Goal: Task Accomplishment & Management: Manage account settings

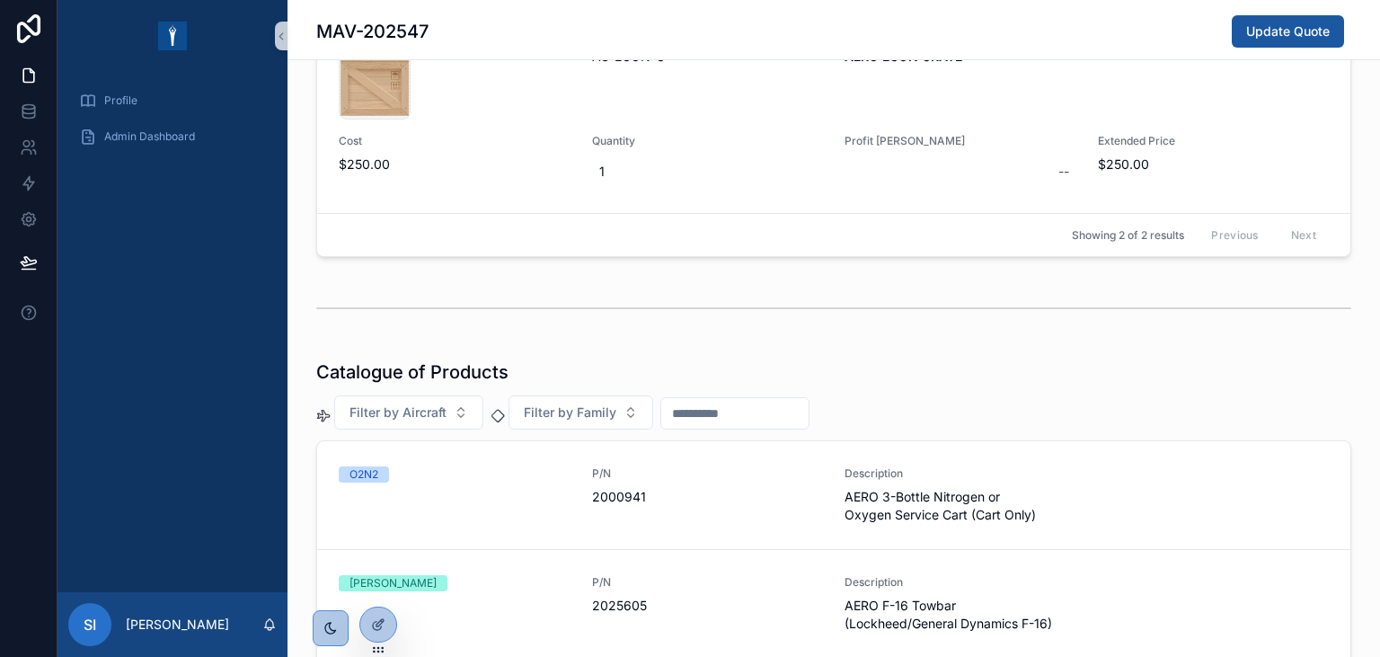
scroll to position [621, 0]
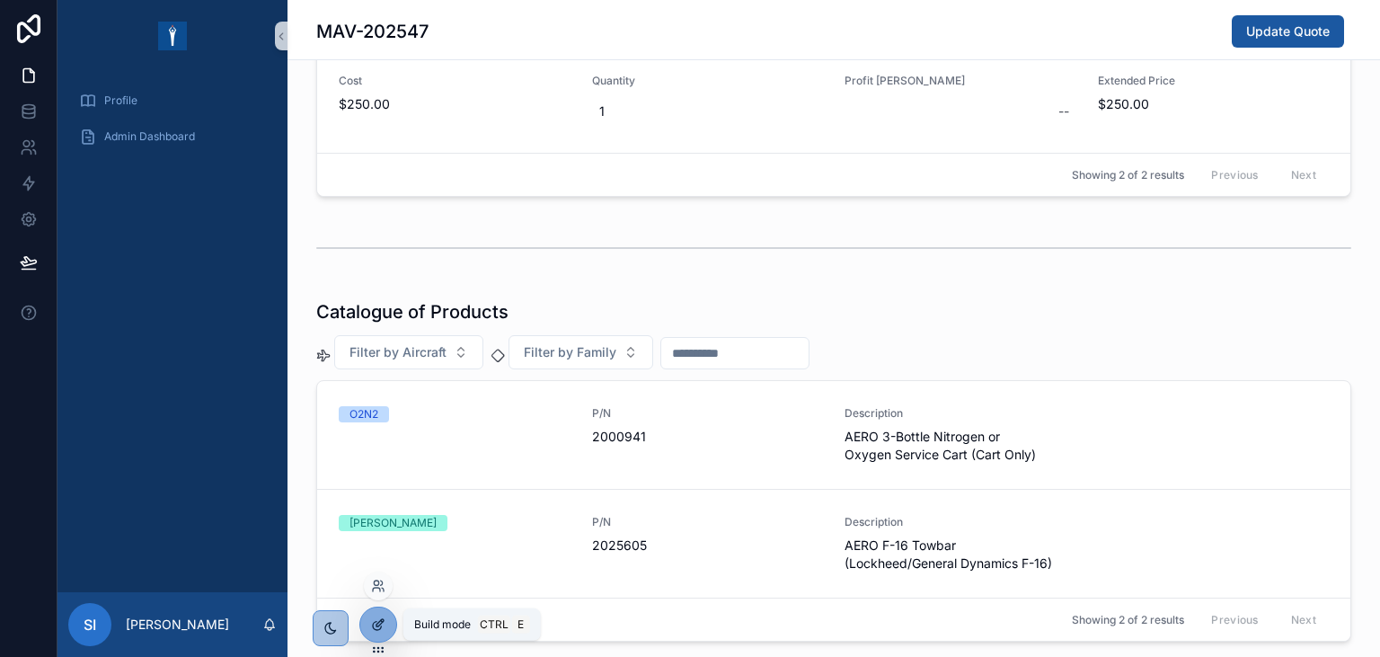
click at [379, 622] on icon at bounding box center [379, 622] width 7 height 7
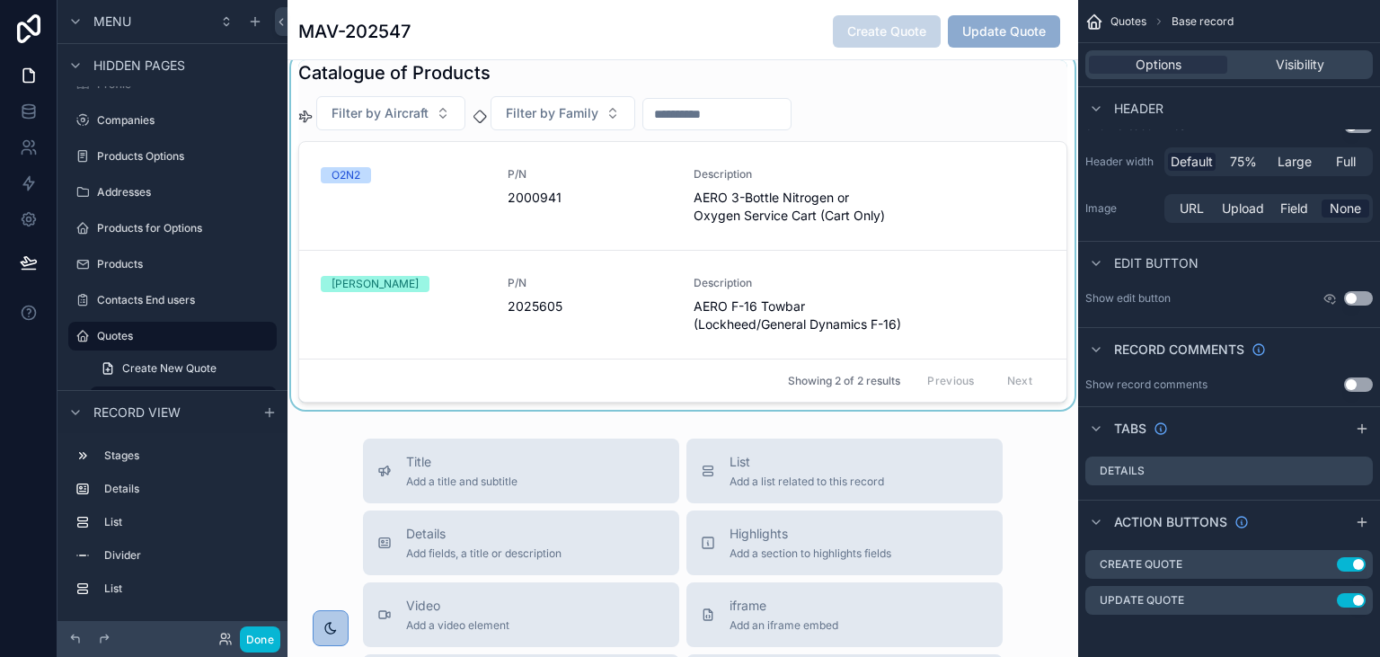
scroll to position [724, 0]
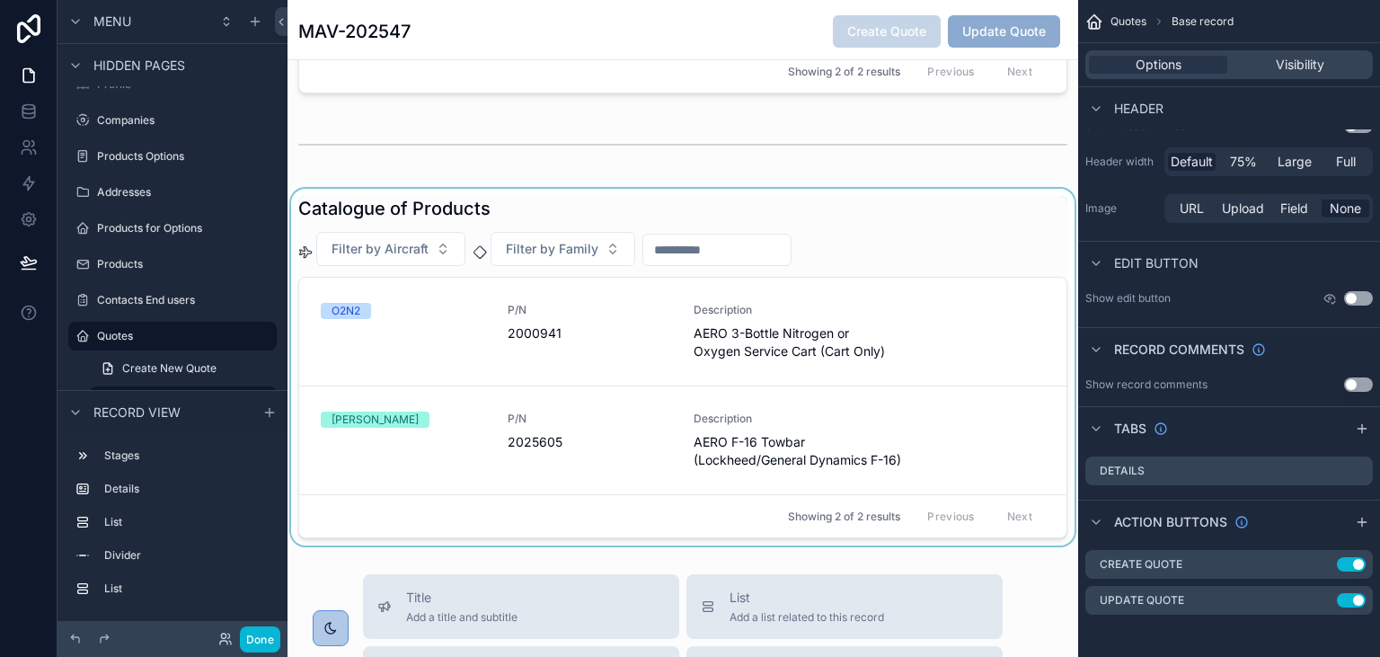
click at [591, 355] on div "scrollable content" at bounding box center [682, 367] width 790 height 357
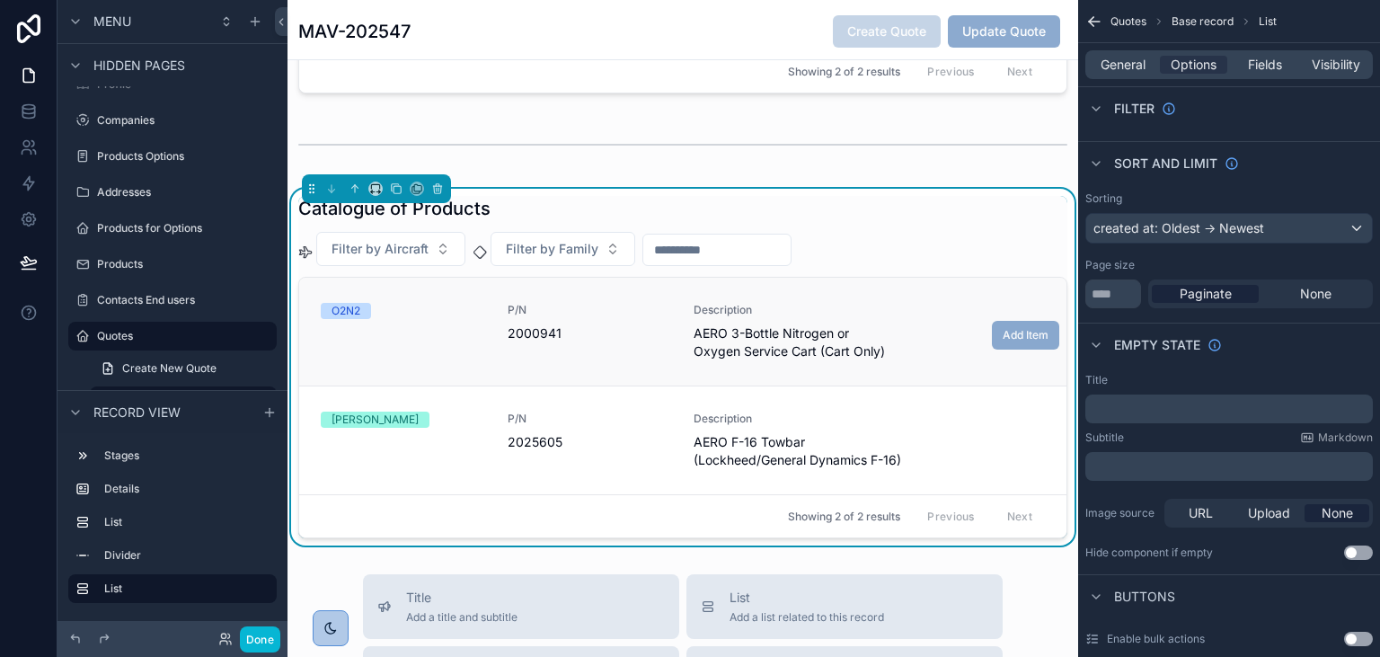
click at [608, 343] on div "P/N 2000941" at bounding box center [589, 331] width 165 height 57
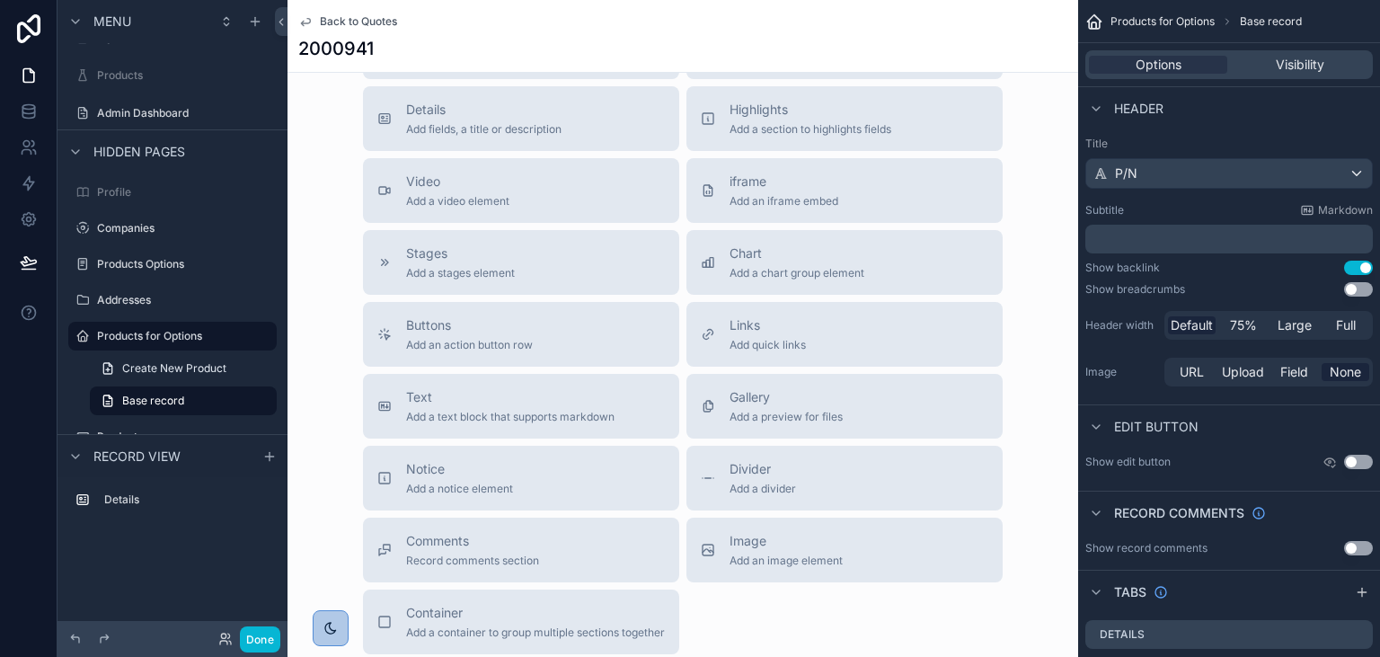
scroll to position [262, 0]
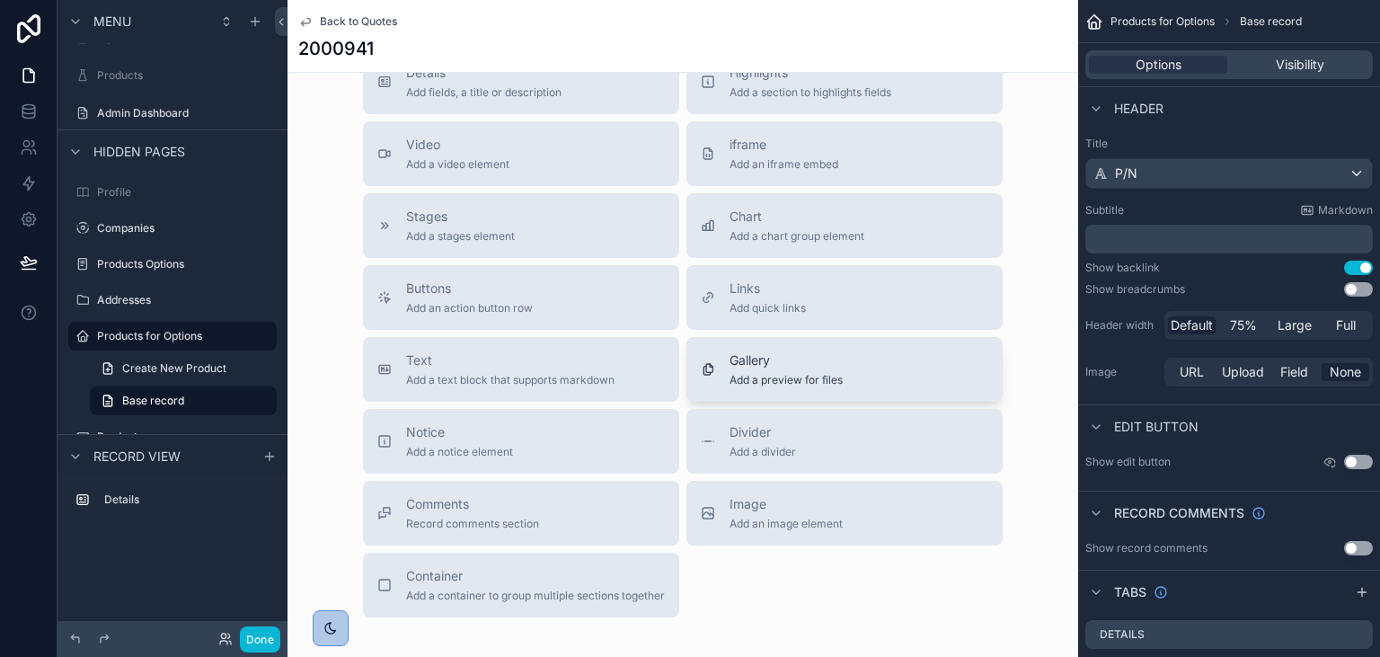
click at [767, 358] on span "Gallery" at bounding box center [785, 360] width 113 height 18
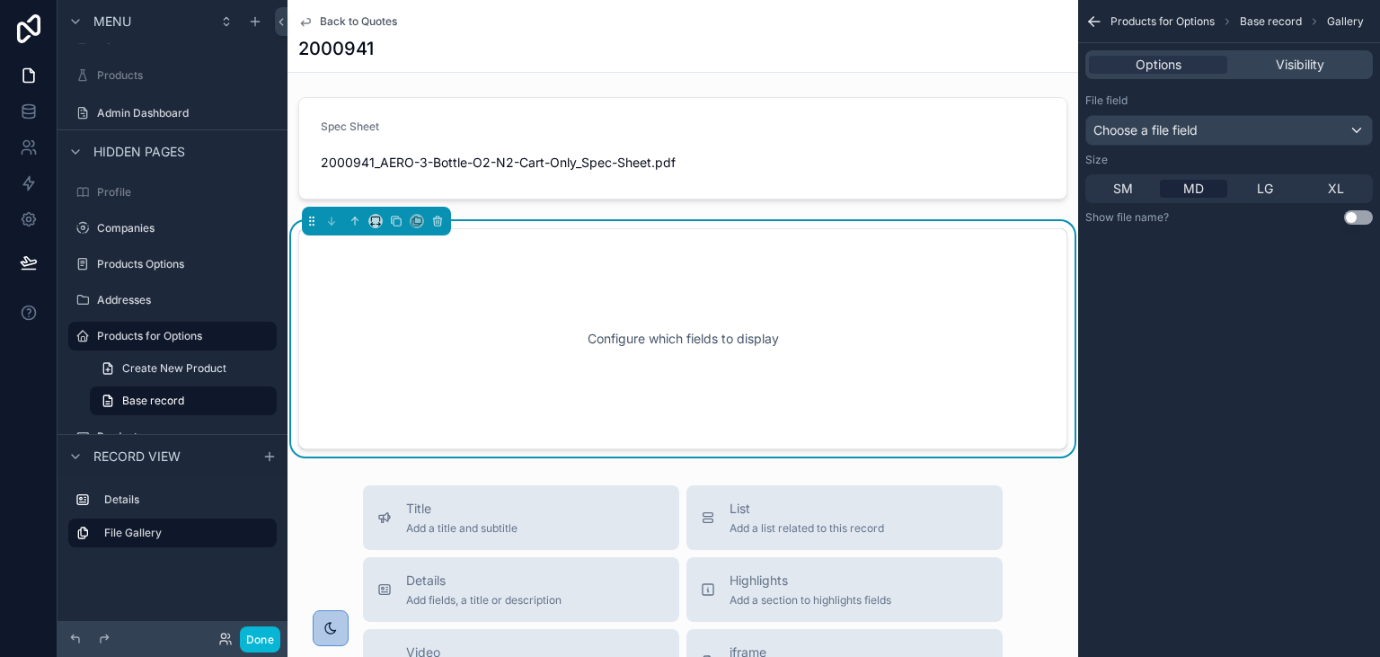
scroll to position [0, 0]
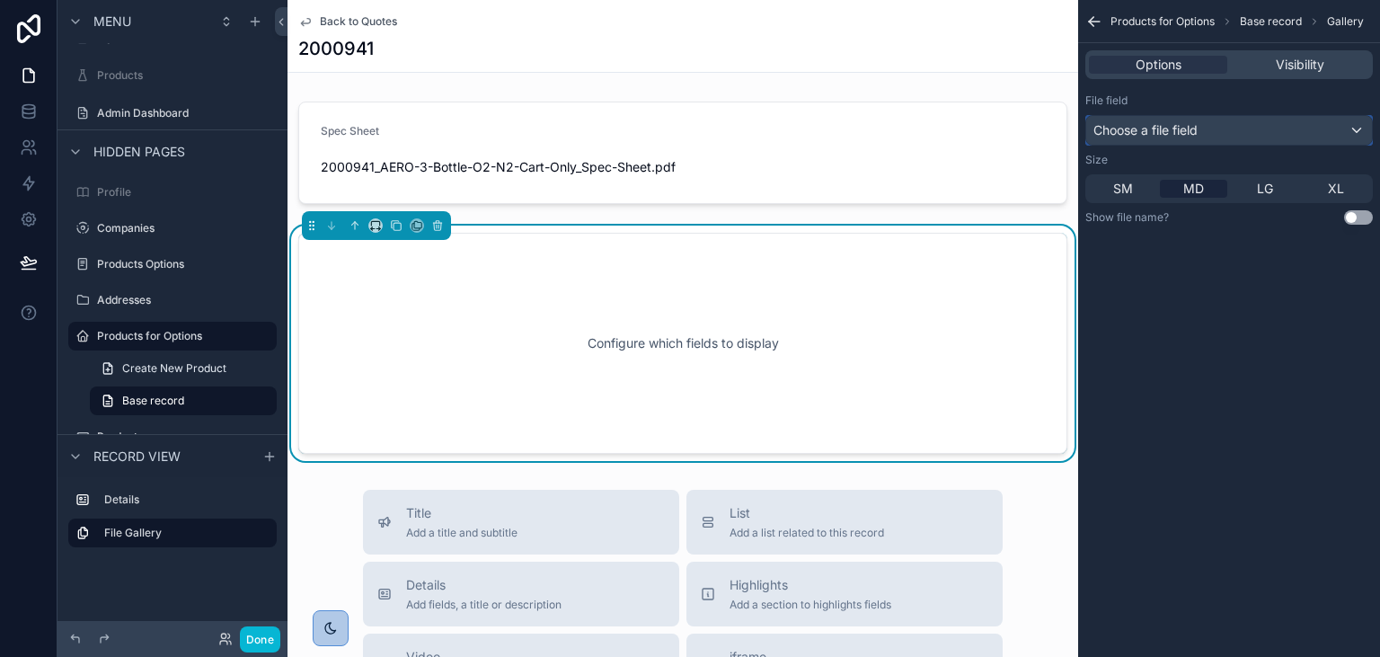
click at [1287, 131] on div "Choose a file field" at bounding box center [1229, 130] width 286 height 29
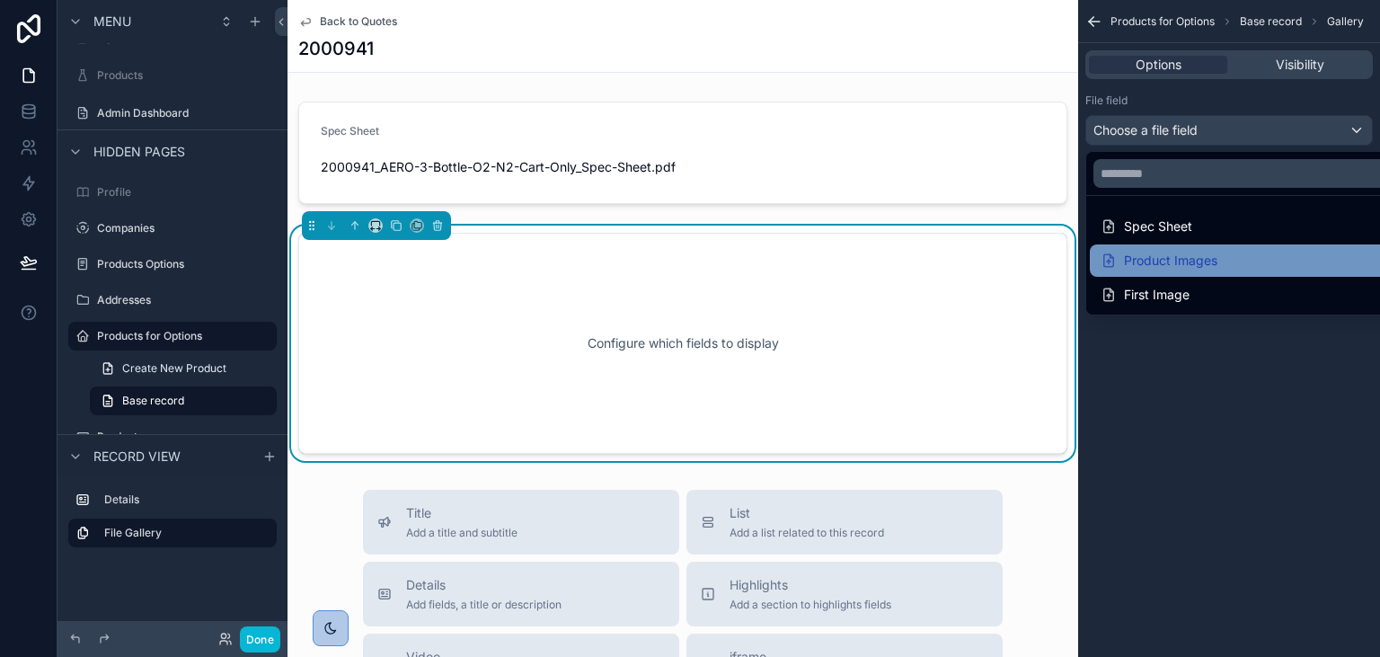
click at [1193, 257] on div "Product Images" at bounding box center [1158, 261] width 117 height 22
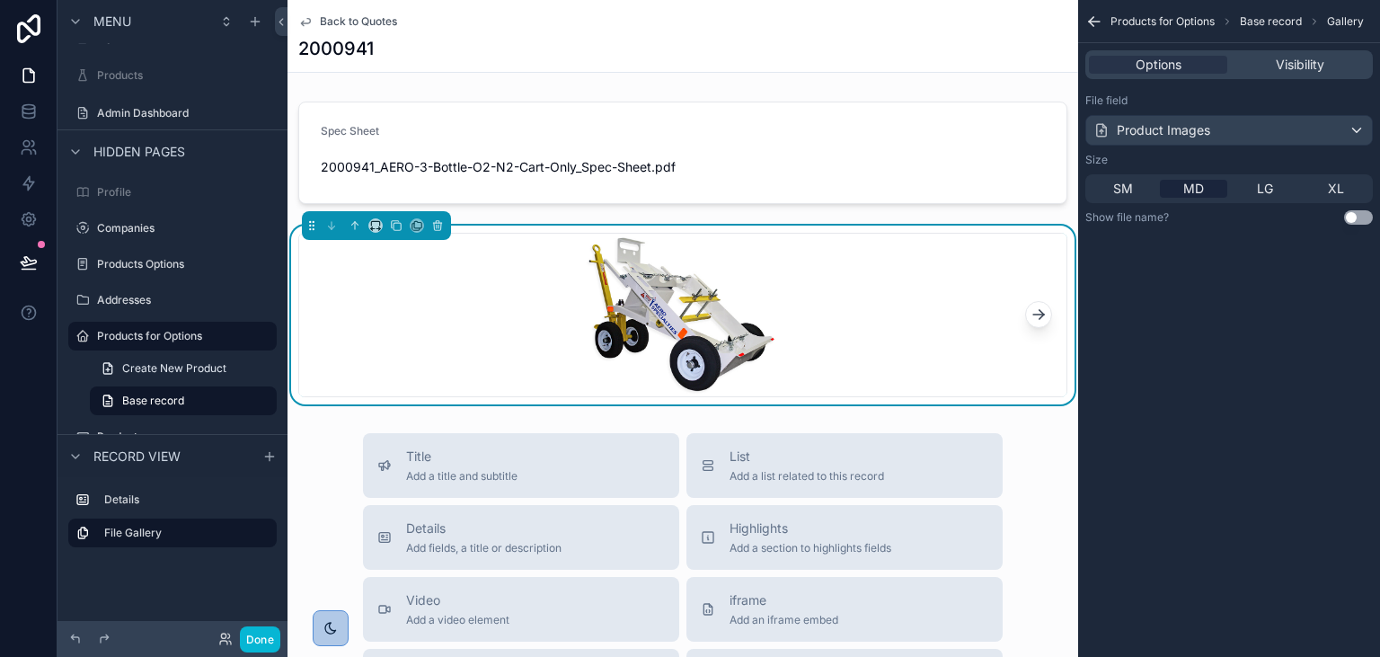
click at [1039, 322] on icon "scrollable content" at bounding box center [1038, 314] width 18 height 18
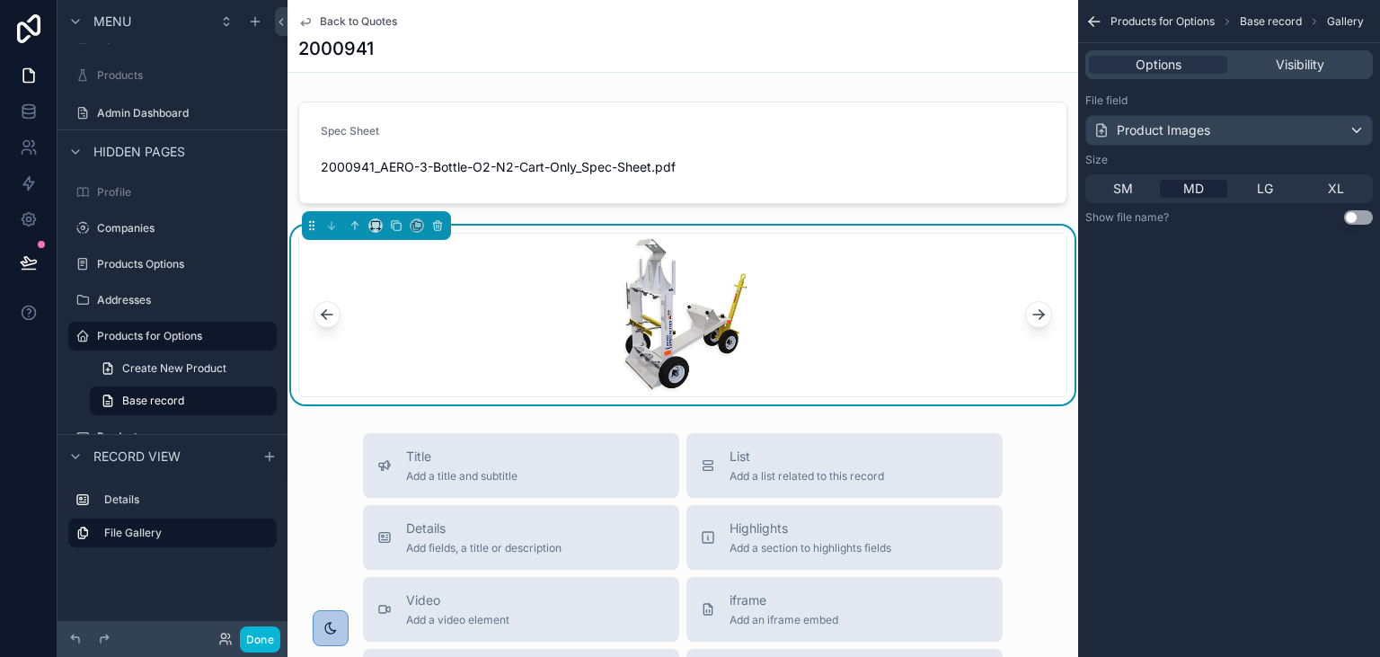
click at [1039, 322] on icon "scrollable content" at bounding box center [1038, 314] width 18 height 18
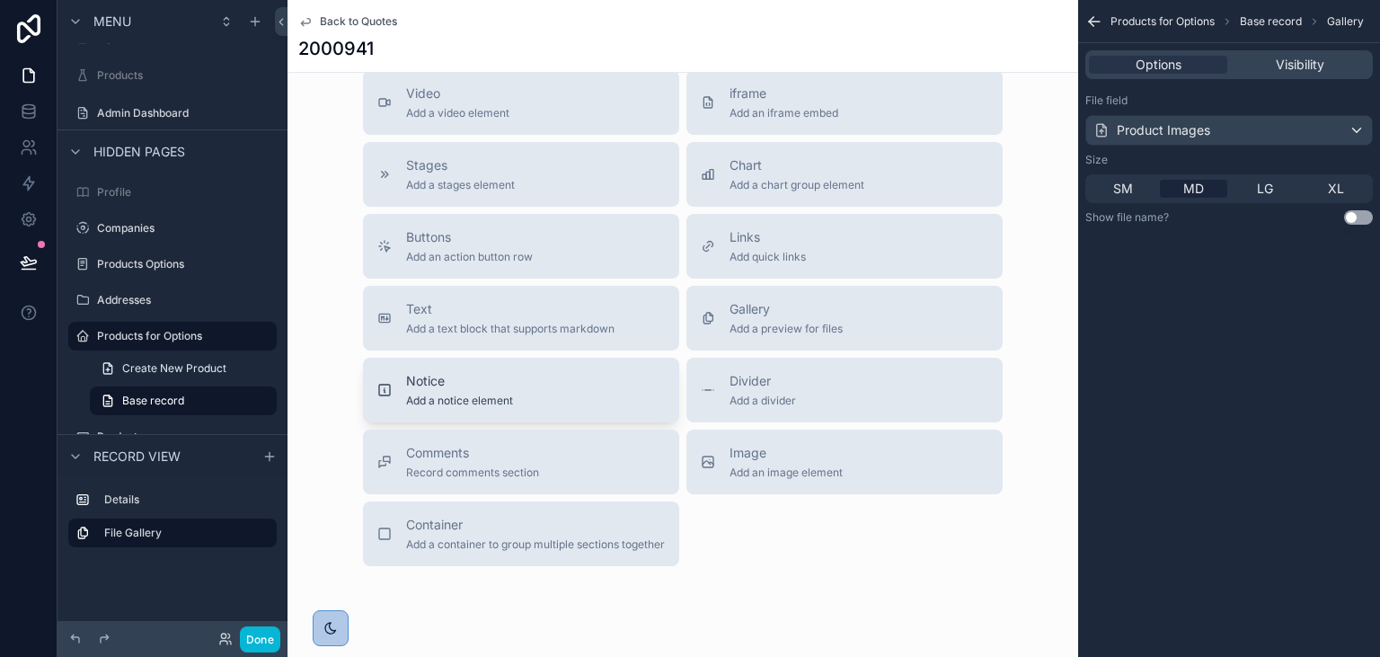
scroll to position [559, 0]
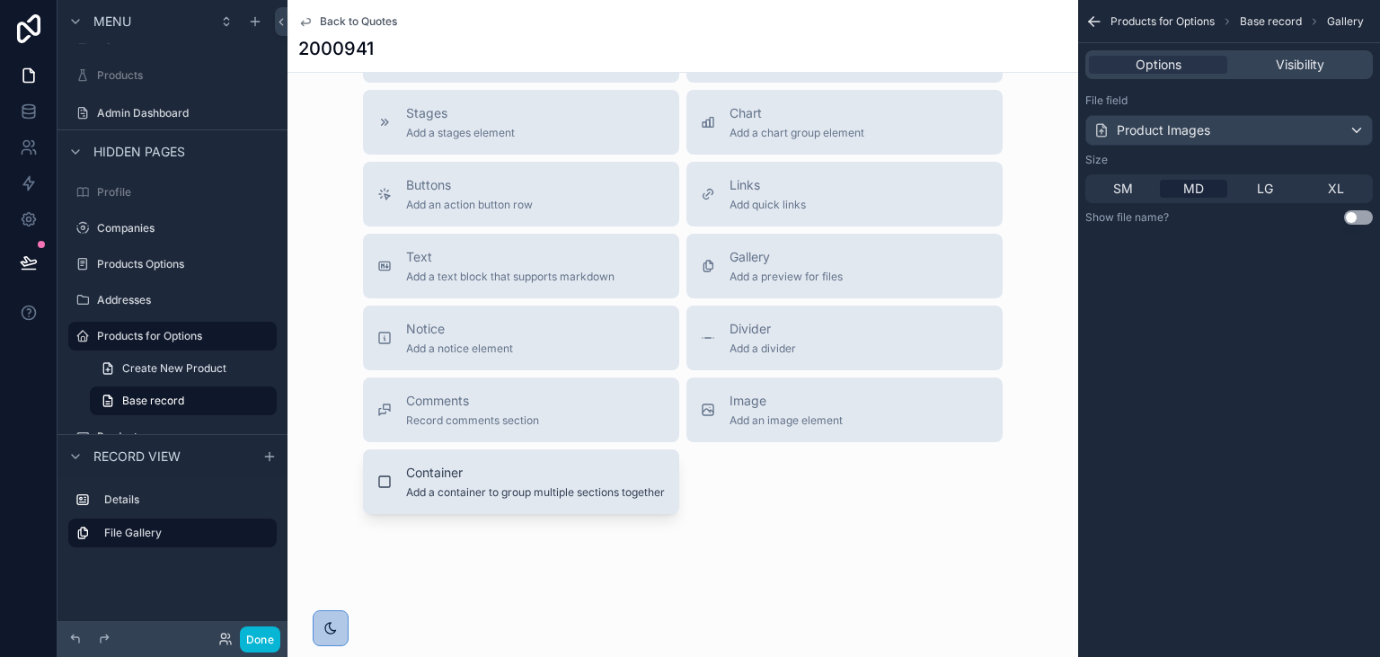
click at [467, 479] on span "Container" at bounding box center [535, 472] width 259 height 18
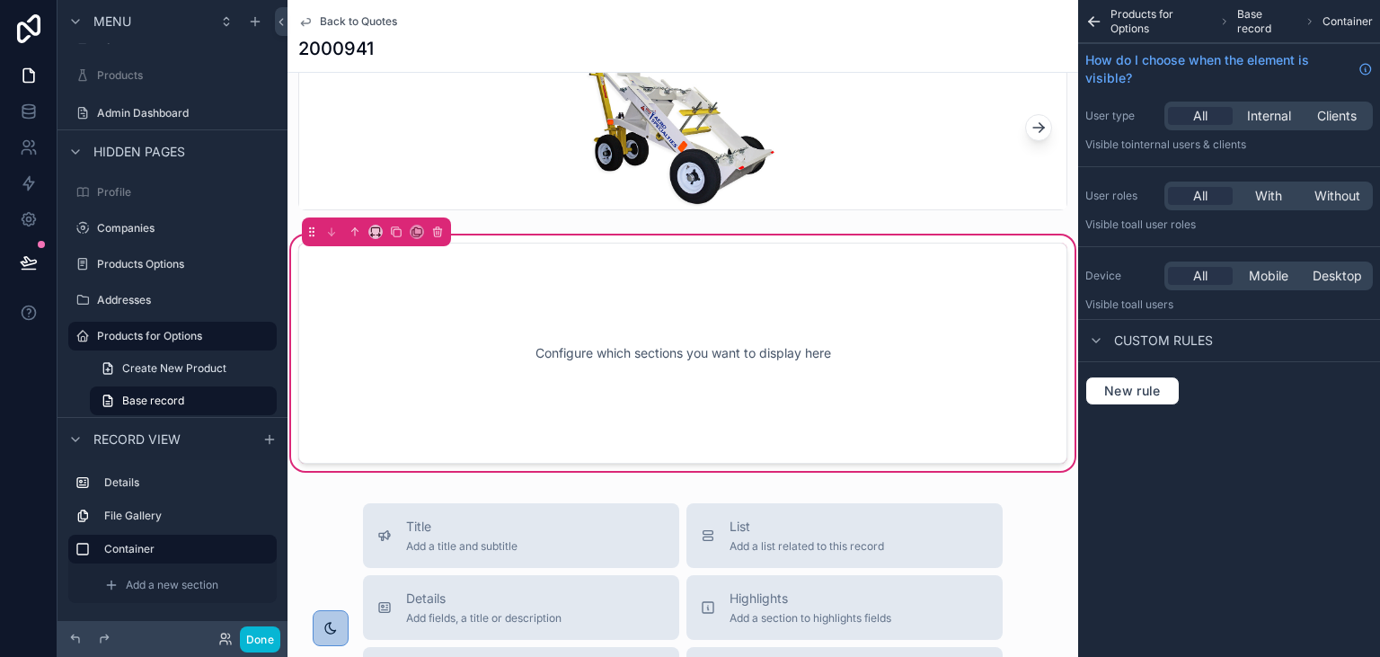
scroll to position [207, 0]
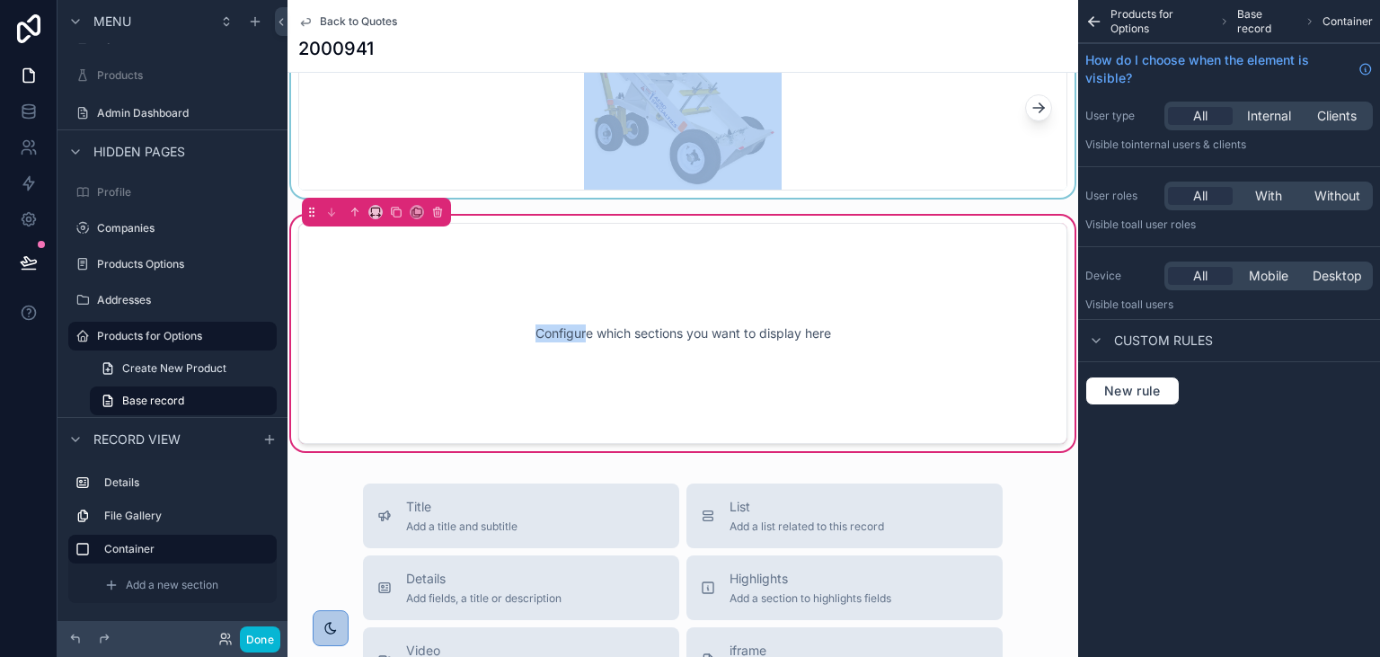
drag, startPoint x: 679, startPoint y: 116, endPoint x: 586, endPoint y: 307, distance: 212.9
click at [586, 198] on div "scrollable content" at bounding box center [682, 108] width 790 height 179
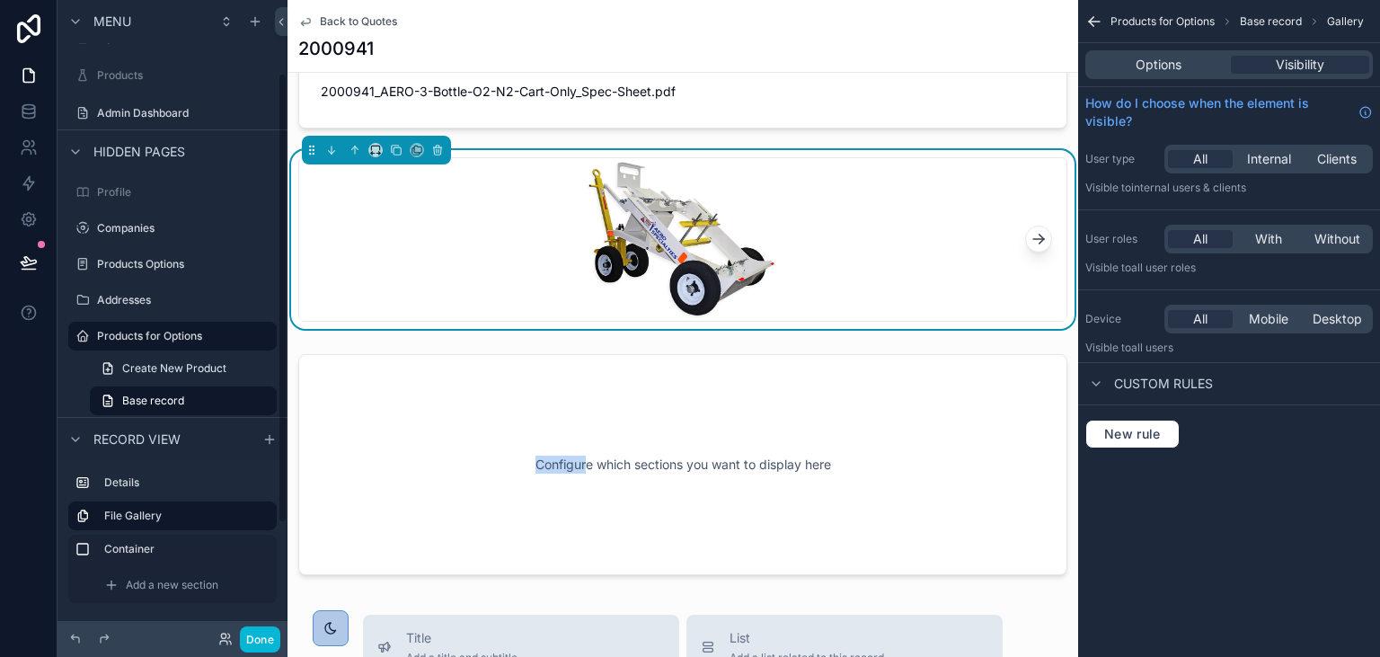
scroll to position [103, 0]
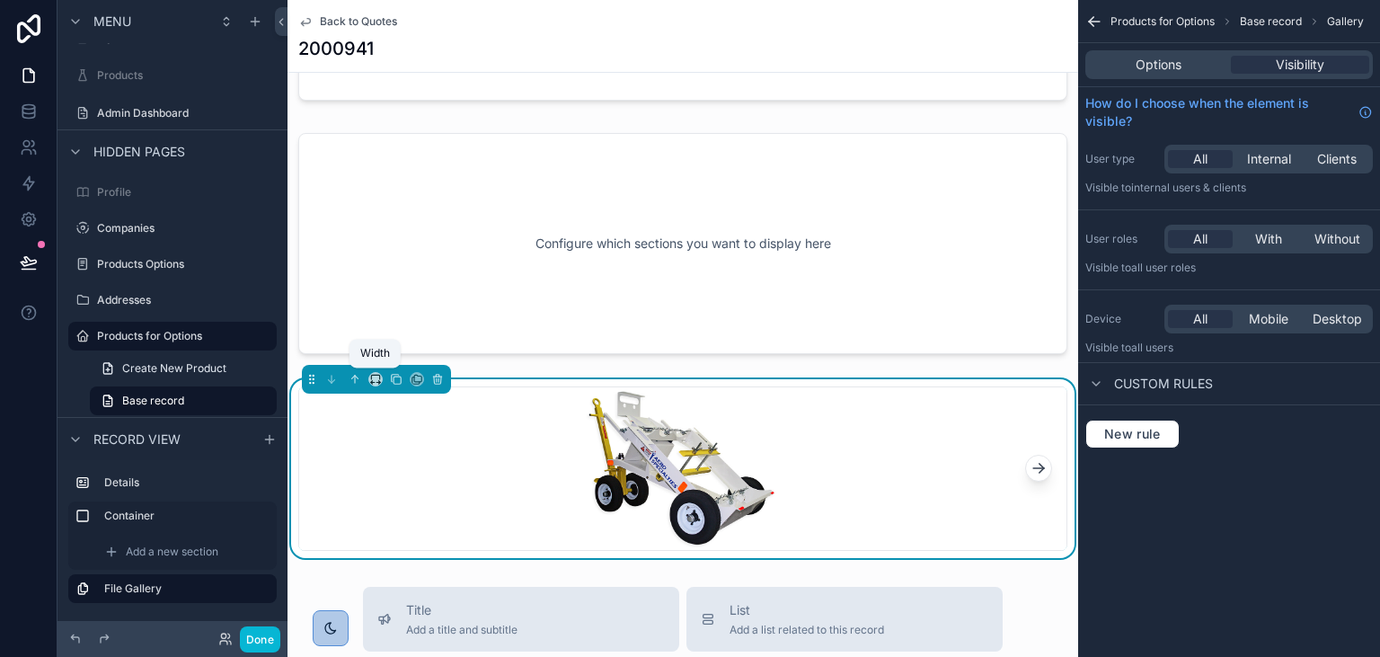
click at [382, 386] on div "scrollable content" at bounding box center [376, 379] width 149 height 29
click at [377, 379] on icon "scrollable content" at bounding box center [375, 379] width 13 height 13
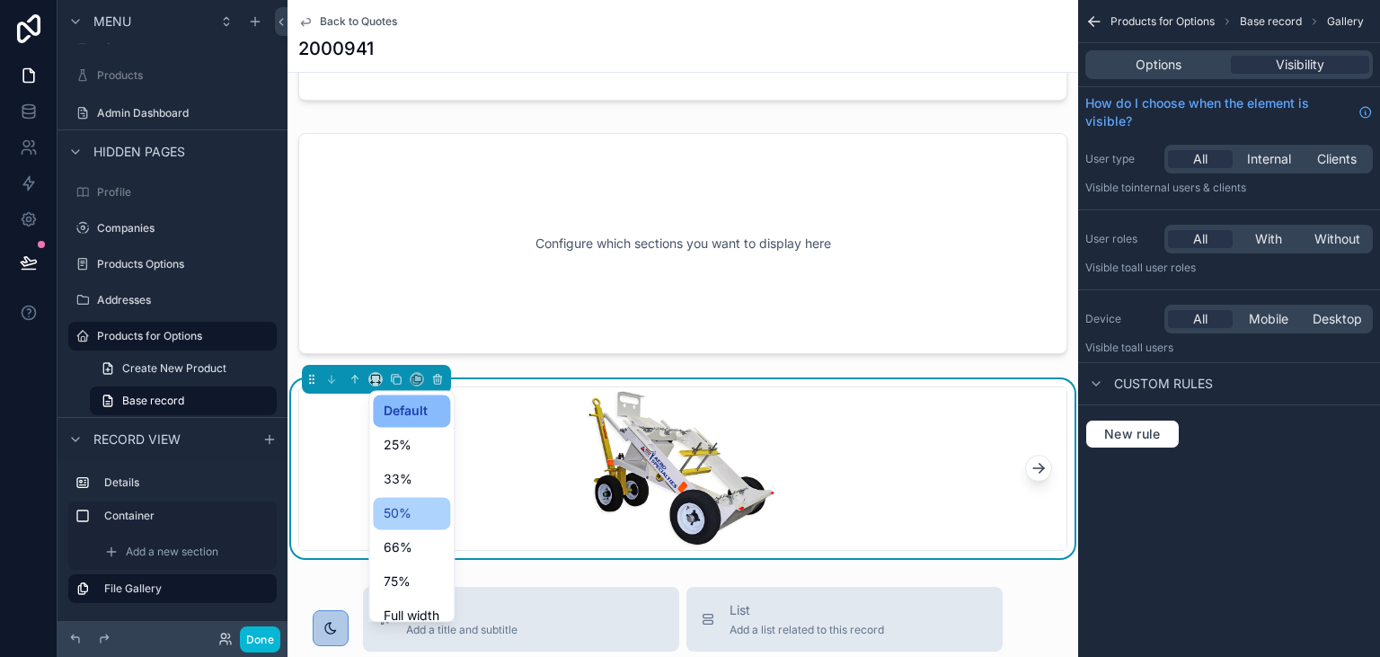
click at [405, 507] on span "50%" at bounding box center [398, 513] width 28 height 22
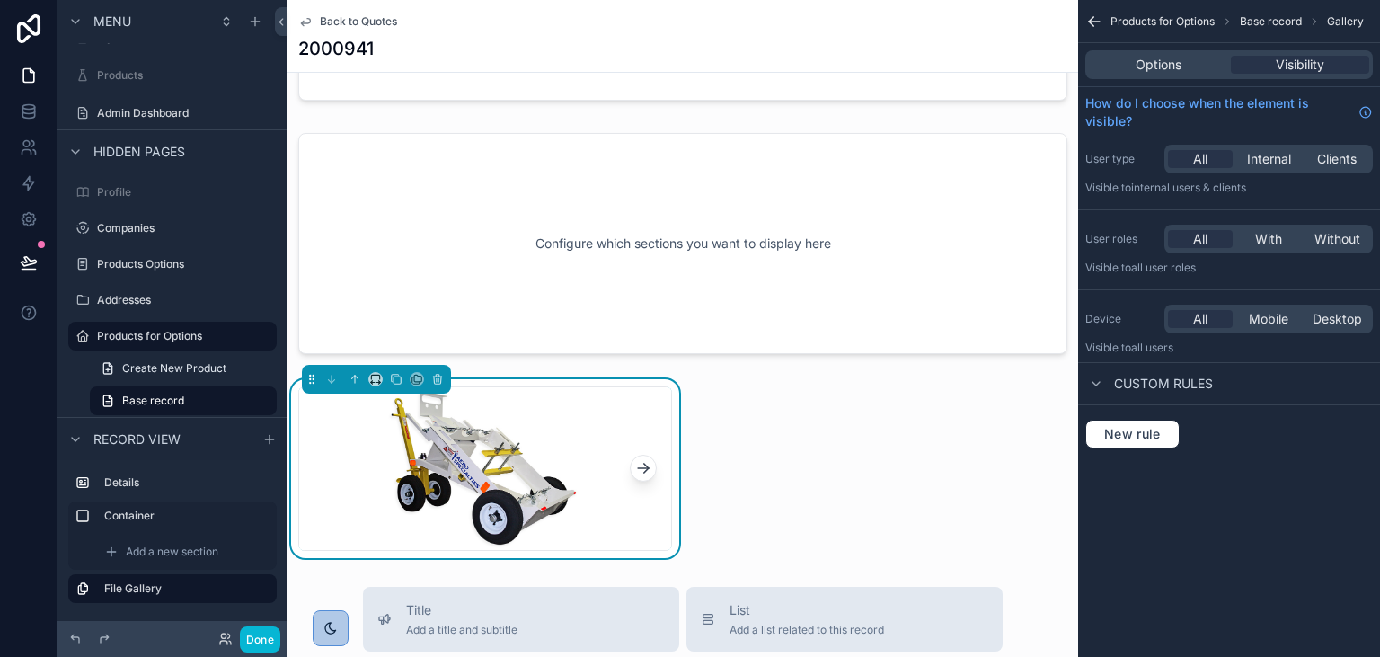
scroll to position [310, 0]
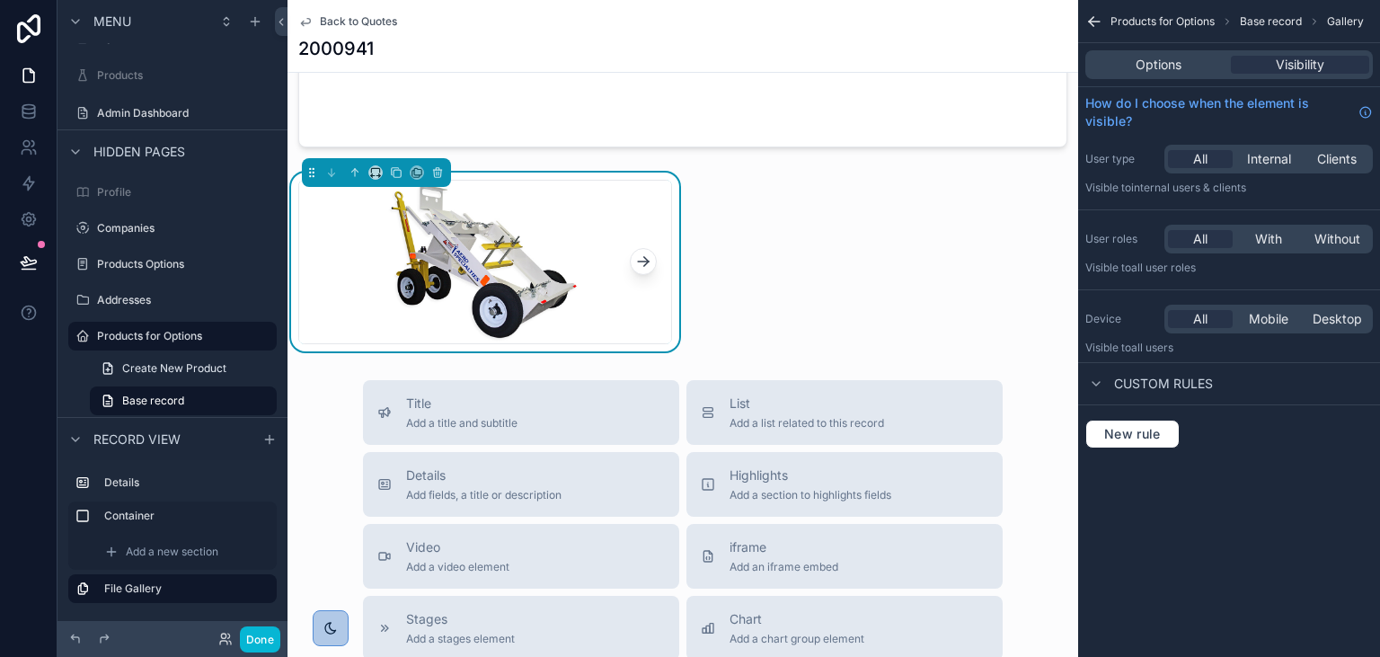
drag, startPoint x: 436, startPoint y: 476, endPoint x: 774, endPoint y: 268, distance: 397.6
click at [774, 268] on div "Back to Quotes 2000941 Spec Sheet 2000941_AERO-3-Bottle-O2-N2-Cart-Only_Spec-Sh…" at bounding box center [682, 426] width 790 height 1473
click at [517, 481] on span "Details" at bounding box center [483, 475] width 155 height 18
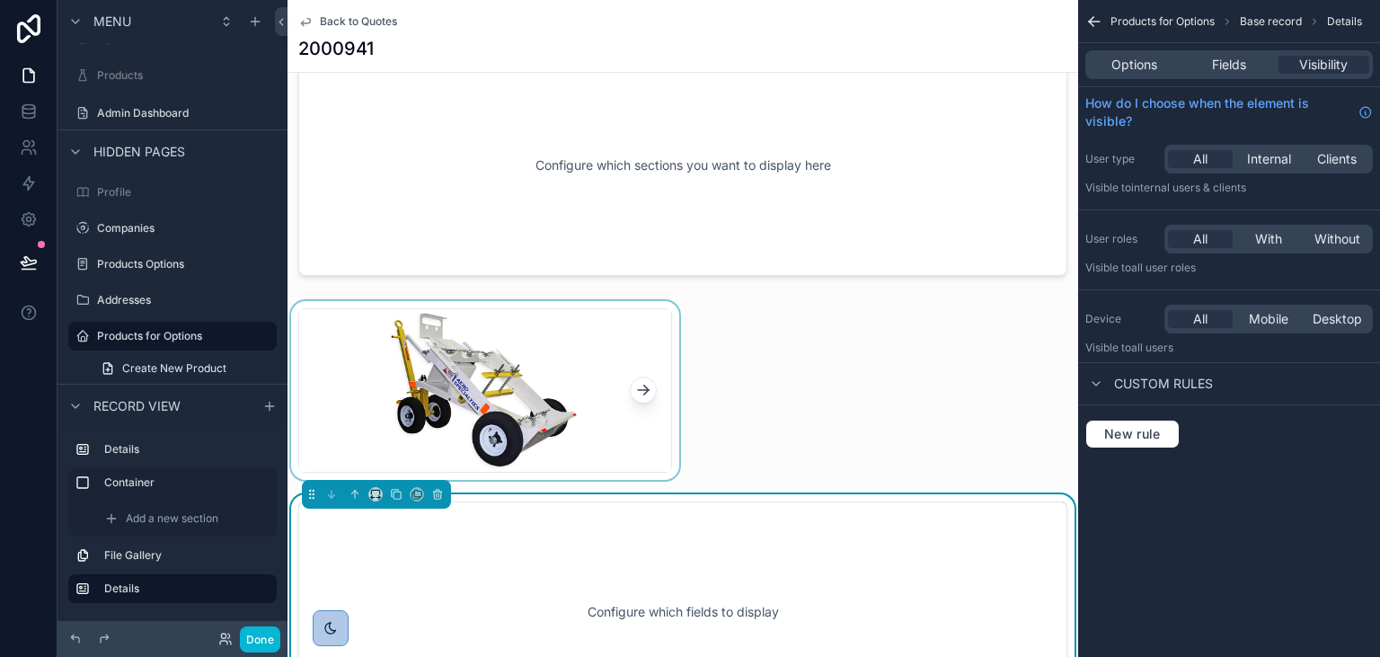
scroll to position [153, 0]
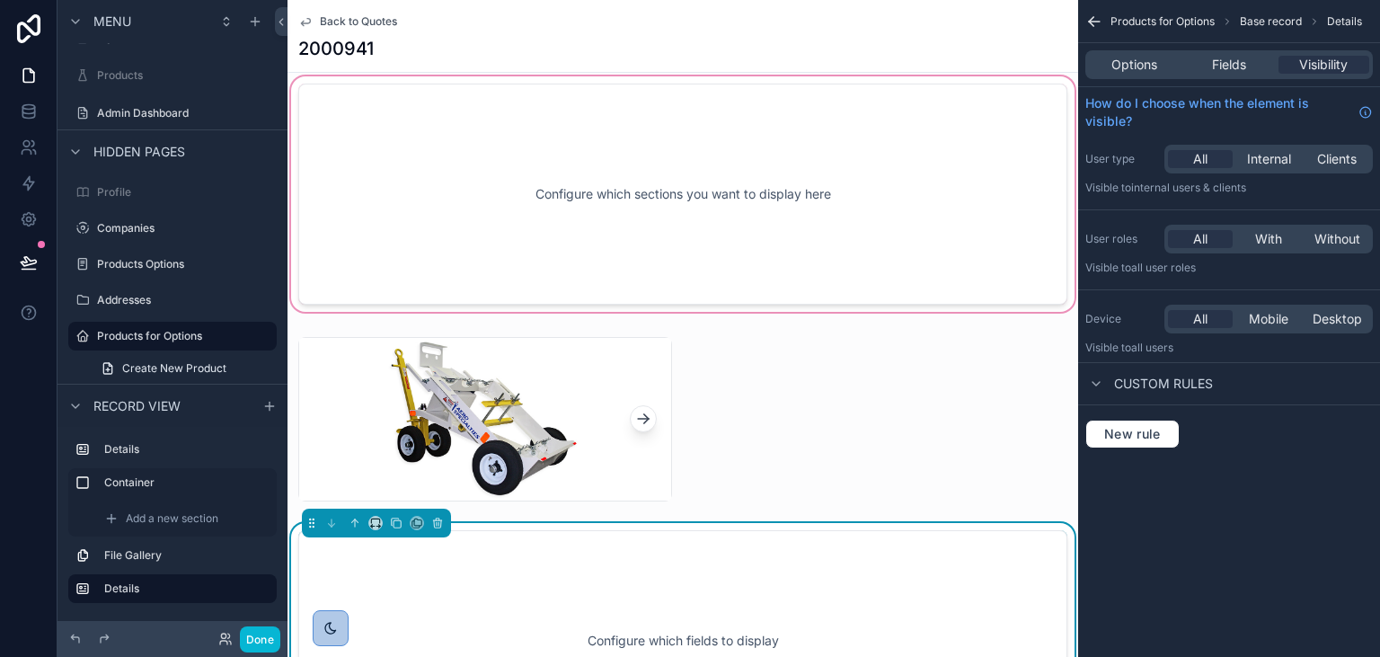
click at [514, 225] on div "scrollable content" at bounding box center [682, 194] width 790 height 243
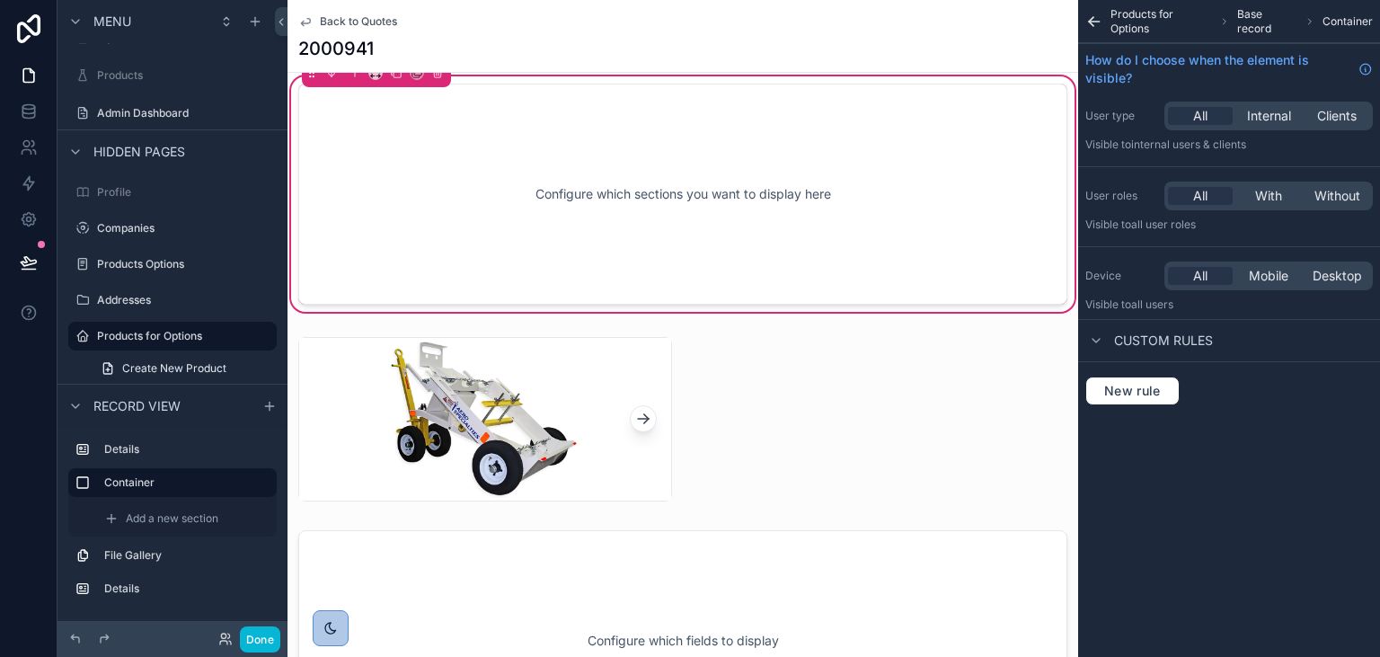
scroll to position [49, 0]
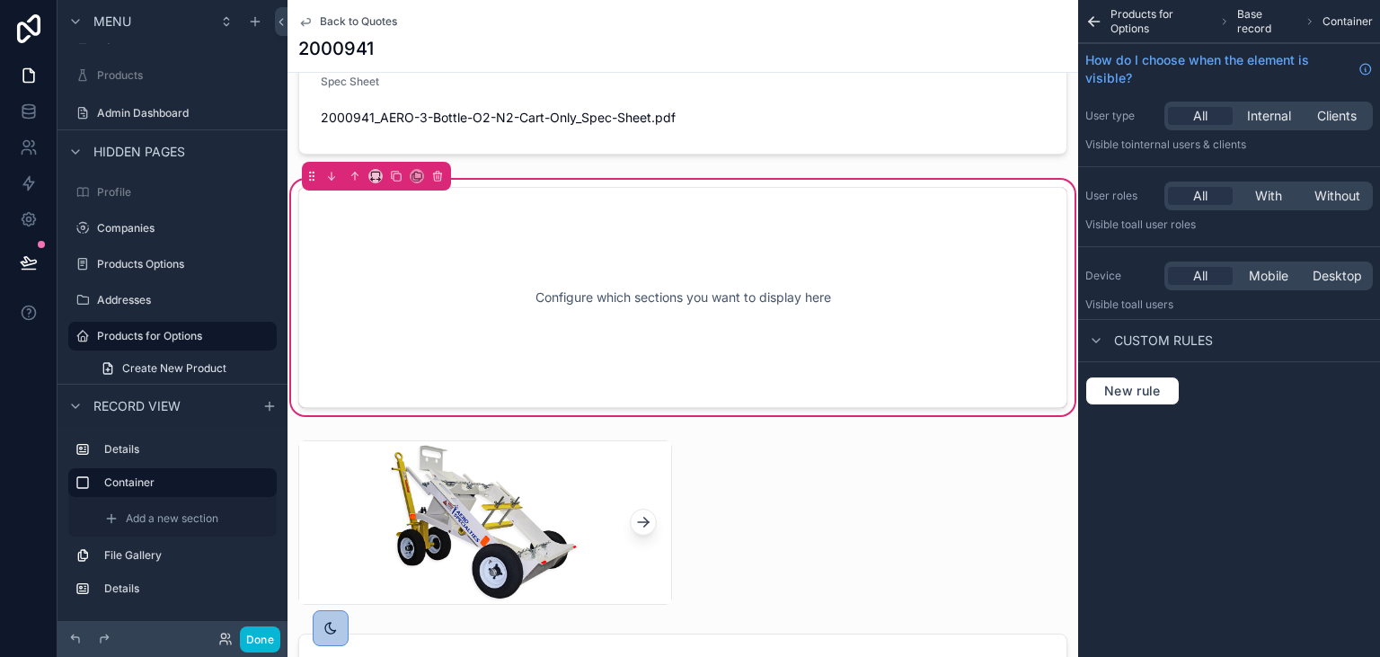
click at [592, 311] on div "Configure which sections you want to display here" at bounding box center [683, 297] width 710 height 162
click at [559, 347] on div "Configure which sections you want to display here" at bounding box center [683, 297] width 710 height 162
click at [624, 315] on div "Configure which sections you want to display here" at bounding box center [683, 297] width 710 height 162
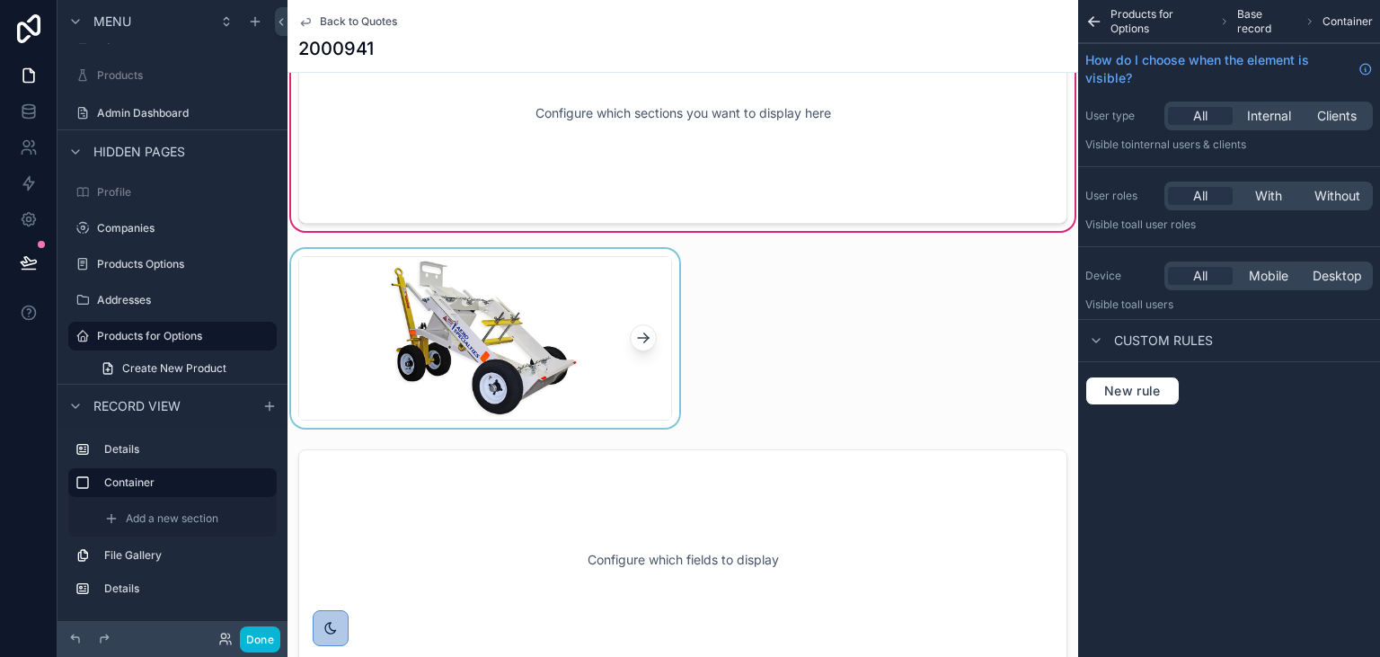
scroll to position [256, 0]
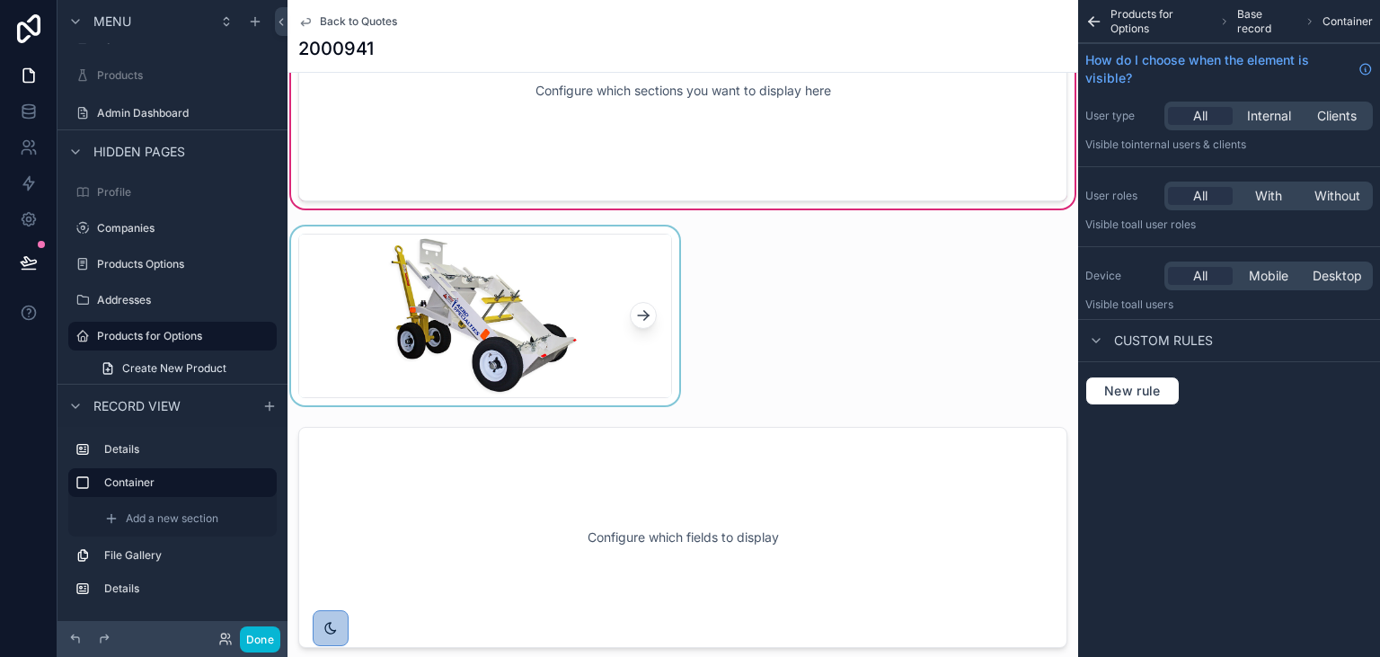
click at [546, 350] on div "scrollable content" at bounding box center [484, 315] width 395 height 179
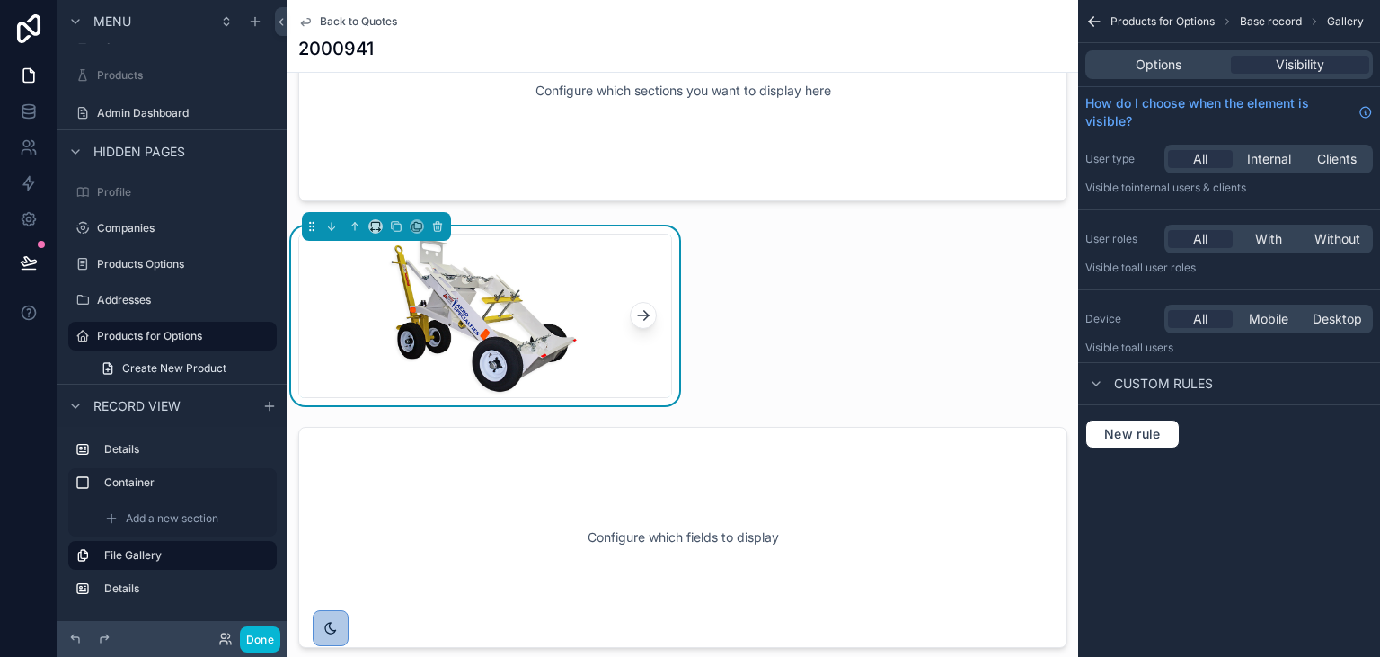
scroll to position [153, 0]
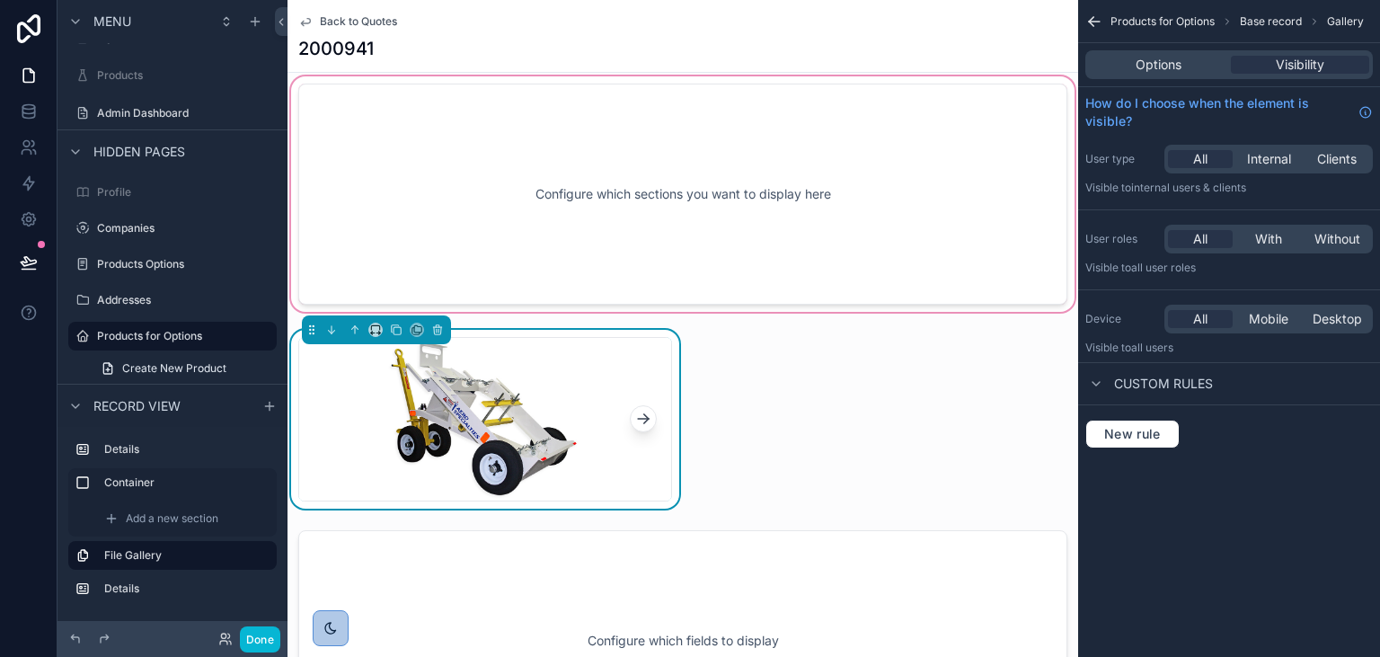
click at [553, 153] on div "scrollable content" at bounding box center [682, 194] width 790 height 243
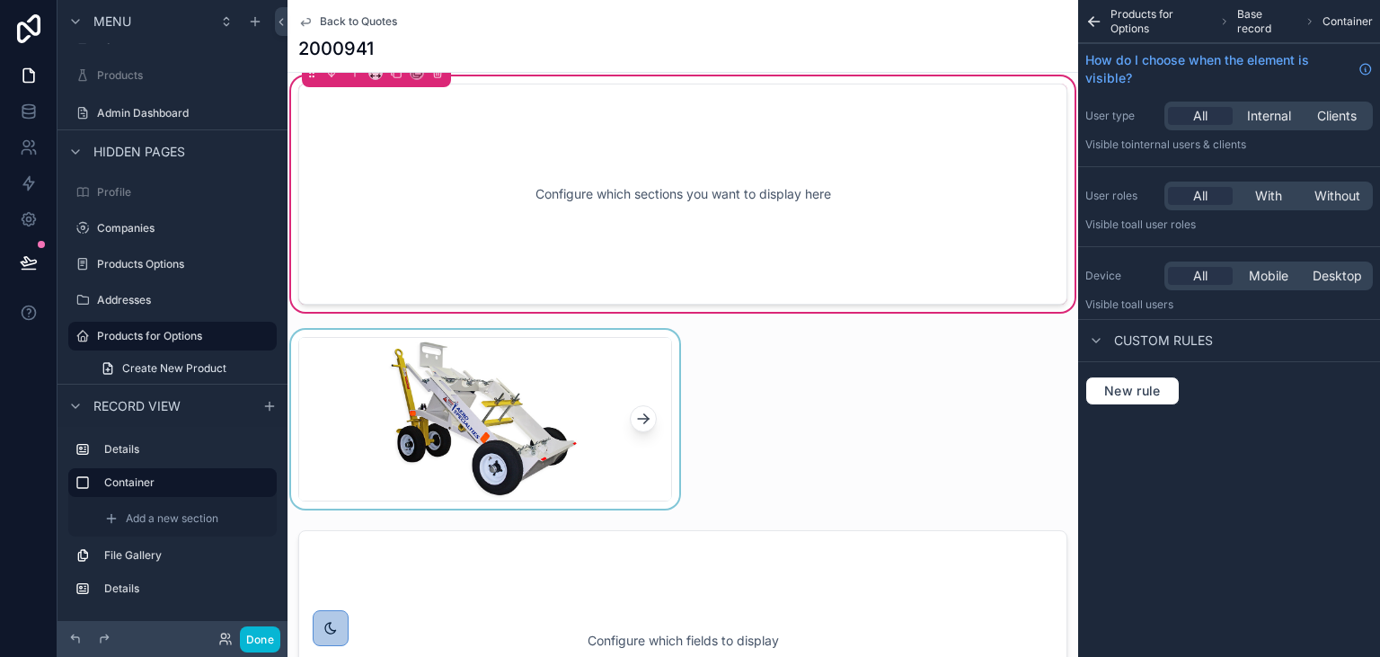
click at [571, 197] on div "Configure which sections you want to display here" at bounding box center [683, 194] width 710 height 162
click at [634, 207] on div "Configure which sections you want to display here" at bounding box center [683, 194] width 710 height 162
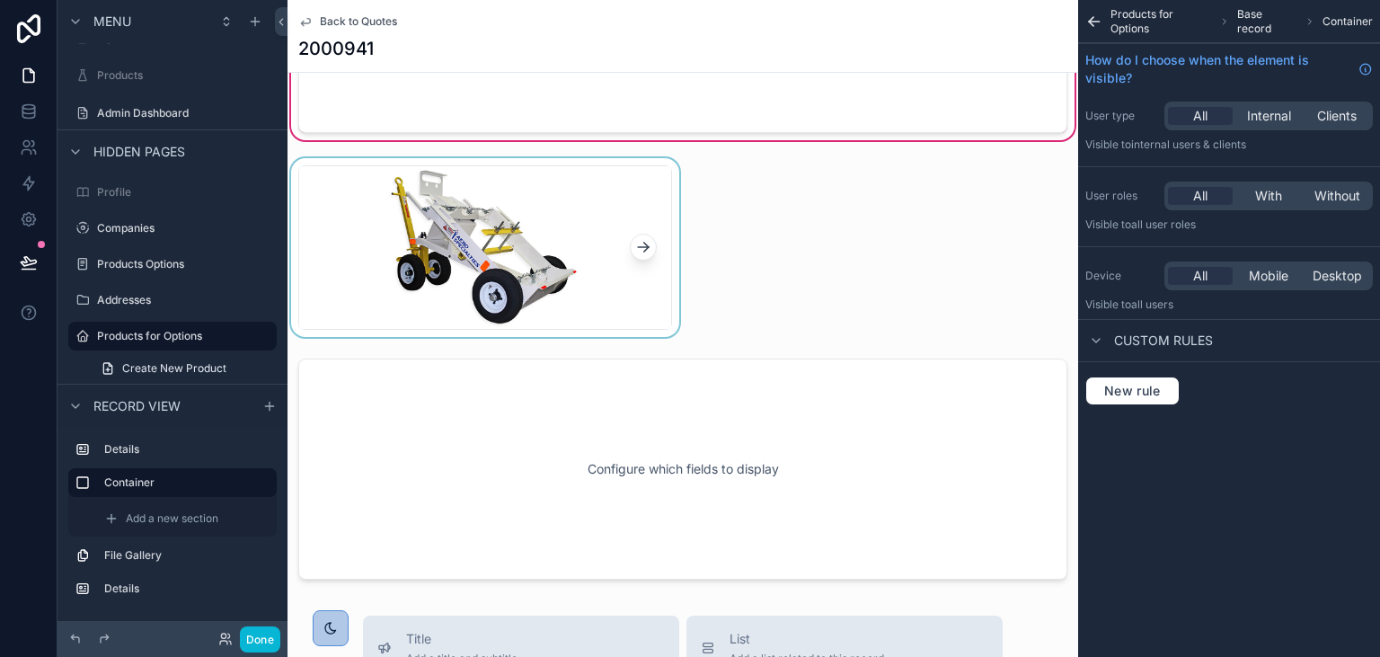
scroll to position [359, 0]
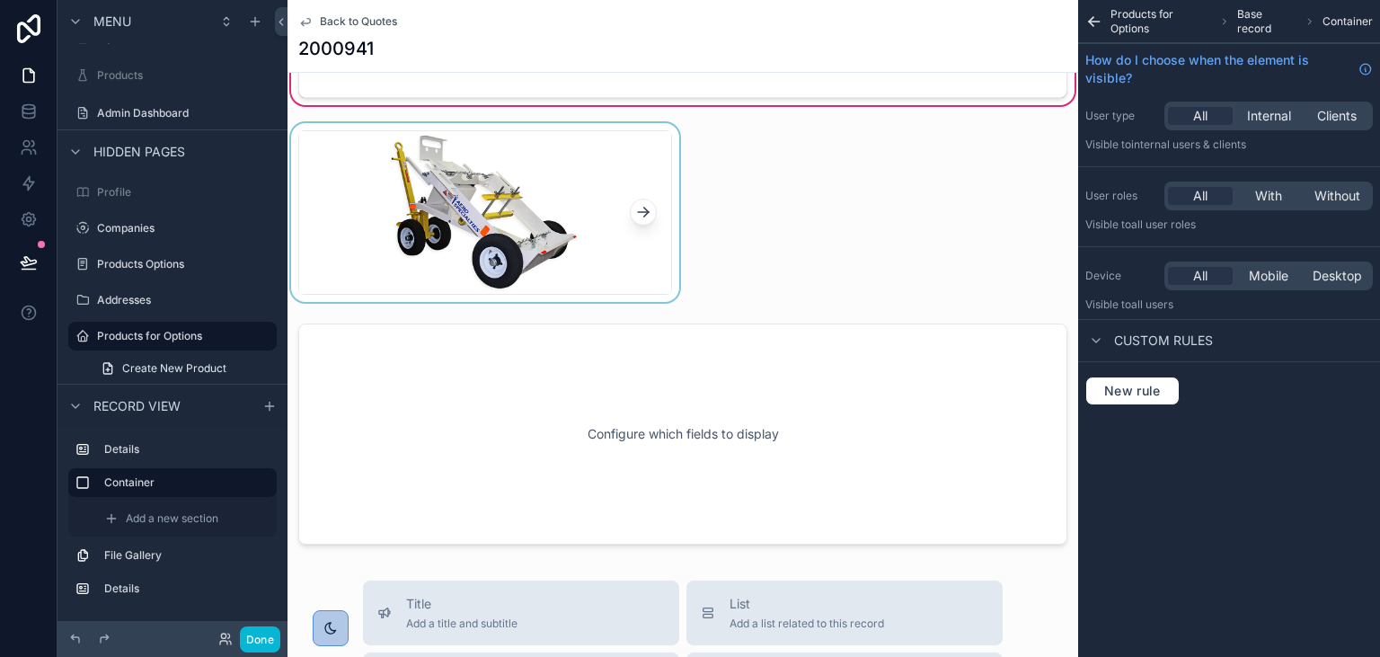
click at [636, 230] on div "scrollable content" at bounding box center [643, 212] width 27 height 163
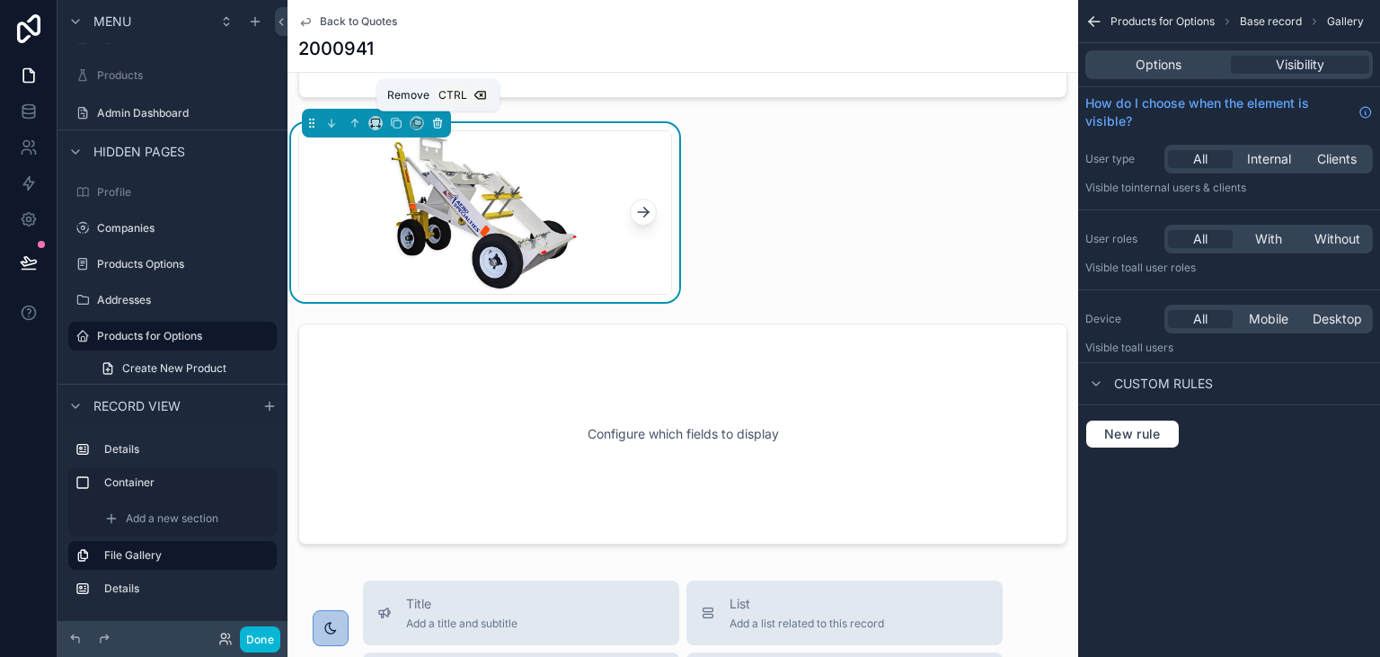
click at [436, 126] on icon "scrollable content" at bounding box center [437, 123] width 7 height 7
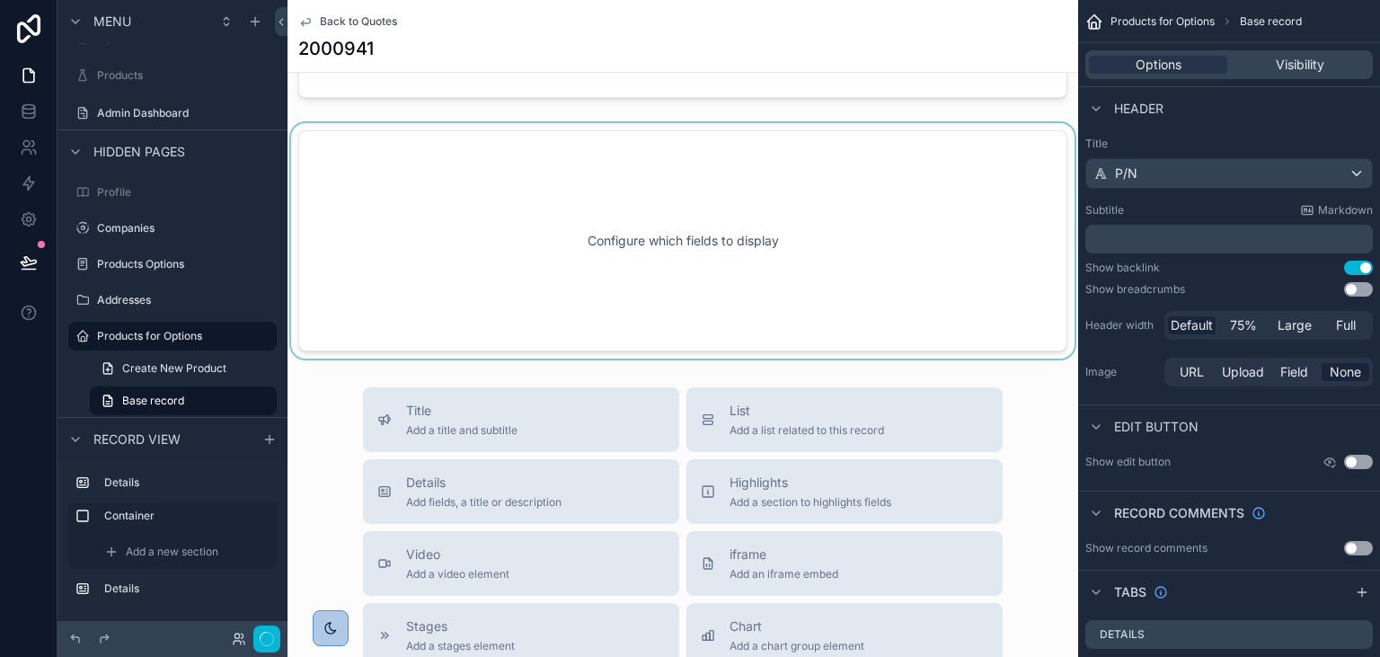
click at [514, 267] on div "scrollable content" at bounding box center [682, 240] width 790 height 235
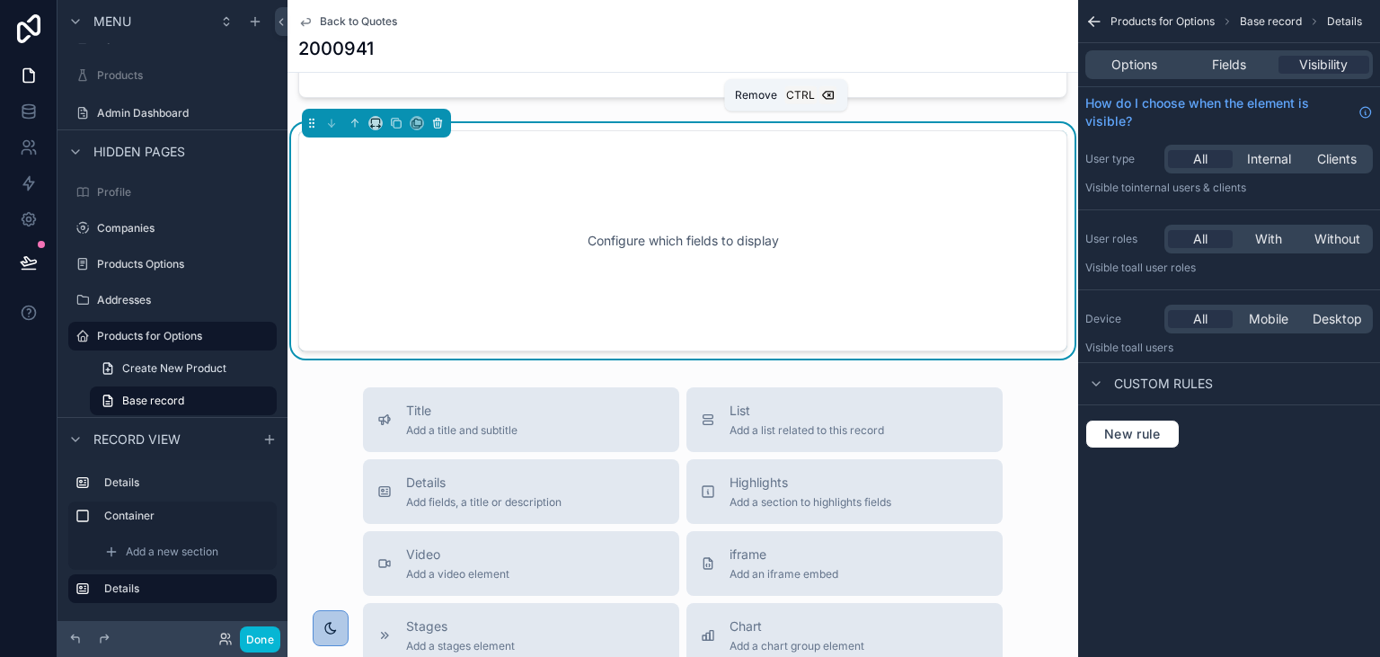
click at [440, 129] on button "scrollable content" at bounding box center [438, 123] width 20 height 20
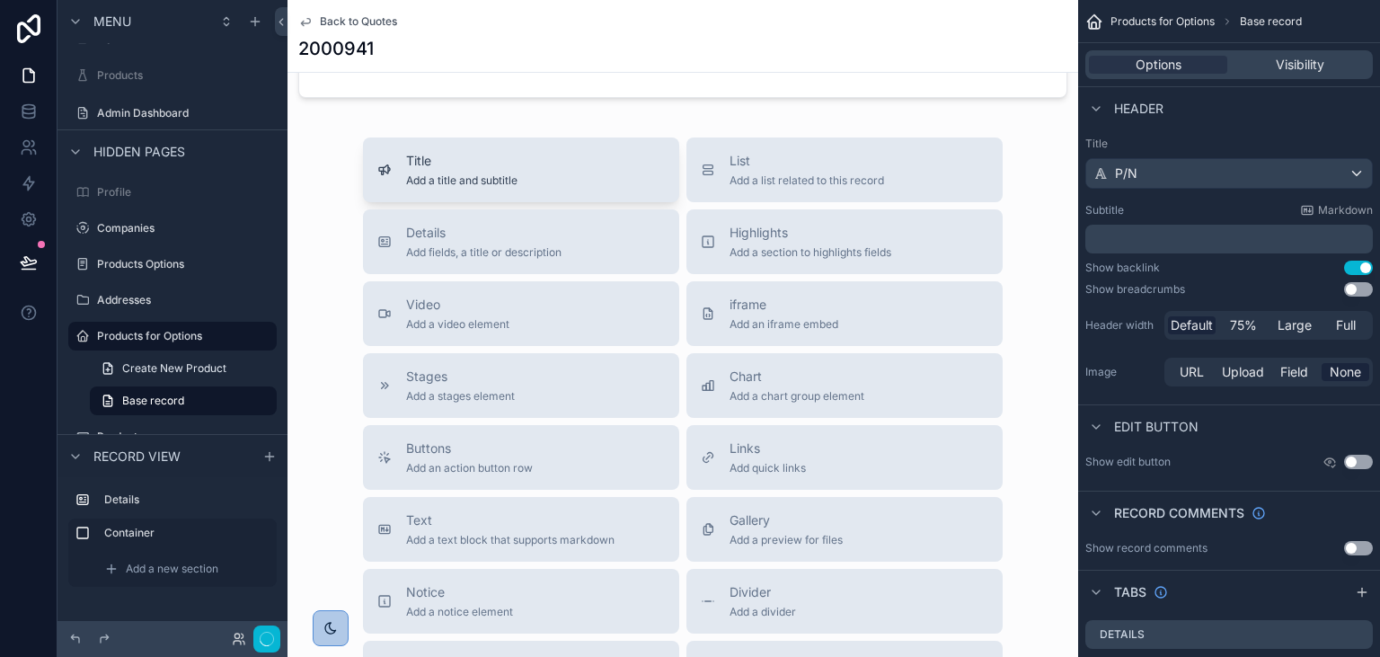
scroll to position [153, 0]
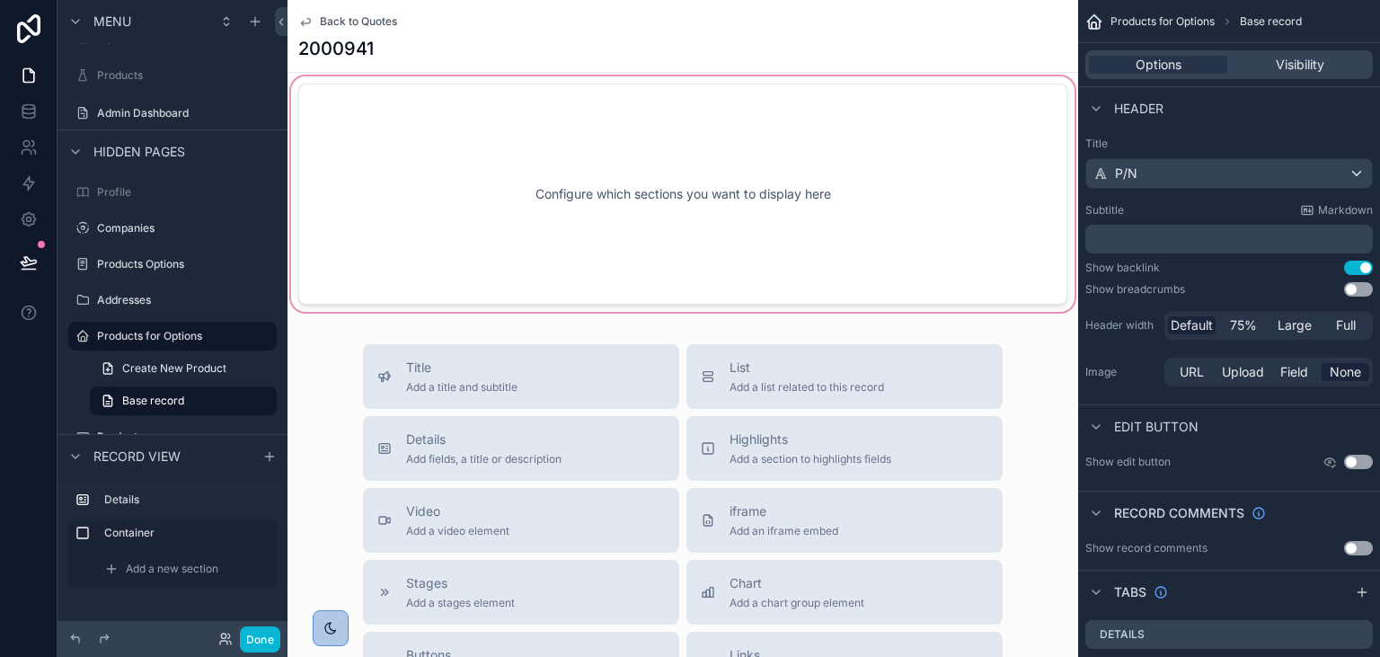
click at [519, 225] on div "scrollable content" at bounding box center [682, 194] width 790 height 243
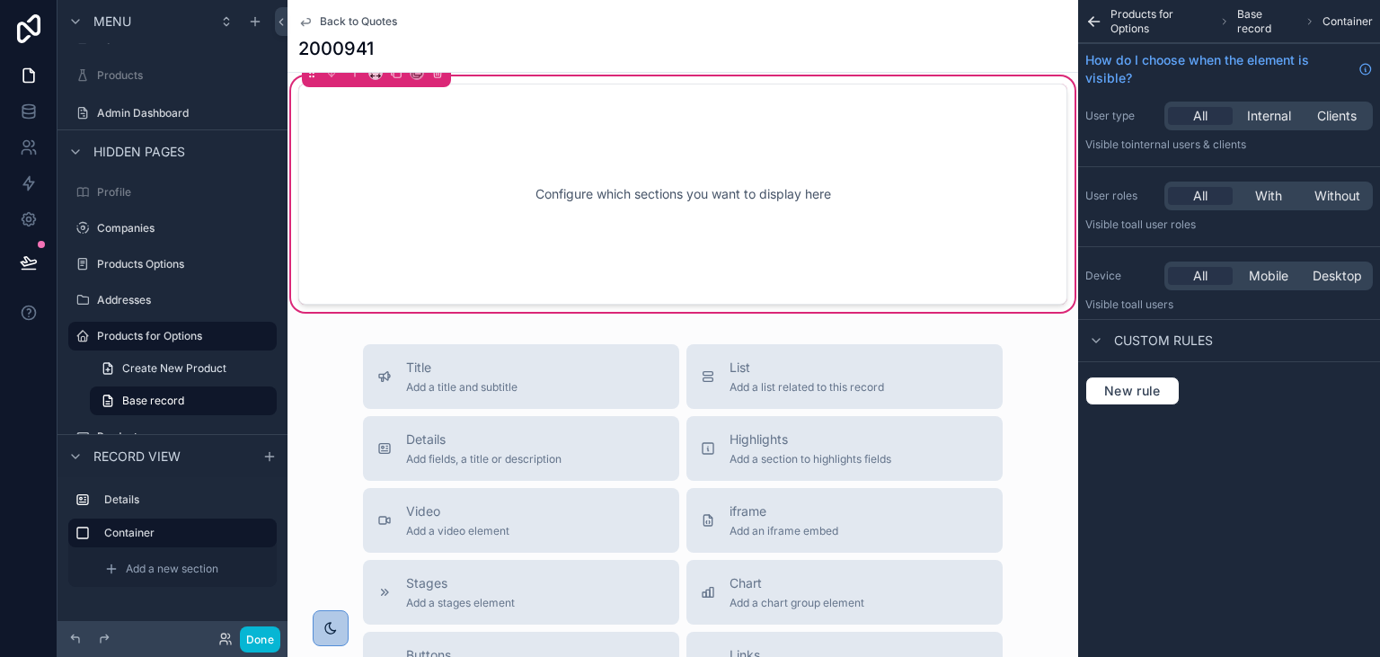
click at [593, 233] on div "Configure which sections you want to display here" at bounding box center [683, 194] width 710 height 162
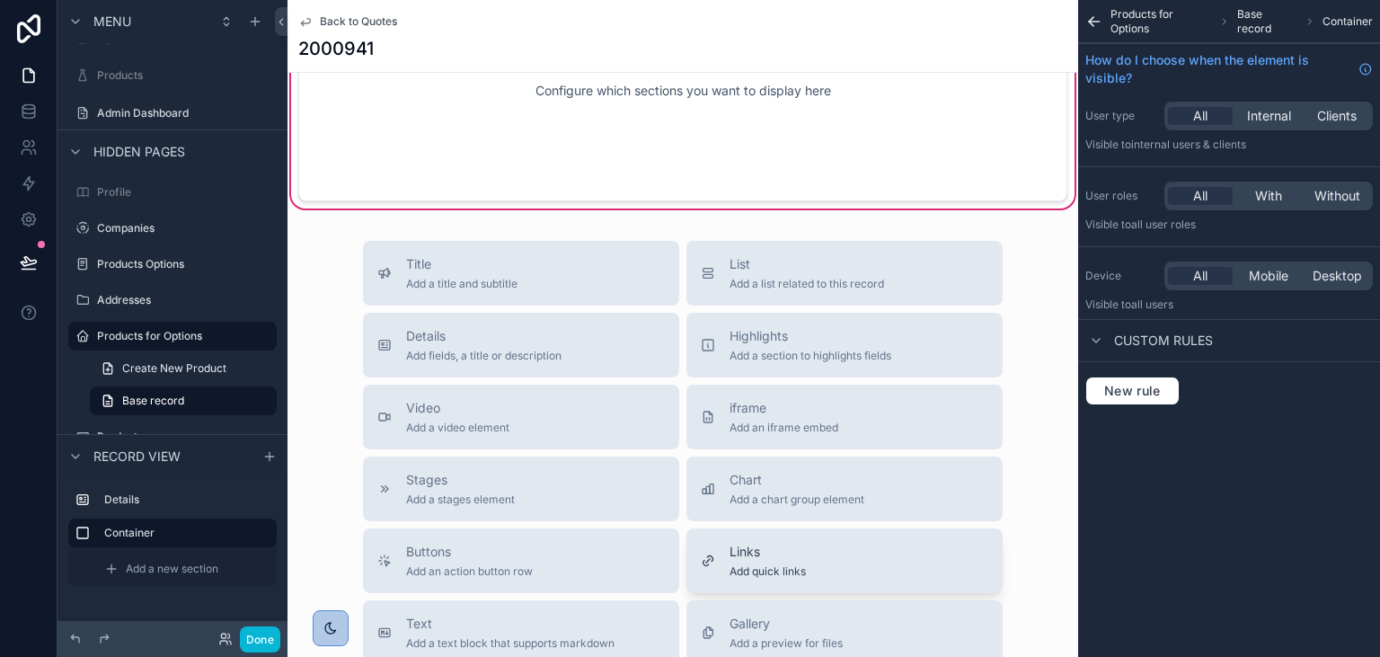
scroll to position [359, 0]
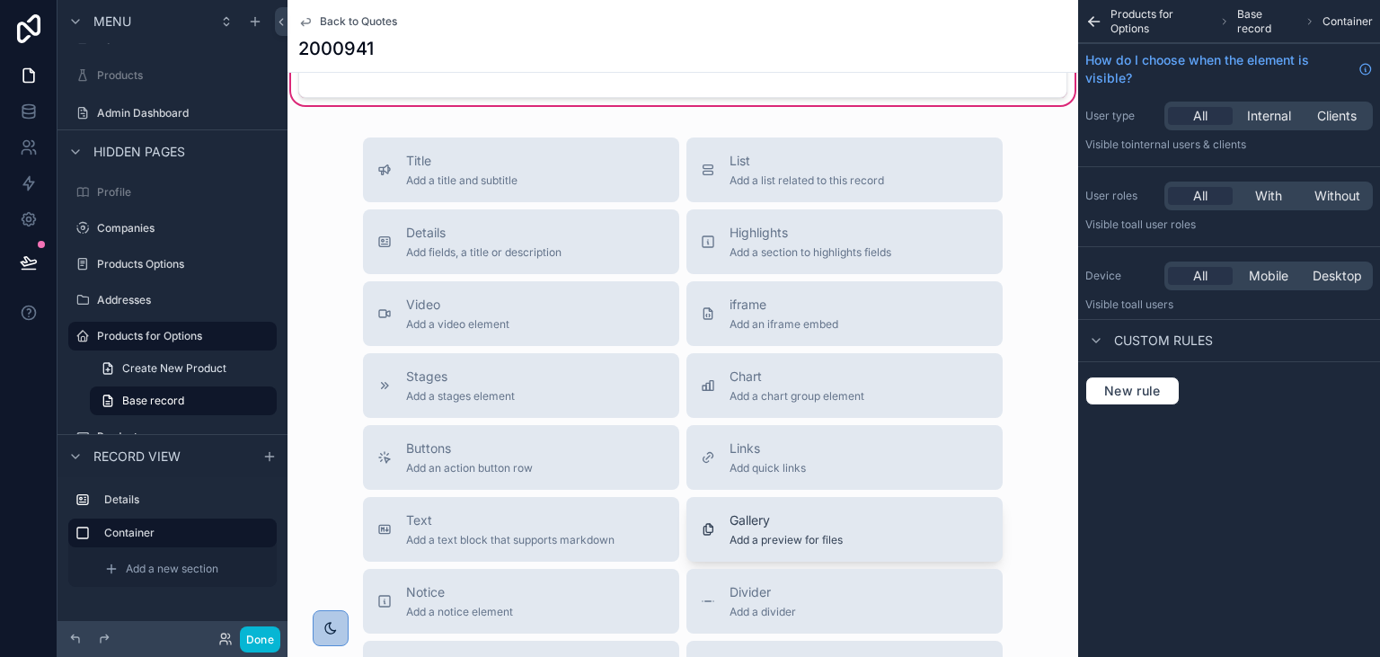
click at [758, 544] on span "Add a preview for files" at bounding box center [785, 540] width 113 height 14
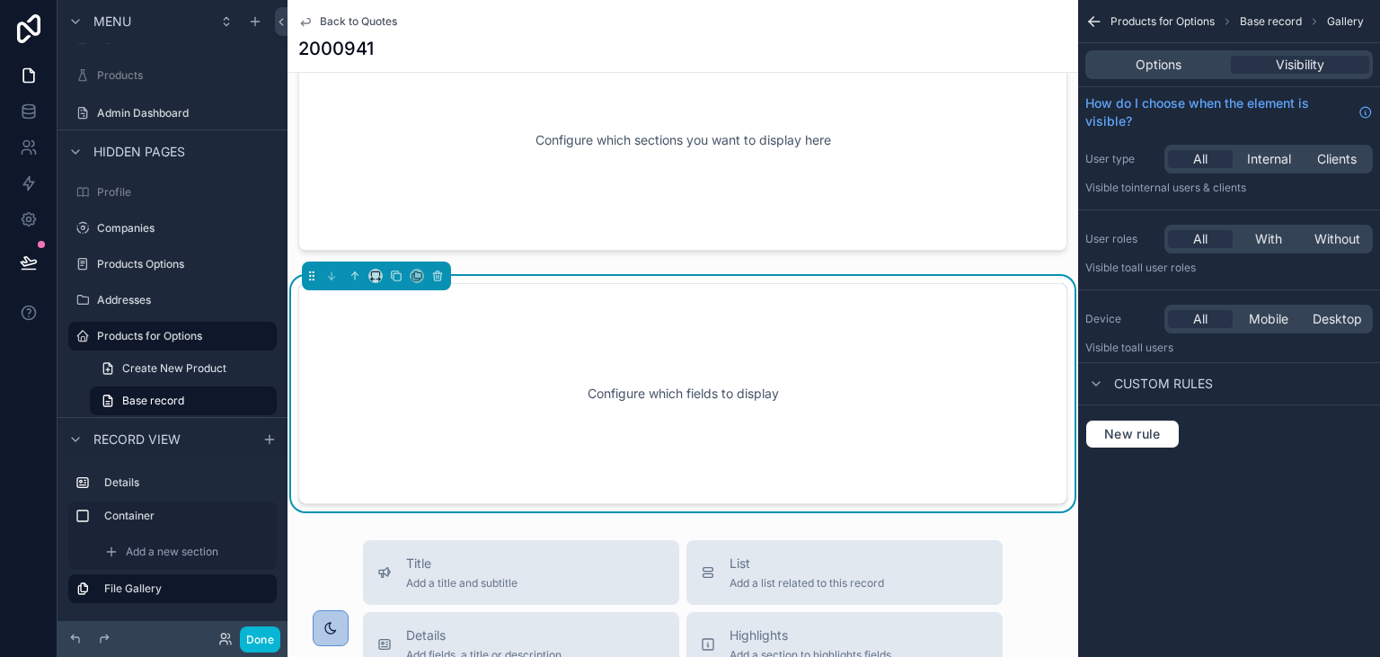
scroll to position [176, 0]
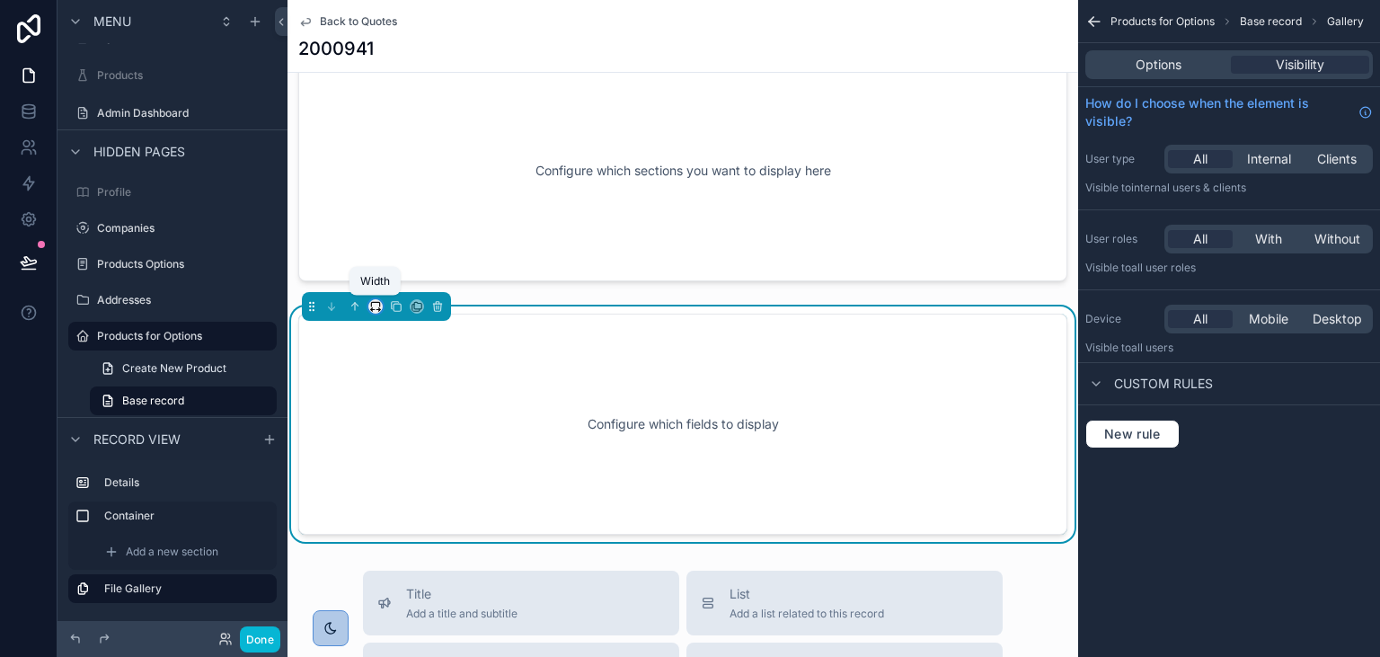
click at [372, 302] on icon "scrollable content" at bounding box center [375, 304] width 8 height 4
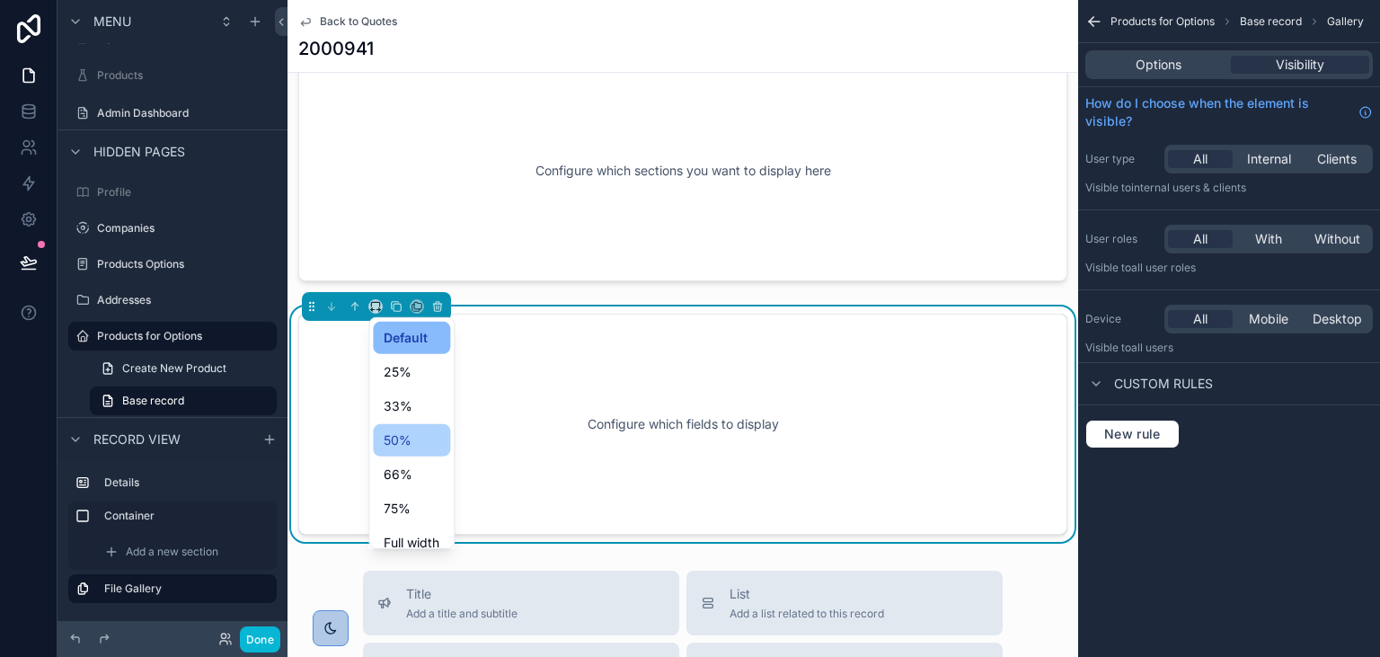
click at [401, 429] on span "50%" at bounding box center [398, 440] width 28 height 22
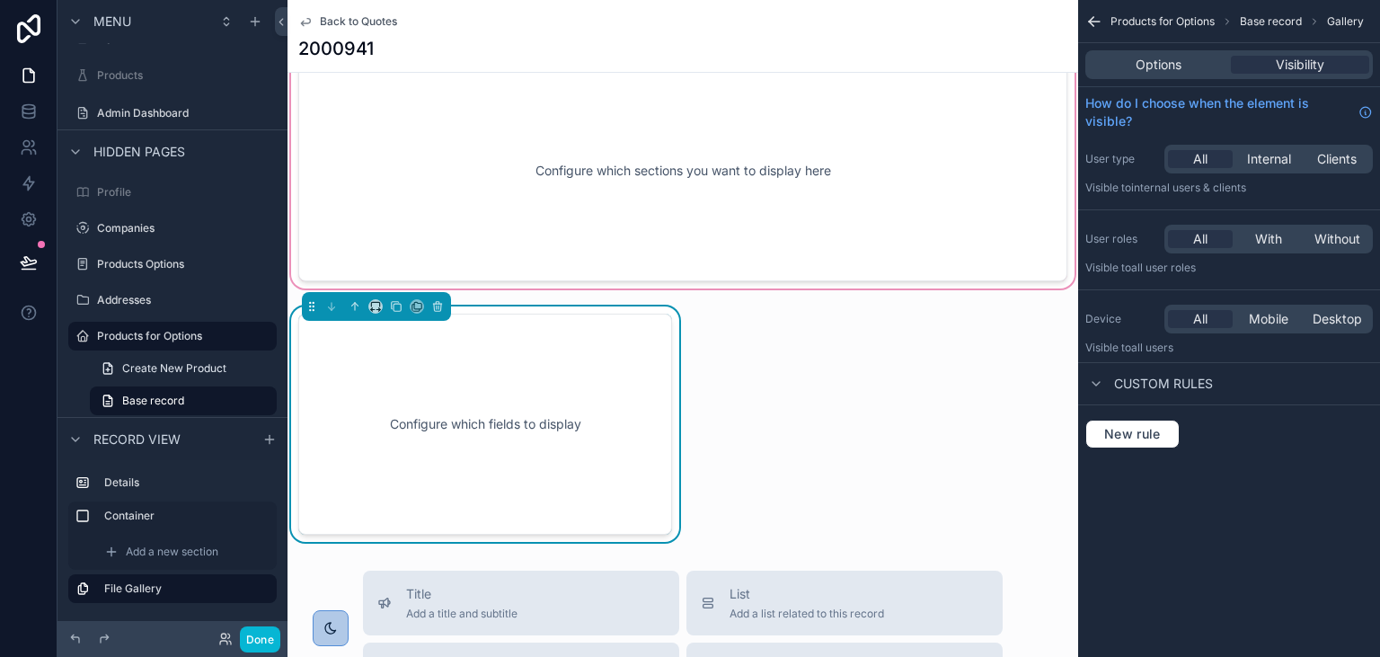
click at [617, 208] on div "scrollable content" at bounding box center [682, 170] width 790 height 243
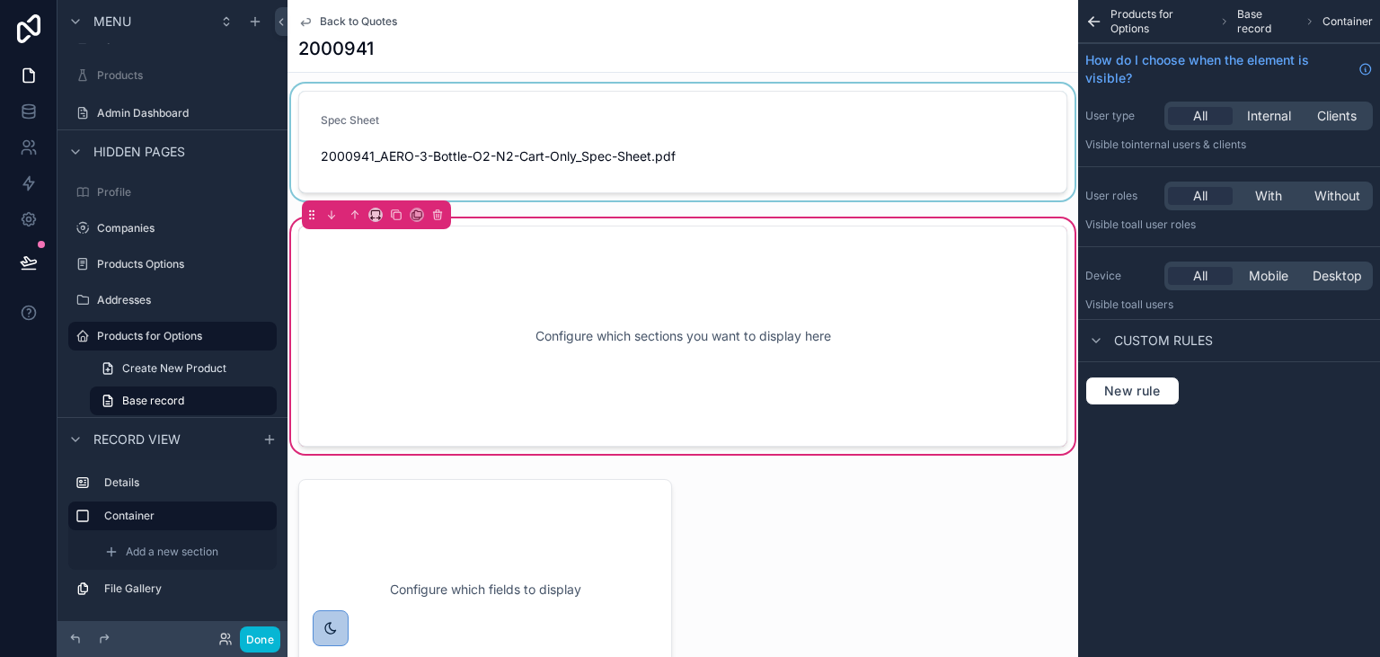
scroll to position [0, 0]
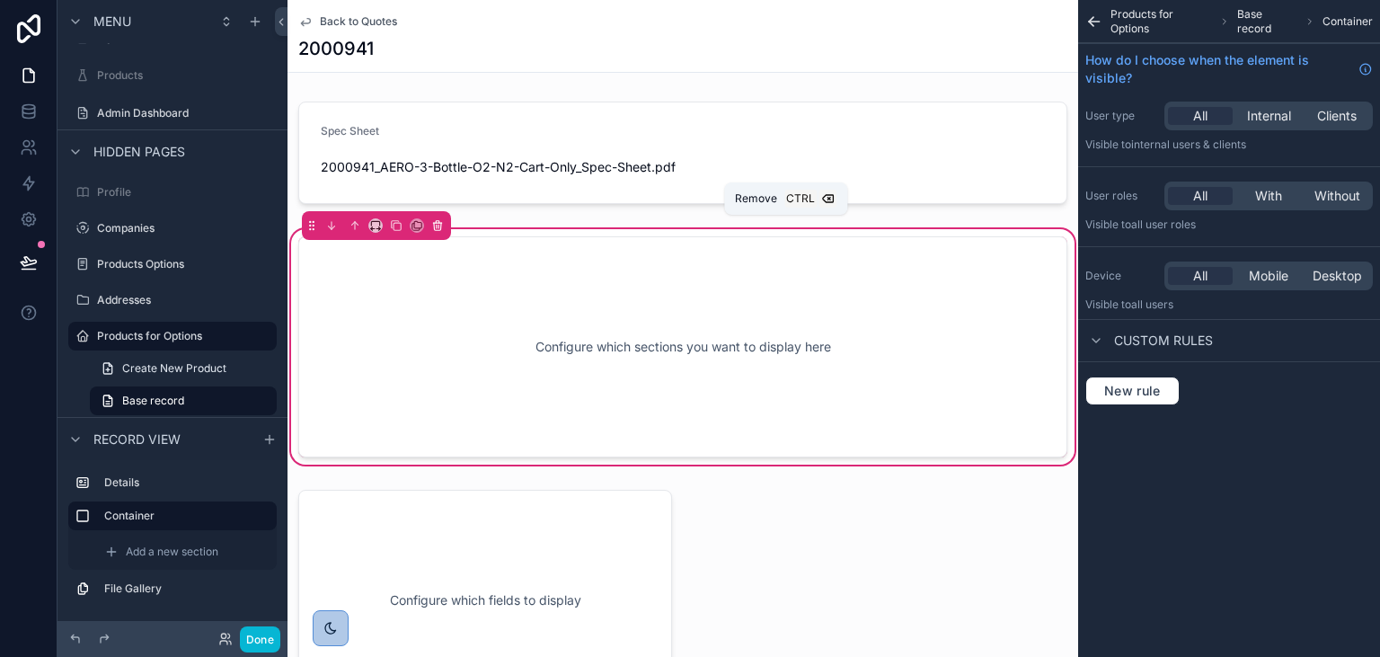
click at [434, 224] on icon "scrollable content" at bounding box center [437, 226] width 7 height 7
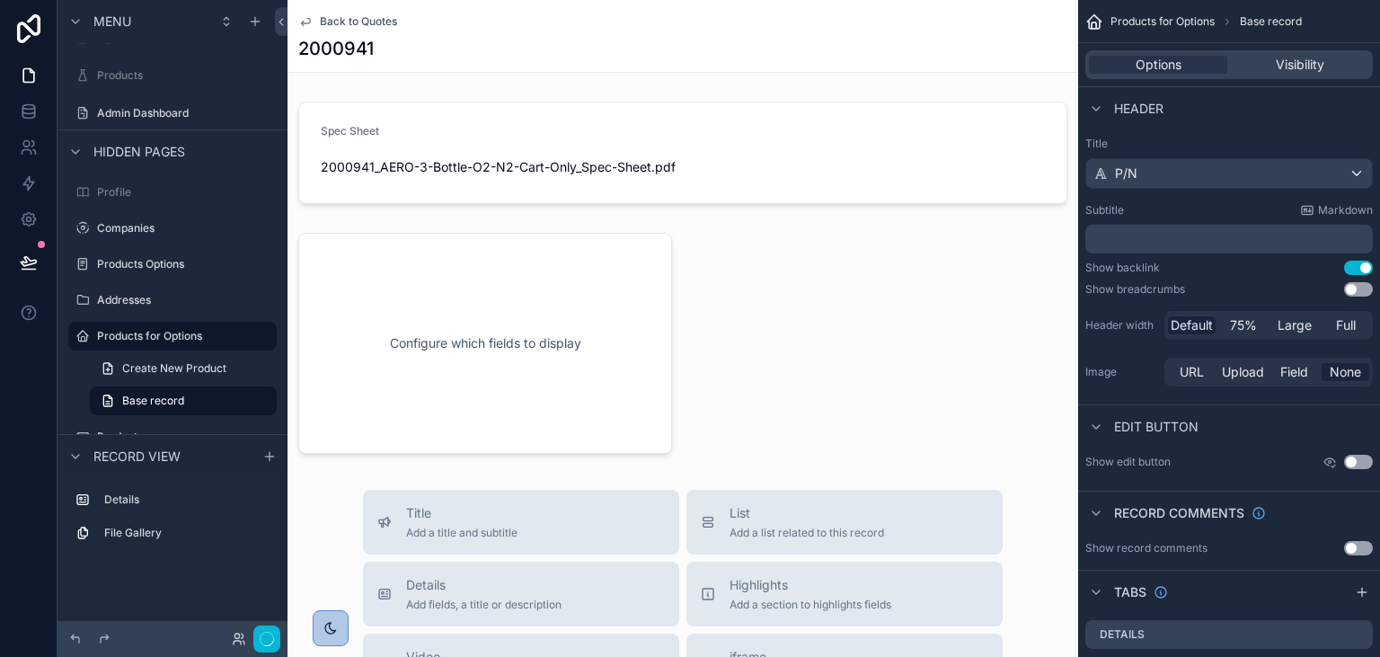
scroll to position [310, 0]
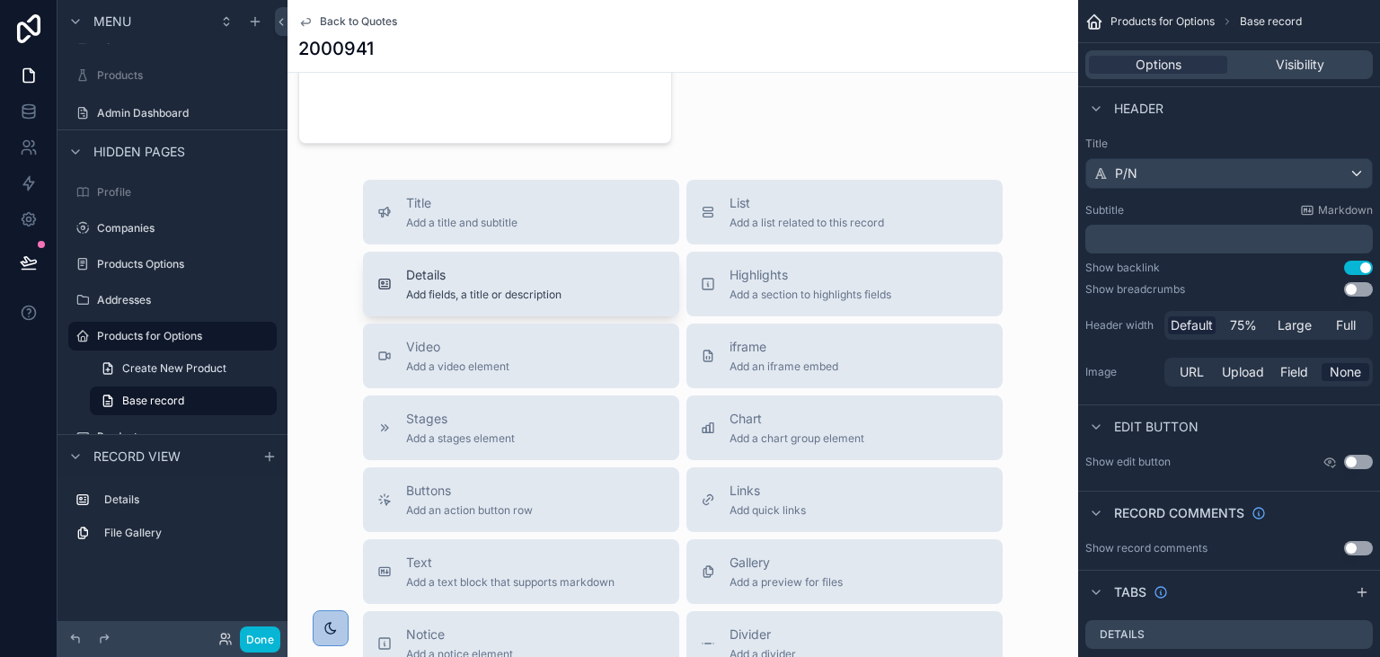
click at [526, 268] on span "Details" at bounding box center [483, 275] width 155 height 18
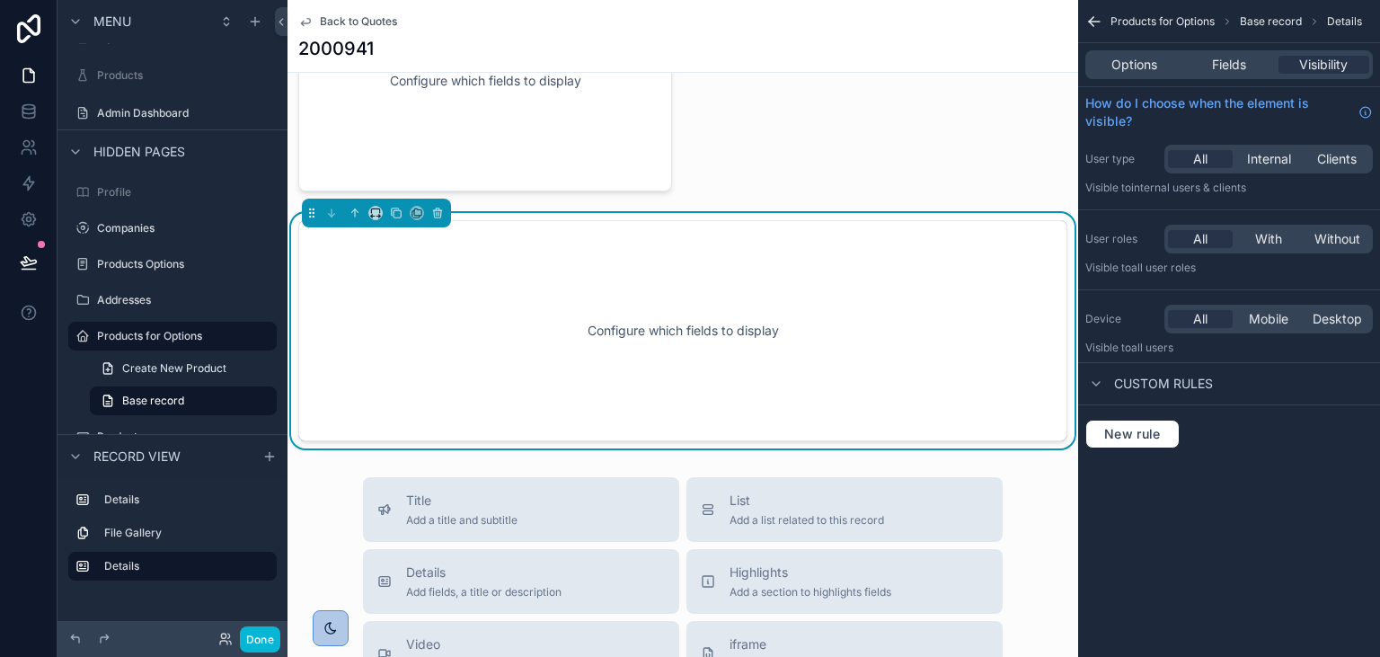
scroll to position [263, 0]
click at [378, 212] on icon "scrollable content" at bounding box center [375, 212] width 13 height 13
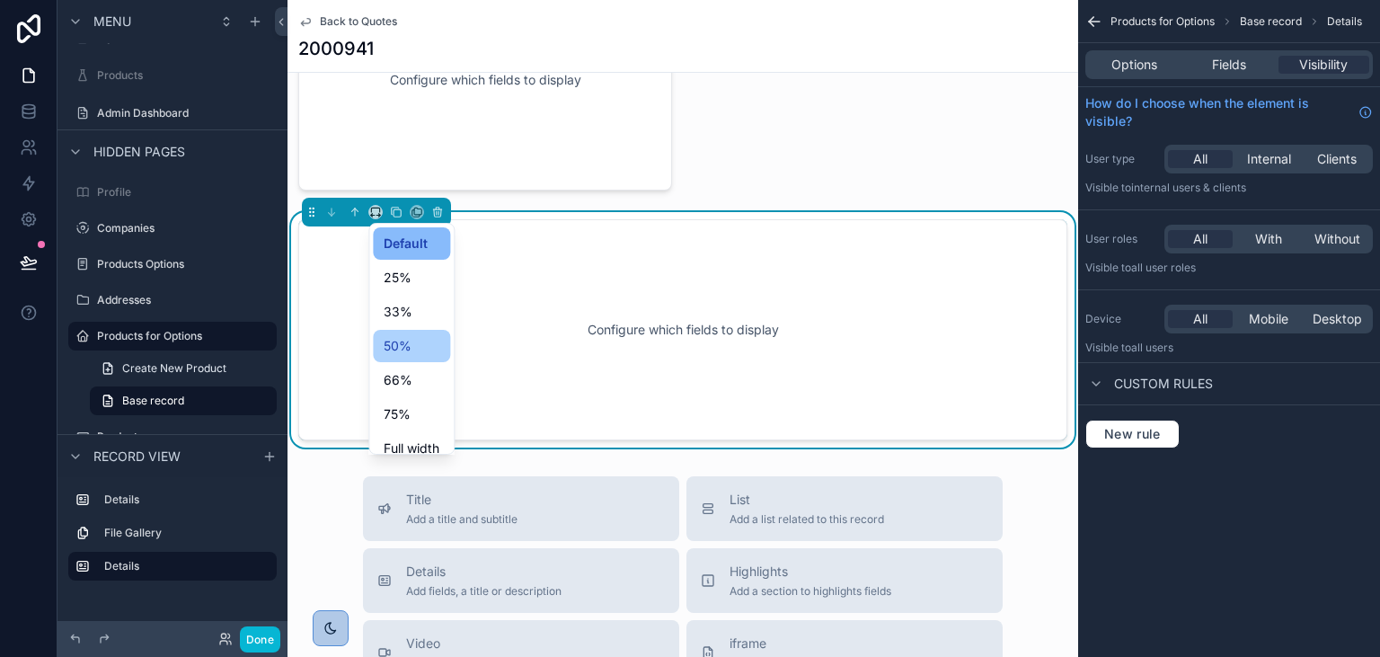
click at [391, 336] on span "50%" at bounding box center [398, 346] width 28 height 22
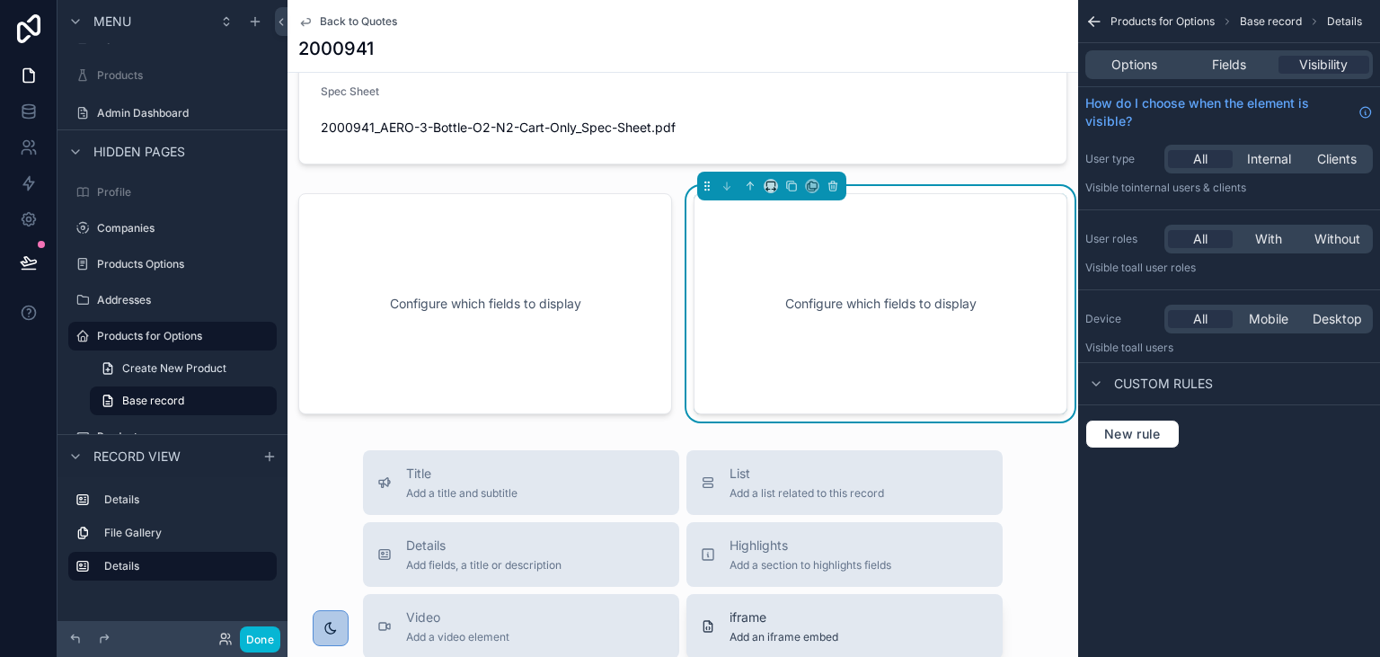
scroll to position [0, 0]
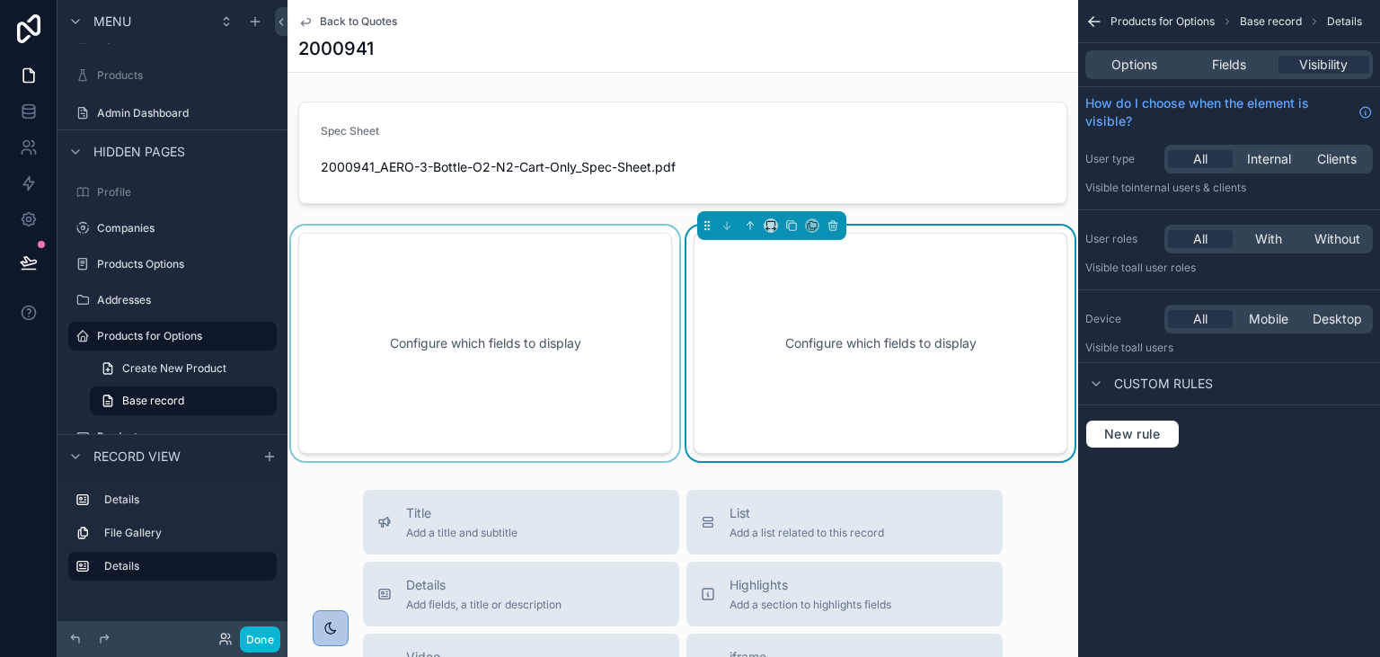
click at [516, 310] on div "scrollable content" at bounding box center [484, 342] width 395 height 235
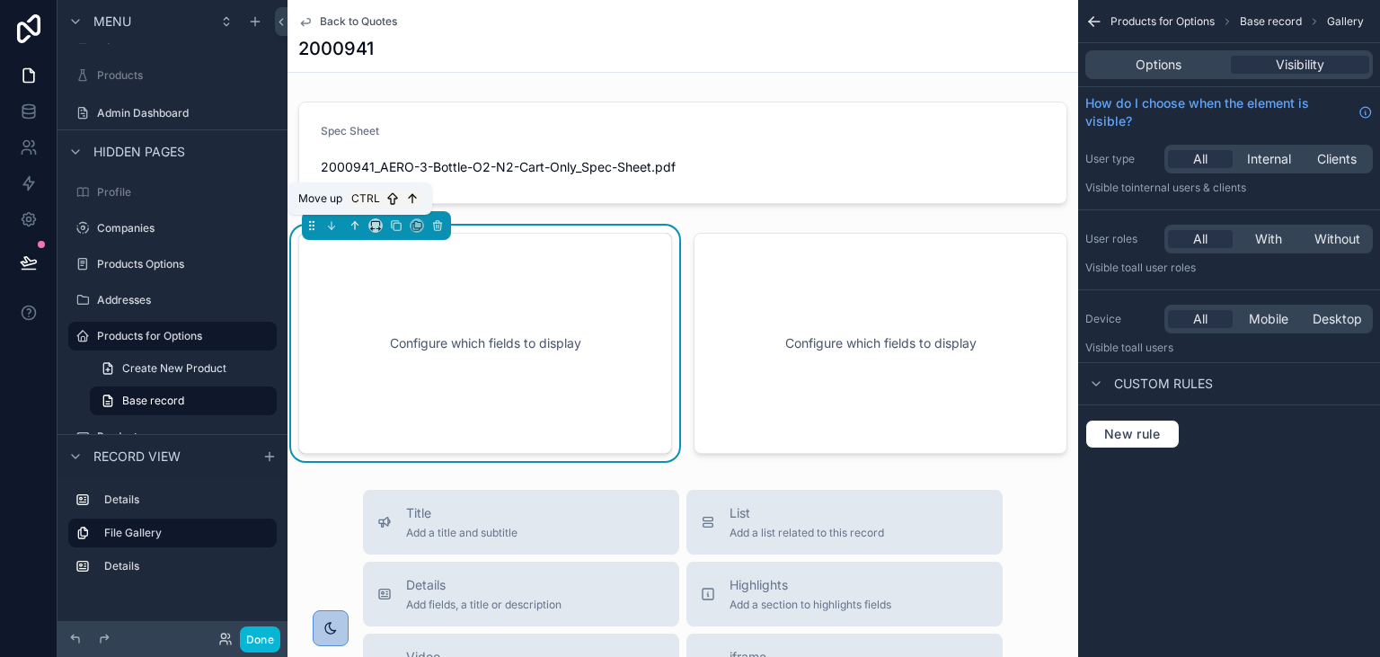
click at [355, 227] on icon "scrollable content" at bounding box center [355, 225] width 0 height 7
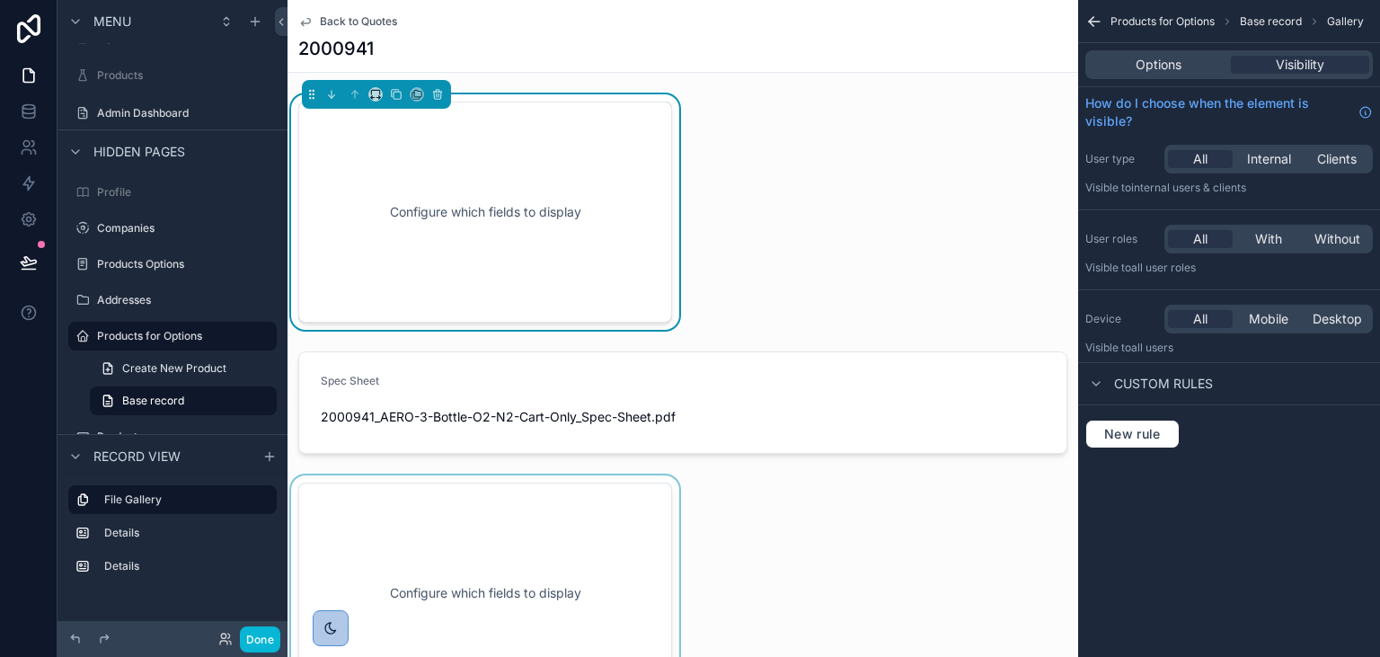
click at [542, 507] on div "scrollable content" at bounding box center [484, 592] width 395 height 235
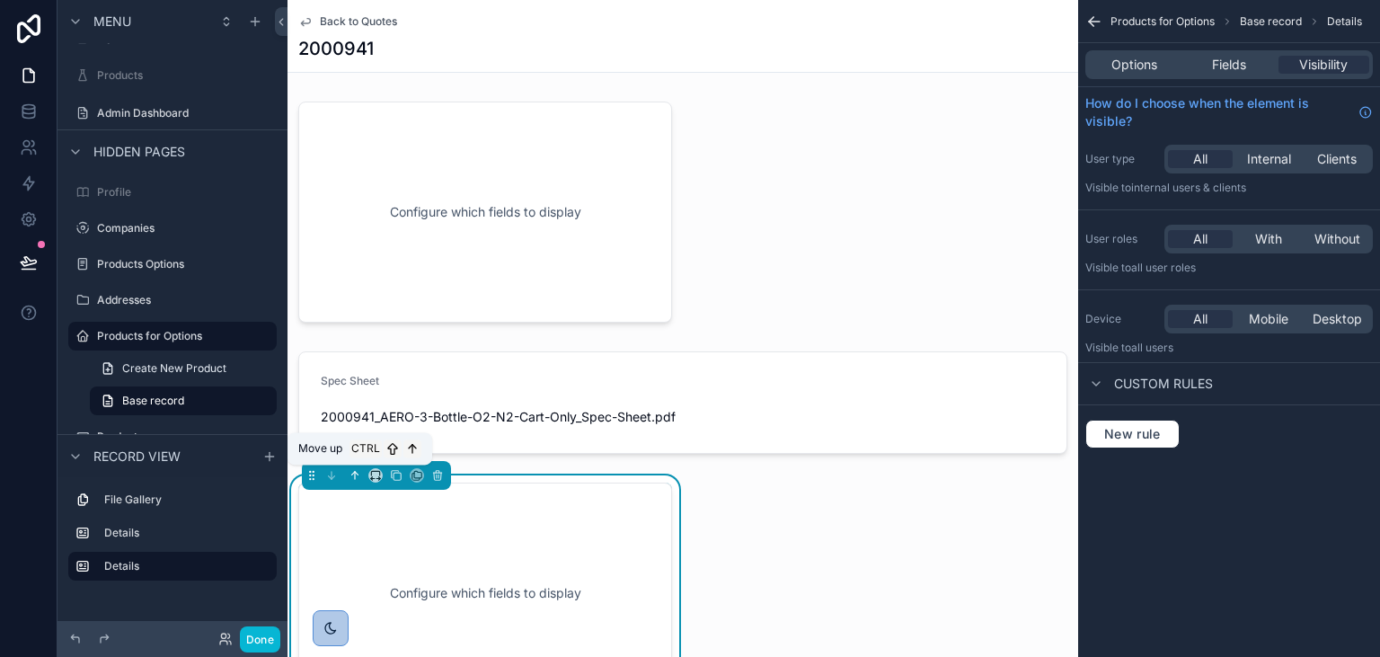
click at [357, 473] on icon "scrollable content" at bounding box center [354, 475] width 13 height 13
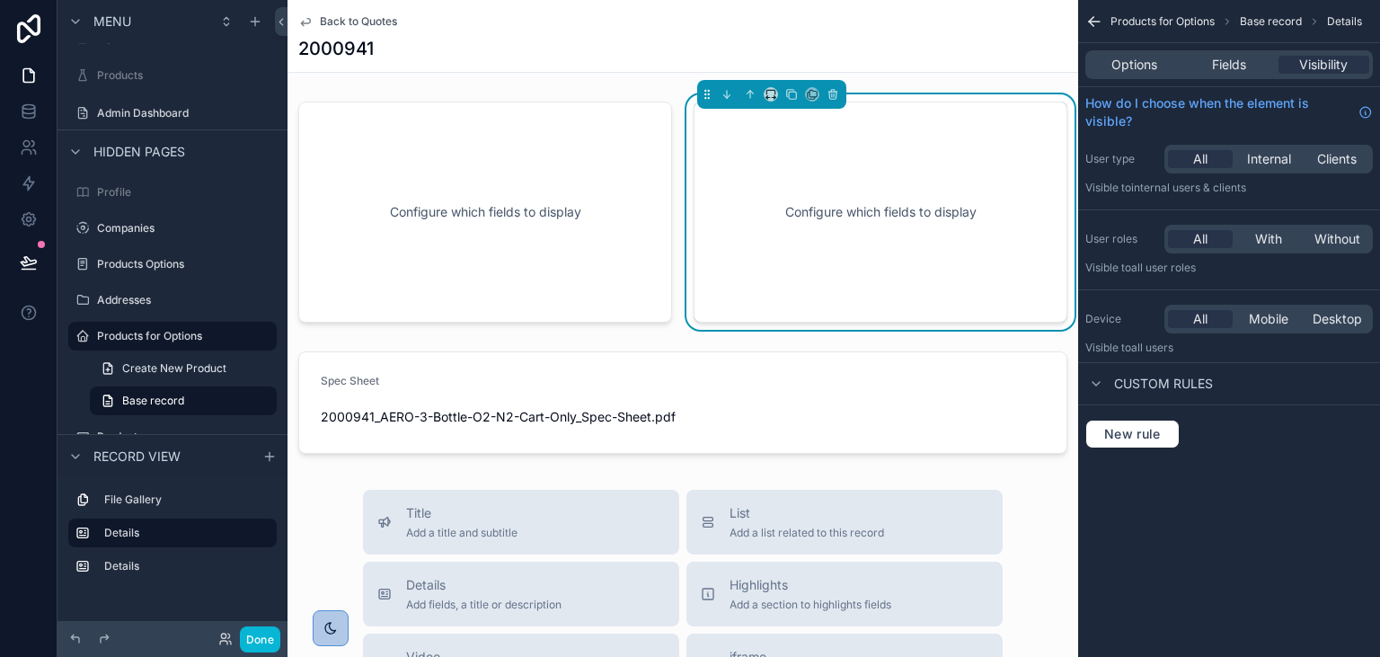
click at [868, 239] on div "Configure which fields to display" at bounding box center [880, 212] width 314 height 162
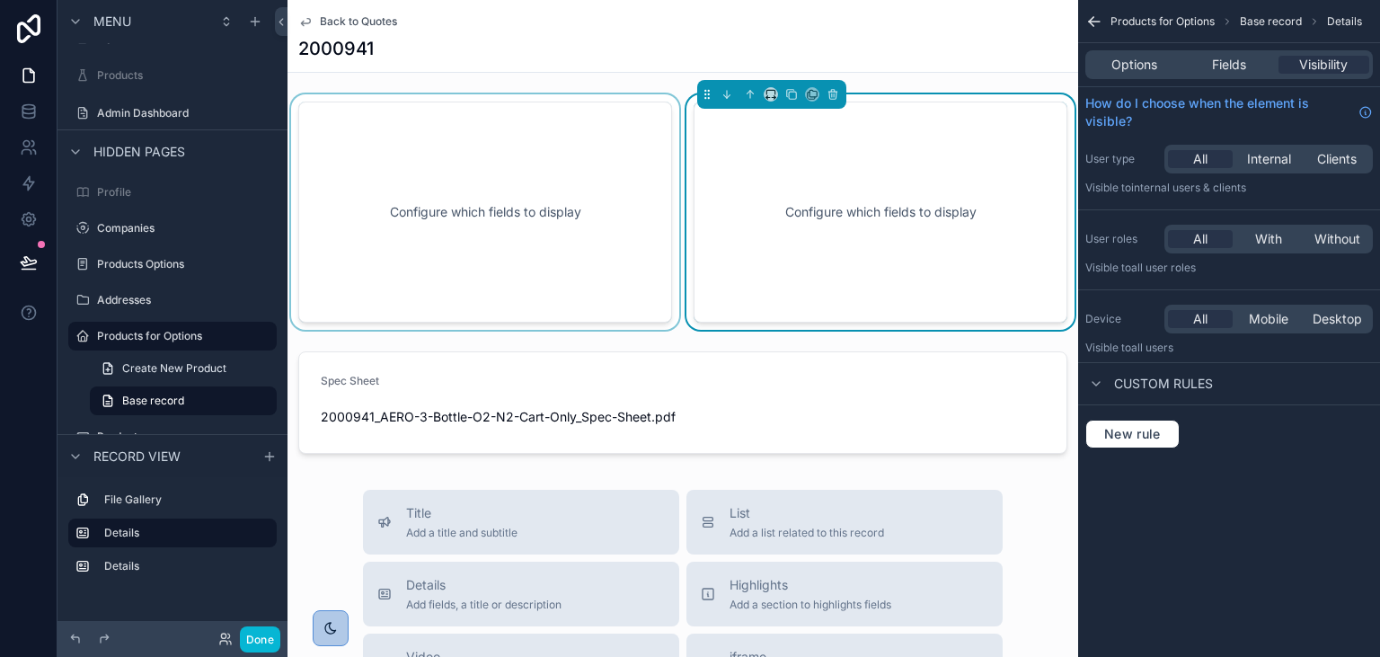
click at [435, 199] on div "scrollable content" at bounding box center [484, 211] width 395 height 235
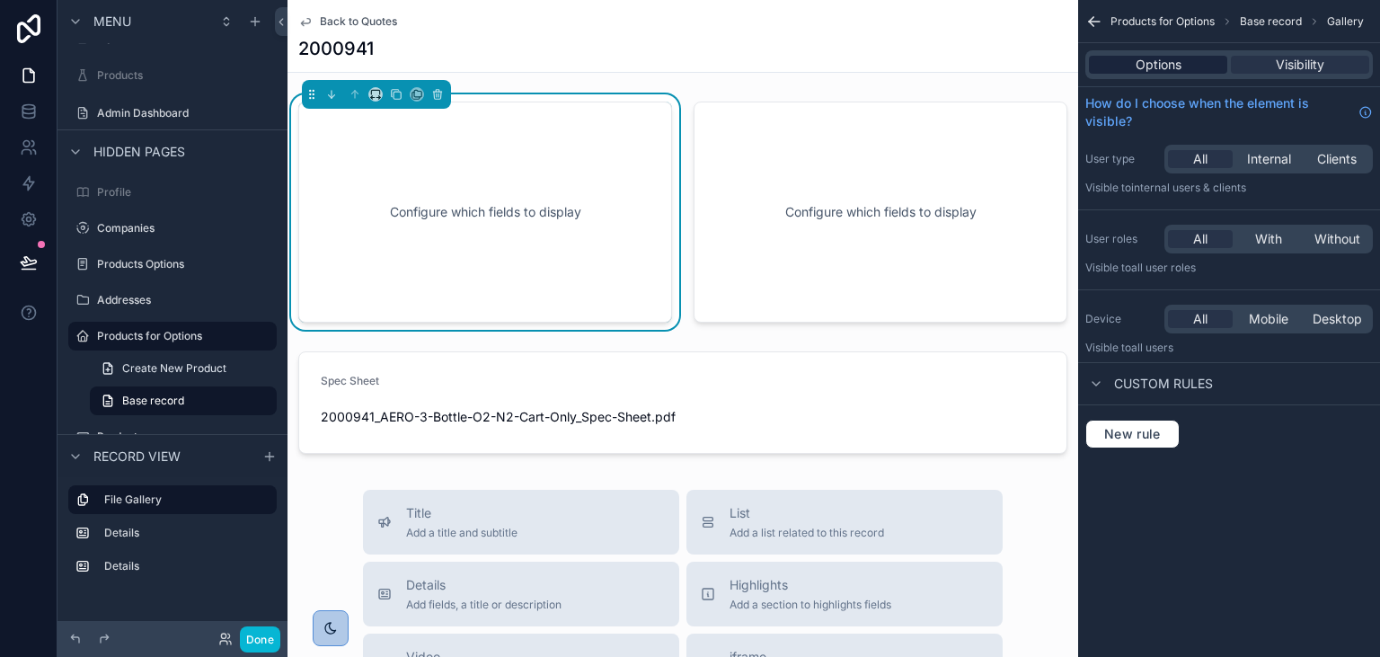
click at [1171, 64] on span "Options" at bounding box center [1158, 65] width 46 height 18
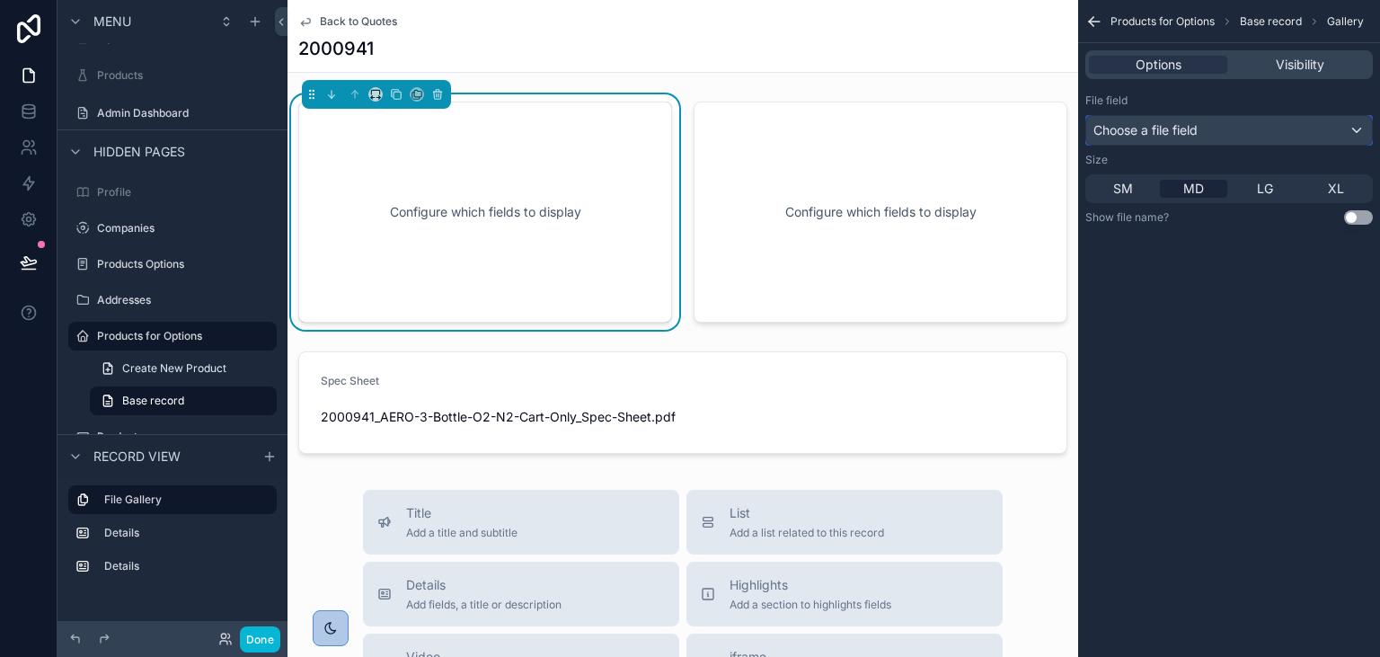
click at [1226, 127] on div "Choose a file field" at bounding box center [1229, 130] width 286 height 29
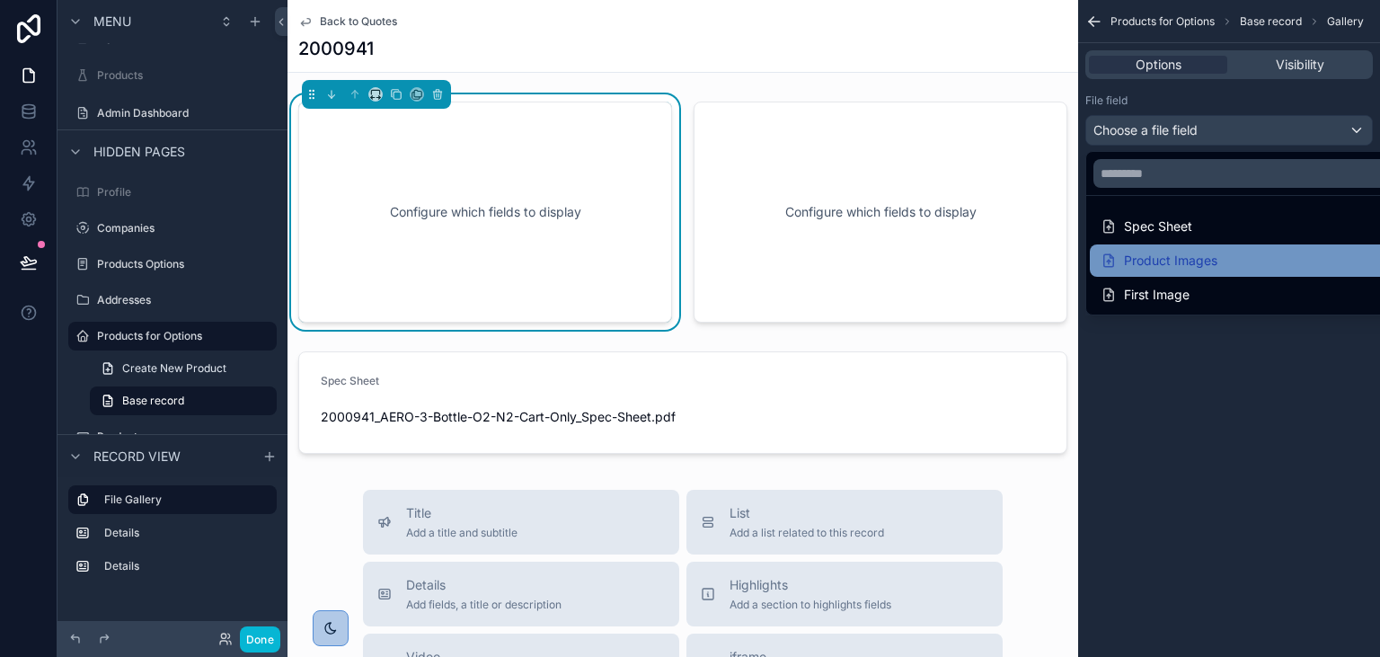
click at [1183, 260] on div "Product Images" at bounding box center [1158, 261] width 117 height 22
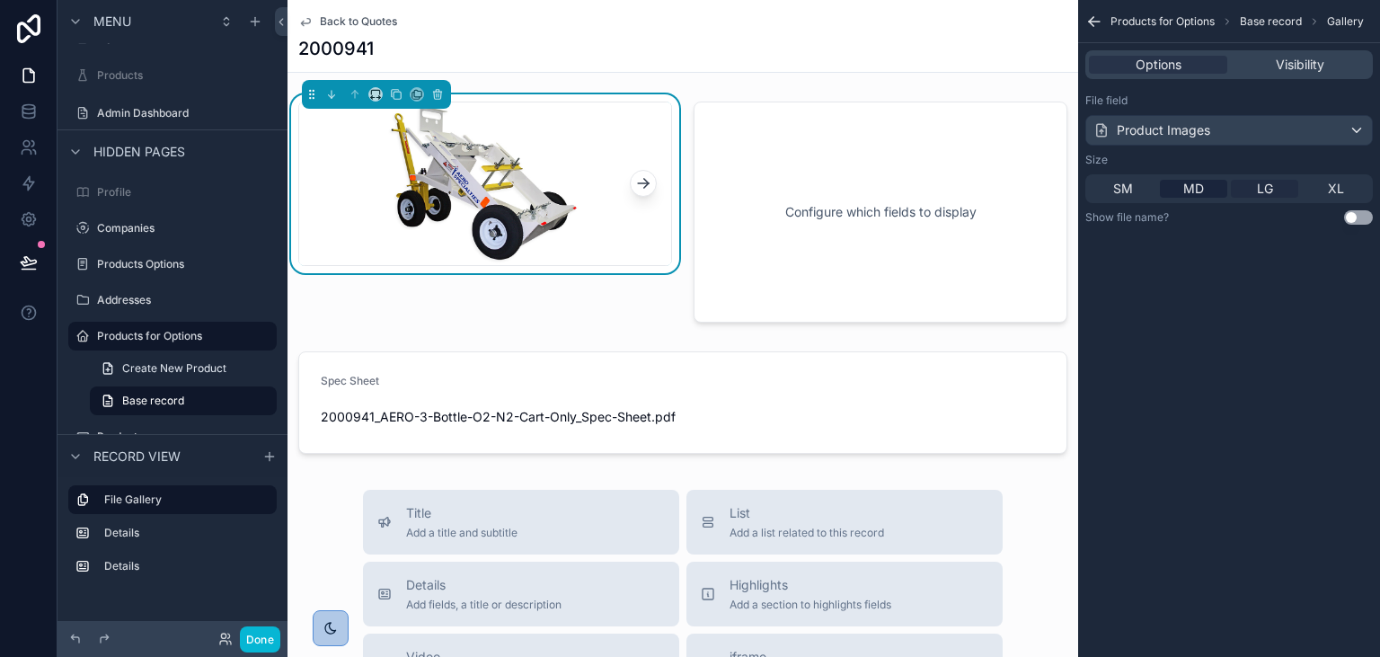
click at [1258, 194] on span "LG" at bounding box center [1265, 189] width 16 height 18
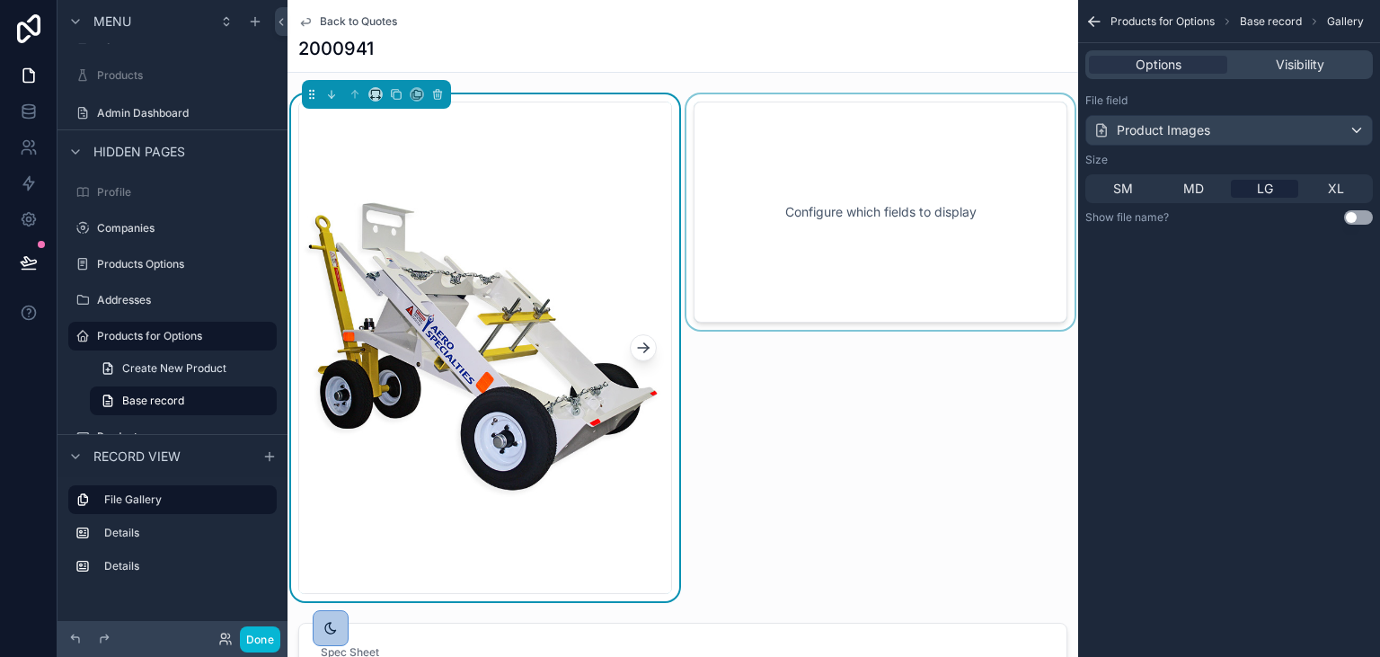
click at [823, 264] on div "scrollable content" at bounding box center [880, 347] width 395 height 507
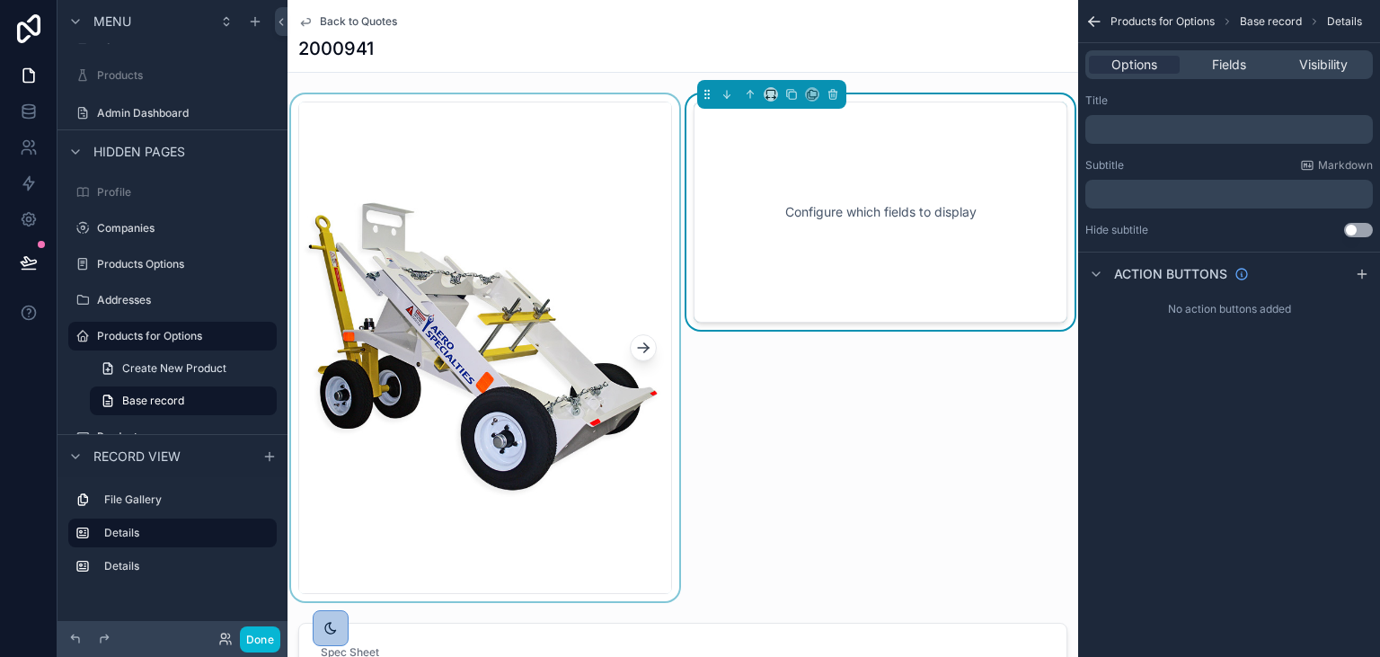
click at [649, 344] on icon "scrollable content" at bounding box center [643, 348] width 18 height 18
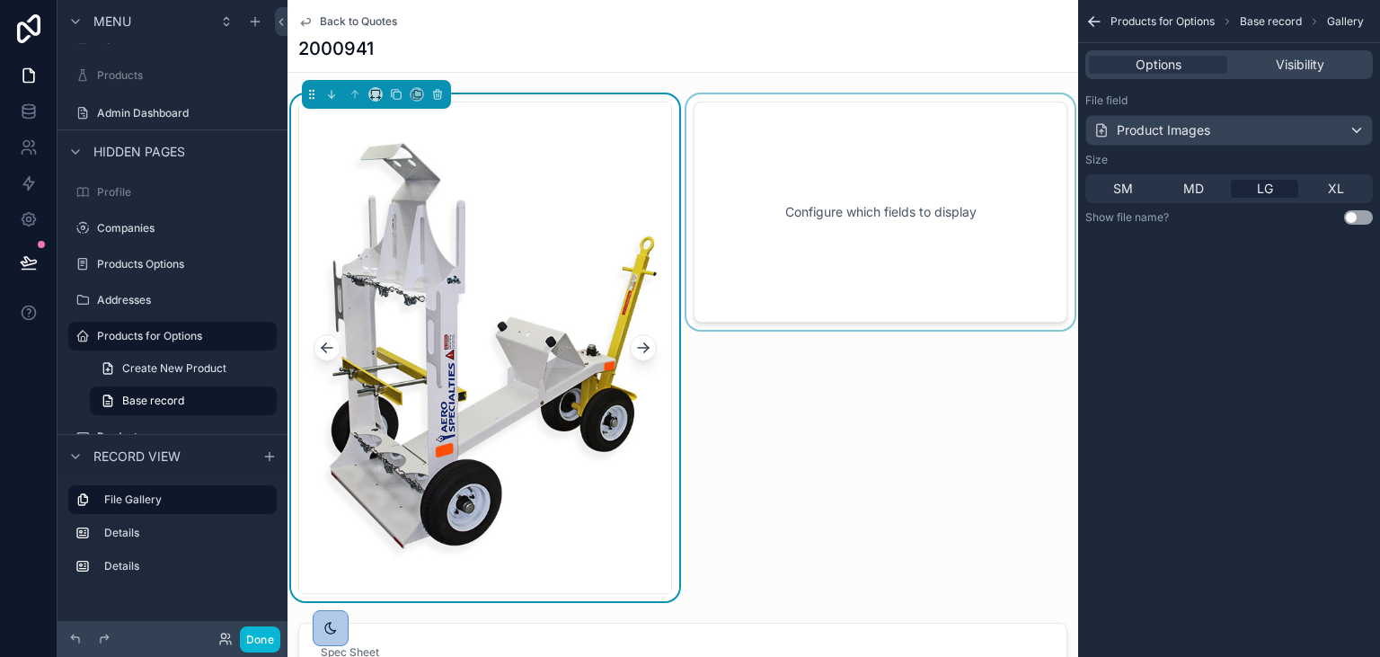
click at [649, 344] on icon "scrollable content" at bounding box center [643, 348] width 18 height 18
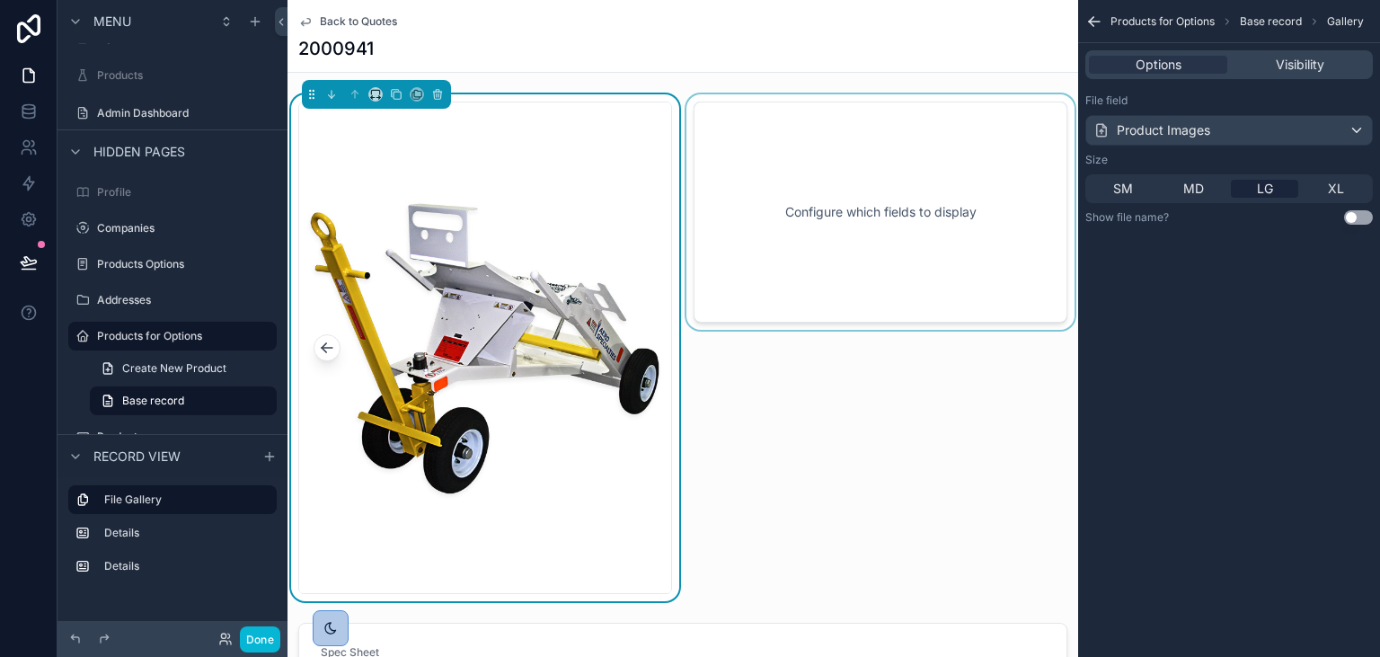
click at [323, 348] on icon "scrollable content" at bounding box center [324, 350] width 4 height 4
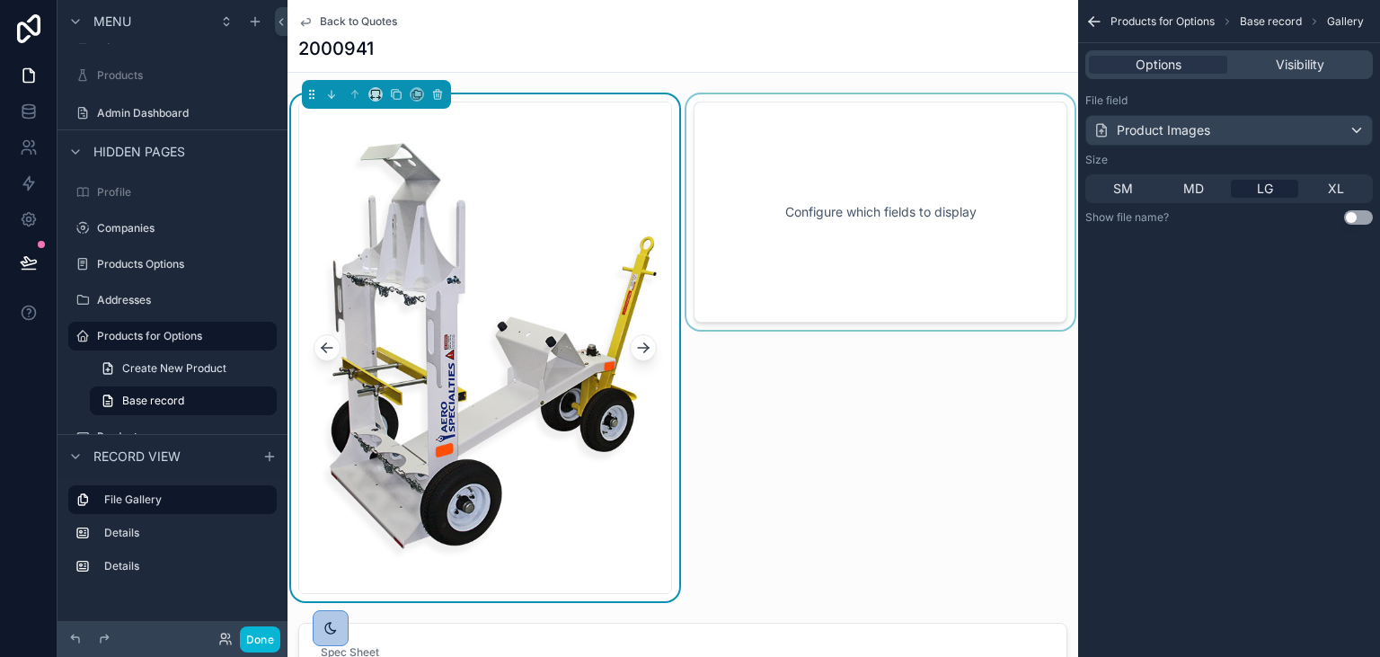
click at [323, 348] on icon "scrollable content" at bounding box center [324, 350] width 4 height 4
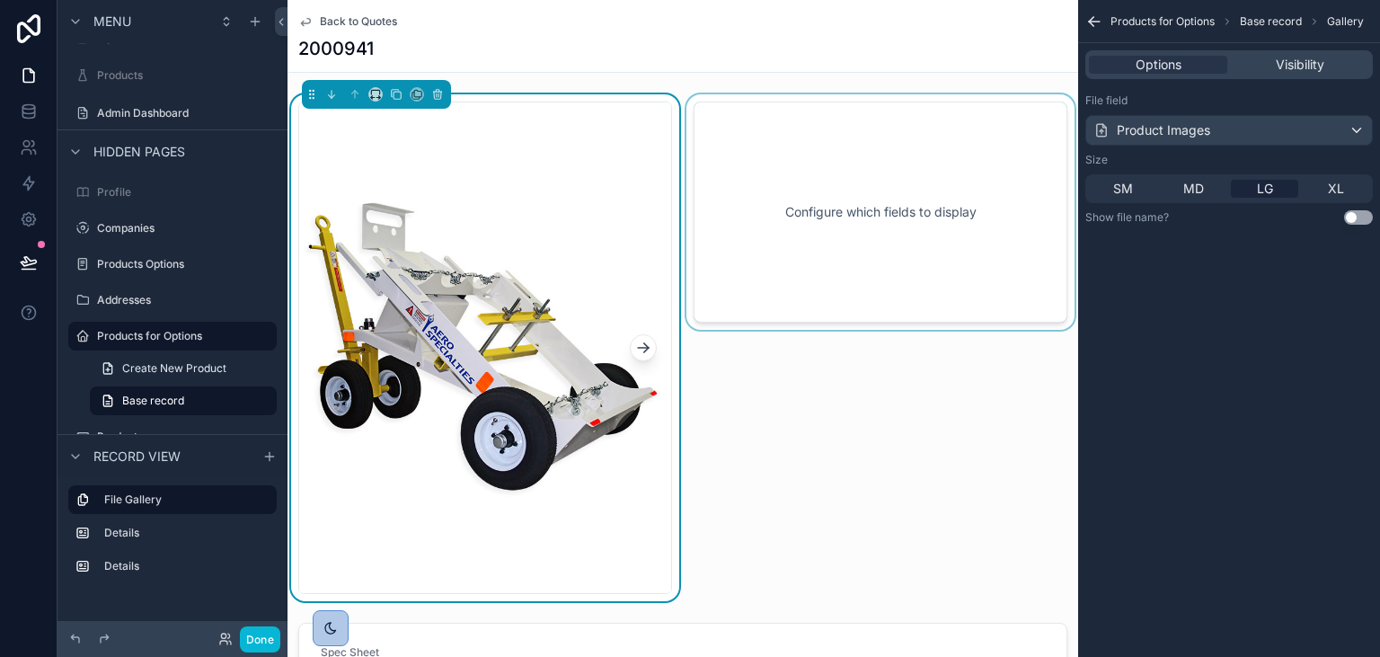
click at [960, 253] on div "scrollable content" at bounding box center [880, 347] width 395 height 507
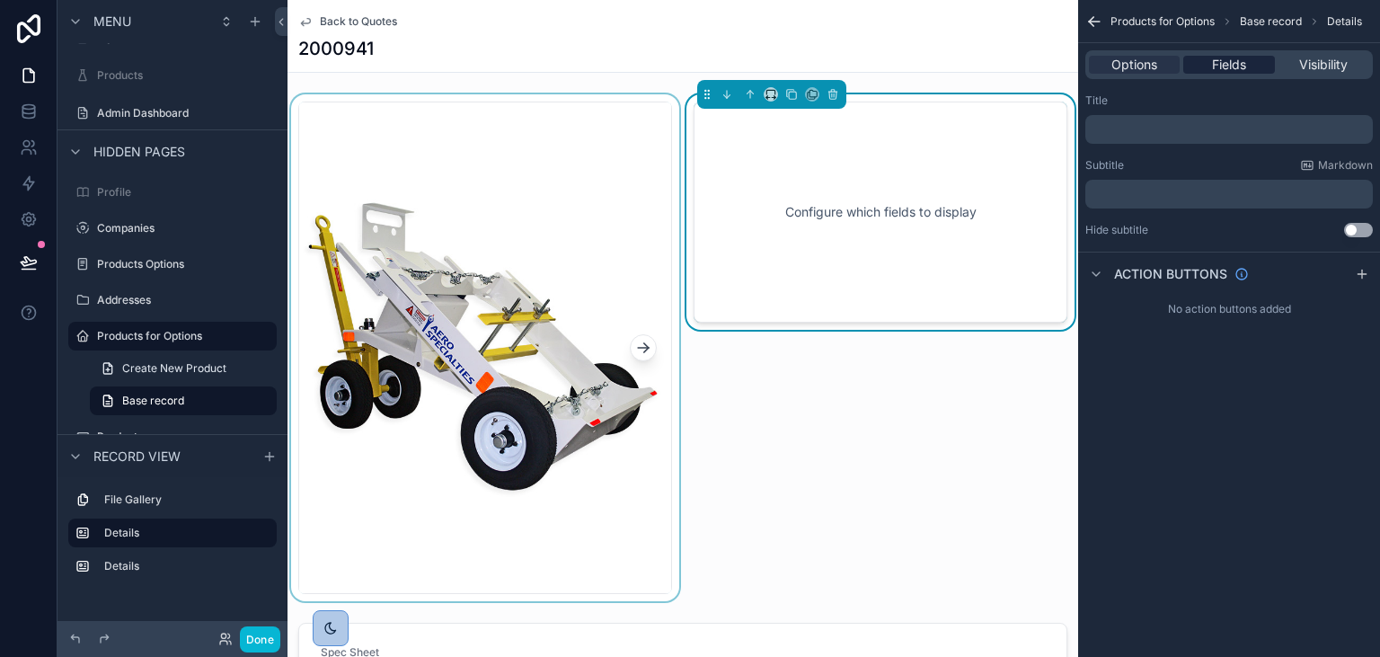
click at [1248, 64] on div "Fields" at bounding box center [1228, 65] width 91 height 18
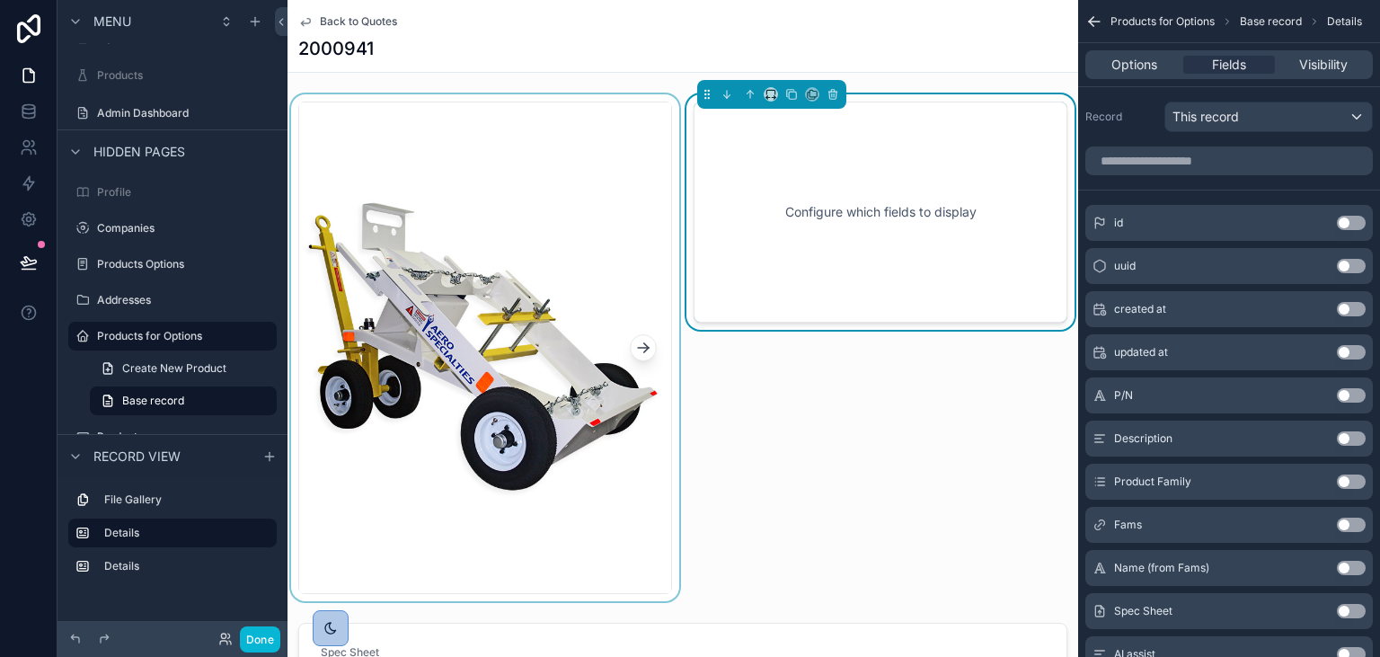
click at [498, 52] on div "2000941" at bounding box center [682, 48] width 769 height 25
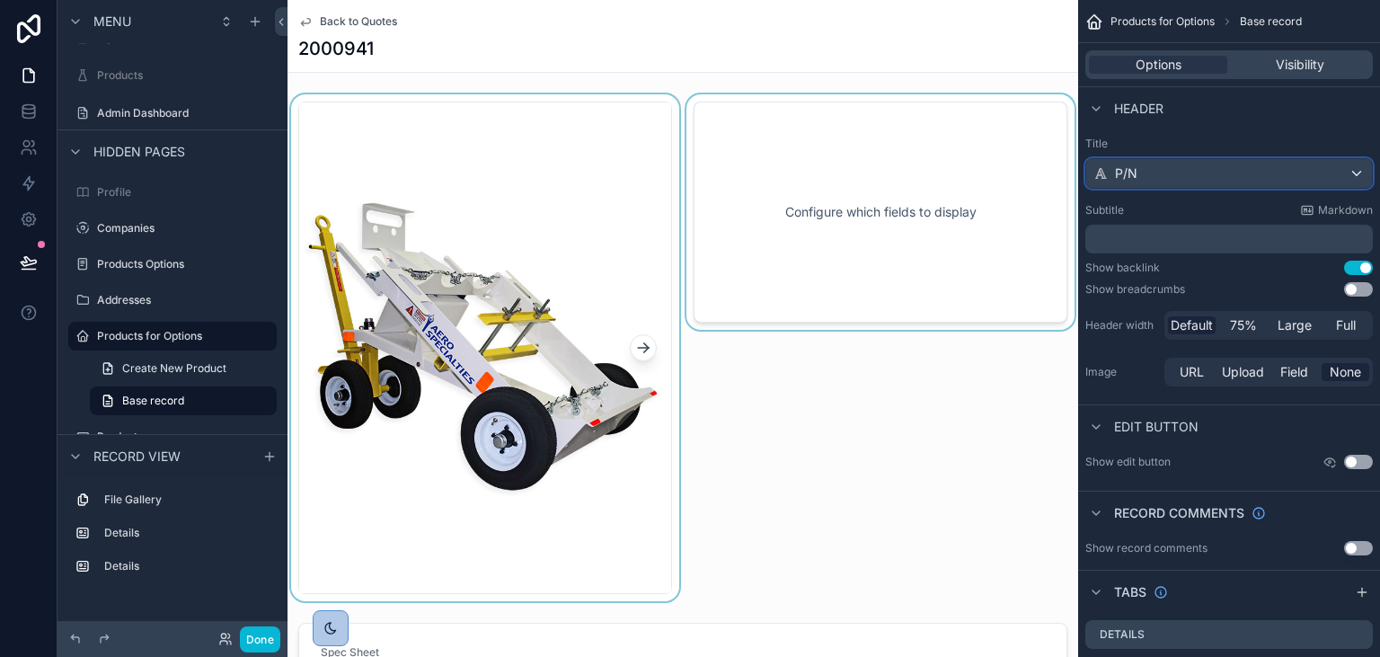
click at [1233, 171] on div "P/N" at bounding box center [1229, 173] width 286 height 29
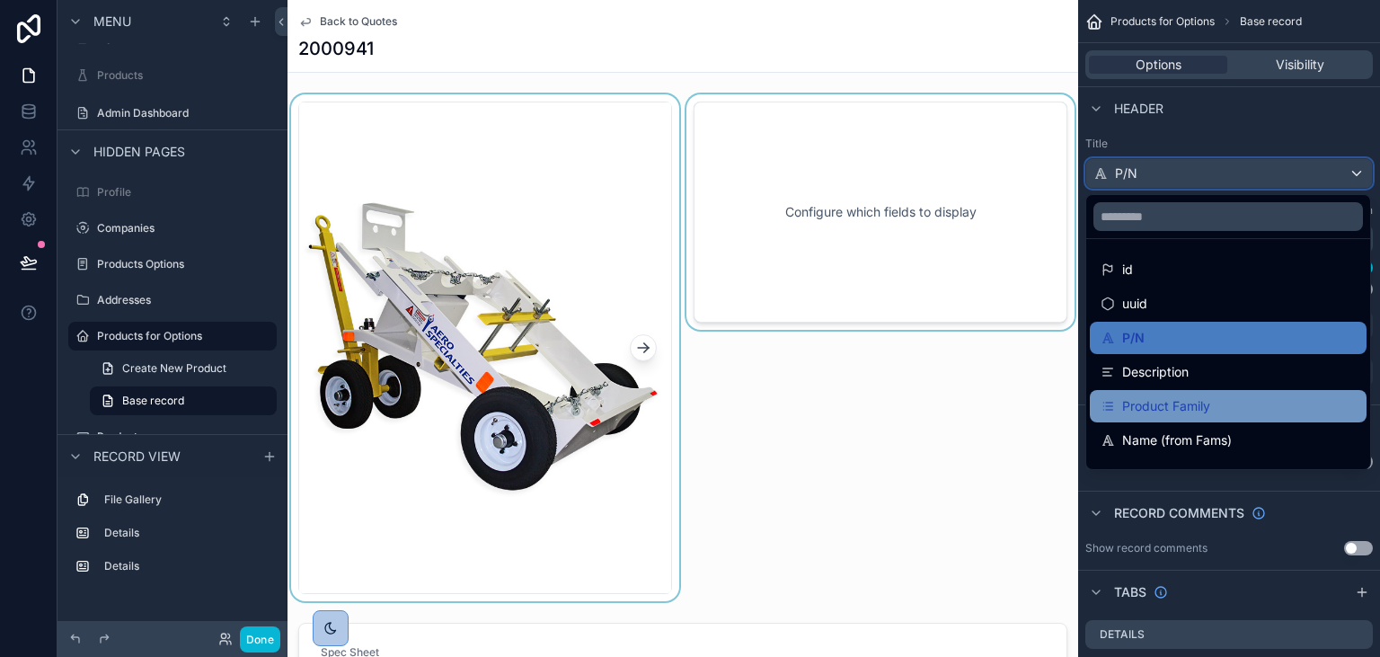
scroll to position [90, 0]
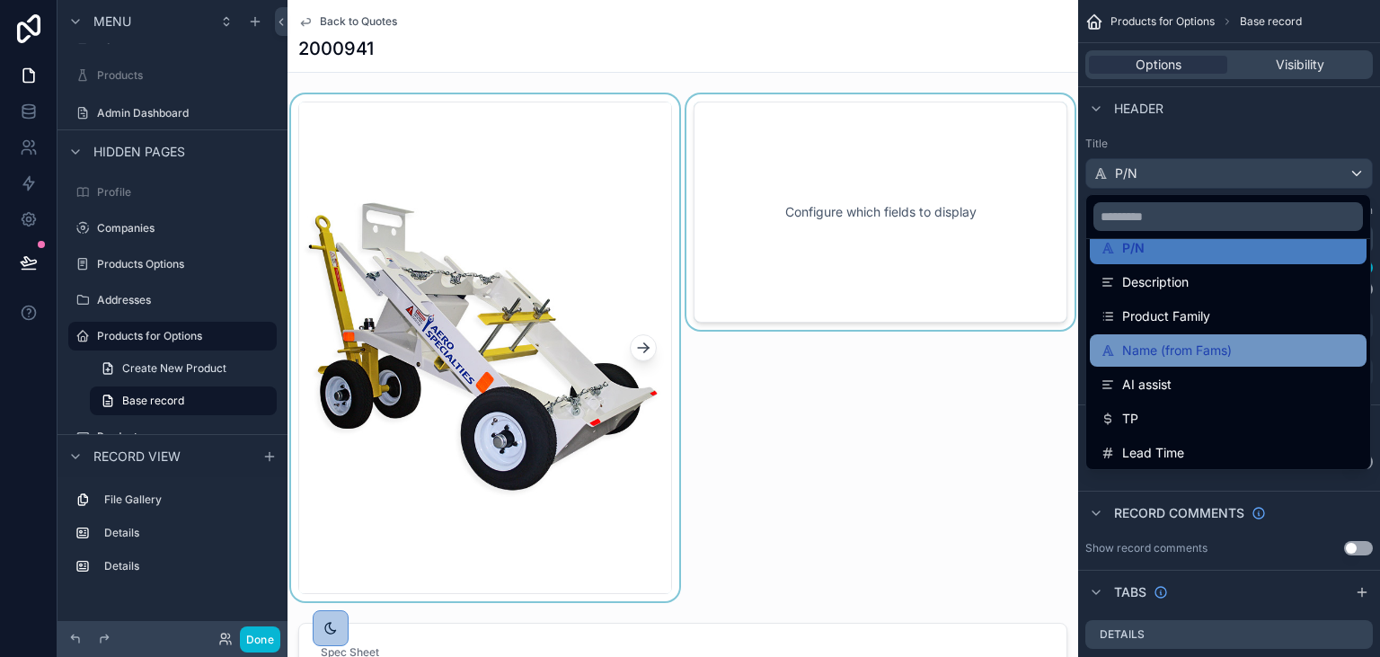
click at [1182, 358] on span "Name (from Fams)" at bounding box center [1177, 351] width 110 height 22
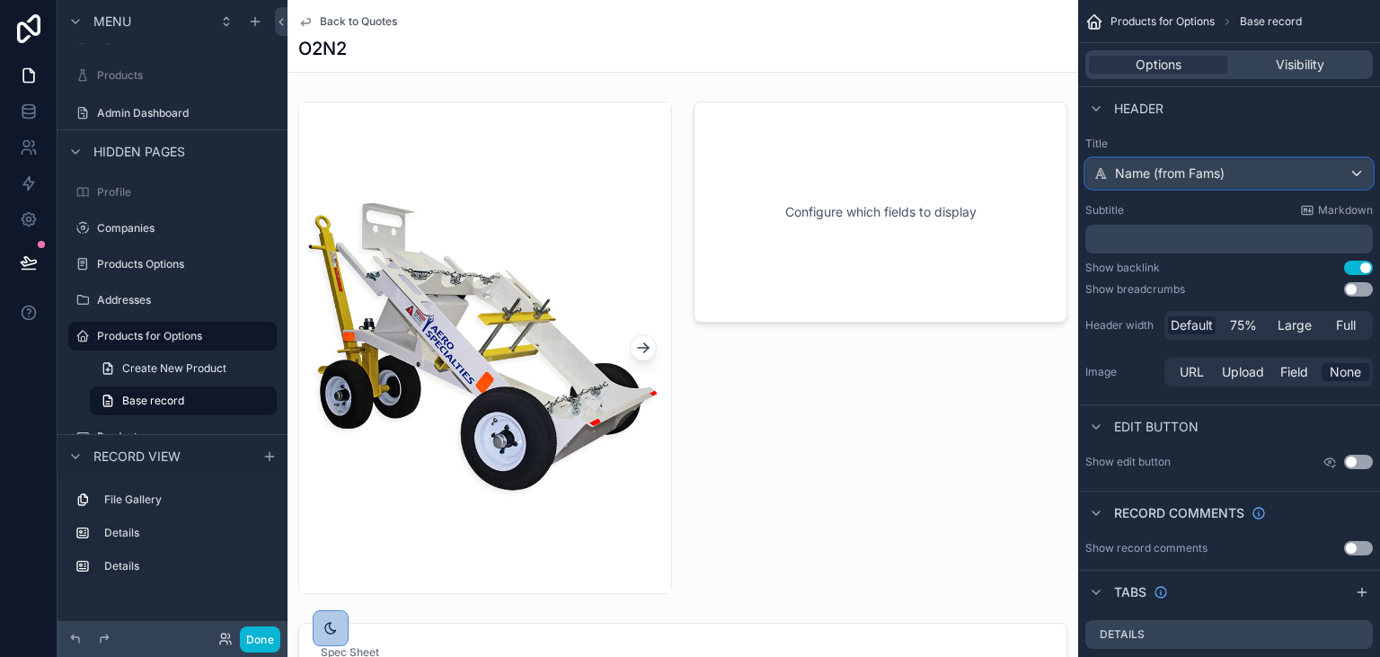
click at [1227, 175] on div "Name (from Fams)" at bounding box center [1229, 173] width 286 height 29
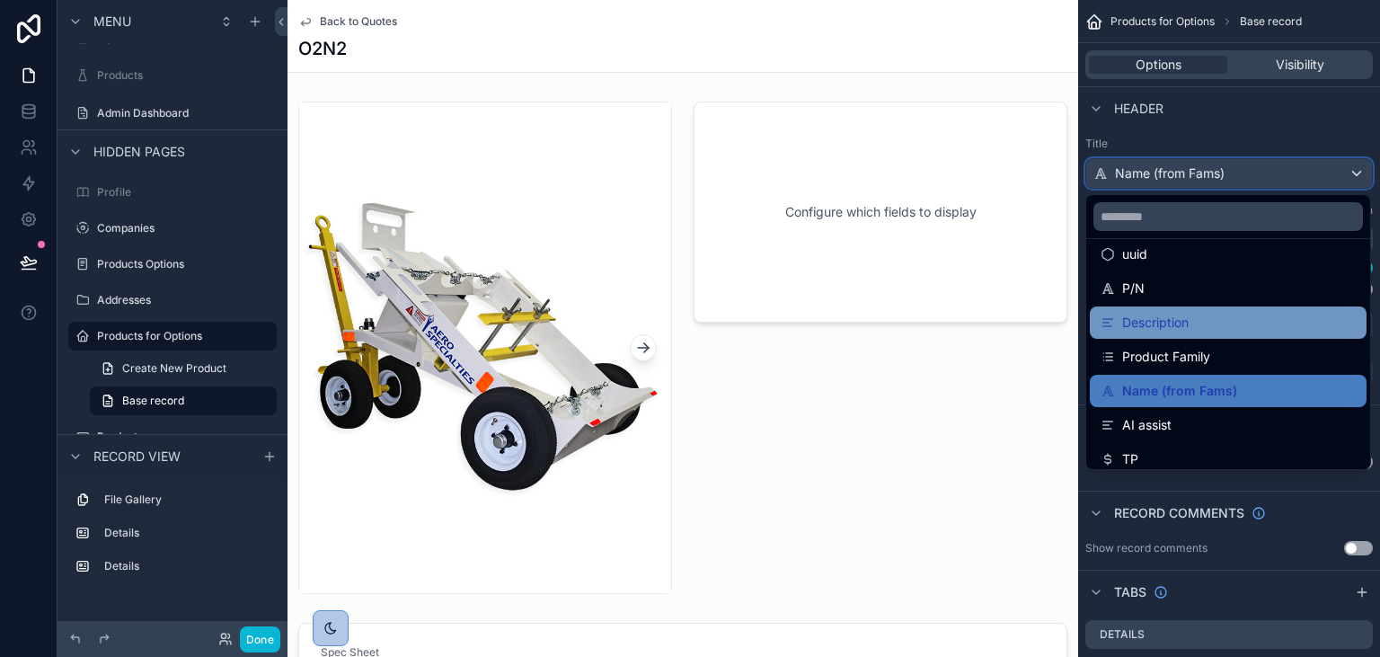
scroll to position [0, 0]
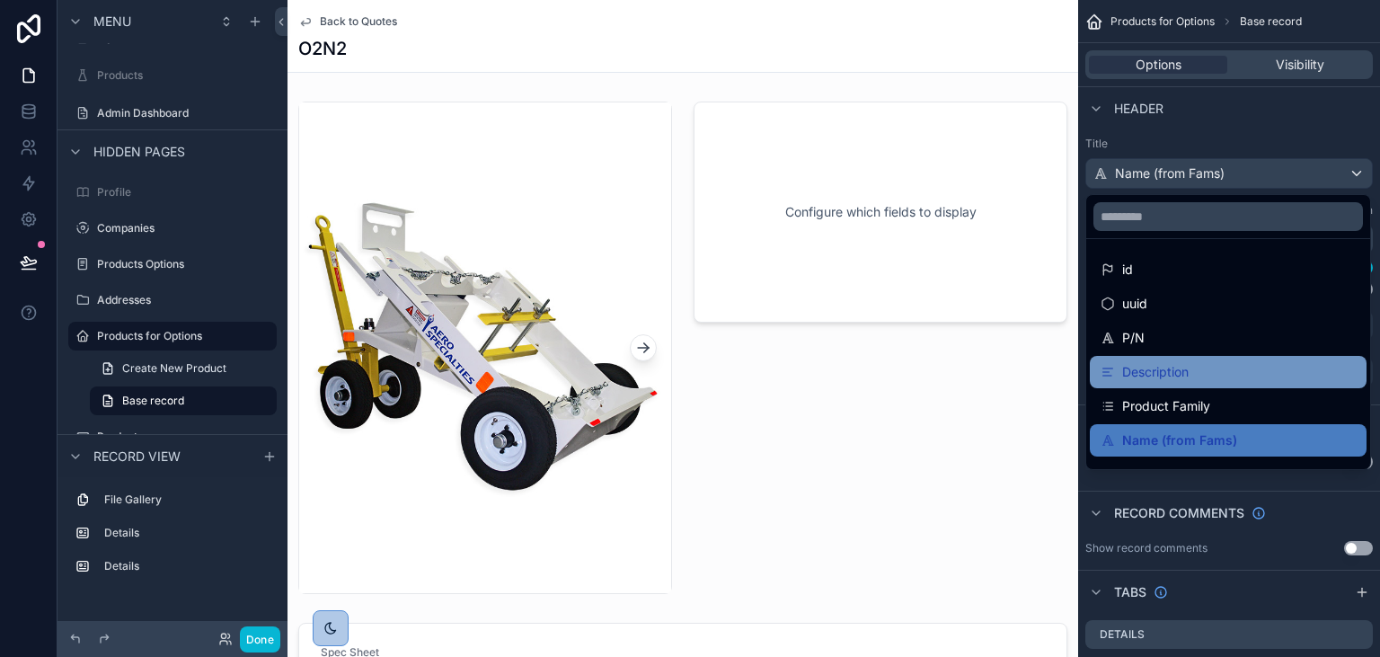
click at [1177, 361] on span "Description" at bounding box center [1155, 372] width 66 height 22
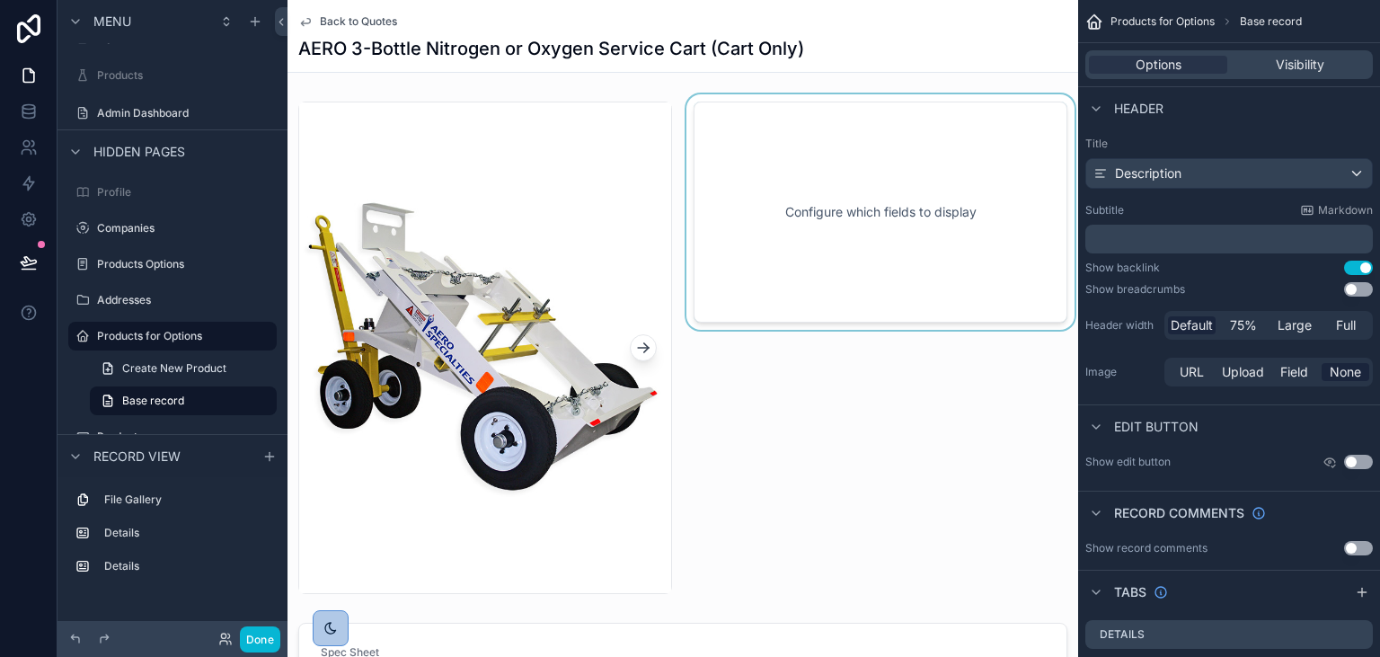
click at [814, 176] on div "scrollable content" at bounding box center [880, 347] width 395 height 507
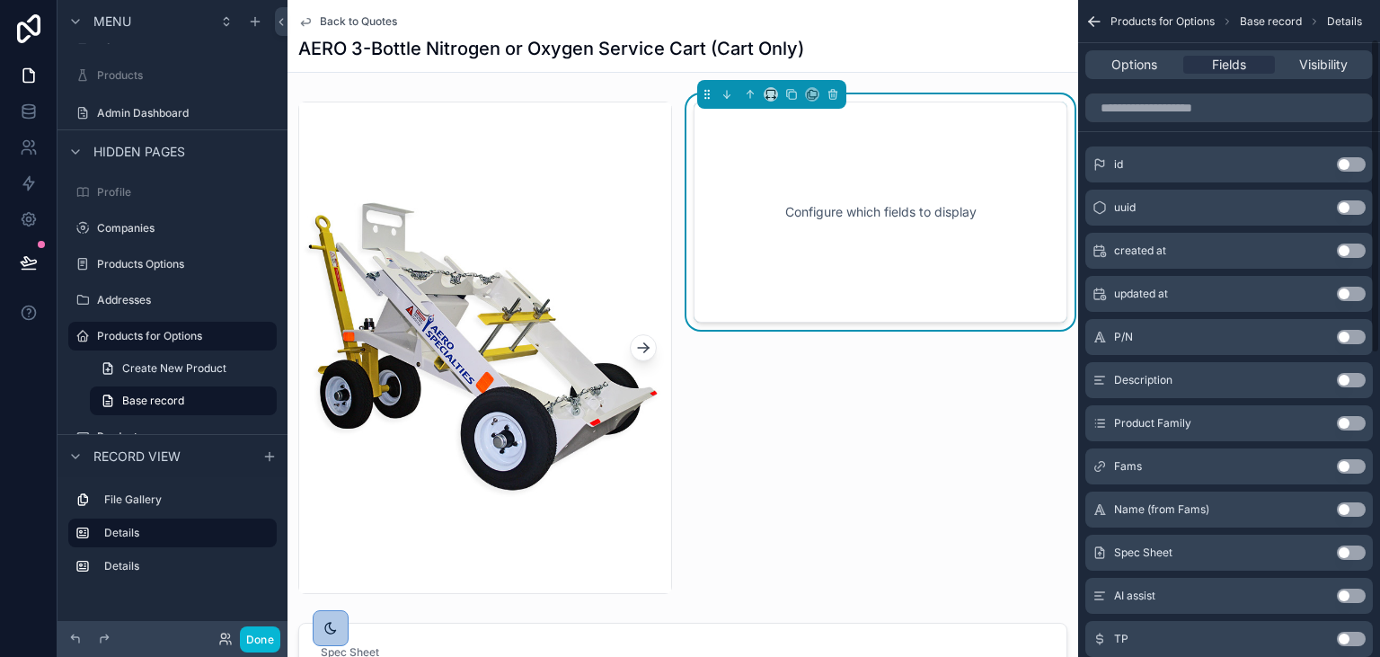
scroll to position [82, 0]
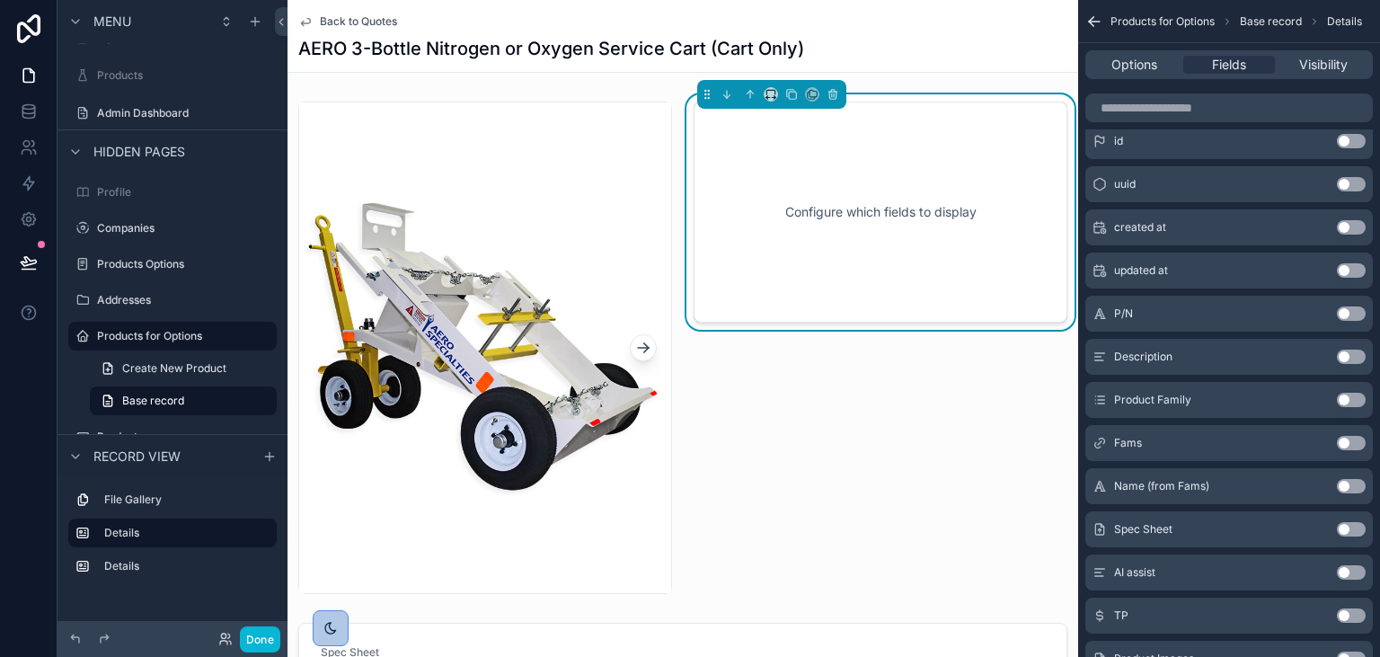
click at [1356, 311] on button "Use setting" at bounding box center [1350, 313] width 29 height 14
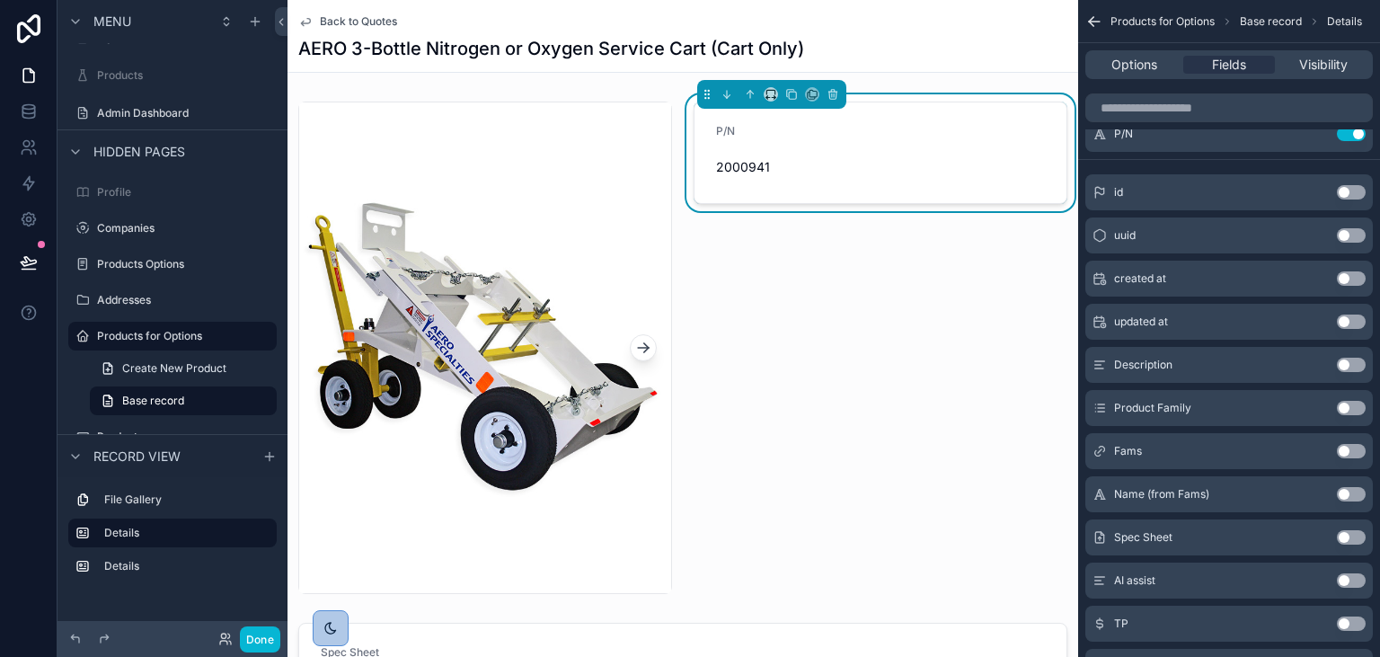
click at [1356, 364] on button "Use setting" at bounding box center [1350, 364] width 29 height 14
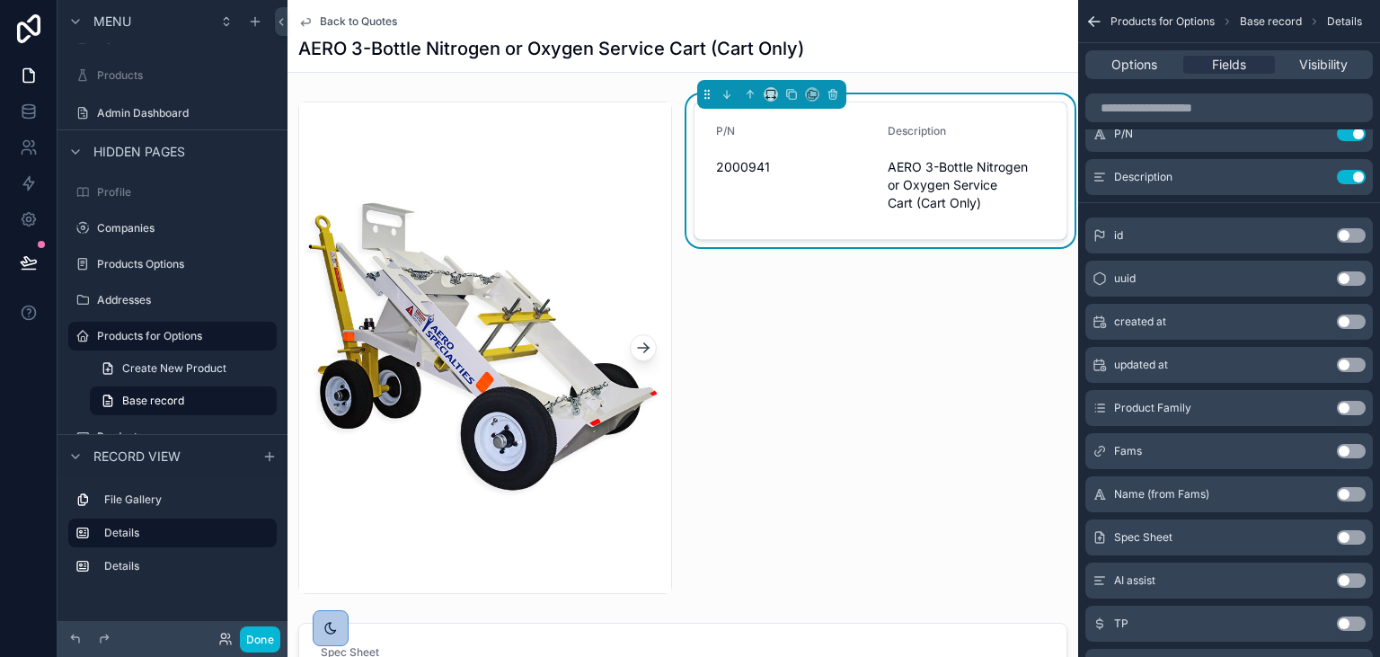
click at [1347, 408] on button "Use setting" at bounding box center [1350, 408] width 29 height 14
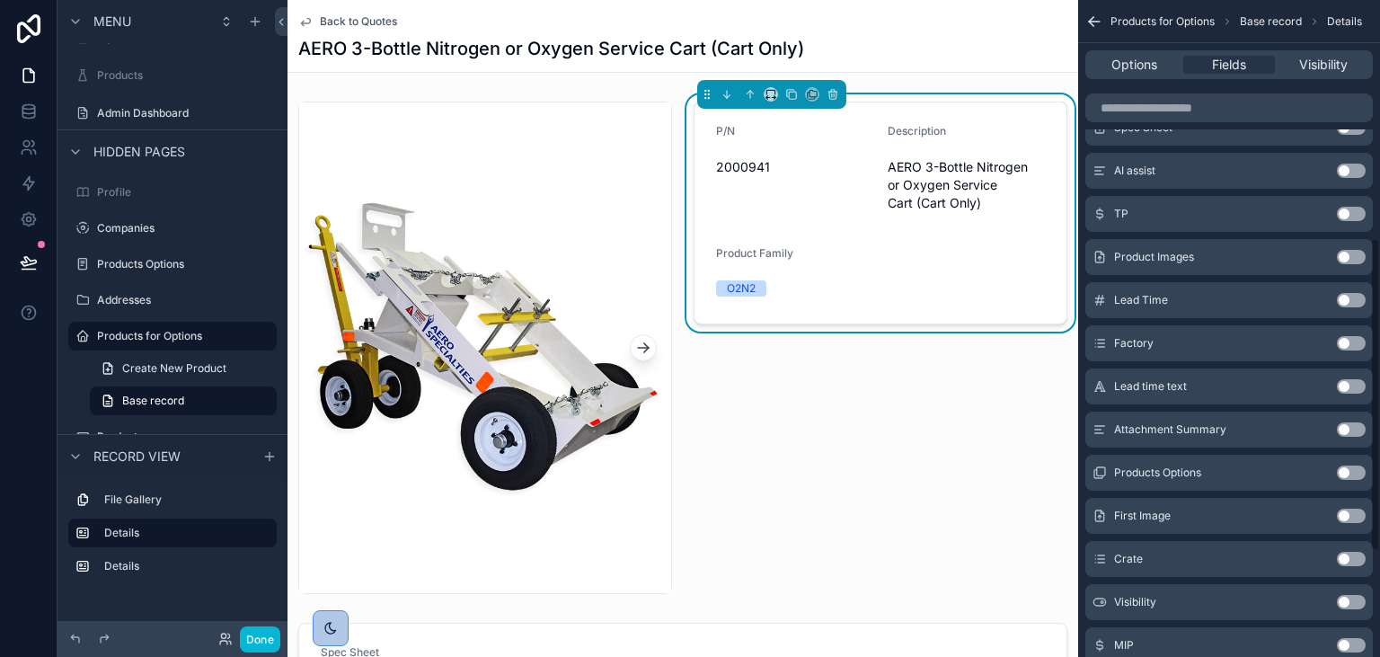
scroll to position [573, 0]
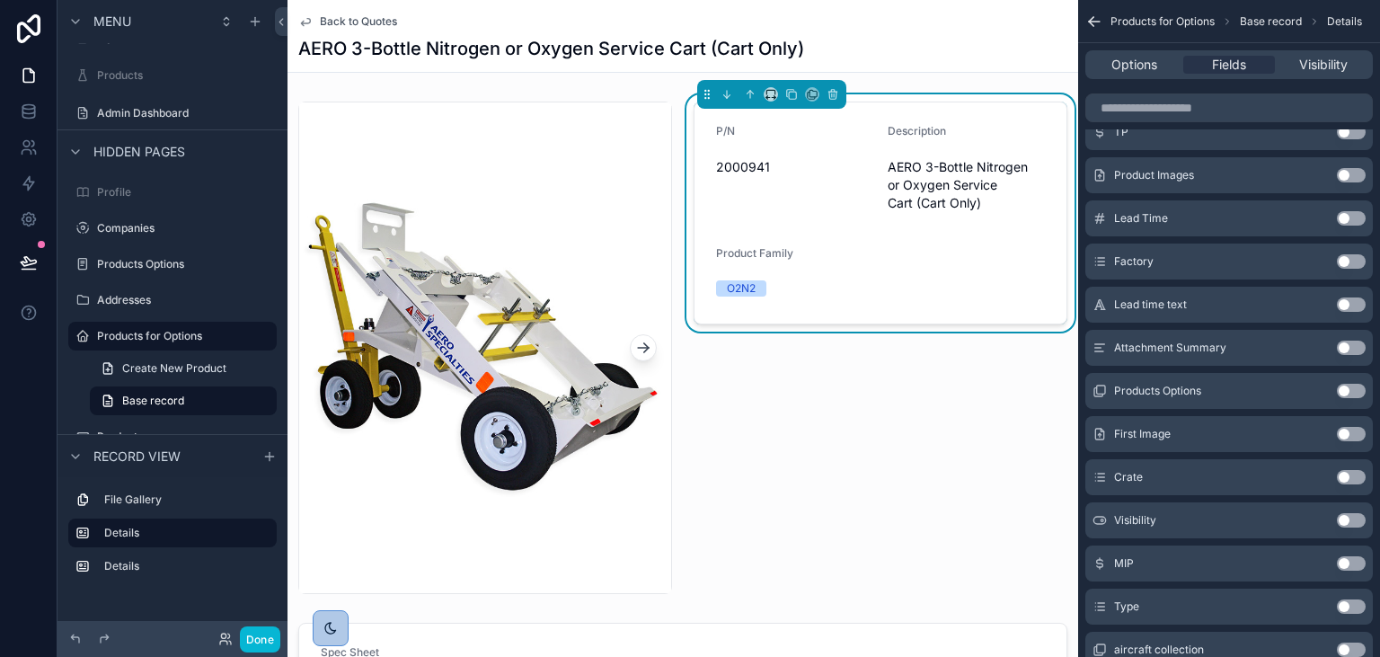
click at [1350, 260] on button "Use setting" at bounding box center [1350, 261] width 29 height 14
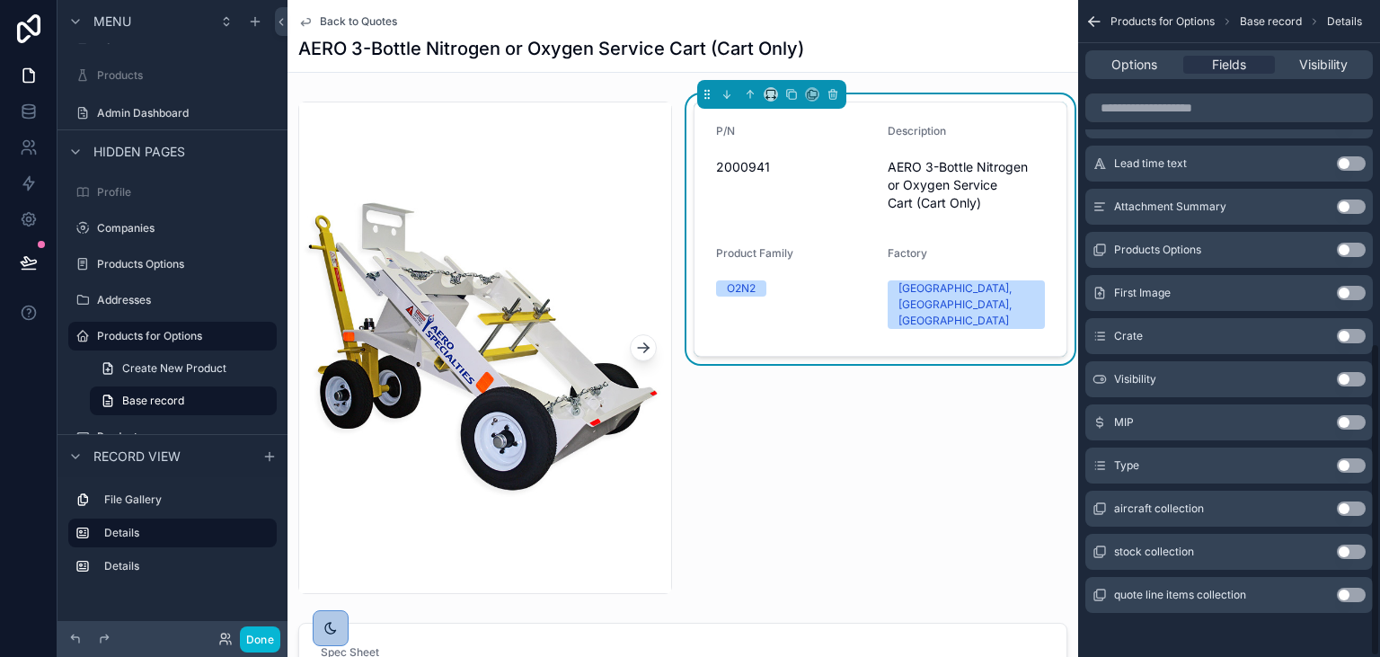
scroll to position [719, 0]
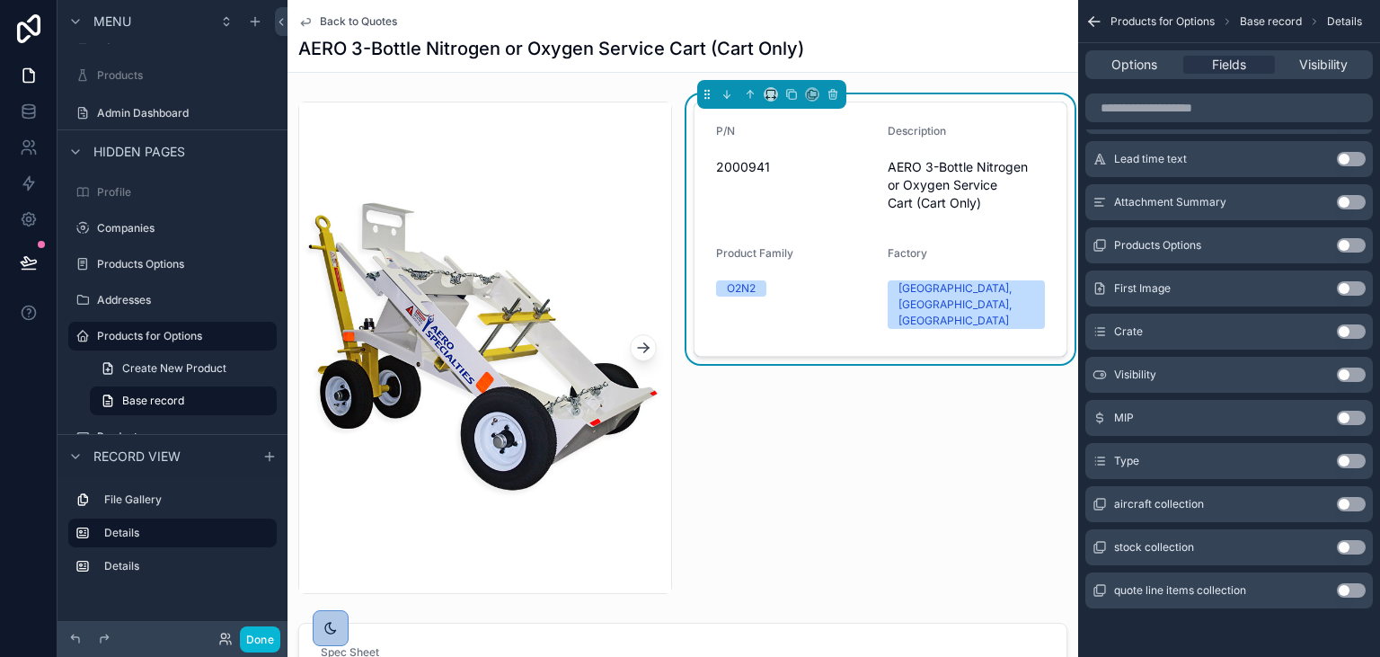
click at [1354, 328] on button "Use setting" at bounding box center [1350, 331] width 29 height 14
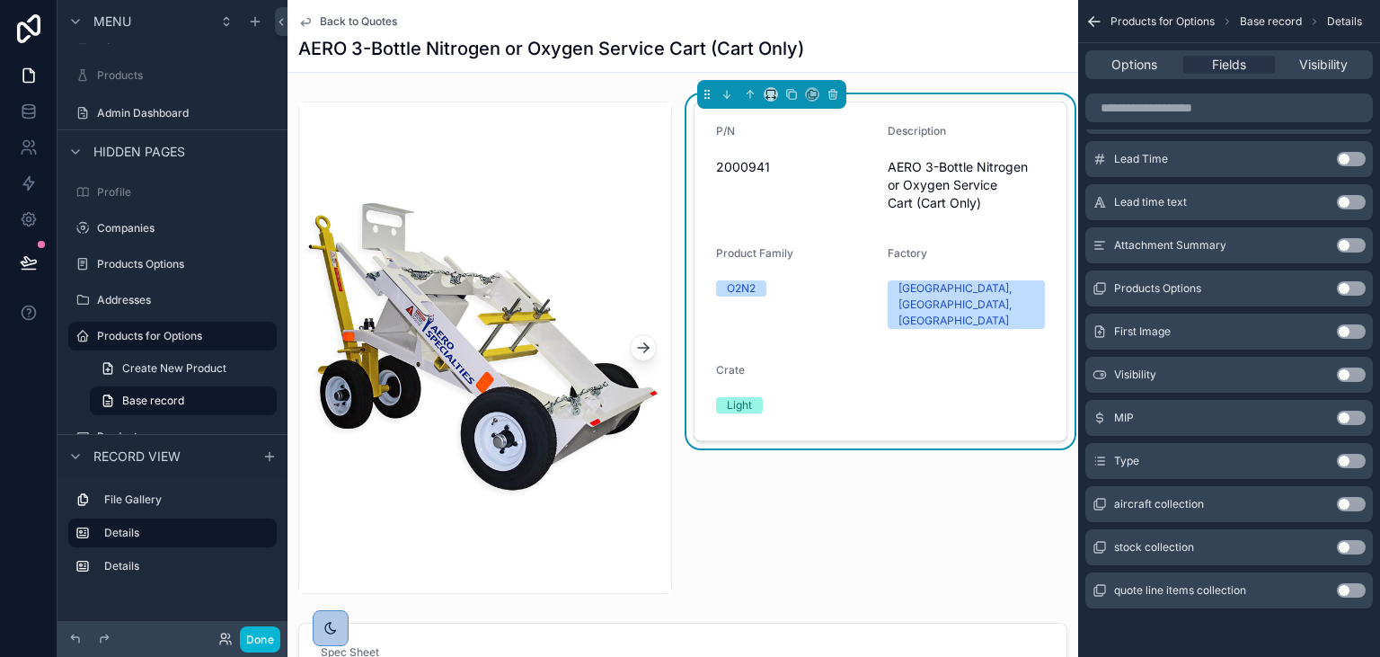
click at [1359, 454] on button "Use setting" at bounding box center [1350, 461] width 29 height 14
click at [1351, 505] on button "Use setting" at bounding box center [1350, 504] width 29 height 14
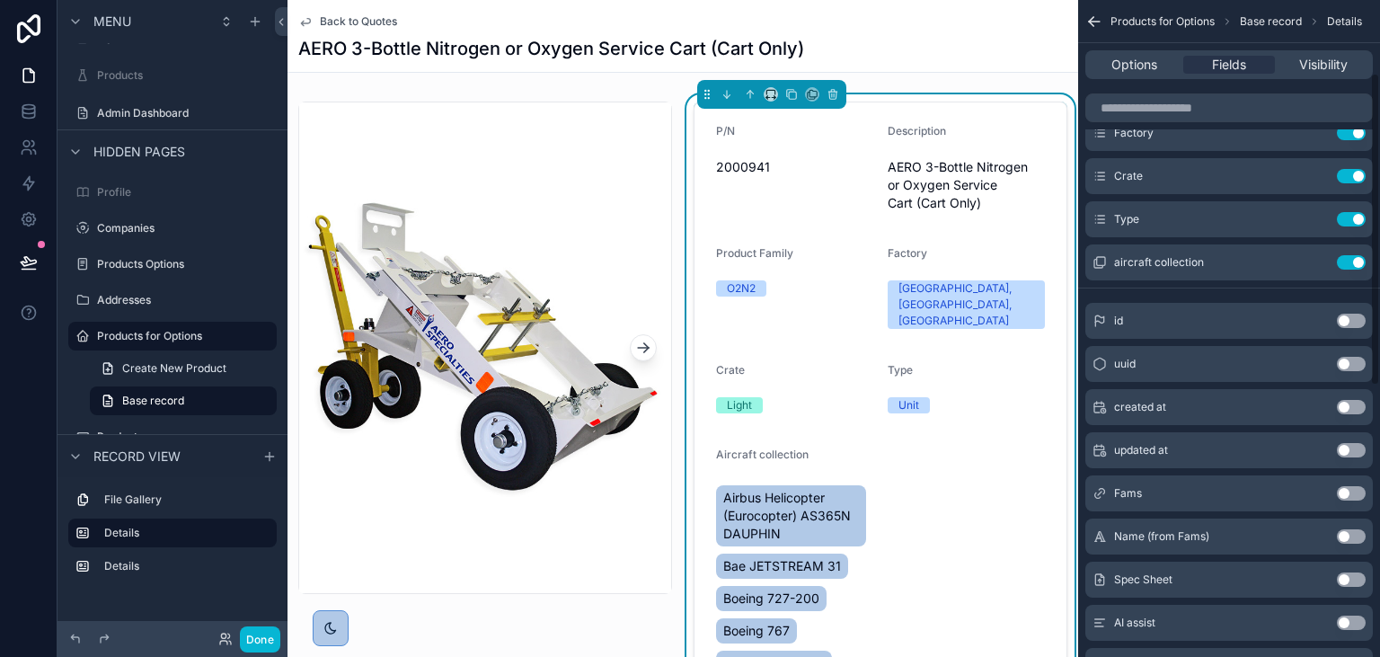
scroll to position [146, 0]
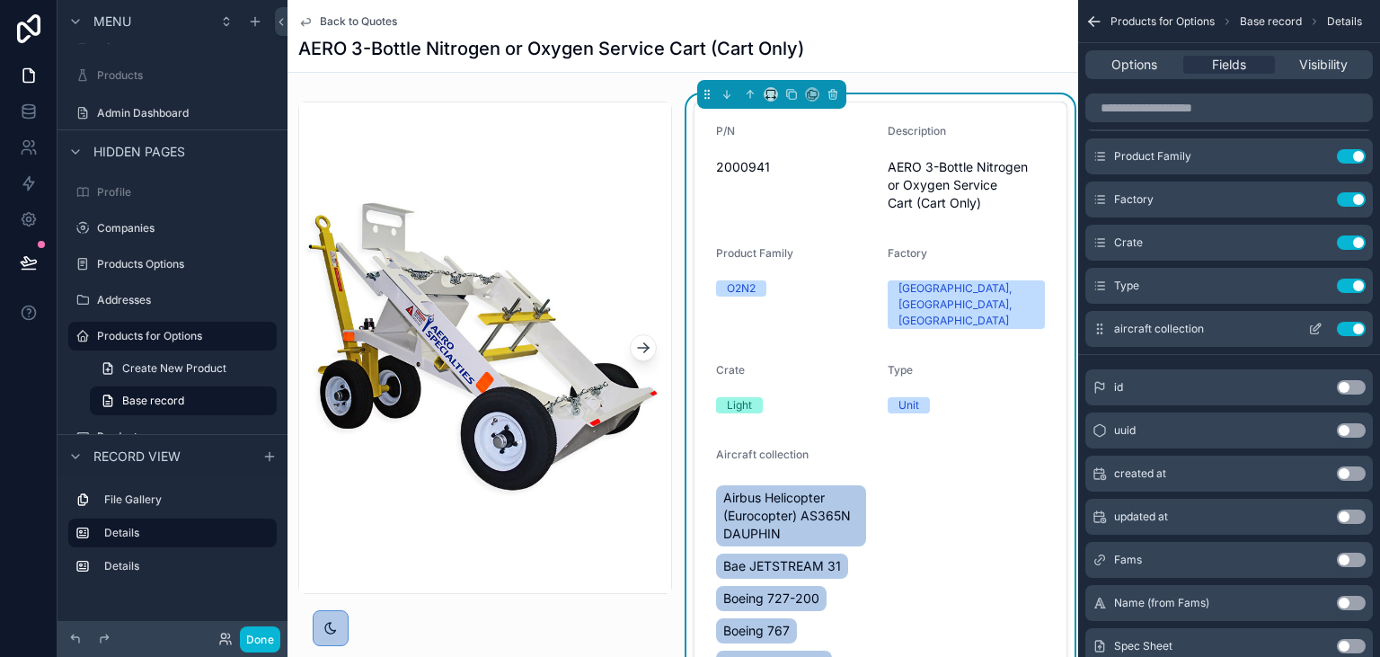
click at [1349, 330] on button "Use setting" at bounding box center [1350, 329] width 29 height 14
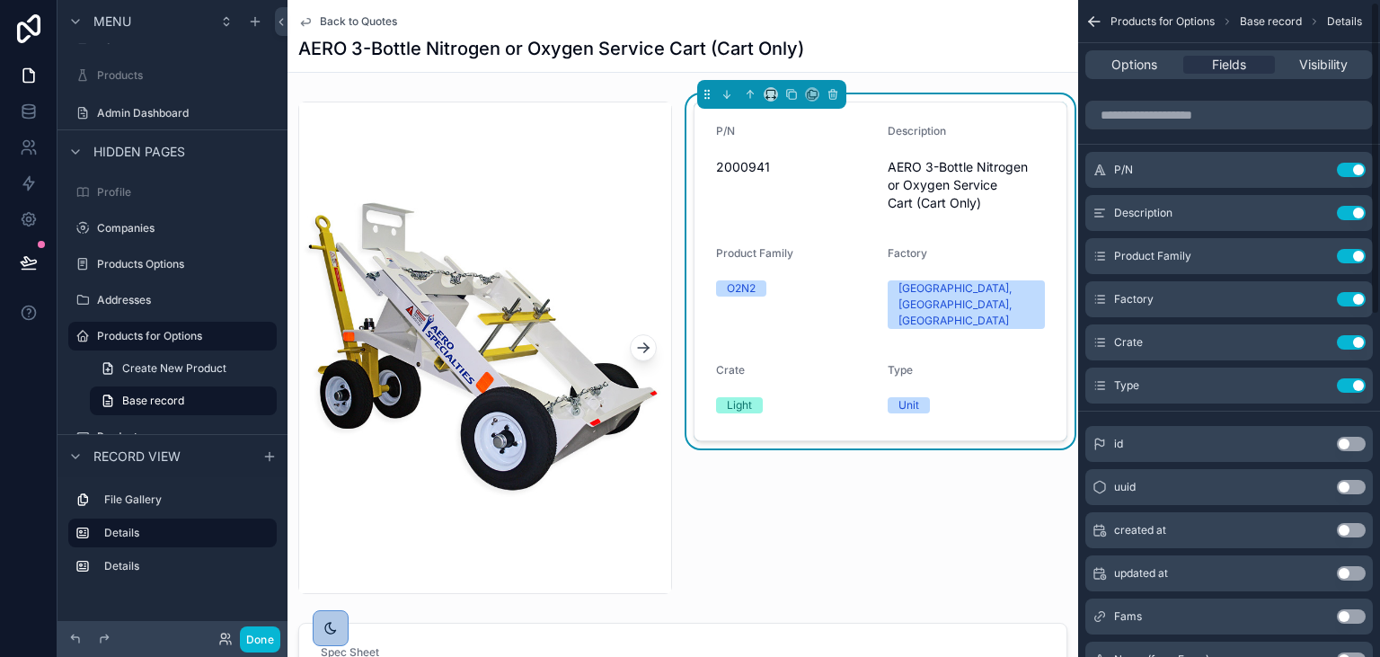
scroll to position [0, 0]
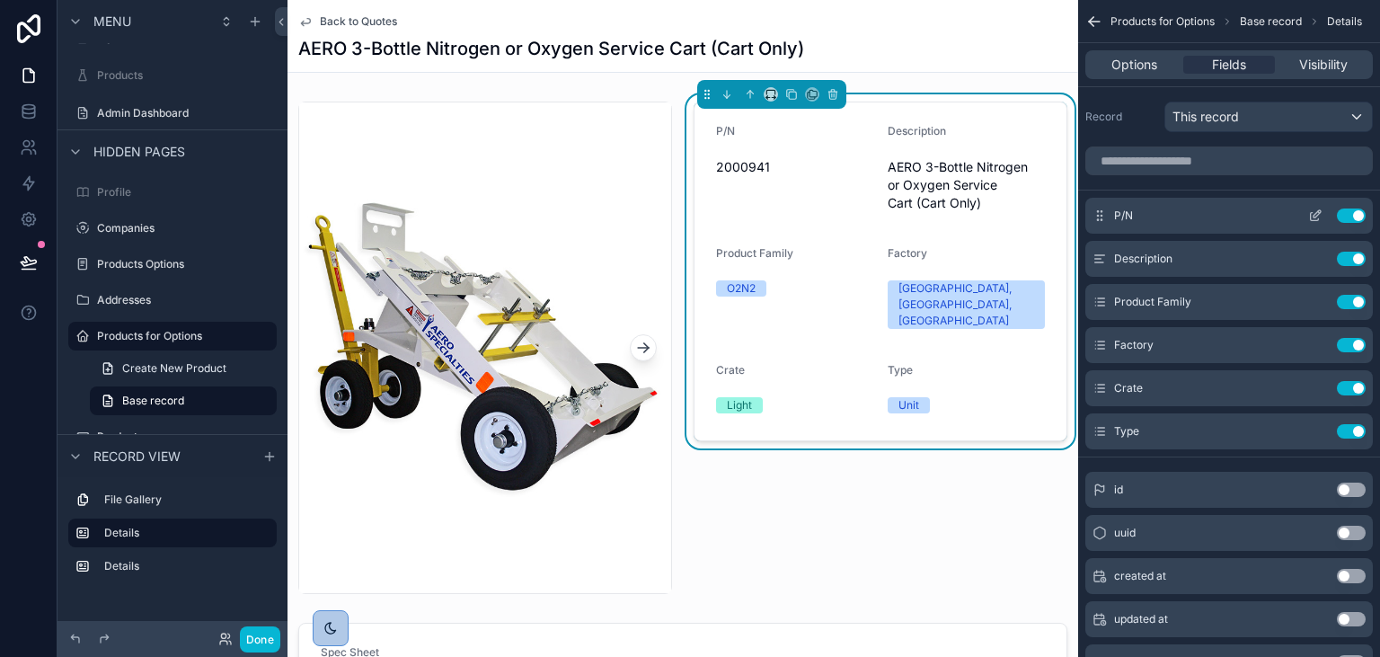
click at [1312, 207] on div "P/N Use setting" at bounding box center [1228, 216] width 287 height 36
click at [1314, 210] on icon "scrollable content" at bounding box center [1315, 215] width 14 height 14
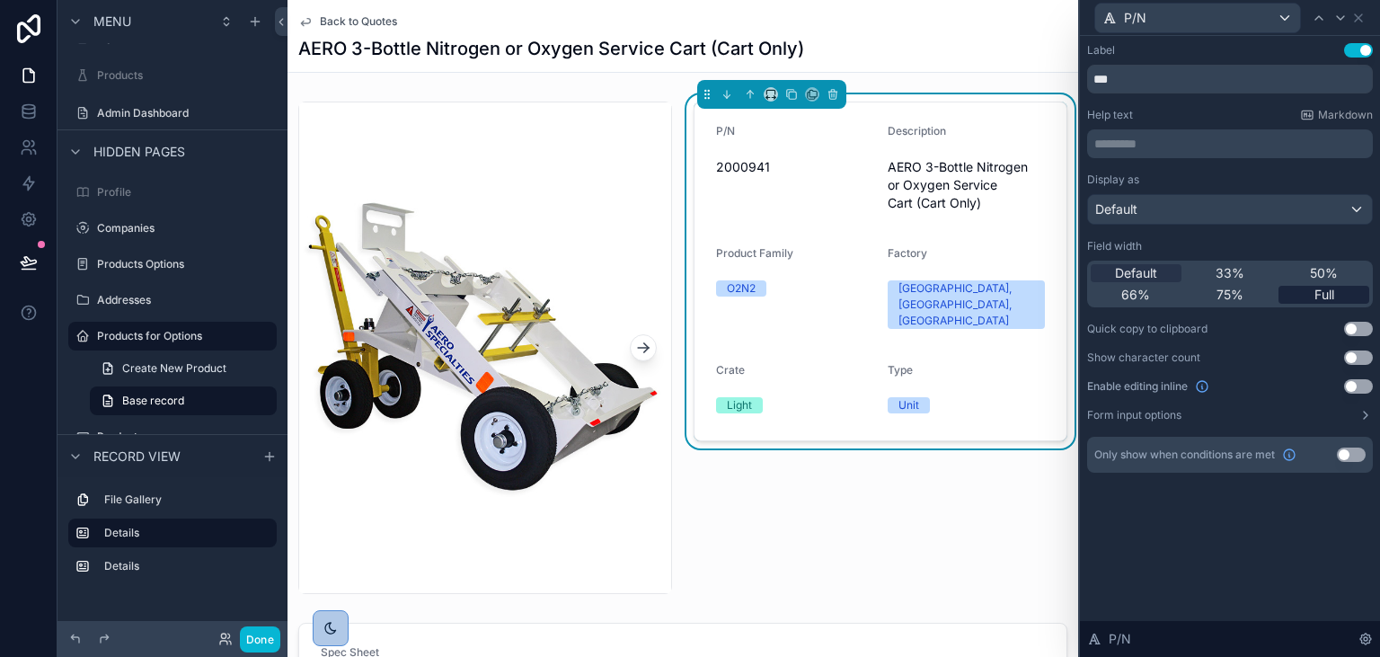
click at [1321, 300] on span "Full" at bounding box center [1324, 295] width 20 height 18
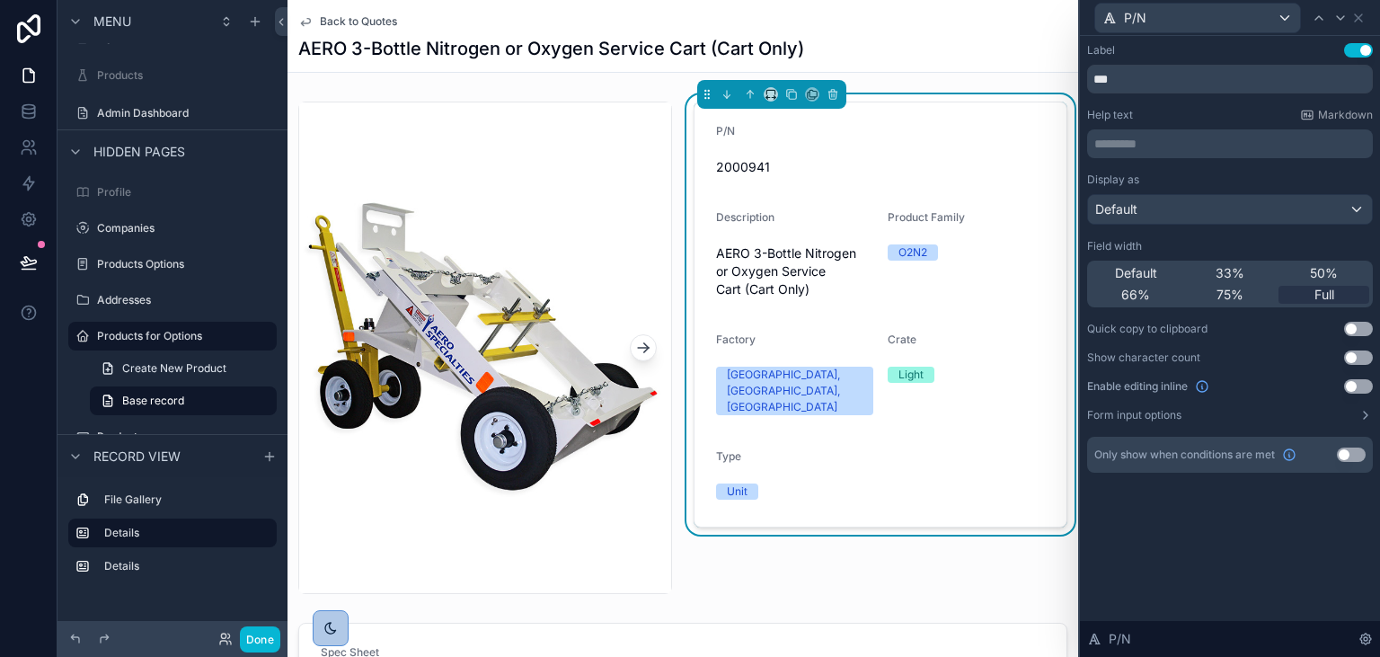
click at [1351, 56] on button "Use setting" at bounding box center [1358, 50] width 29 height 14
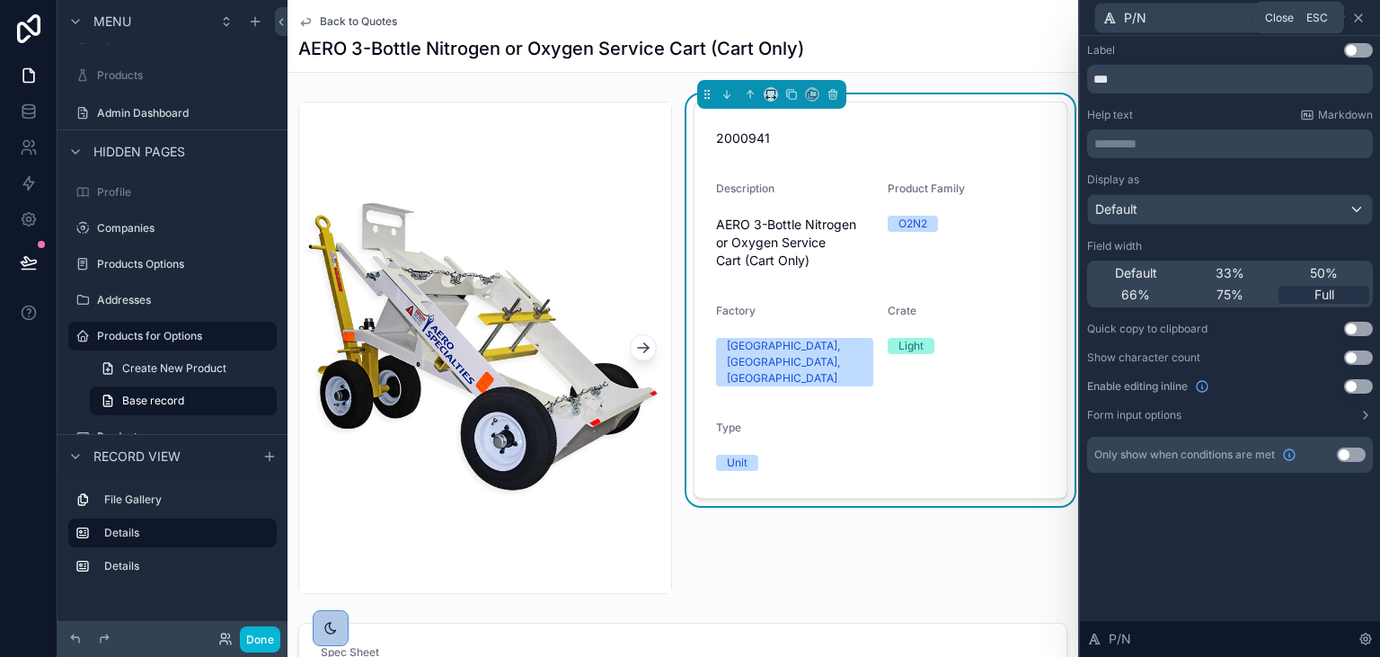
click at [1363, 22] on icon at bounding box center [1358, 18] width 14 height 14
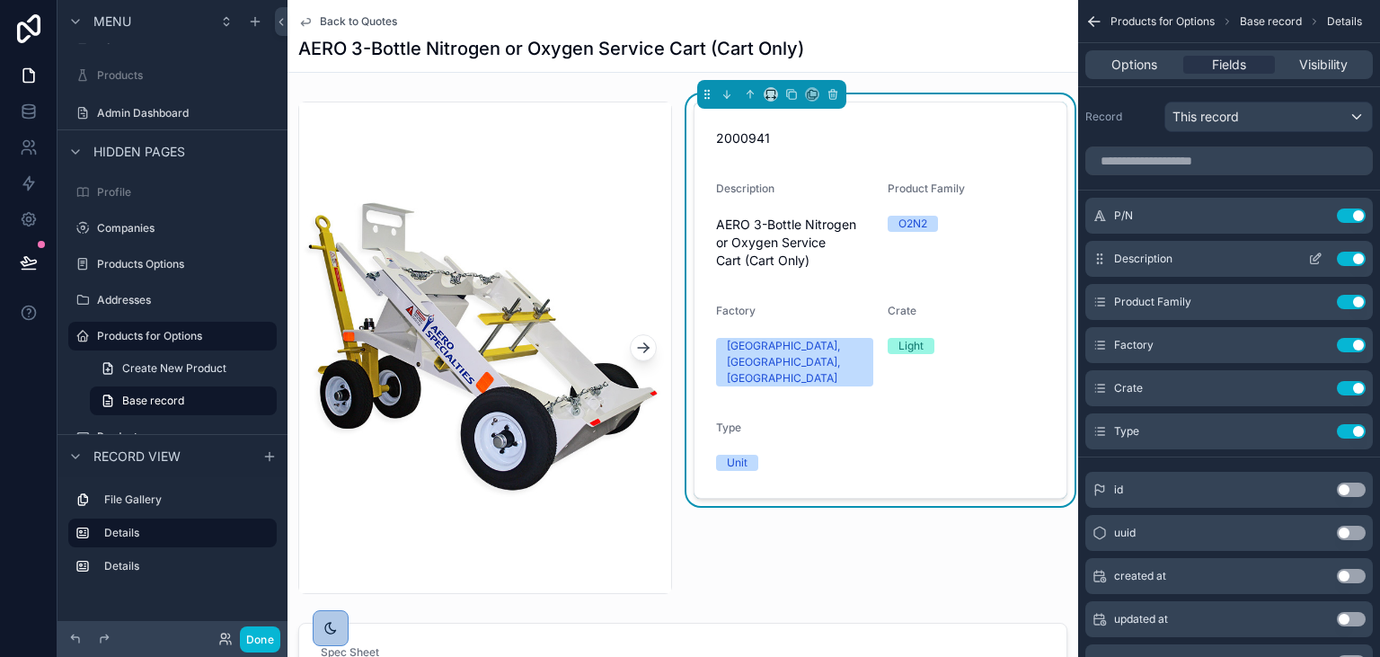
click at [1317, 261] on icon "scrollable content" at bounding box center [1315, 258] width 14 height 14
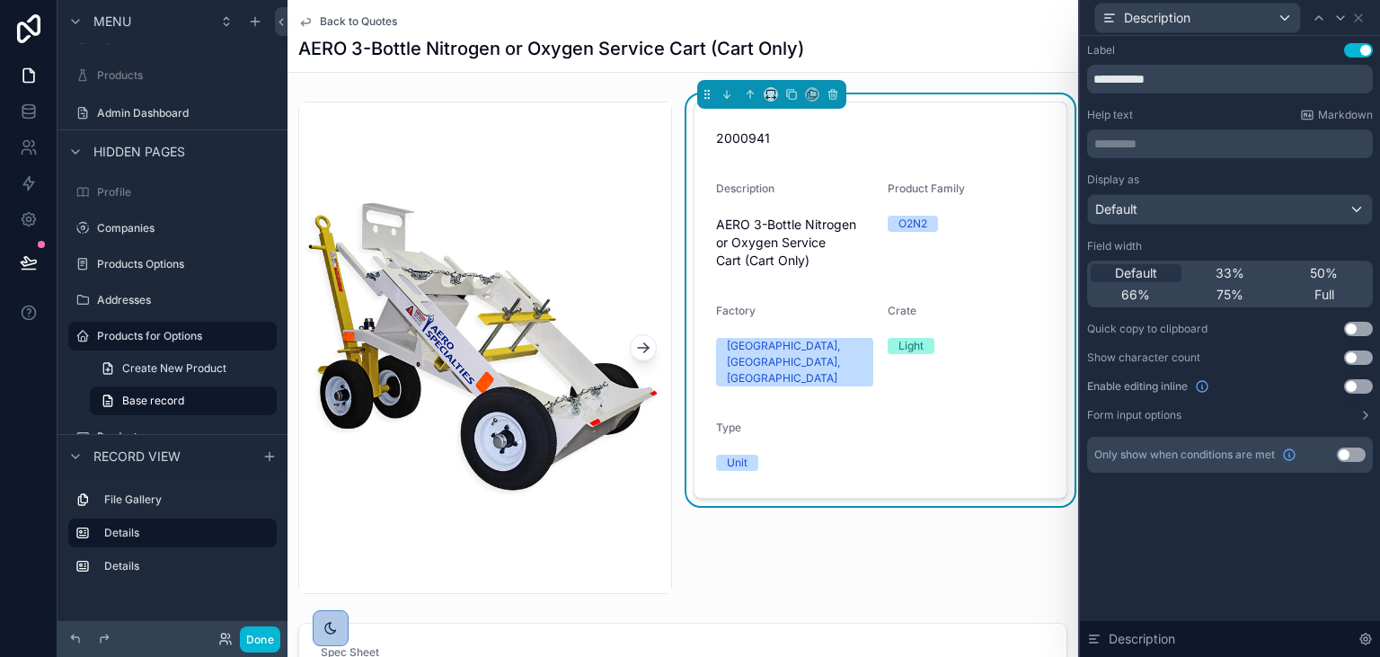
click at [1348, 55] on button "Use setting" at bounding box center [1358, 50] width 29 height 14
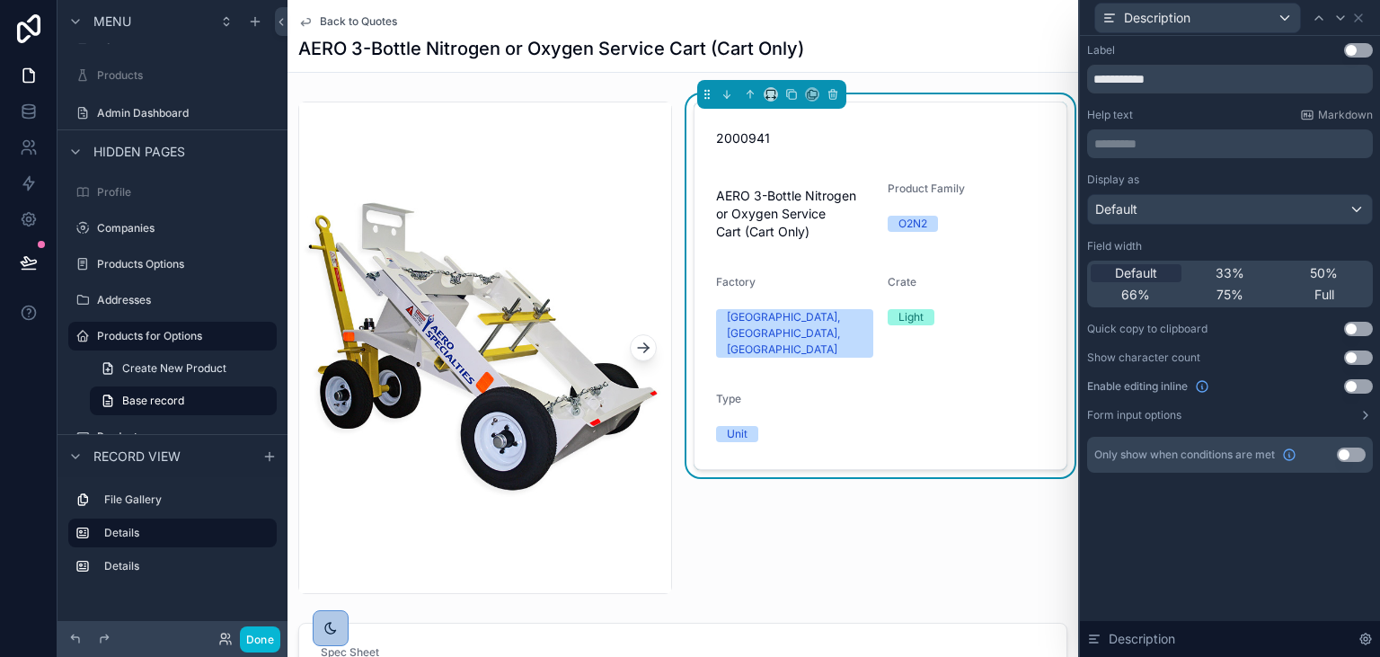
click at [1311, 289] on div "Full" at bounding box center [1323, 295] width 91 height 18
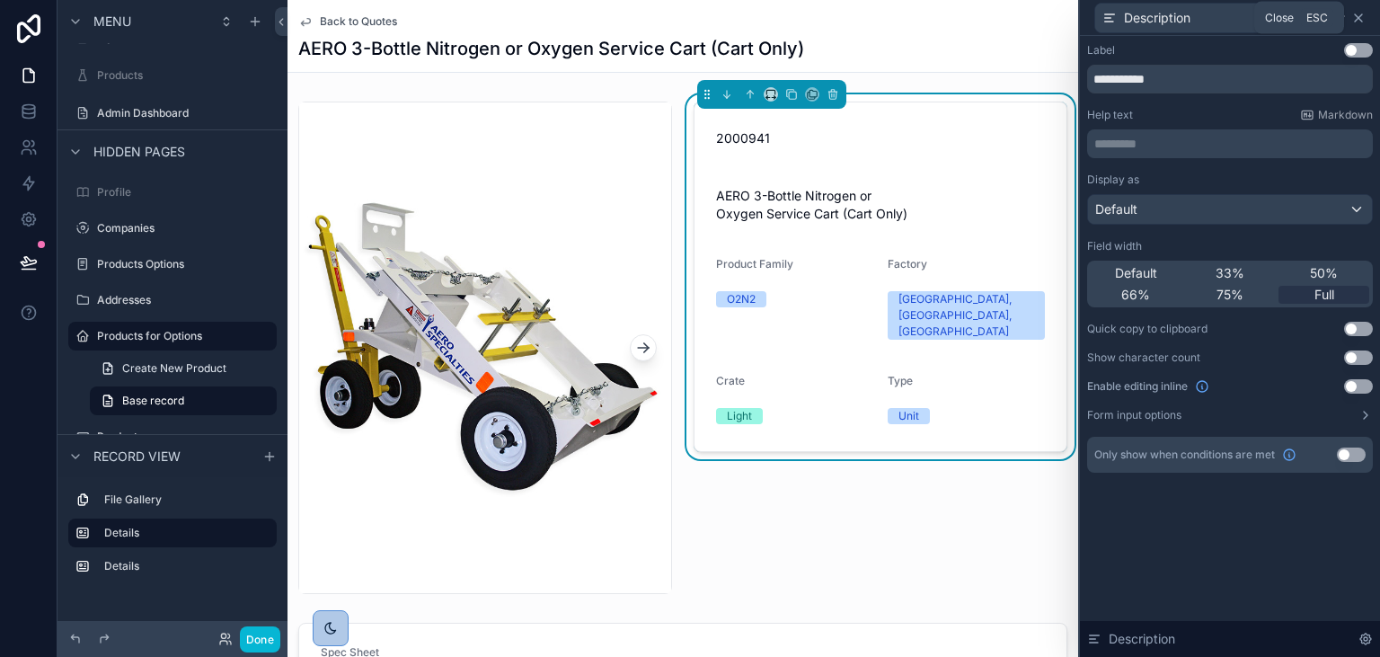
click at [1360, 19] on icon at bounding box center [1358, 18] width 14 height 14
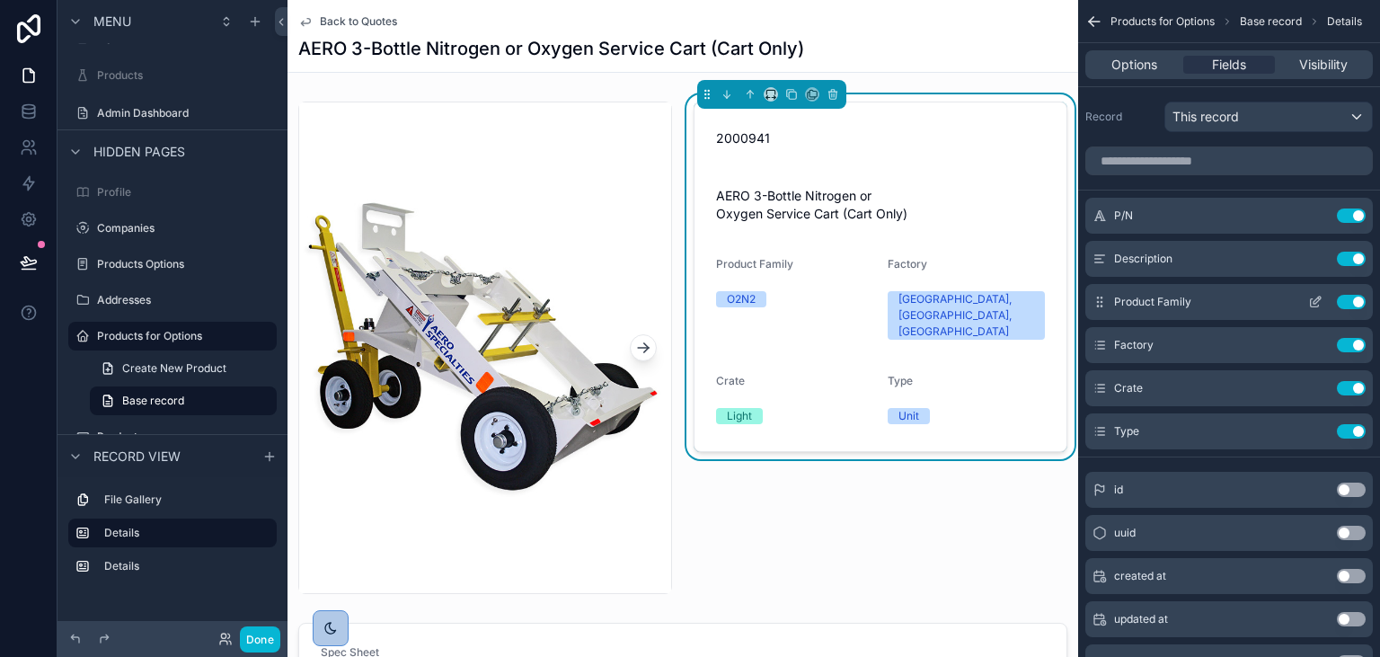
click at [1315, 304] on icon "scrollable content" at bounding box center [1316, 299] width 7 height 7
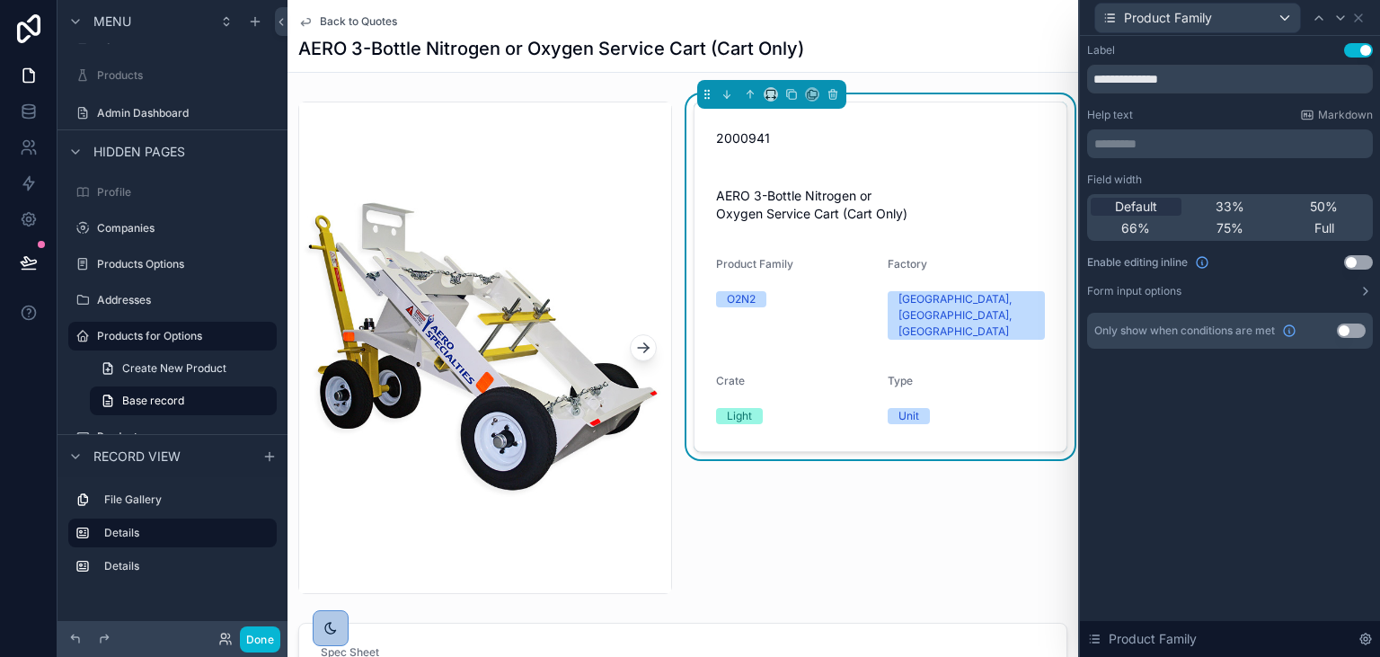
click at [1368, 51] on button "Use setting" at bounding box center [1358, 50] width 29 height 14
click at [1321, 225] on span "Full" at bounding box center [1324, 228] width 20 height 18
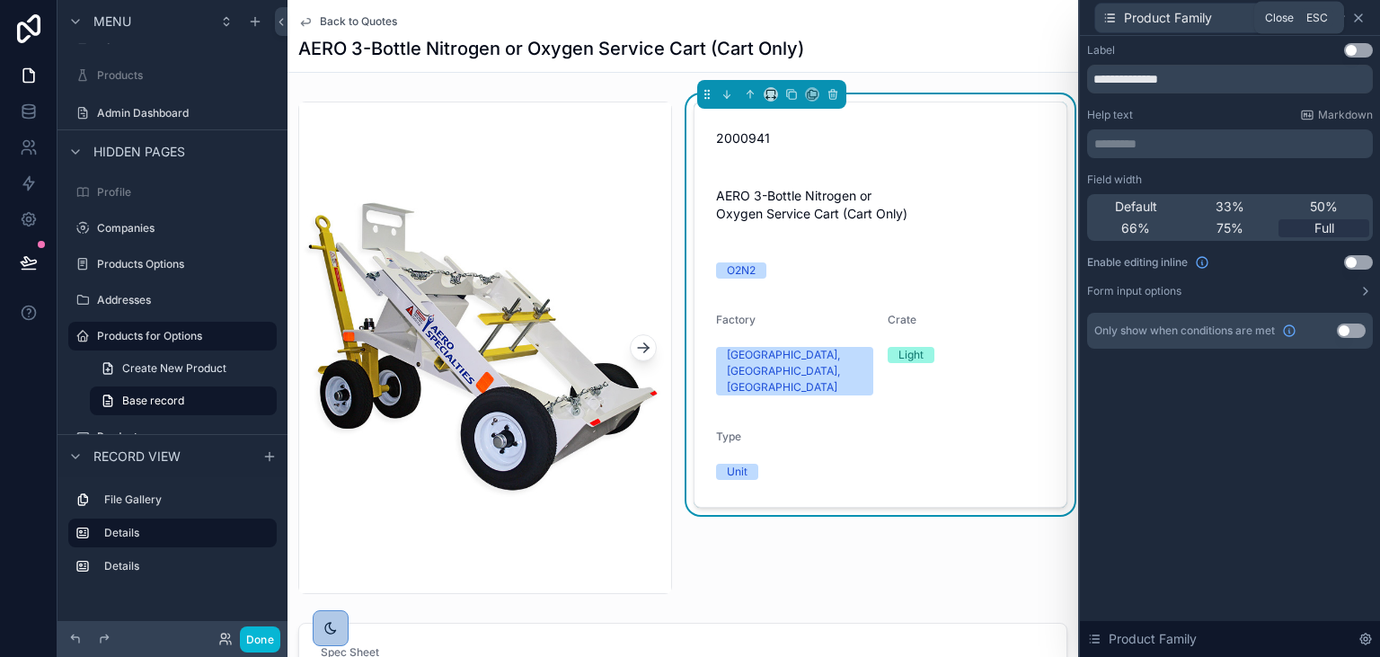
click at [1364, 13] on icon at bounding box center [1358, 18] width 14 height 14
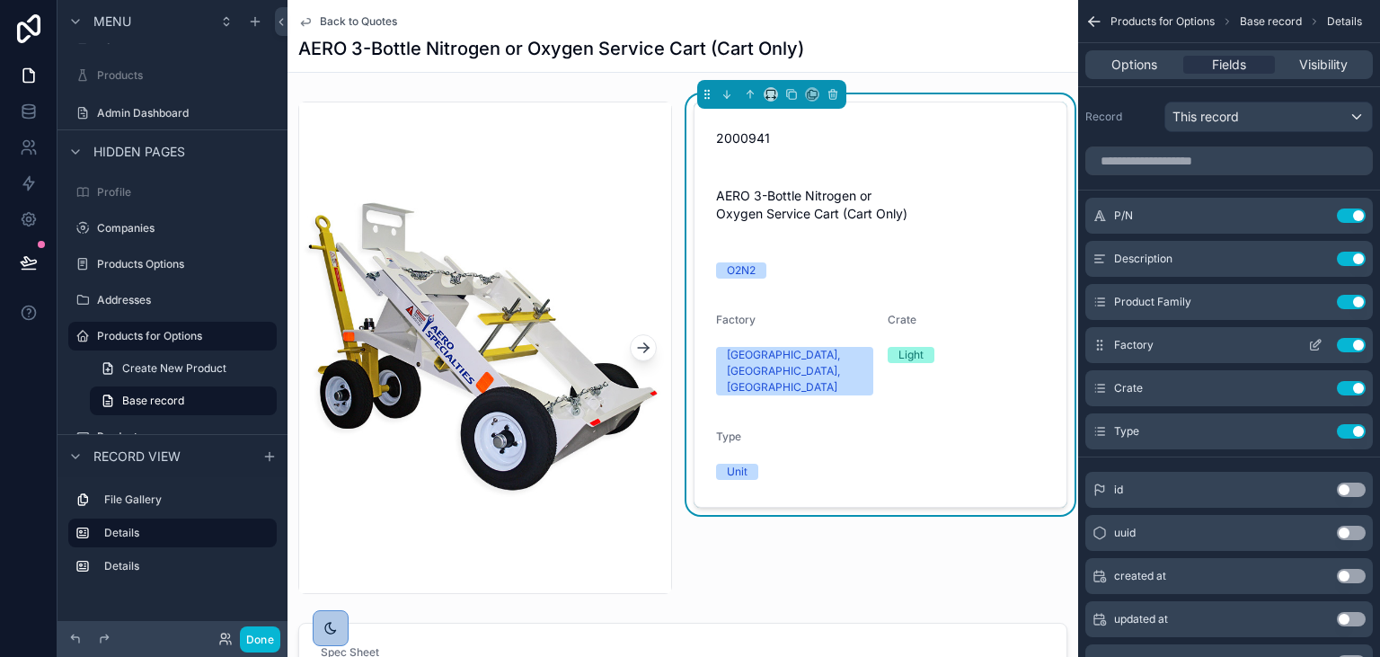
click at [1317, 346] on icon "scrollable content" at bounding box center [1315, 345] width 14 height 14
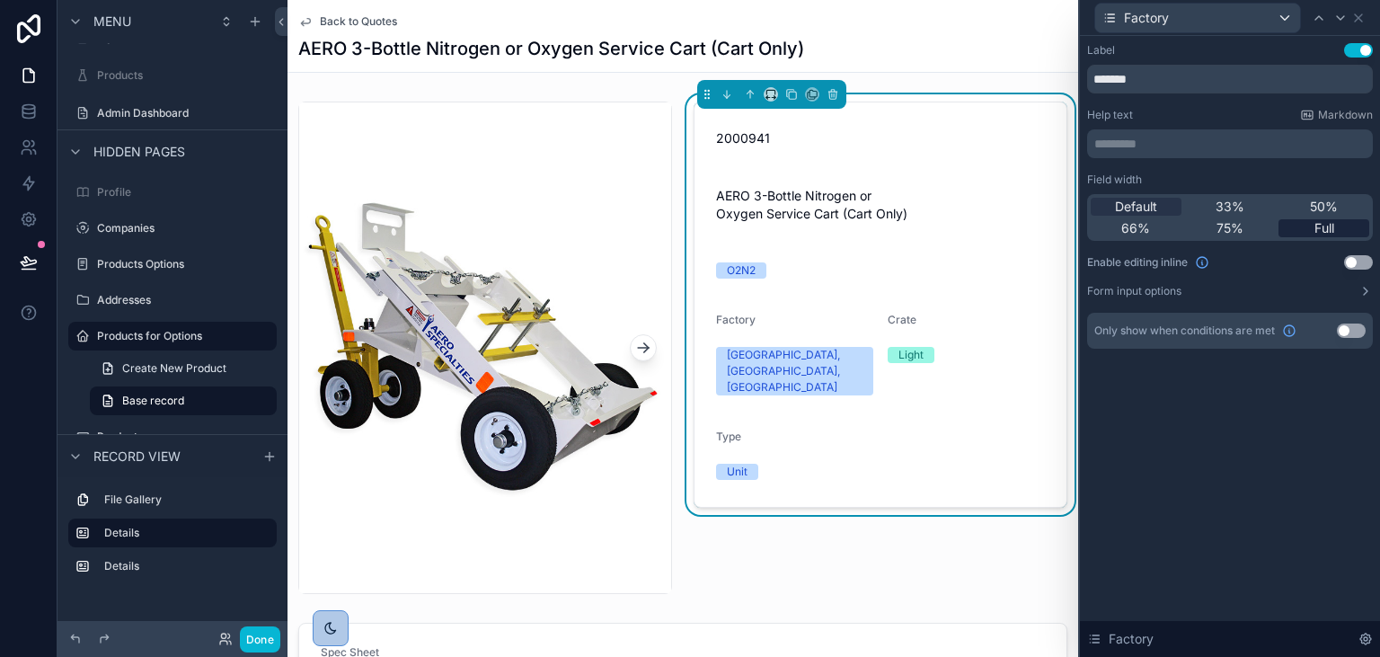
click at [1323, 225] on span "Full" at bounding box center [1324, 228] width 20 height 18
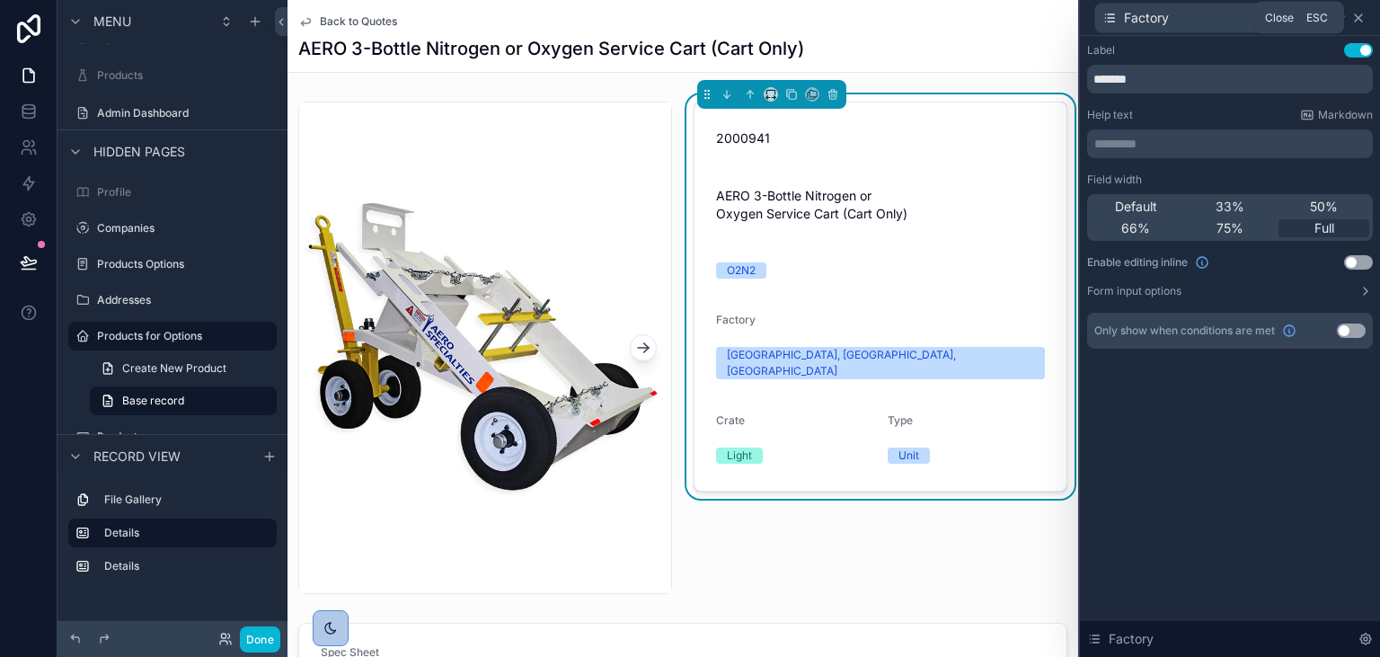
click at [1363, 20] on icon at bounding box center [1358, 18] width 14 height 14
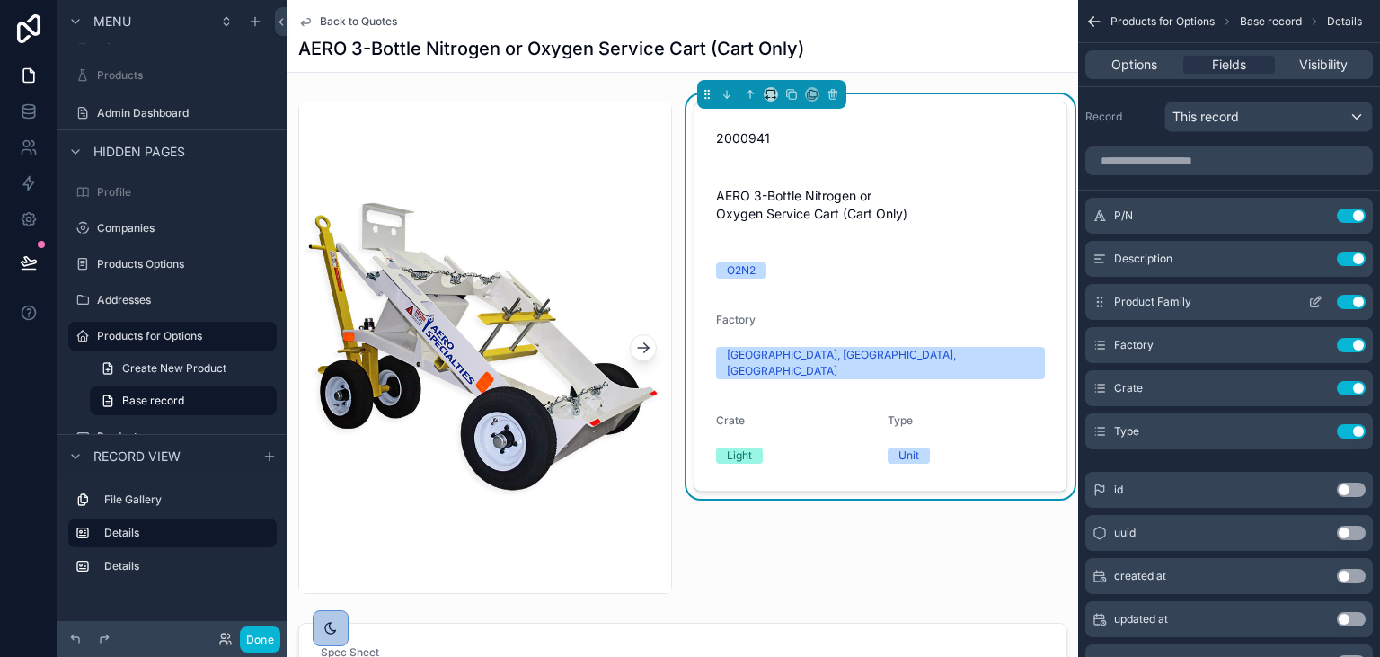
click at [1318, 302] on icon "scrollable content" at bounding box center [1315, 302] width 14 height 14
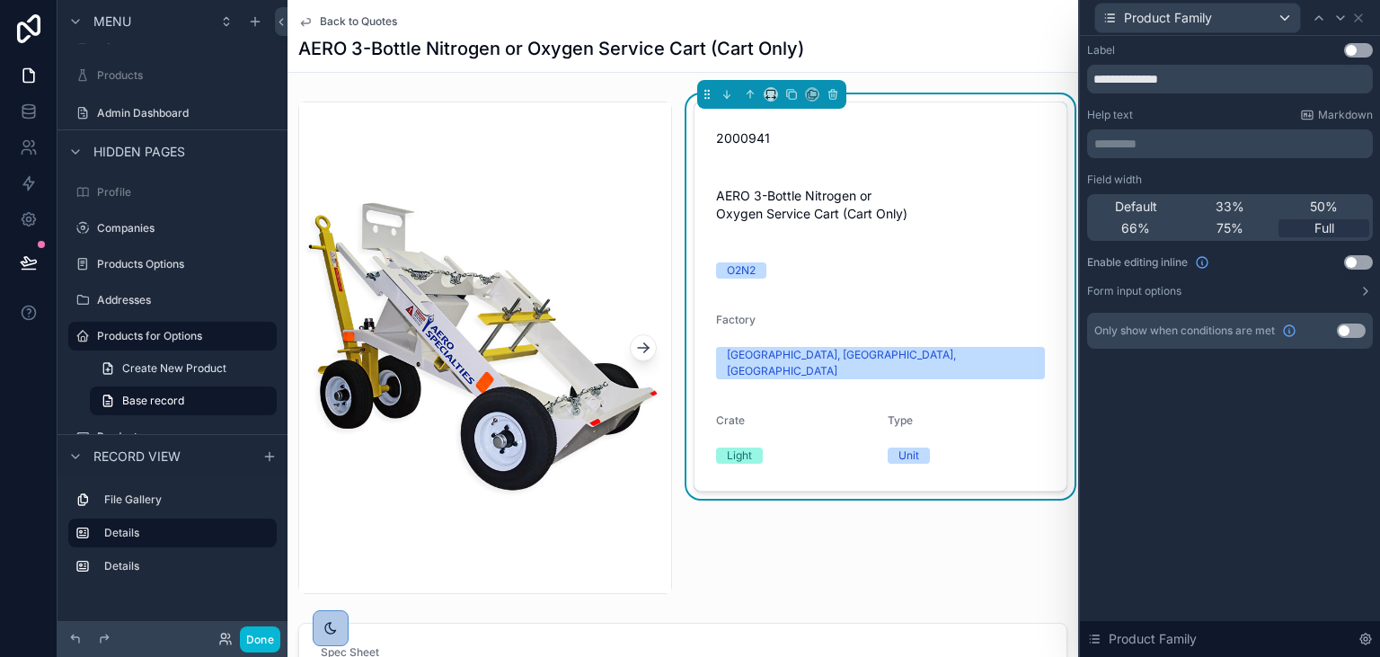
click at [1363, 56] on button "Use setting" at bounding box center [1358, 50] width 29 height 14
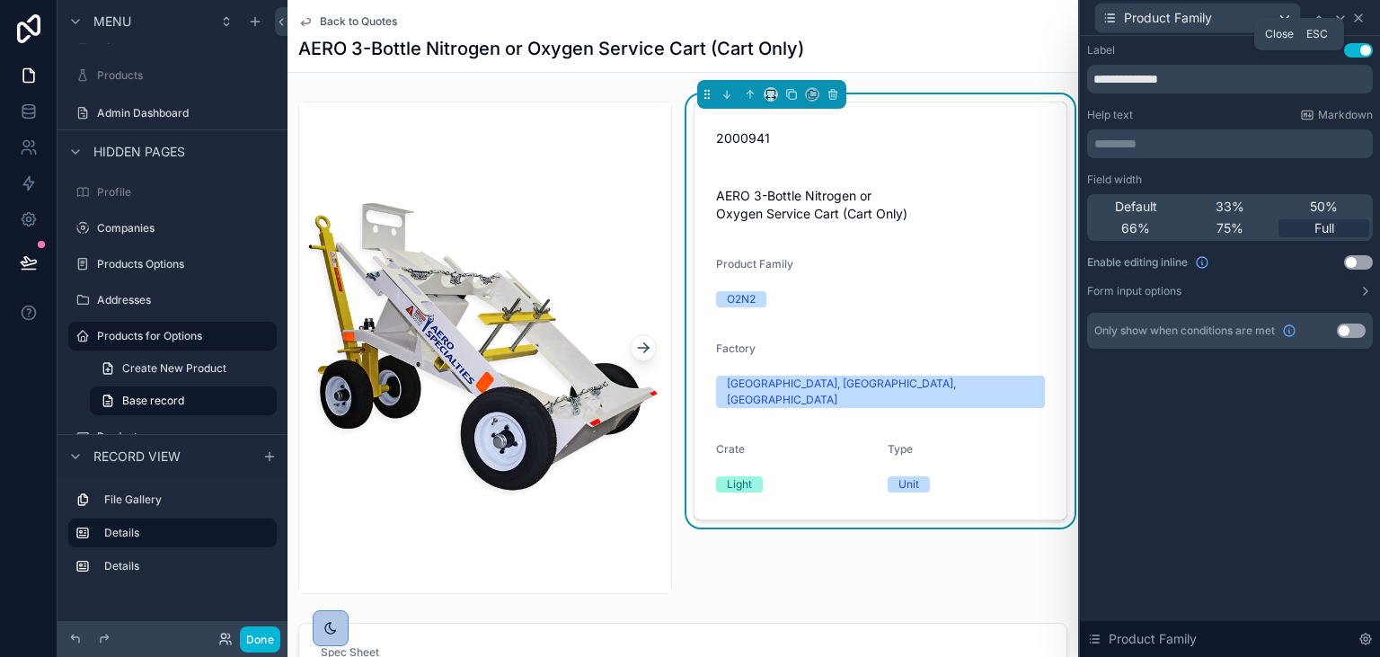
click at [1356, 15] on icon at bounding box center [1357, 17] width 7 height 7
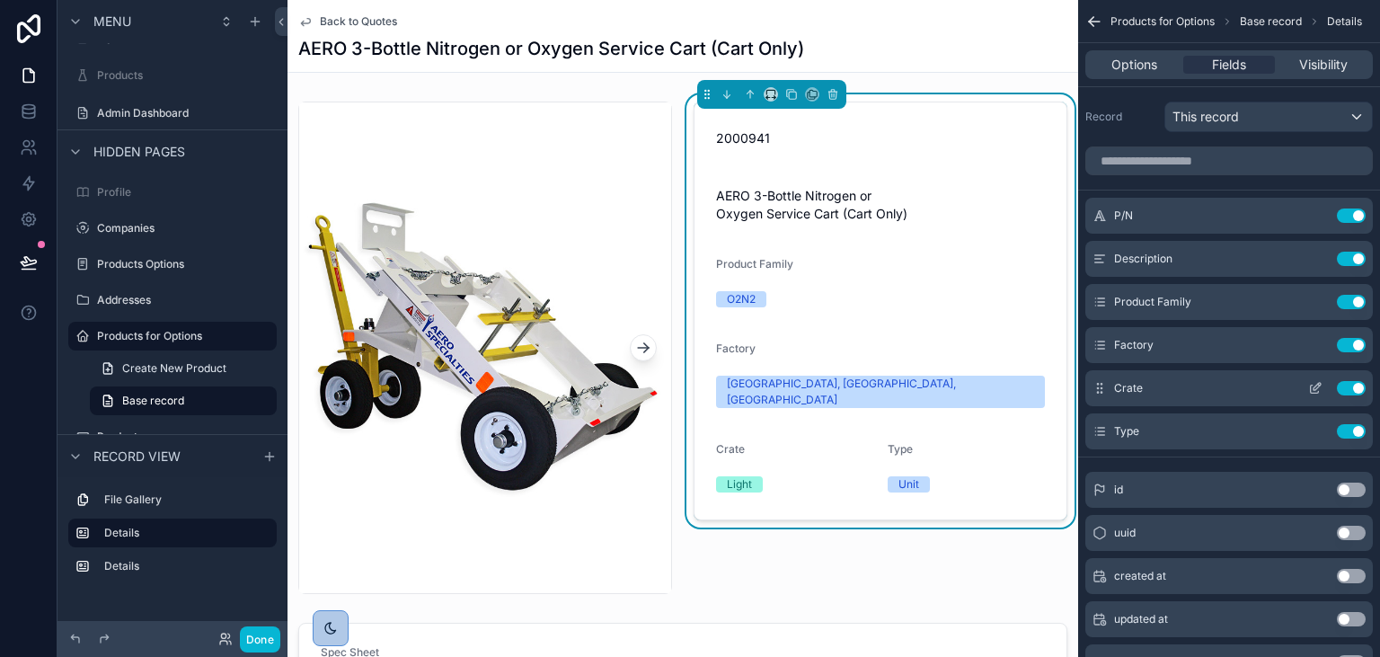
click at [1319, 390] on icon "scrollable content" at bounding box center [1315, 388] width 14 height 14
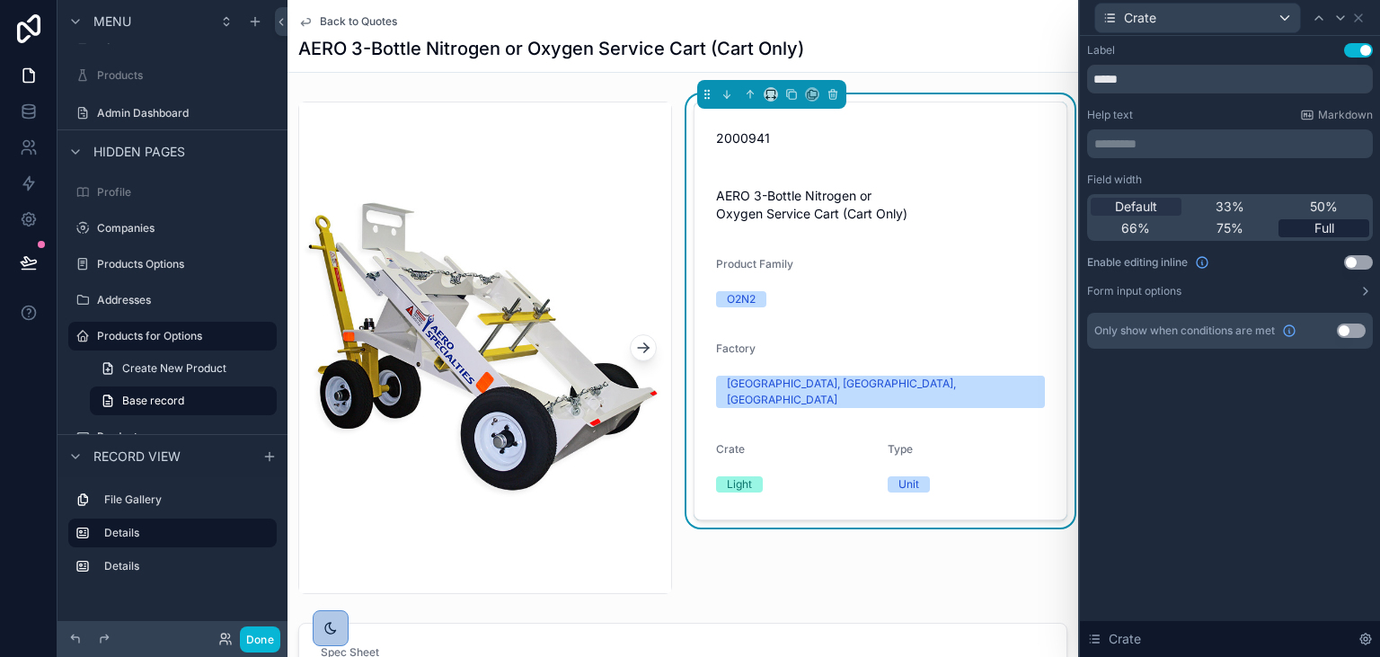
click at [1339, 225] on div "Full" at bounding box center [1323, 228] width 91 height 18
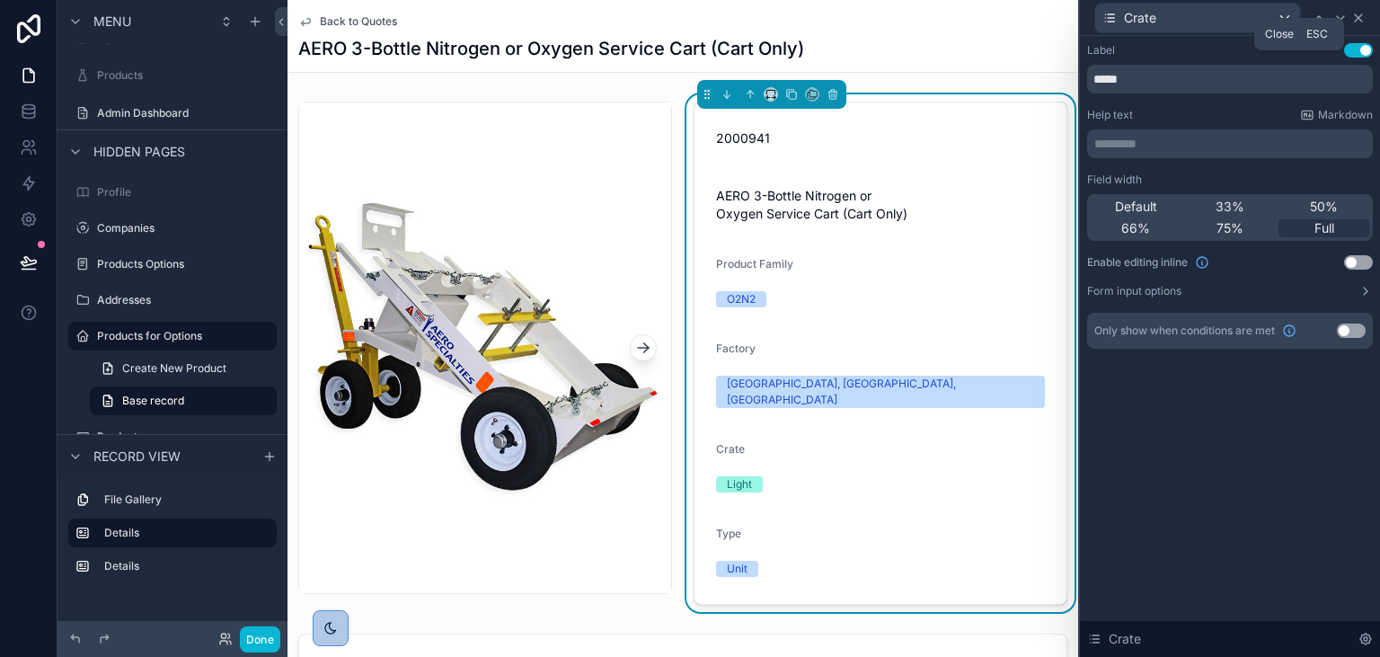
click at [1353, 16] on icon at bounding box center [1358, 18] width 14 height 14
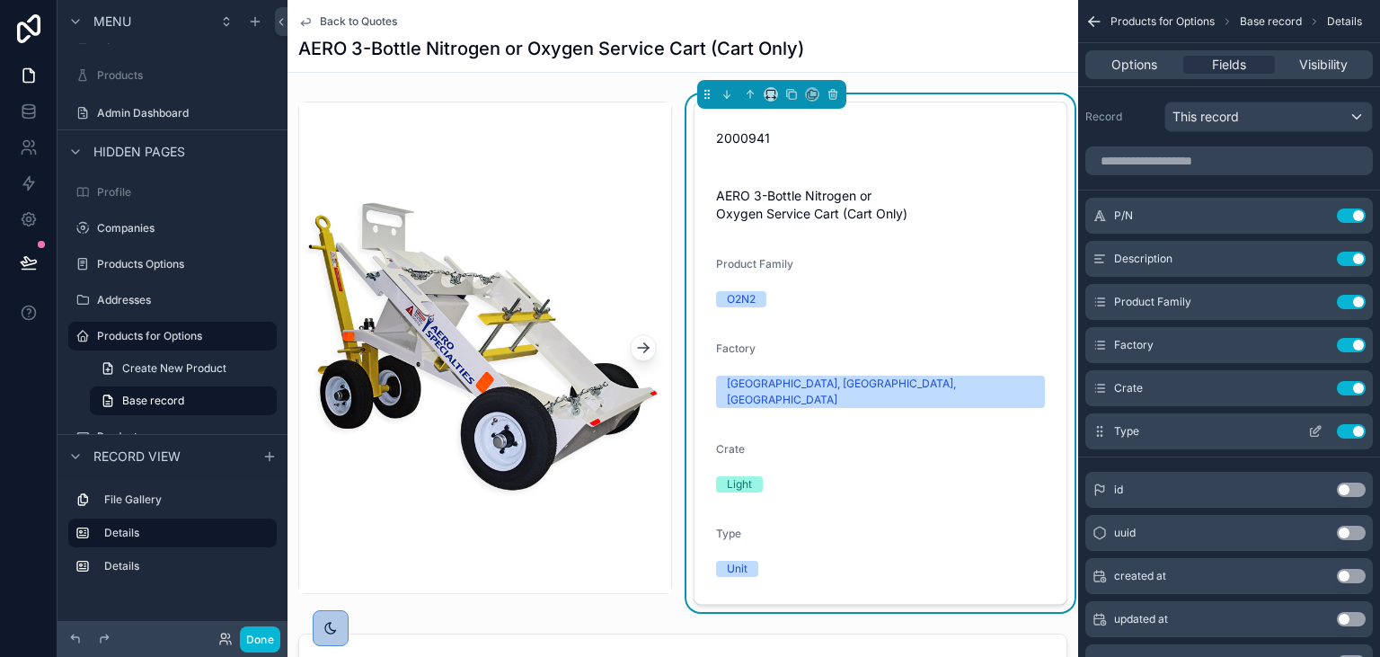
click at [1317, 429] on icon "scrollable content" at bounding box center [1315, 431] width 14 height 14
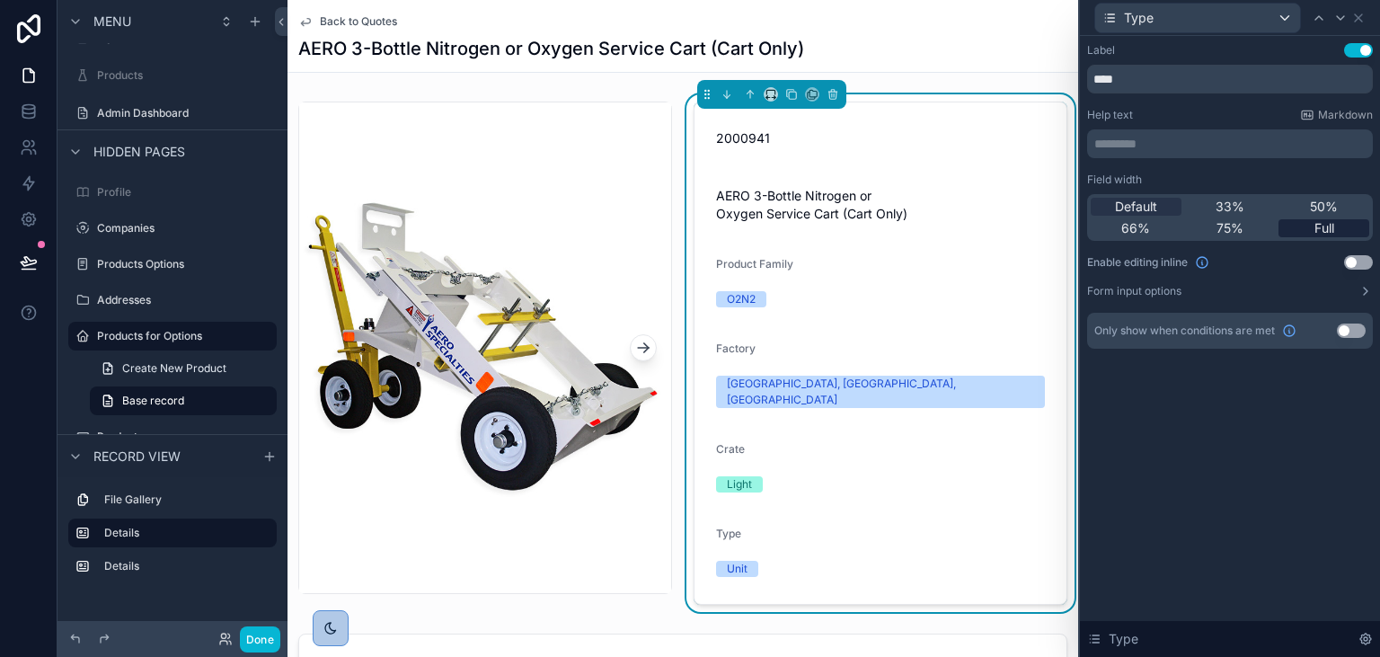
click at [1327, 221] on span "Full" at bounding box center [1324, 228] width 20 height 18
click at [1354, 19] on icon at bounding box center [1358, 18] width 14 height 14
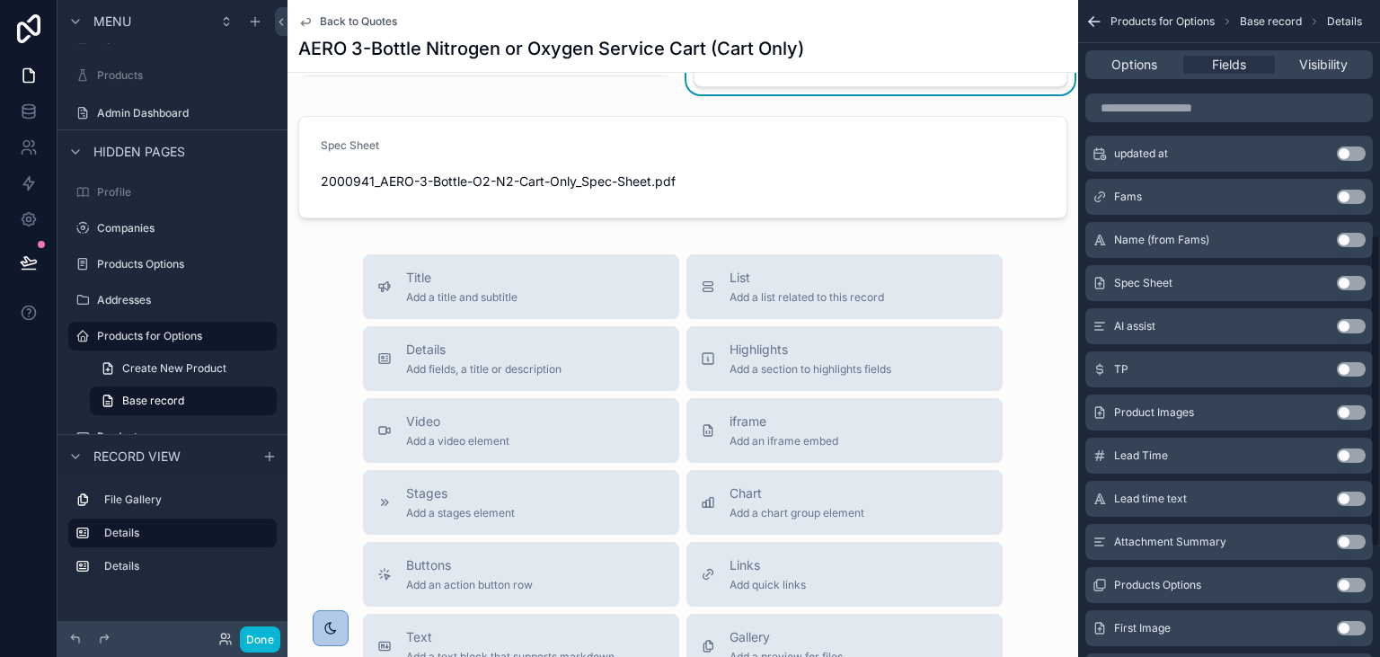
scroll to position [491, 0]
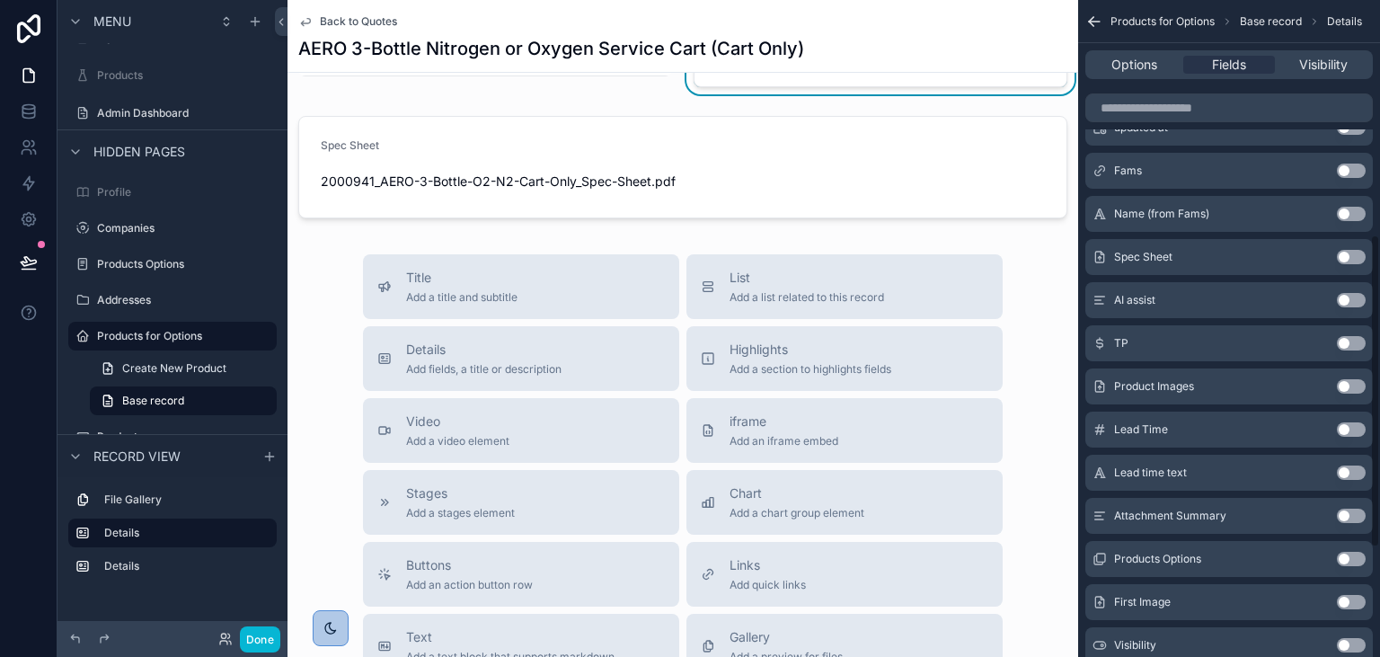
click at [1361, 299] on button "Use setting" at bounding box center [1350, 300] width 29 height 14
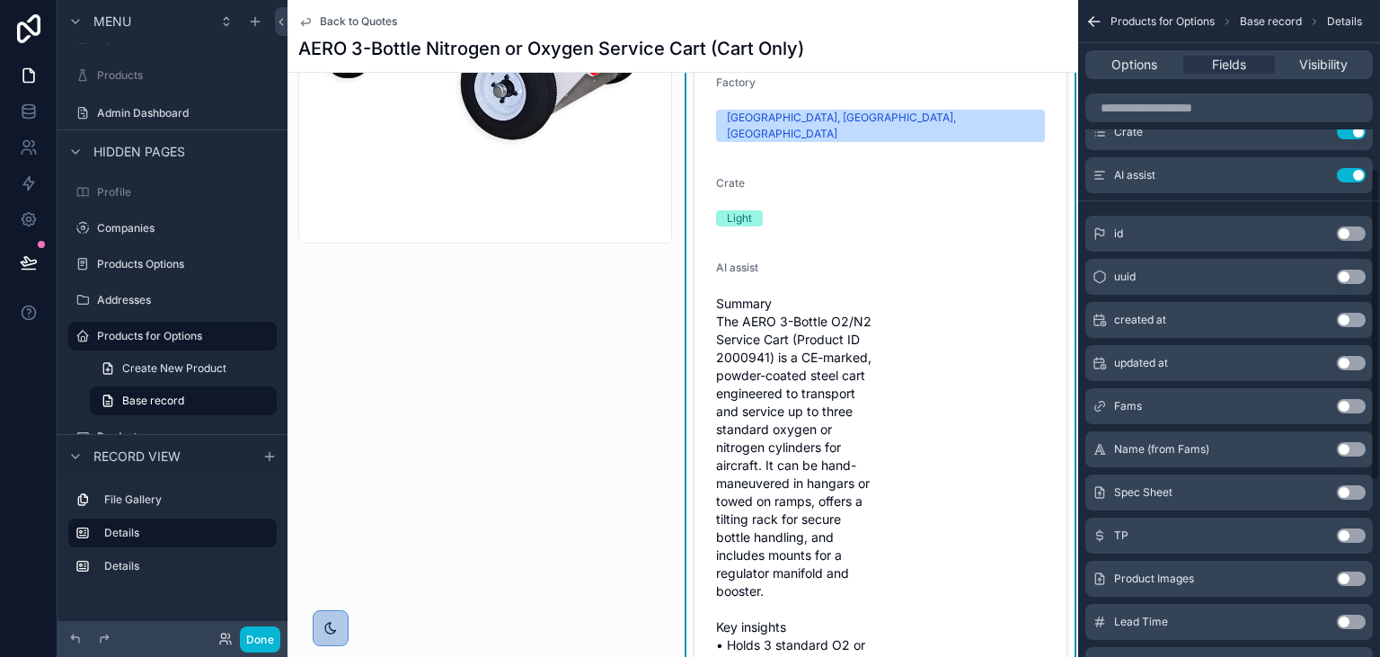
scroll to position [207, 0]
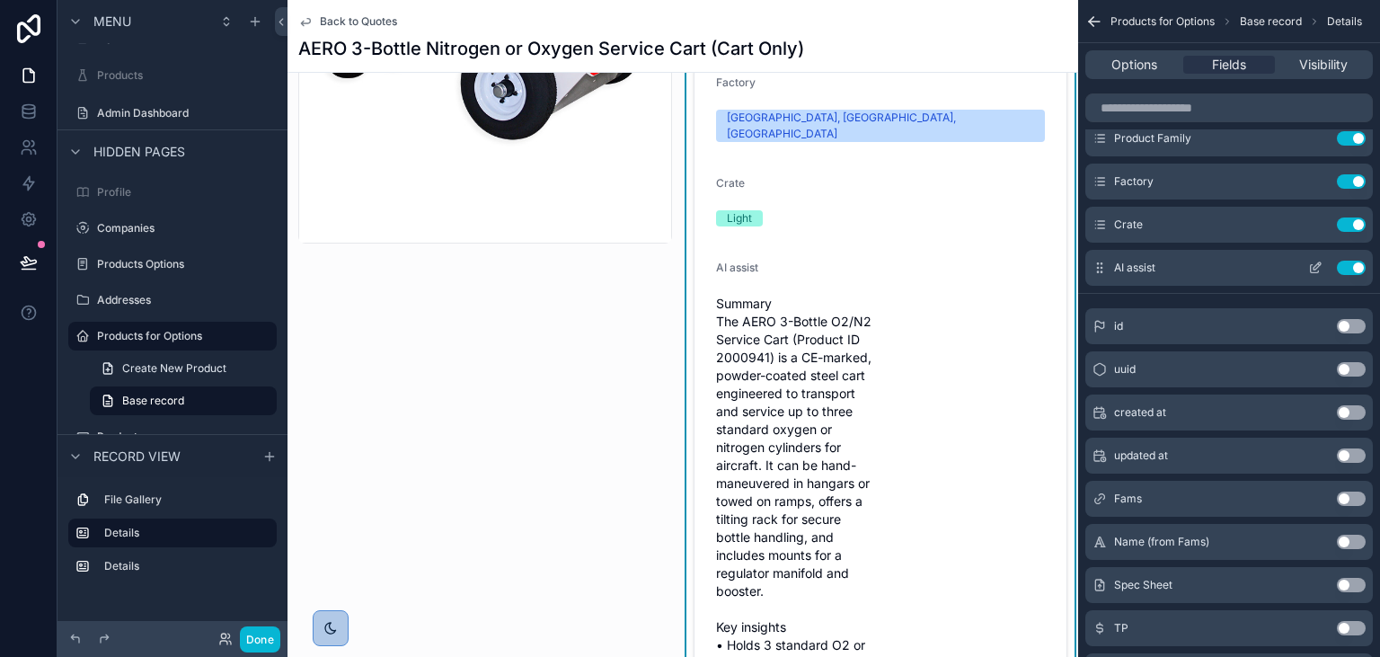
click at [1345, 265] on button "Use setting" at bounding box center [1350, 267] width 29 height 14
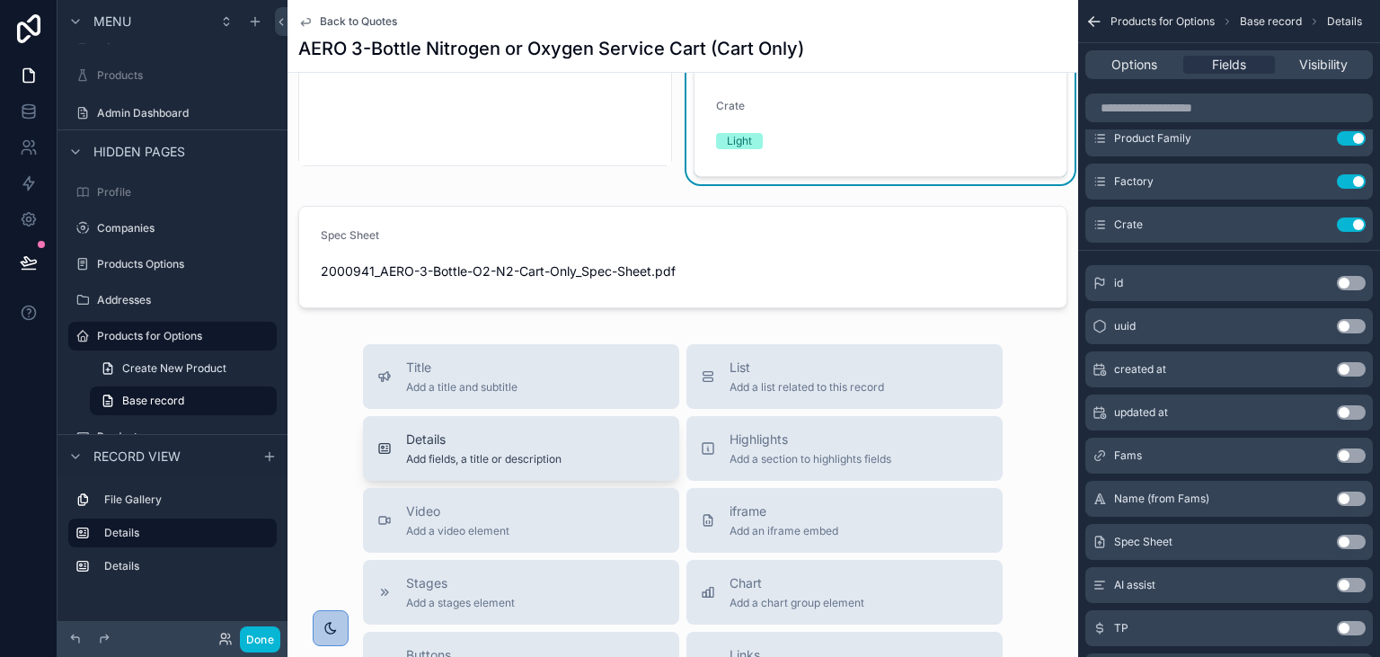
scroll to position [454, 0]
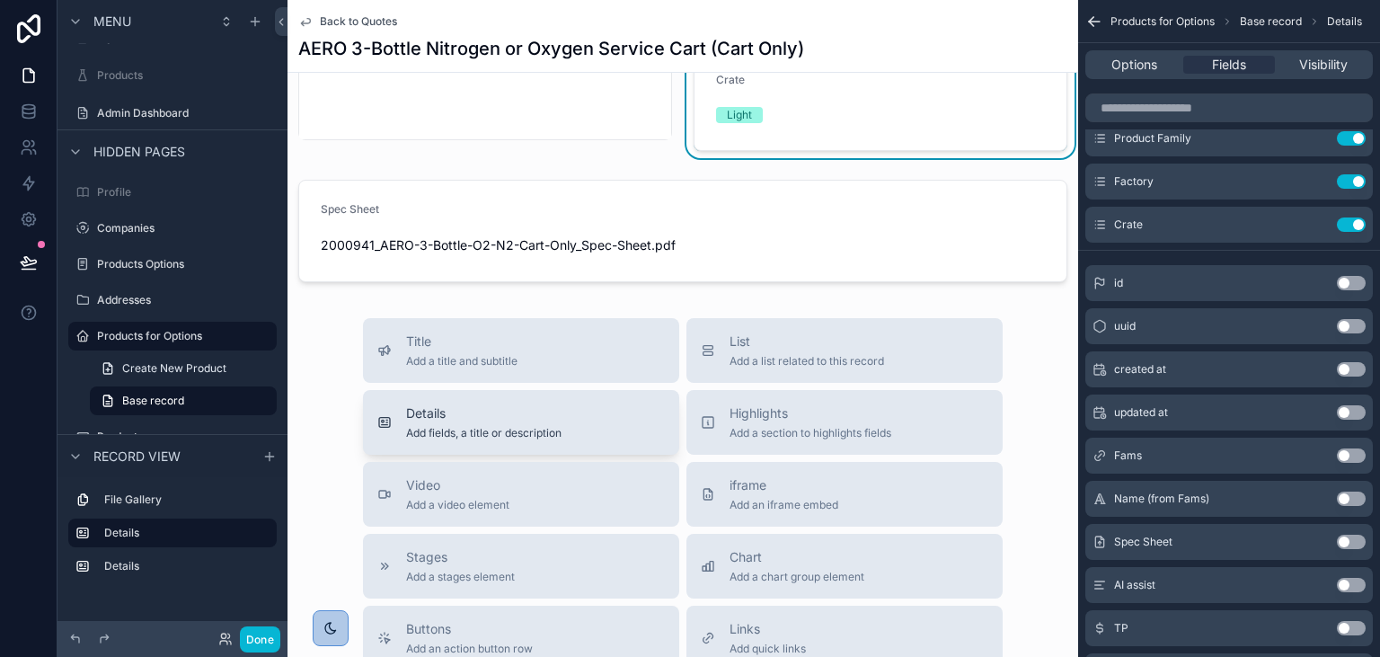
click at [573, 408] on div "Details Add fields, a title or description" at bounding box center [520, 422] width 287 height 36
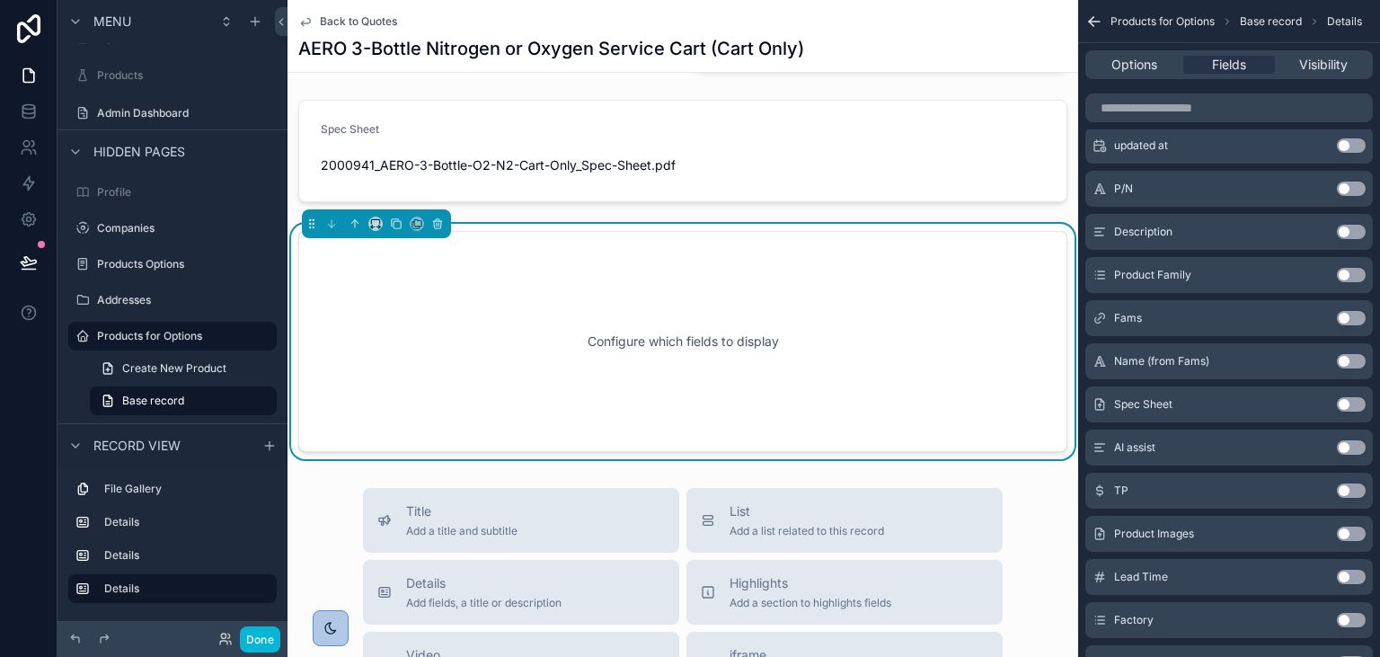
scroll to position [535, 0]
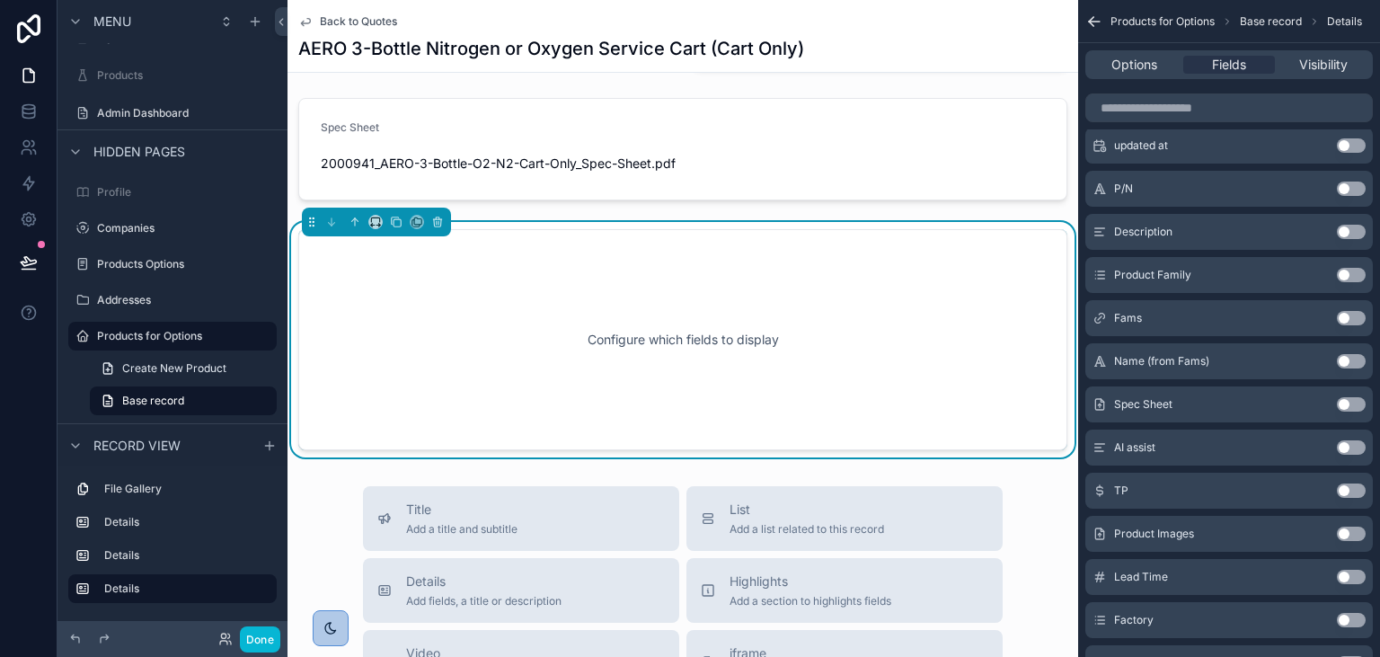
click at [483, 318] on div "Configure which fields to display" at bounding box center [683, 340] width 710 height 162
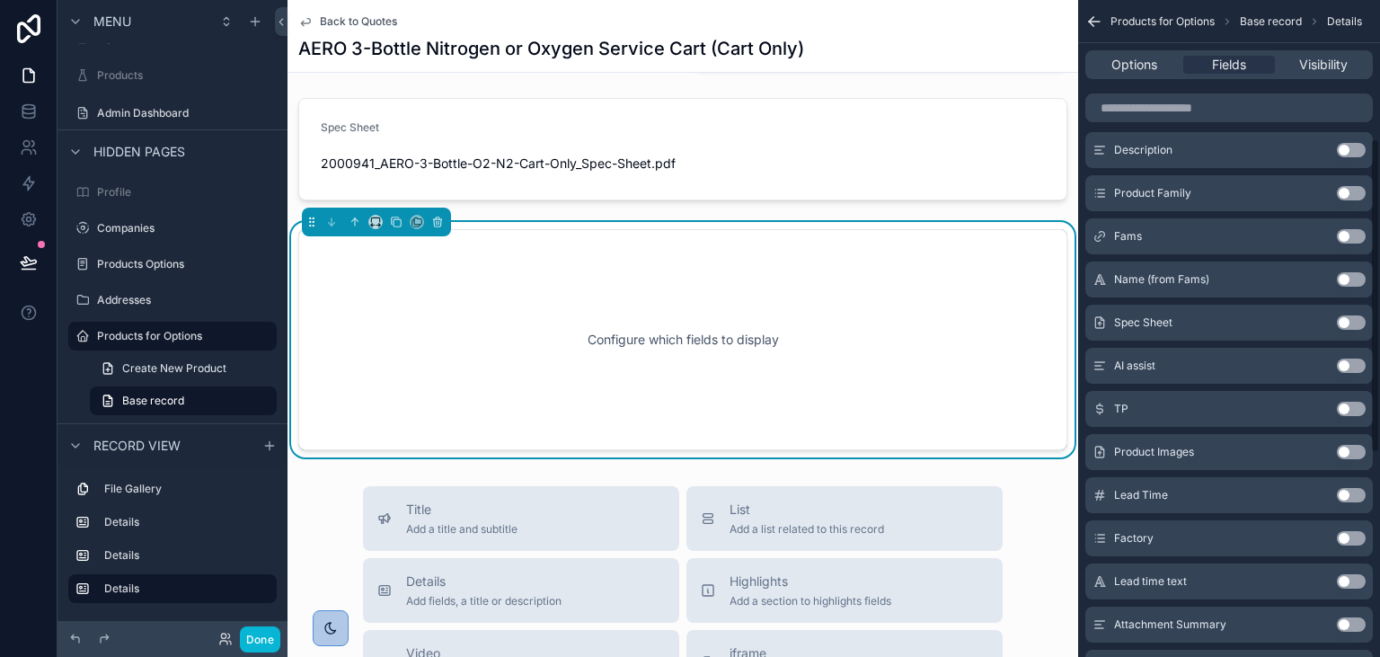
scroll to position [370, 0]
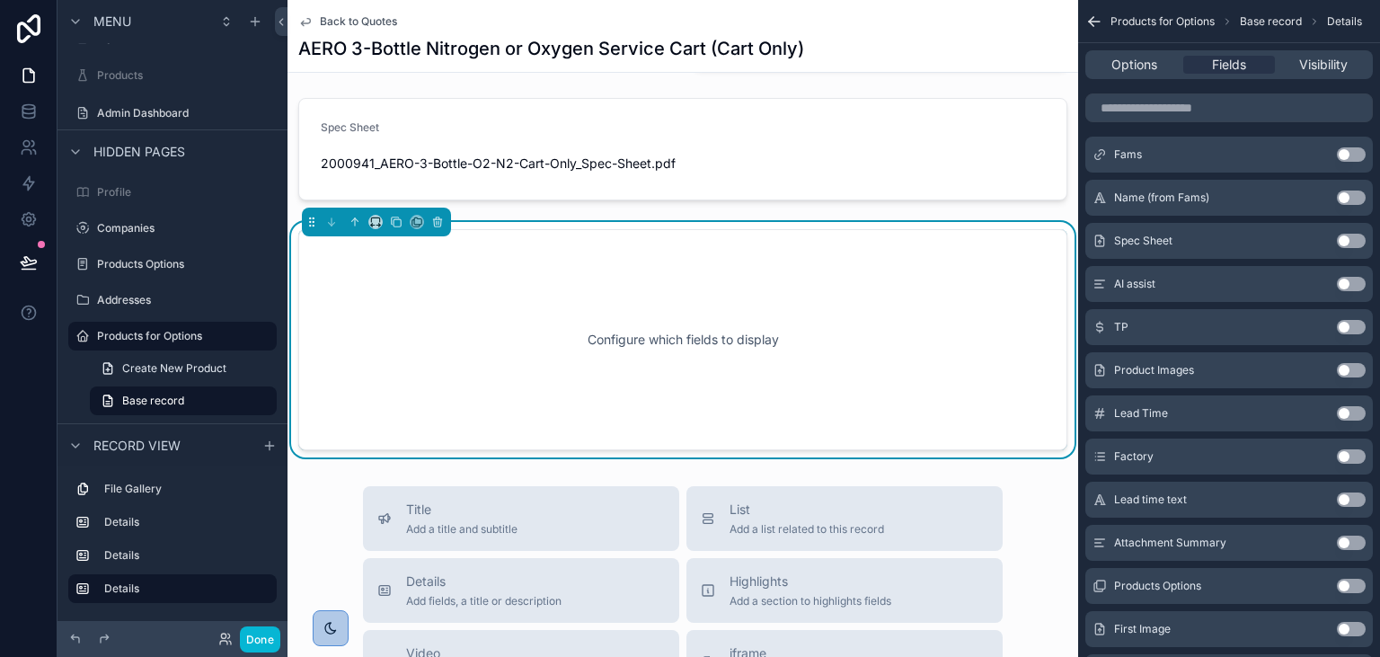
click at [1360, 279] on button "Use setting" at bounding box center [1350, 284] width 29 height 14
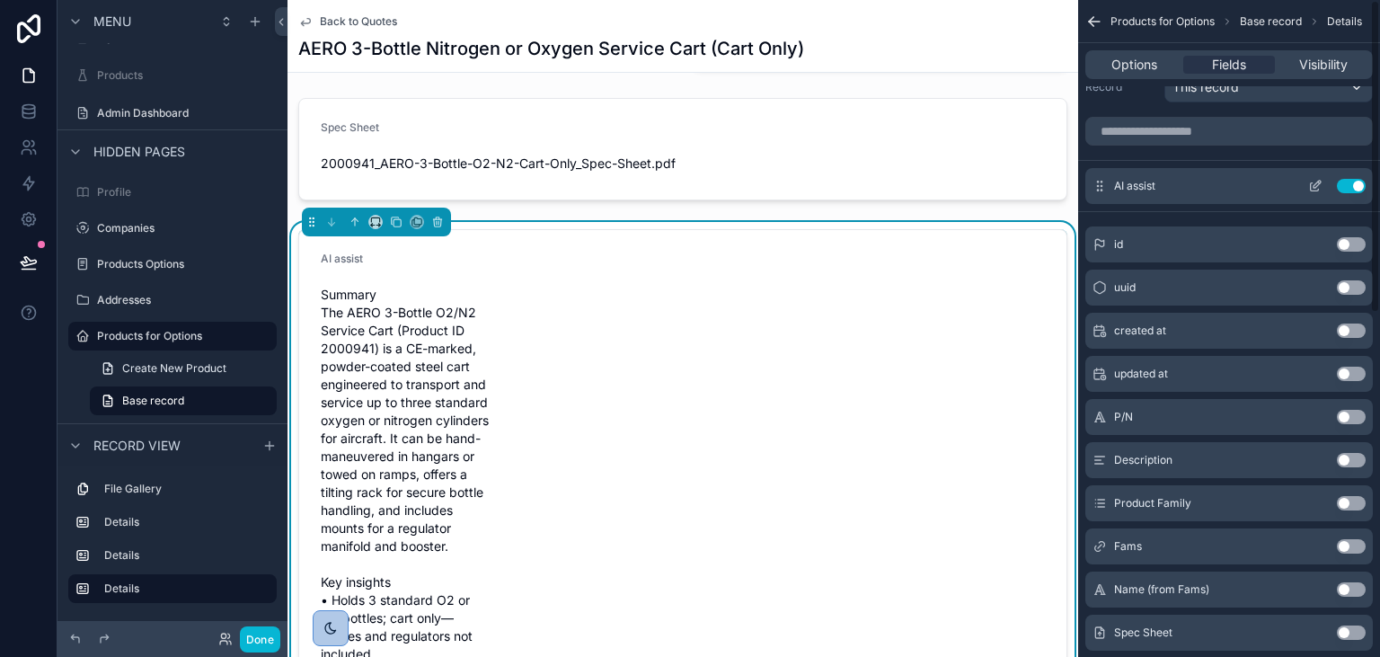
scroll to position [0, 0]
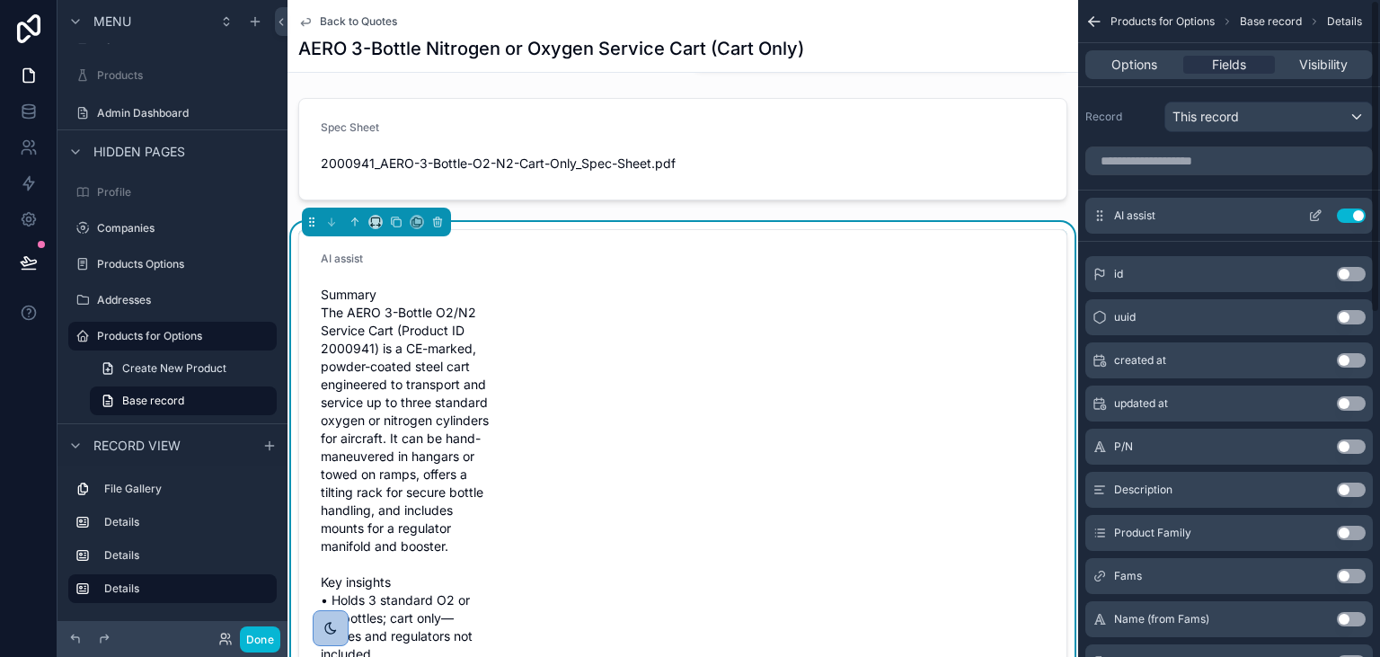
click at [1320, 210] on icon "scrollable content" at bounding box center [1316, 213] width 7 height 7
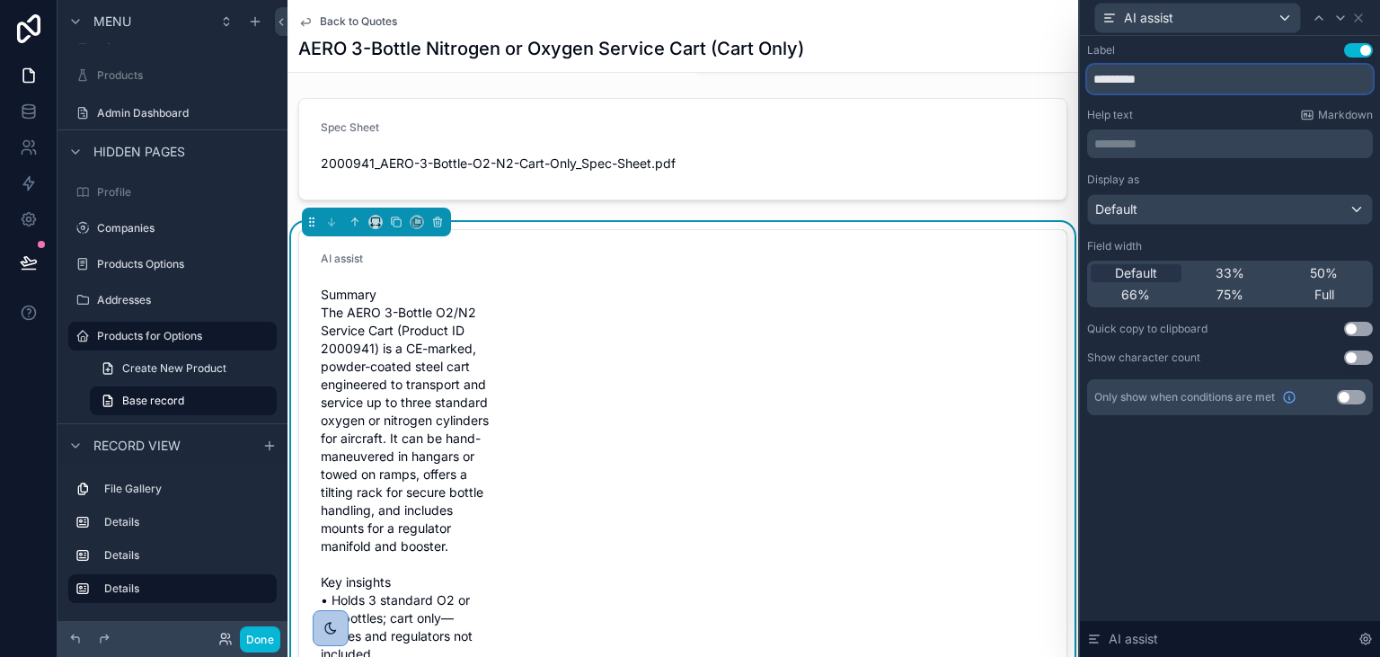
click at [1168, 81] on input "*********" at bounding box center [1230, 79] width 286 height 29
drag, startPoint x: 1168, startPoint y: 81, endPoint x: 1050, endPoint y: 99, distance: 119.0
click at [1087, 93] on input "*********" at bounding box center [1230, 79] width 286 height 29
type input "*"
type input "**********"
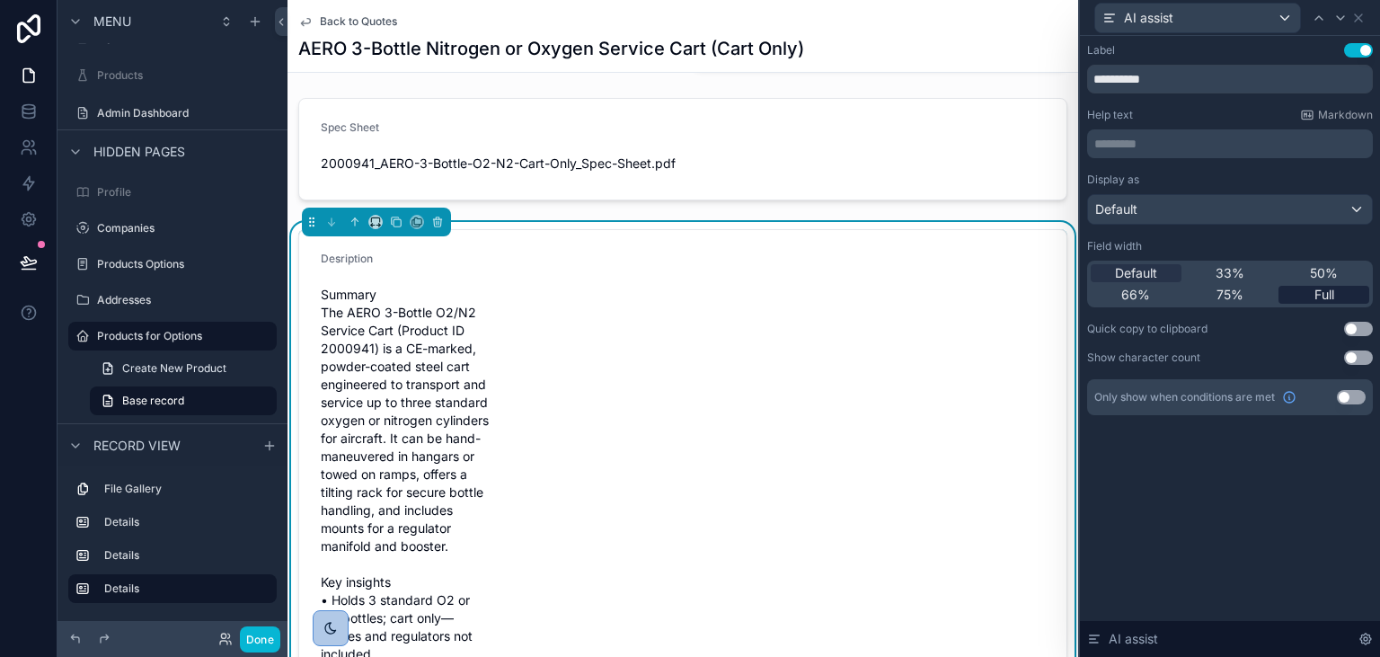
click at [1324, 288] on span "Full" at bounding box center [1324, 295] width 20 height 18
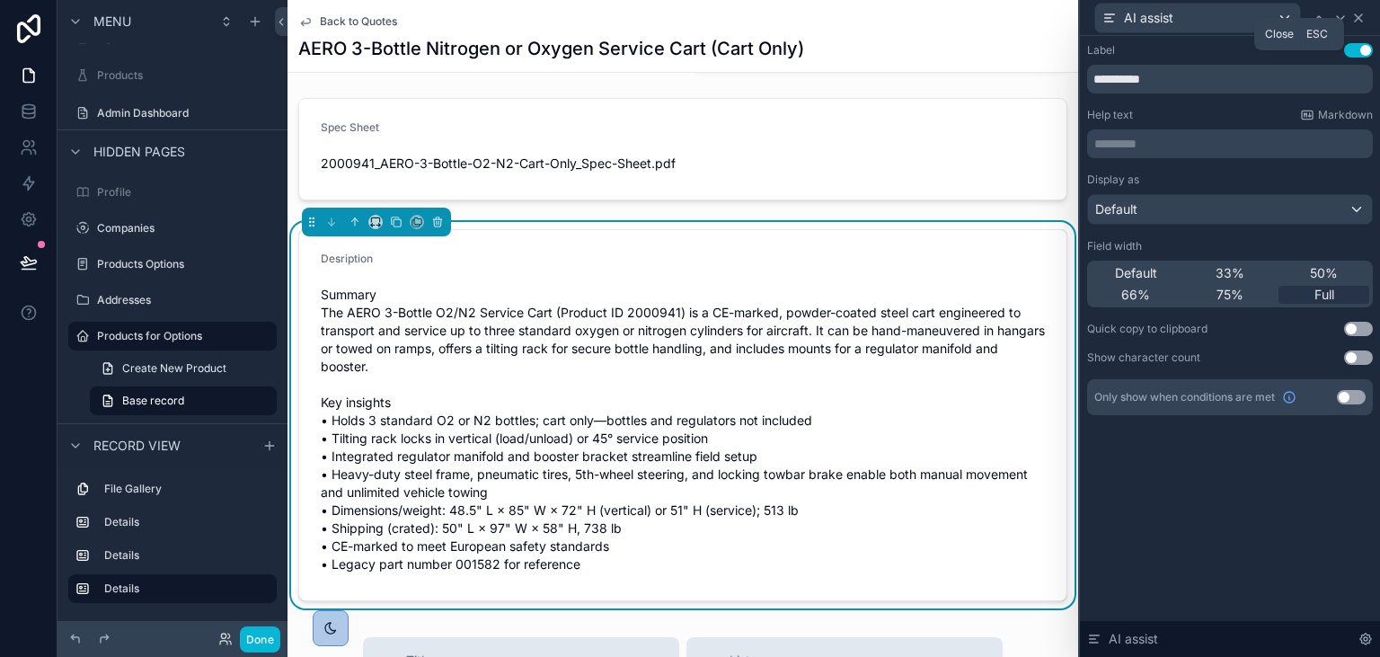
click at [1361, 15] on icon at bounding box center [1357, 17] width 7 height 7
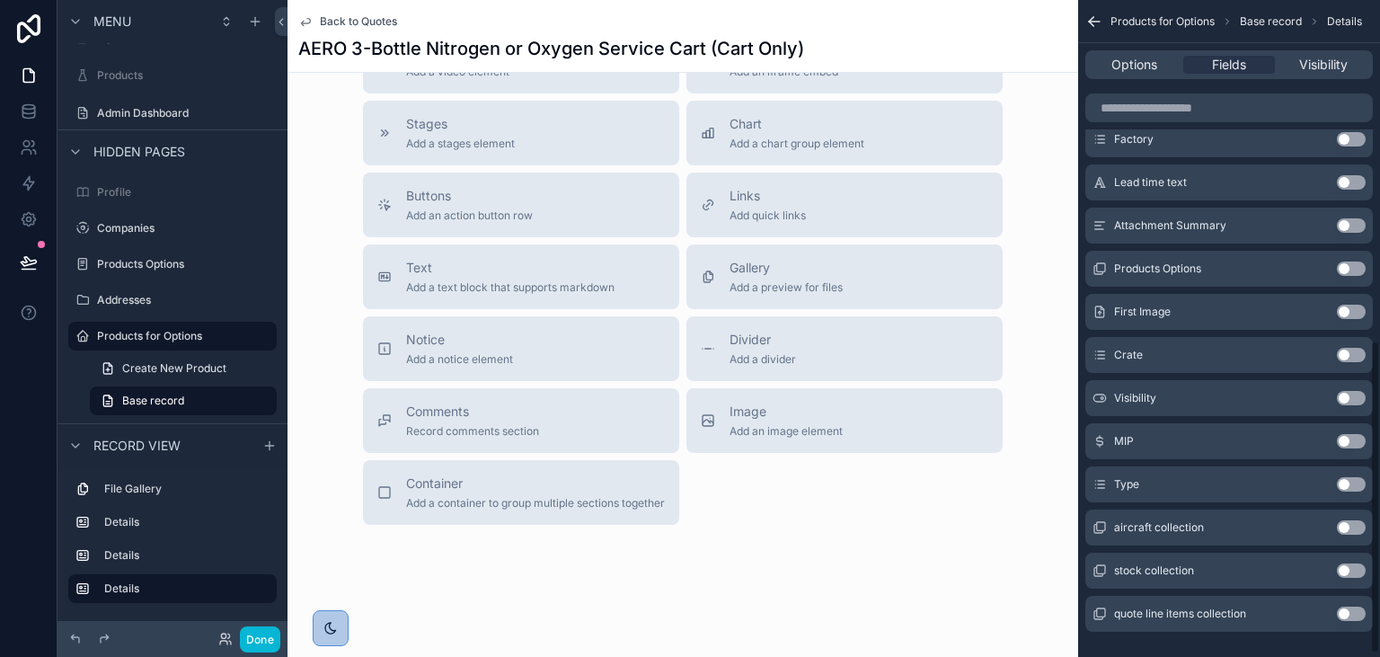
scroll to position [719, 0]
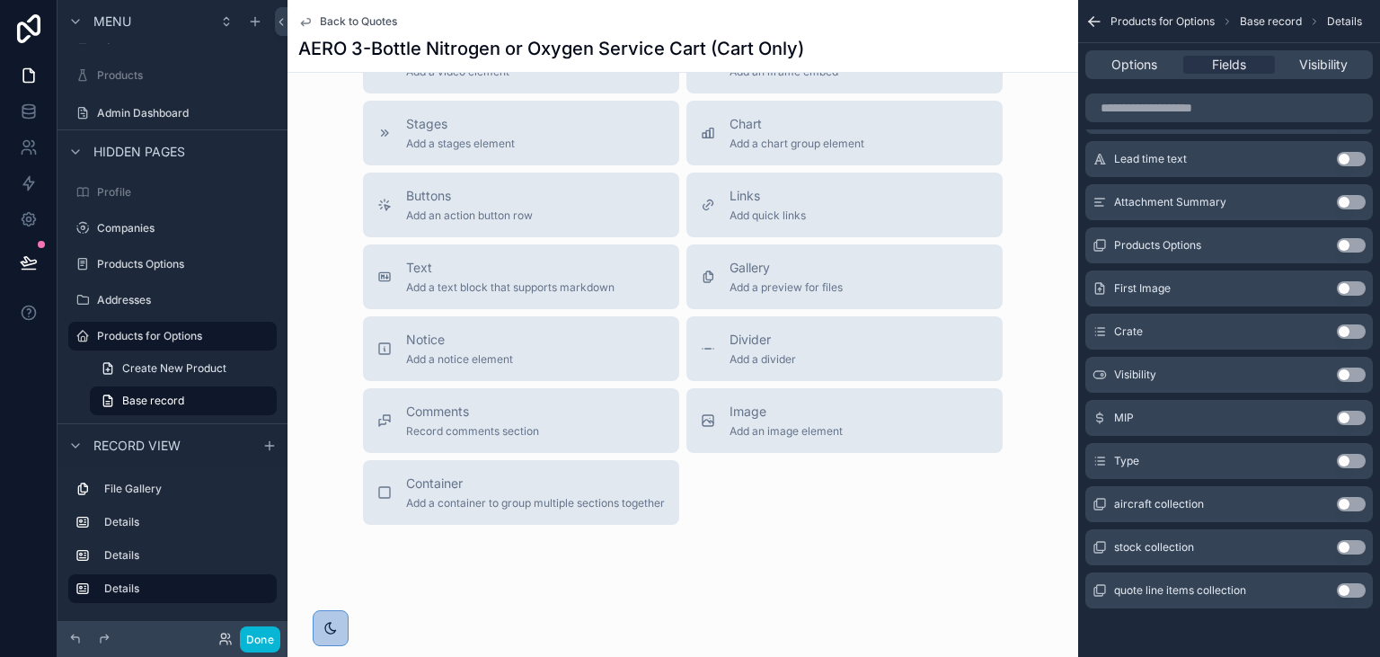
click at [1348, 245] on button "Use setting" at bounding box center [1350, 245] width 29 height 14
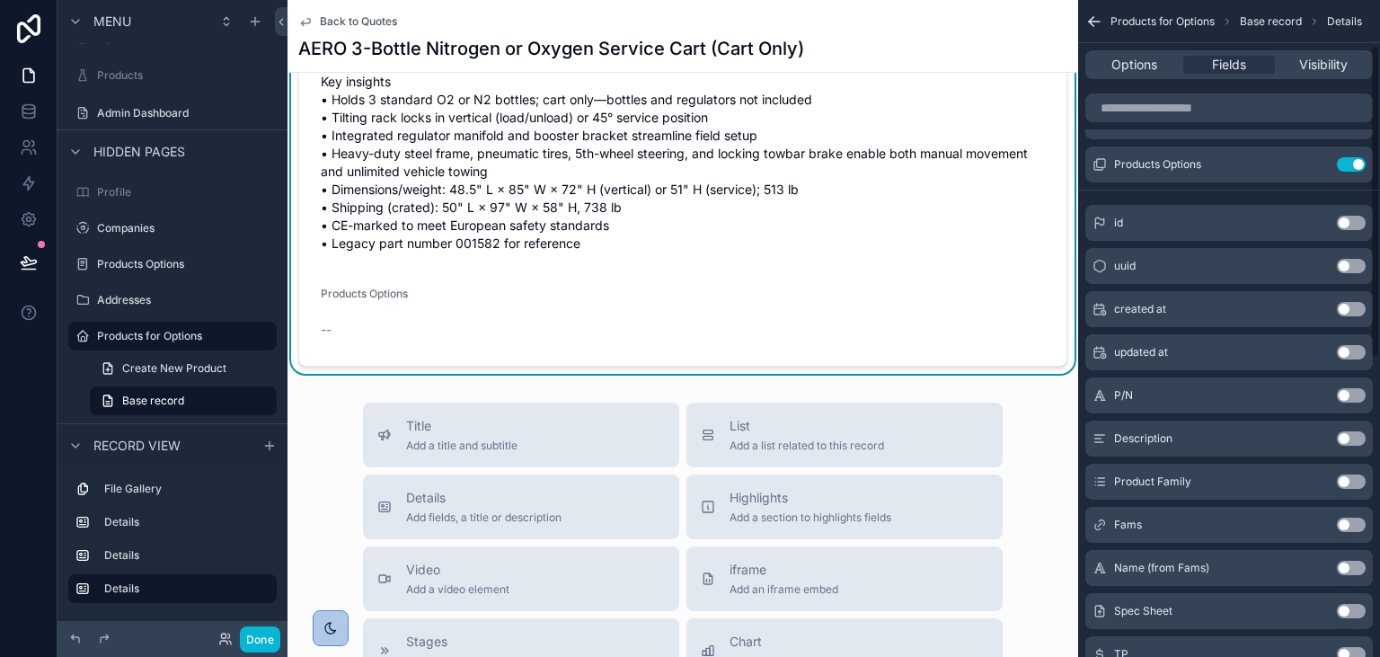
scroll to position [64, 0]
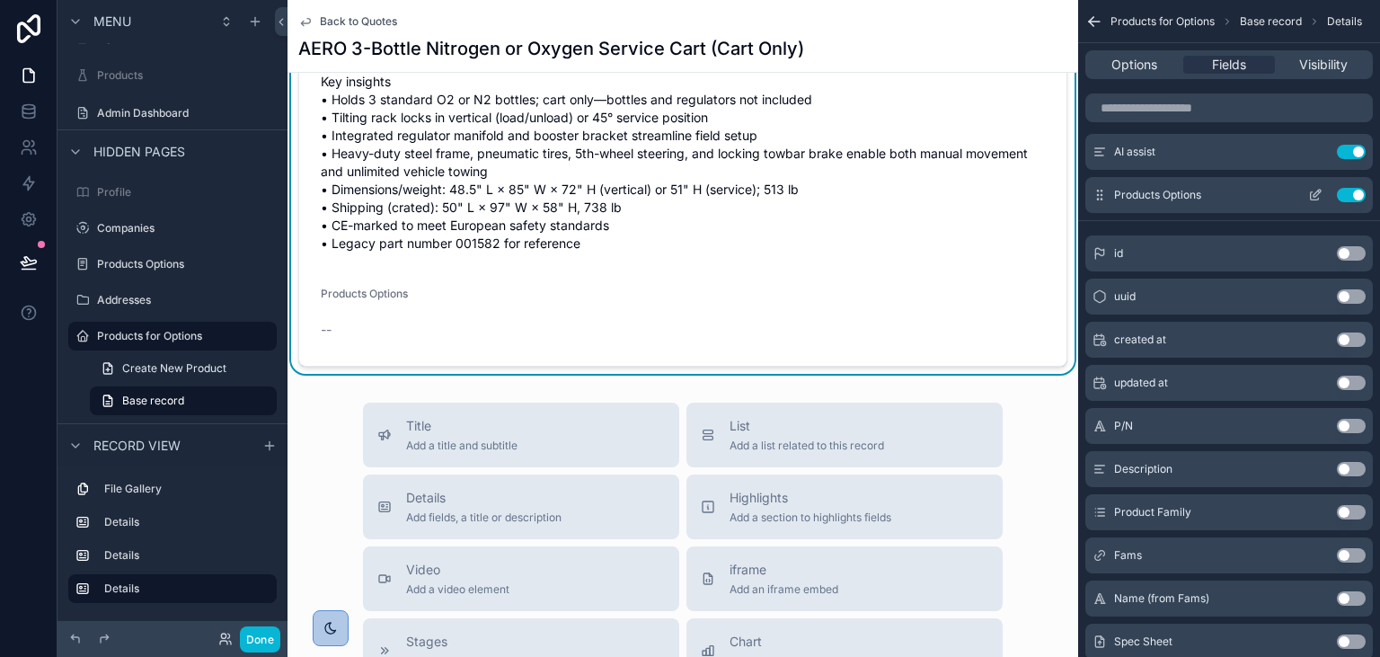
click at [1351, 194] on button "Use setting" at bounding box center [1350, 195] width 29 height 14
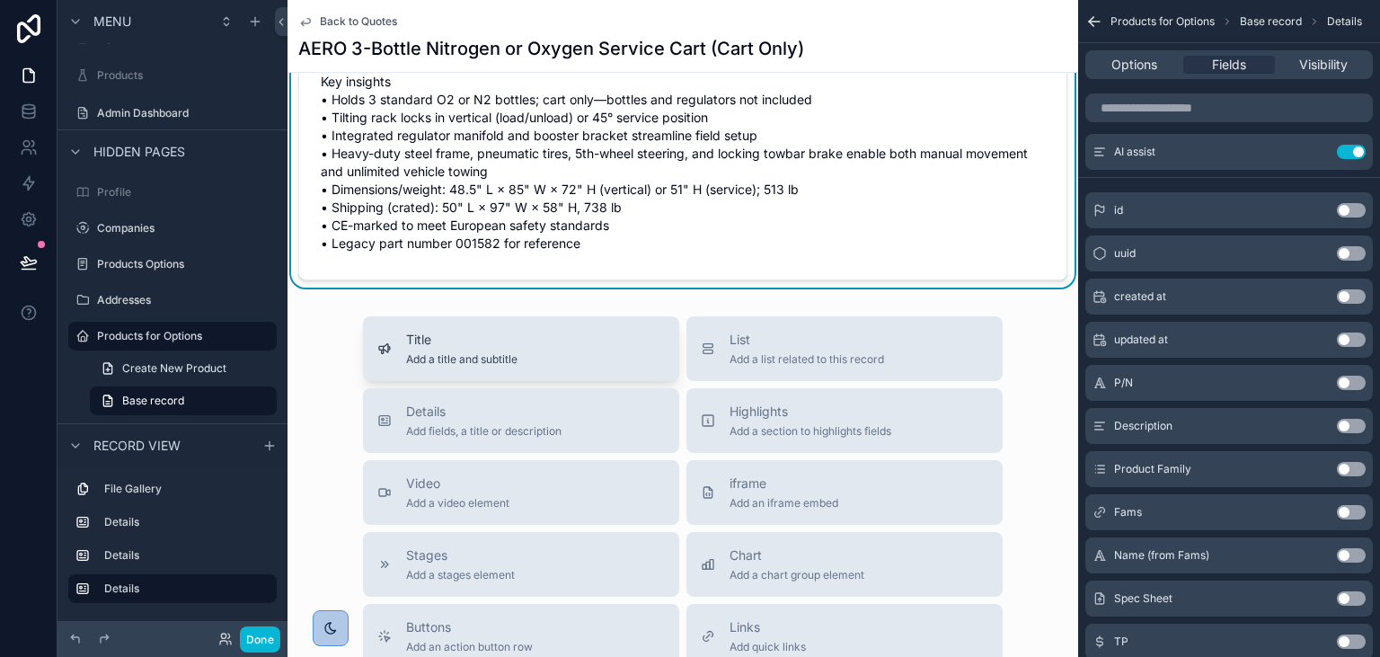
scroll to position [959, 0]
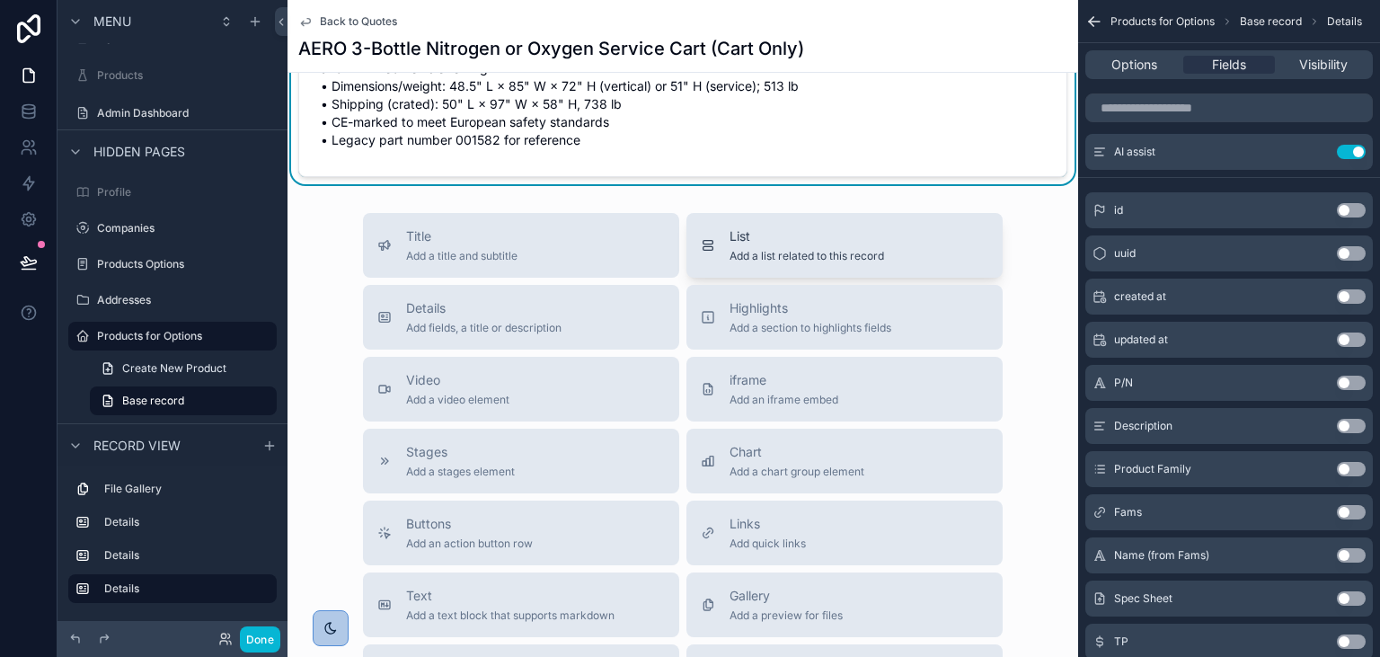
click at [759, 227] on span "List" at bounding box center [806, 236] width 154 height 18
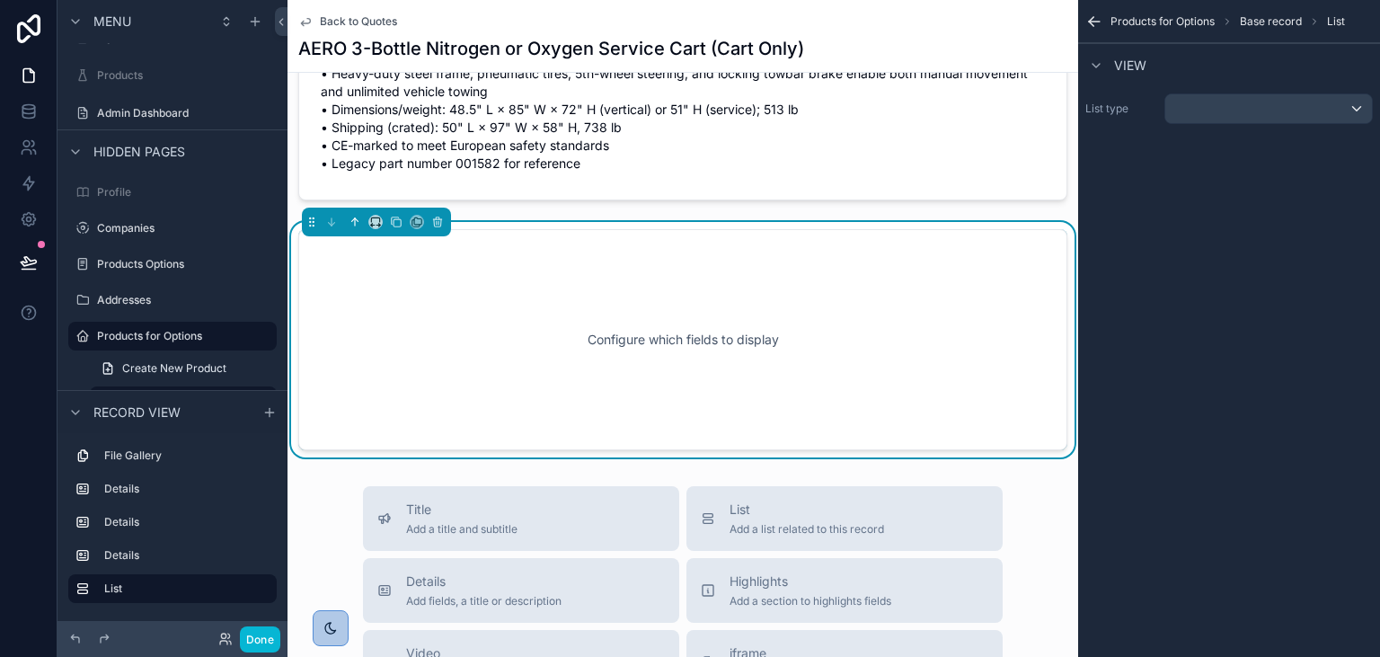
scroll to position [935, 0]
click at [1279, 117] on div "scrollable content" at bounding box center [1268, 108] width 207 height 29
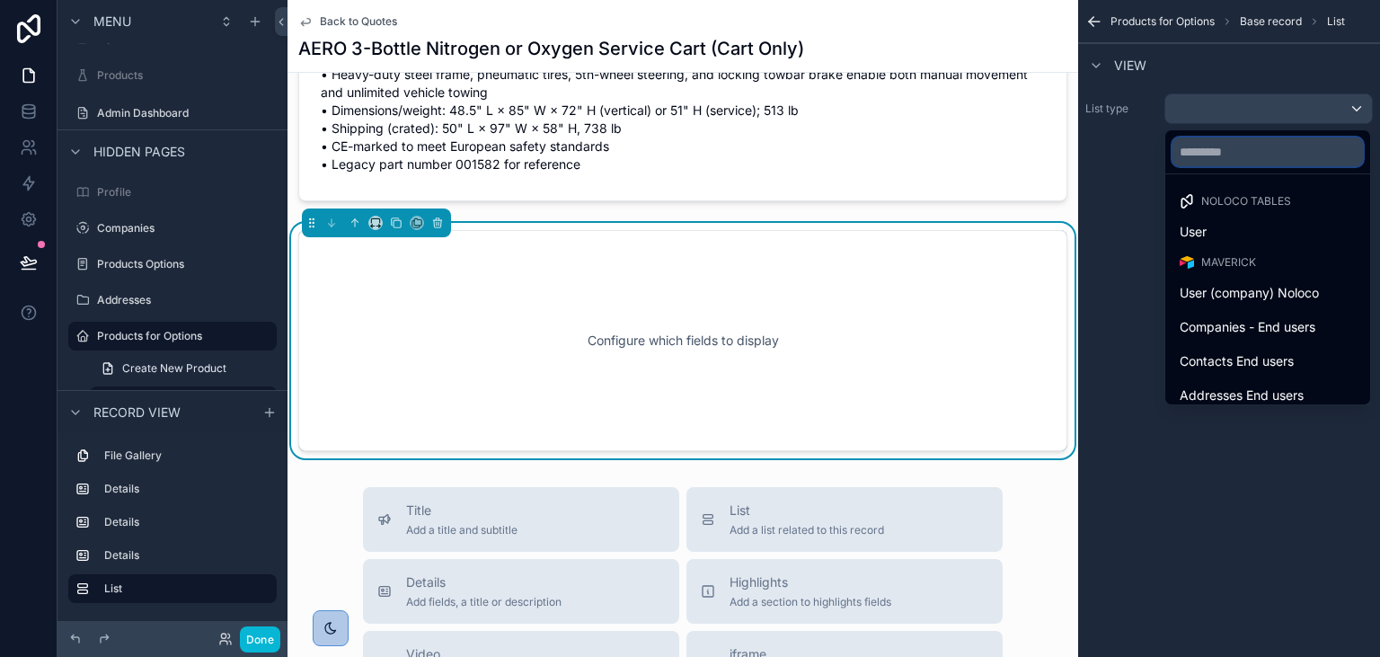
click at [1271, 165] on input "text" at bounding box center [1267, 151] width 190 height 29
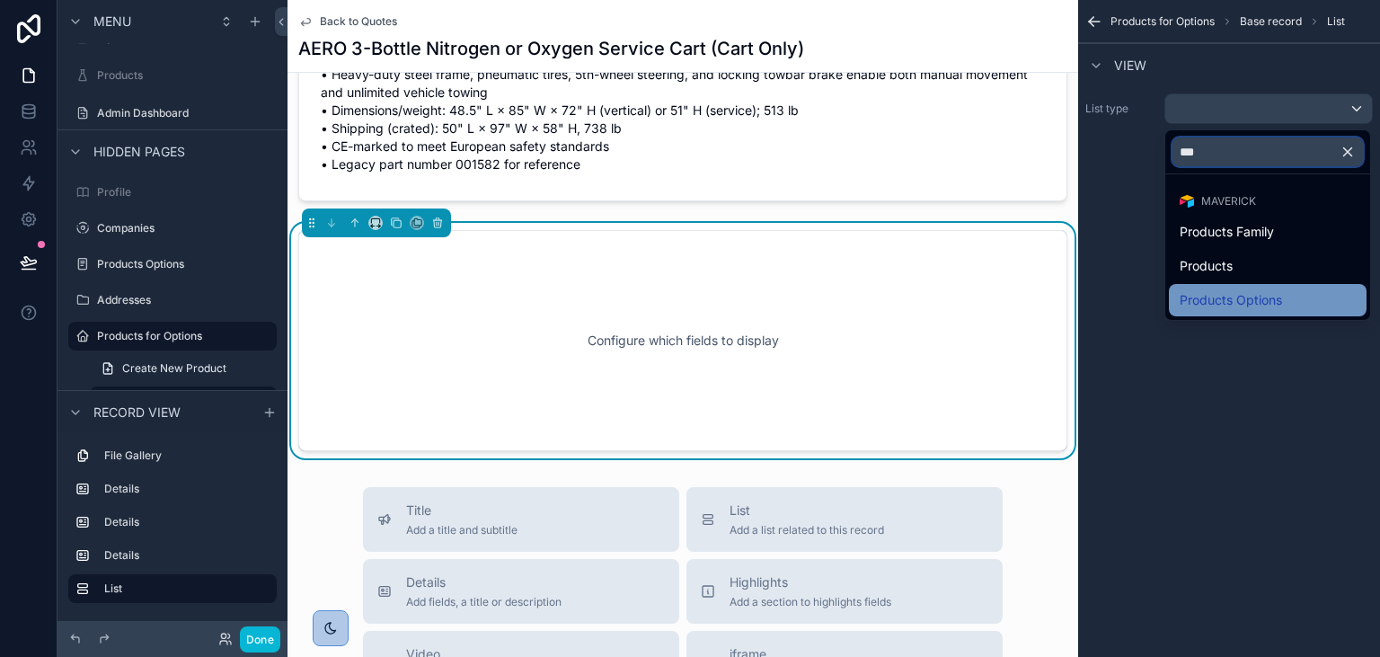
type input "***"
click at [1258, 304] on span "Products Options" at bounding box center [1230, 300] width 102 height 22
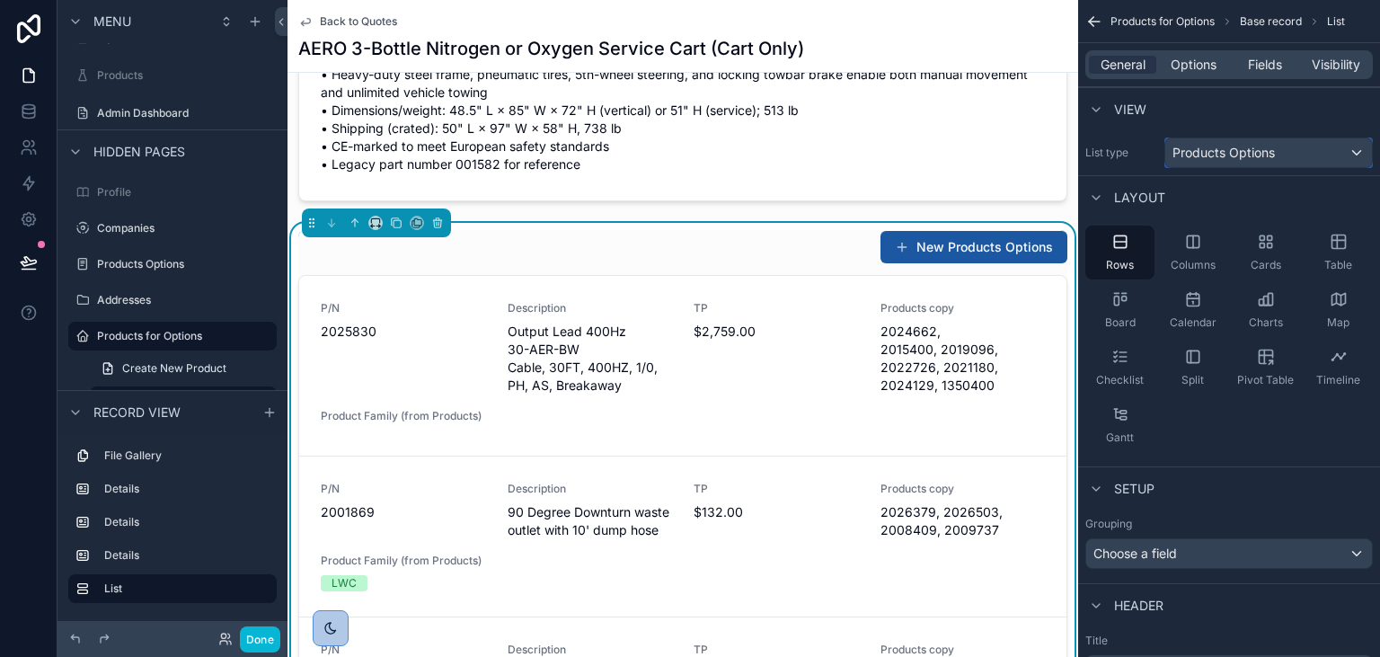
click at [1354, 146] on div "Products Options" at bounding box center [1268, 152] width 207 height 29
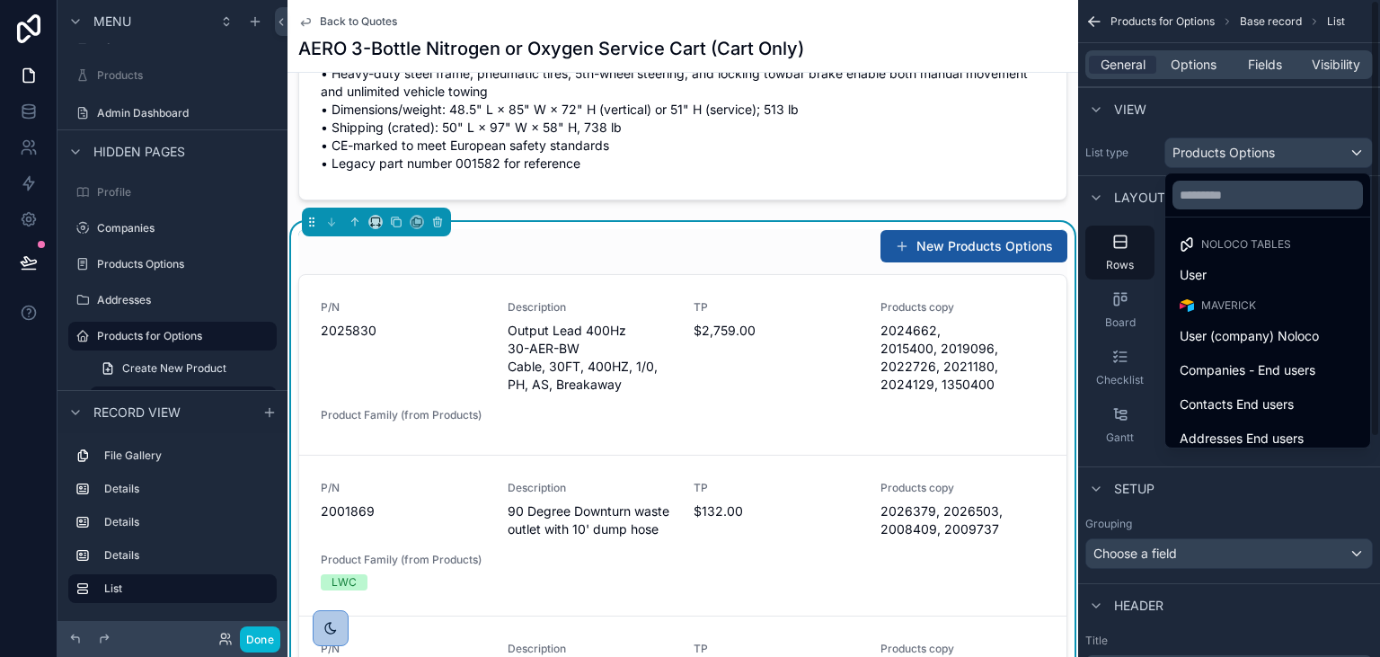
click at [1266, 135] on div "scrollable content" at bounding box center [690, 328] width 1380 height 657
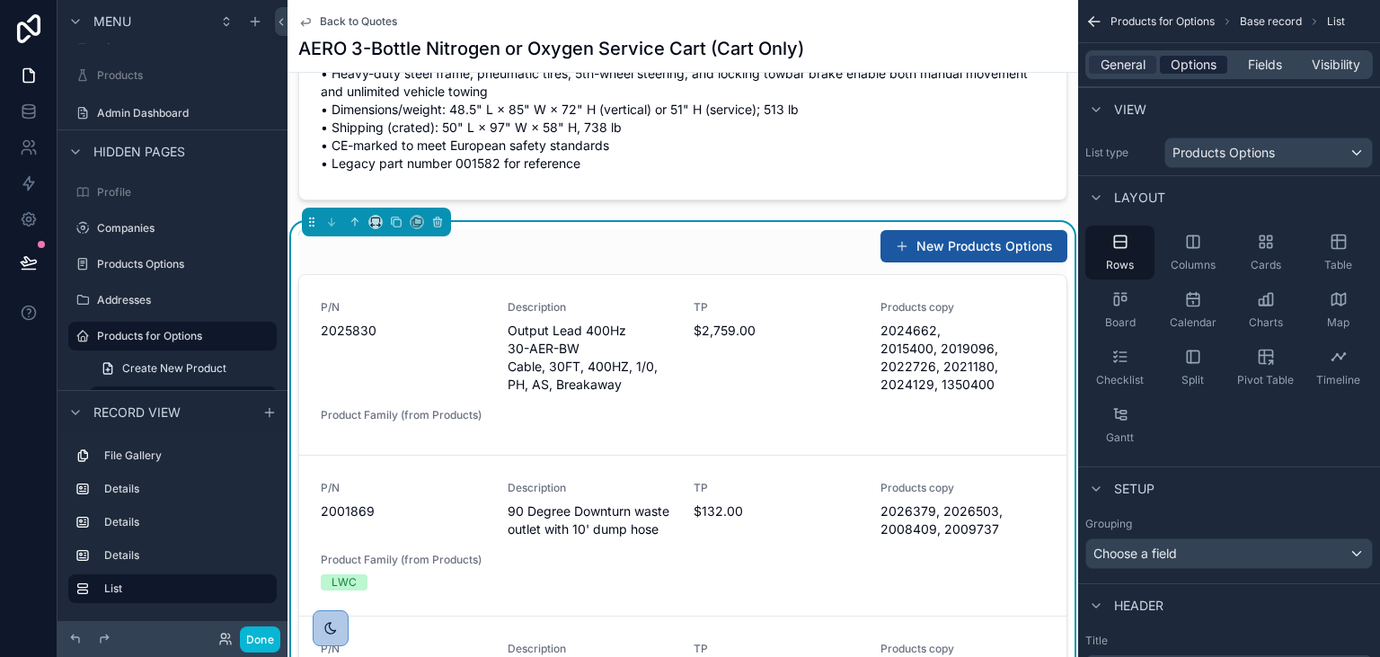
click at [1205, 64] on span "Options" at bounding box center [1193, 65] width 46 height 18
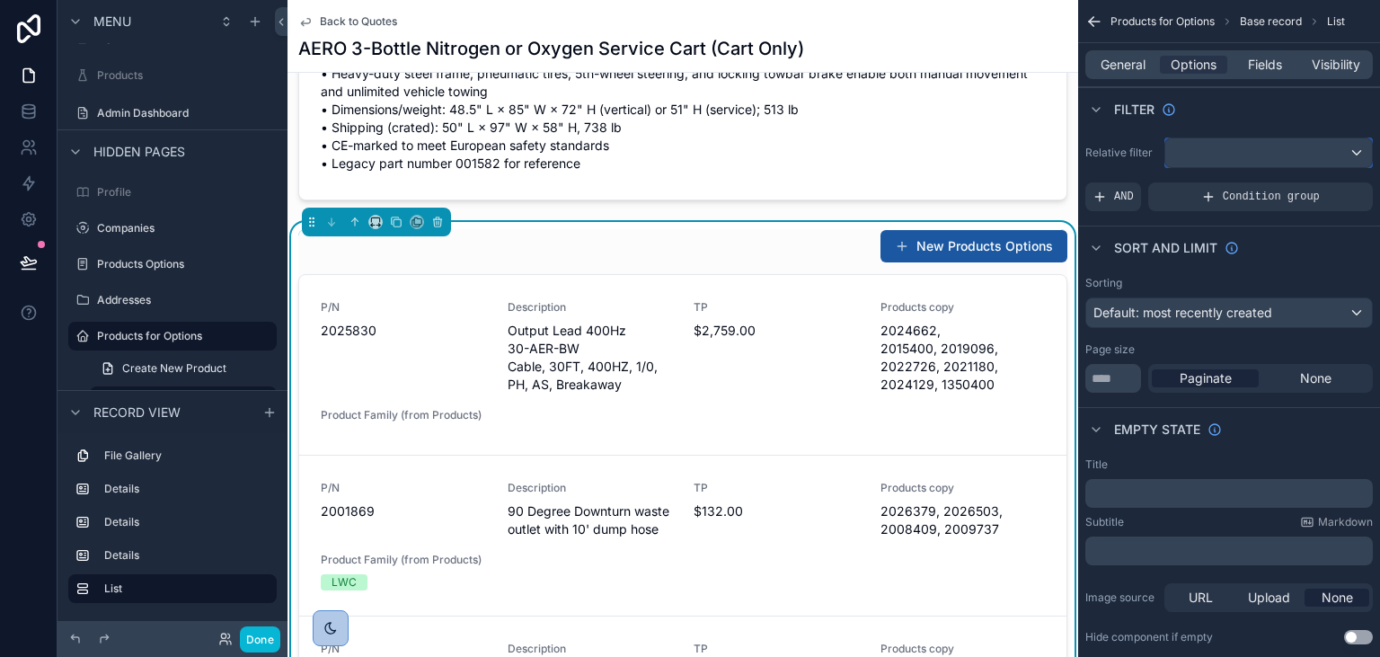
click at [1283, 160] on div "scrollable content" at bounding box center [1268, 152] width 207 height 29
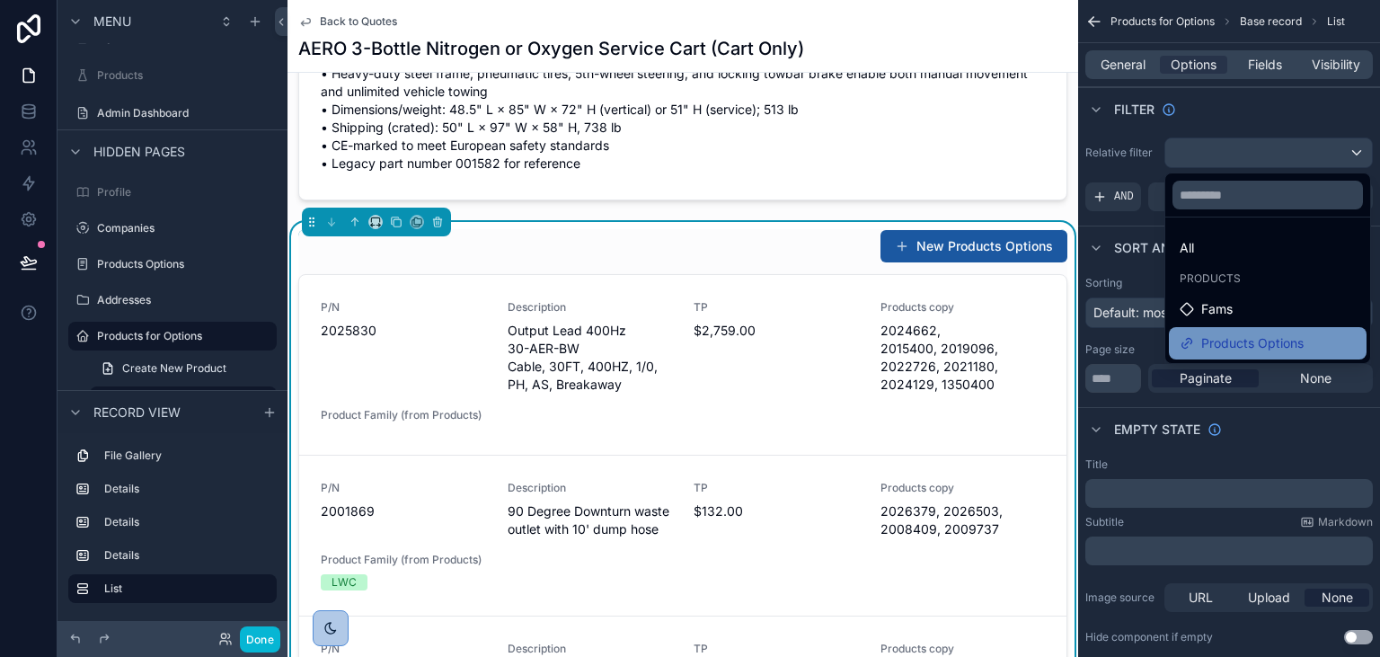
click at [1261, 343] on span "Products Options" at bounding box center [1252, 343] width 102 height 22
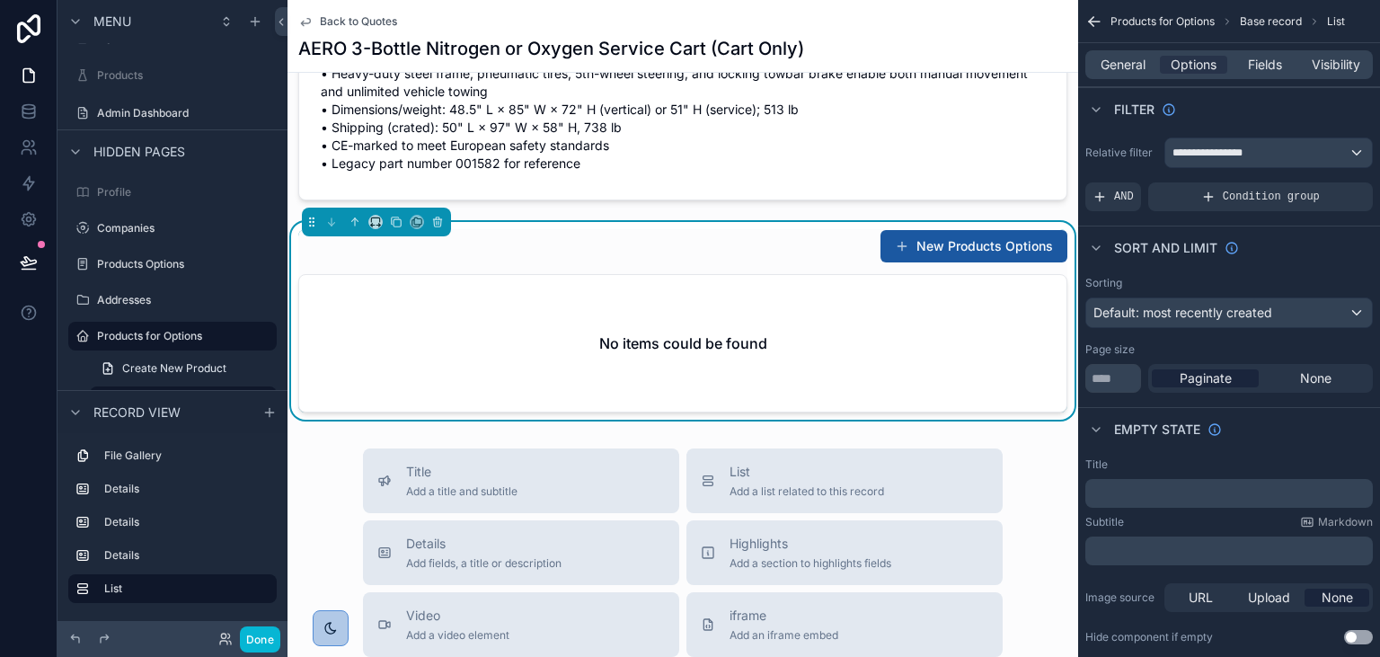
click at [686, 252] on div "New Products Options No items could be found" at bounding box center [682, 320] width 769 height 183
click at [1331, 63] on span "Visibility" at bounding box center [1335, 65] width 49 height 18
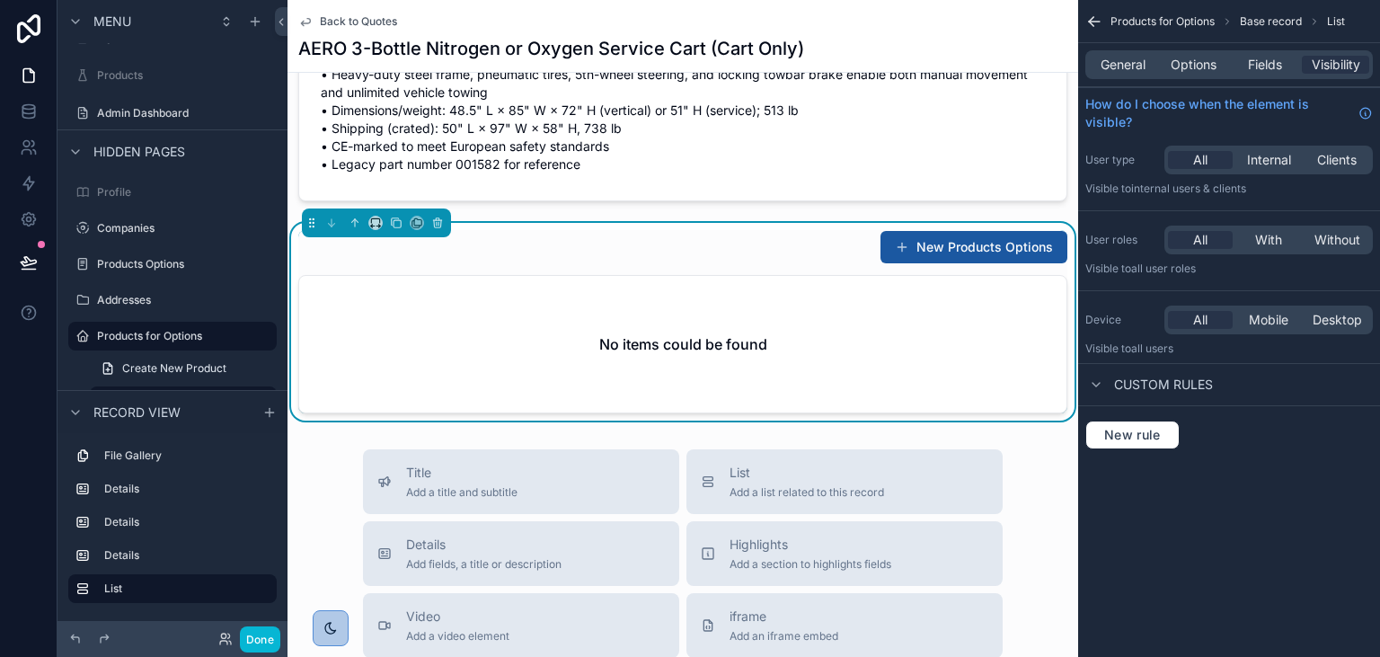
click at [1158, 419] on div "New rule" at bounding box center [1229, 434] width 302 height 57
click at [1159, 430] on span "New rule" at bounding box center [1132, 435] width 71 height 16
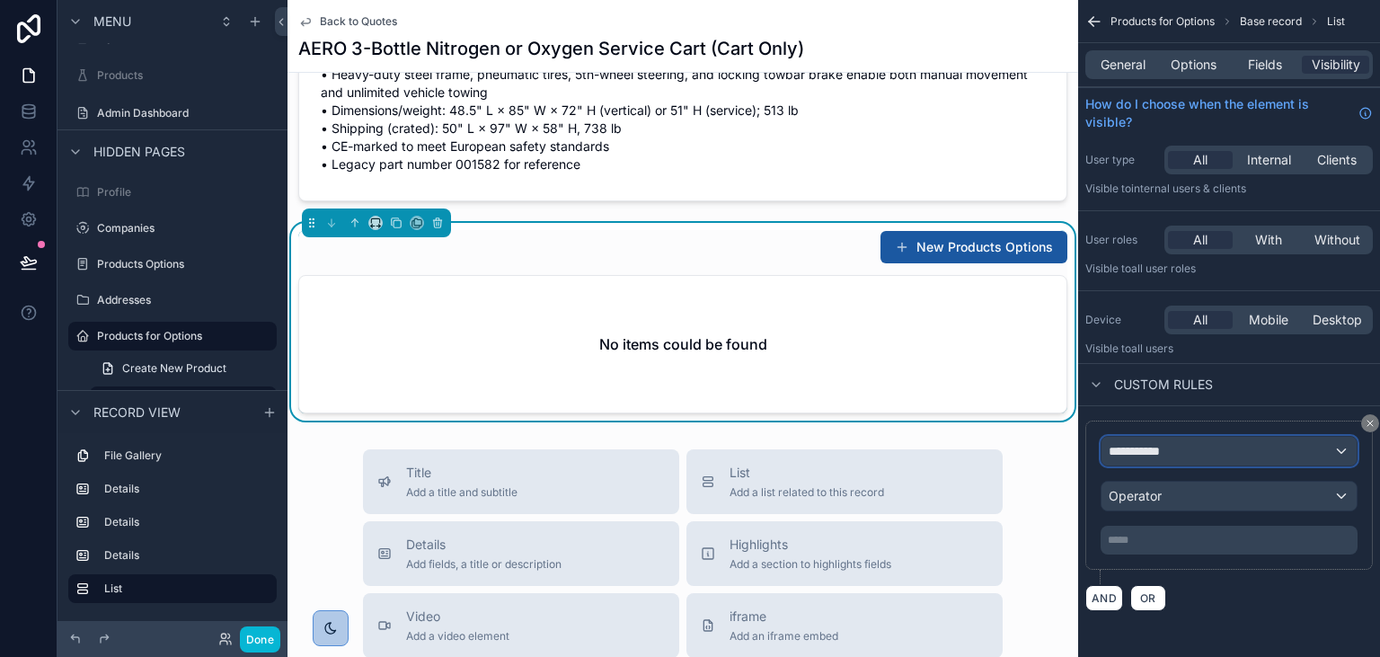
click at [1191, 446] on div "**********" at bounding box center [1228, 451] width 255 height 29
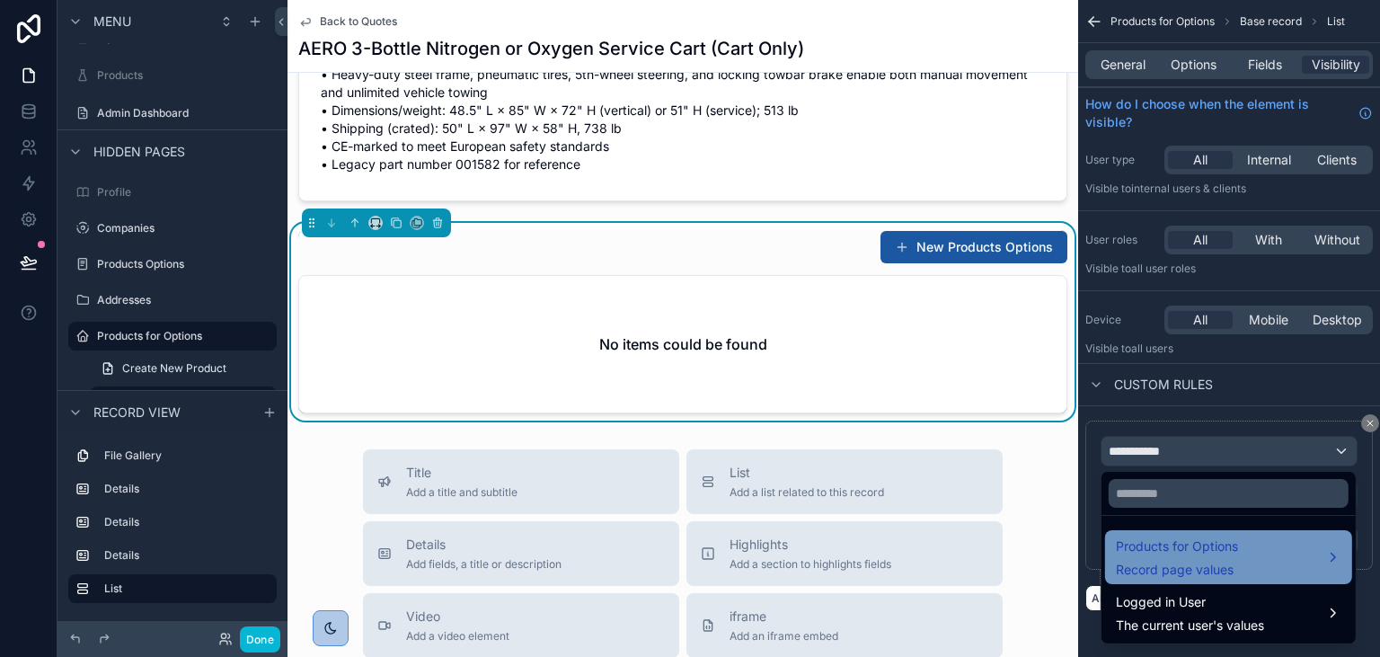
click at [1212, 565] on span "Record page values" at bounding box center [1177, 569] width 122 height 18
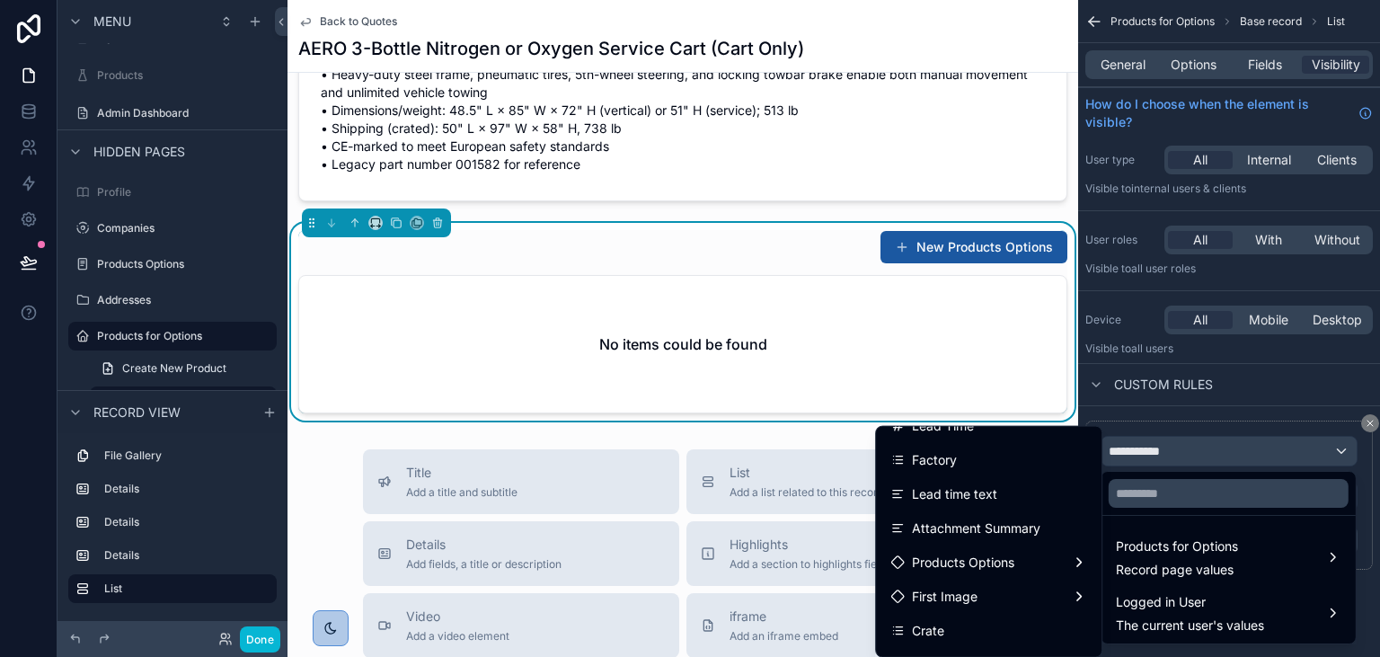
scroll to position [453, 0]
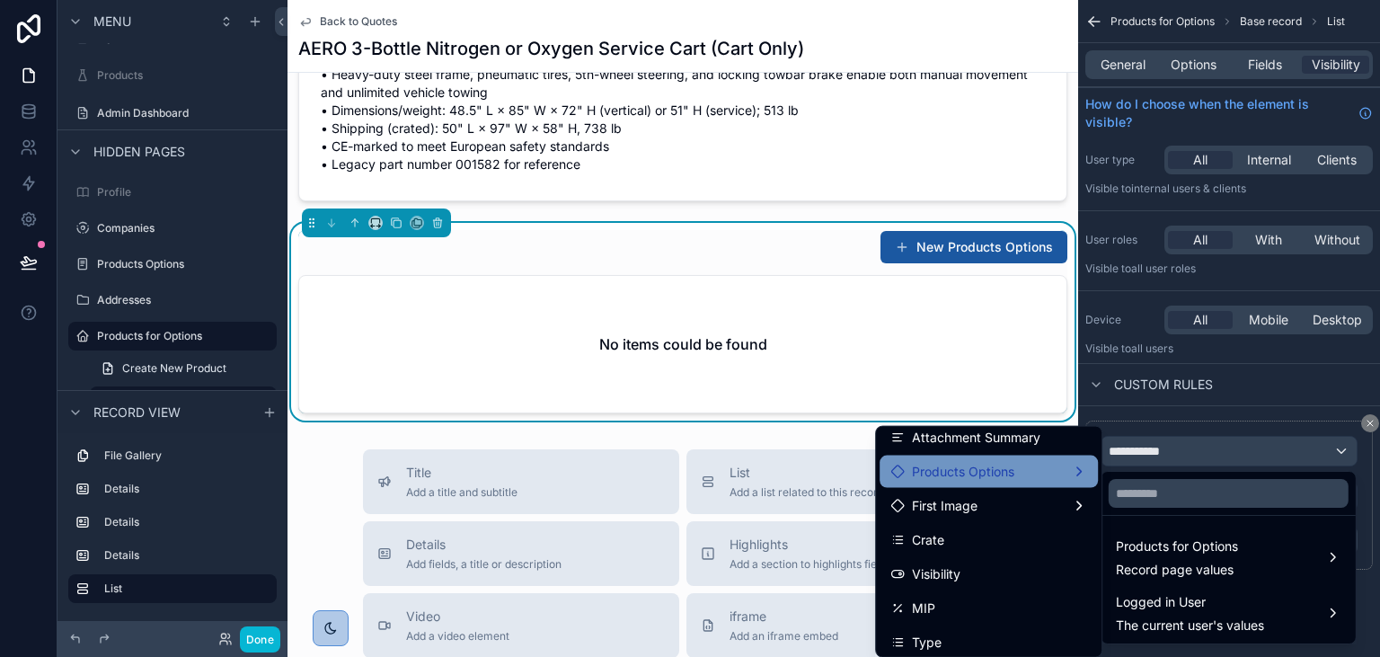
click at [967, 469] on span "Products Options" at bounding box center [963, 472] width 102 height 22
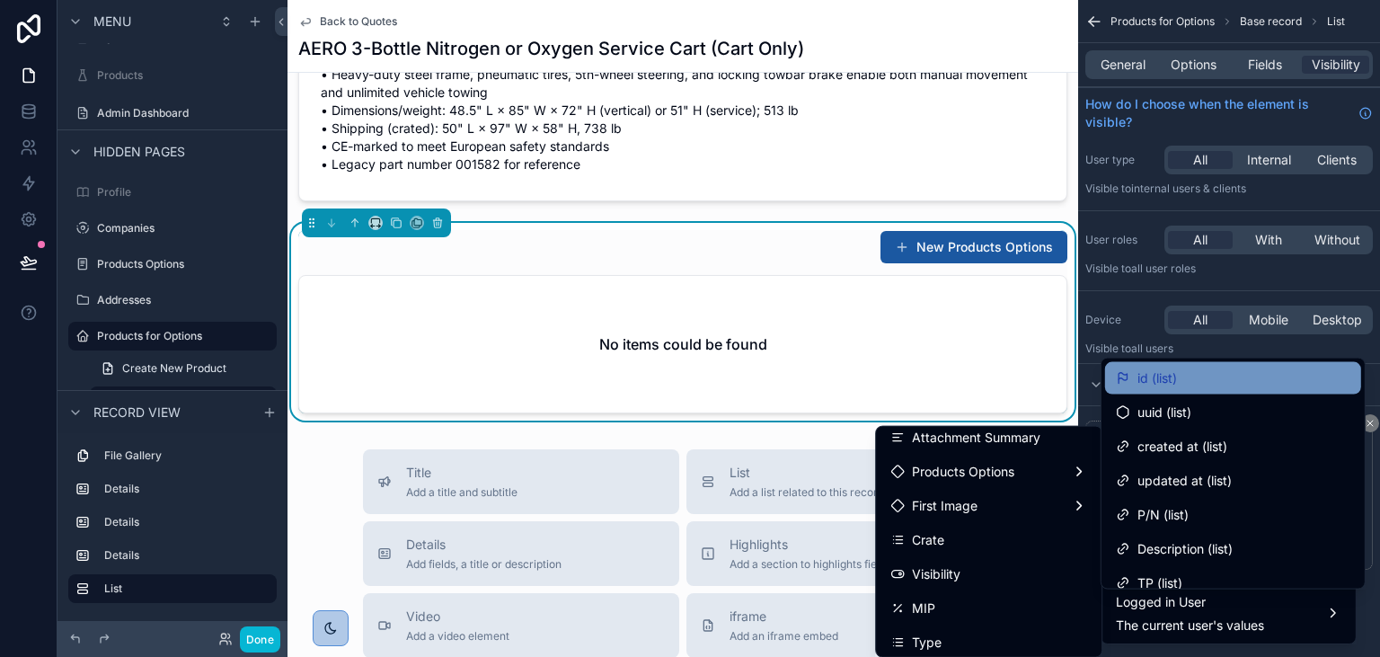
click at [1162, 377] on span "id (list)" at bounding box center [1157, 378] width 40 height 22
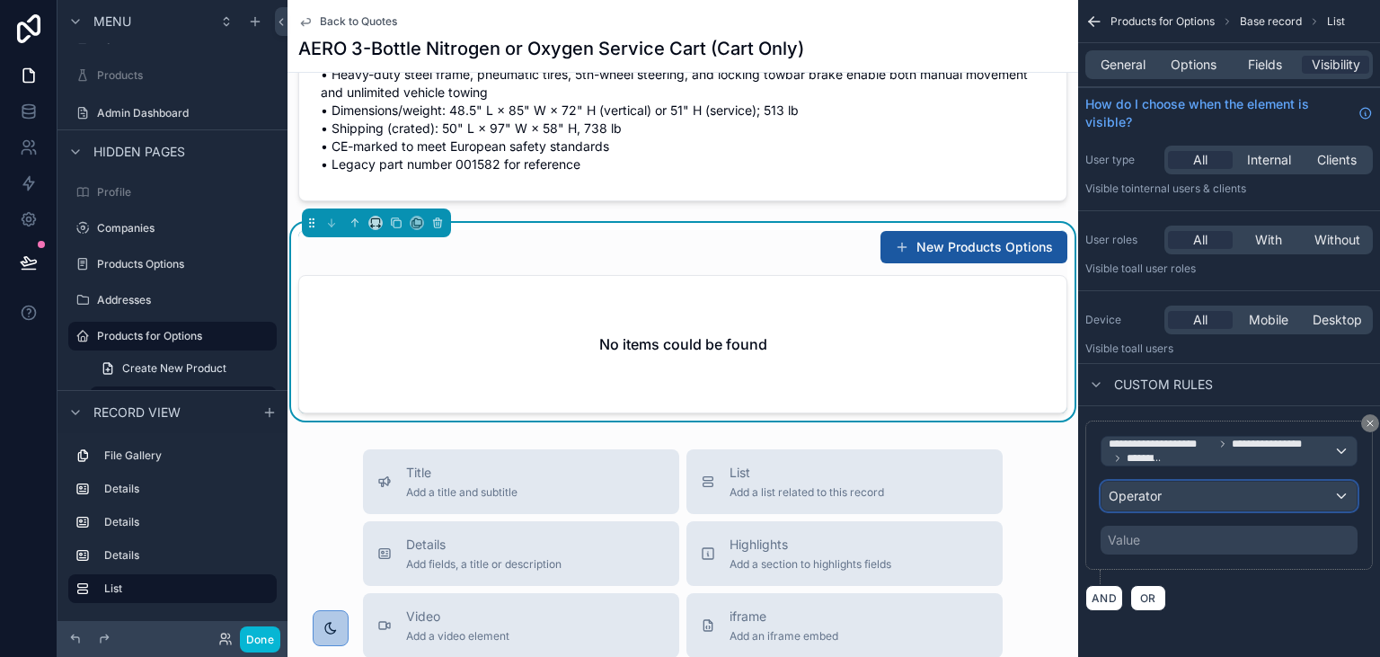
click at [1184, 492] on div "Operator" at bounding box center [1228, 495] width 255 height 29
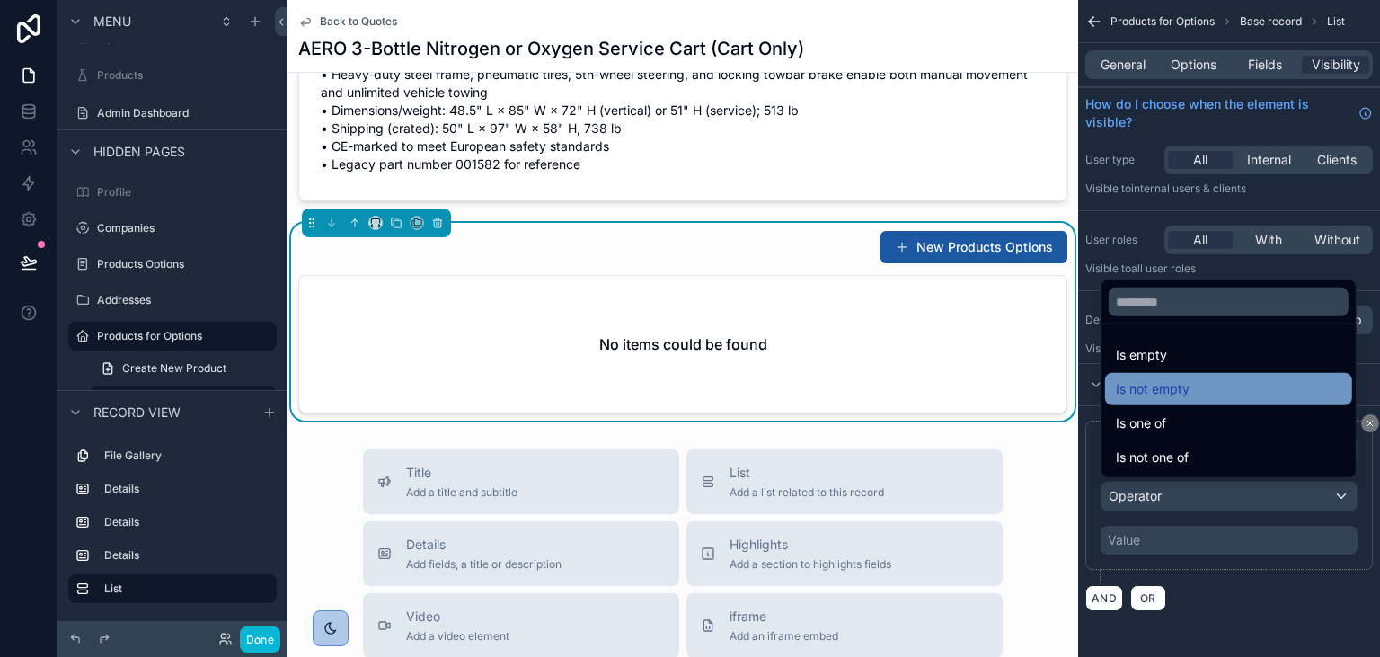
click at [1160, 394] on span "Is not empty" at bounding box center [1153, 389] width 74 height 22
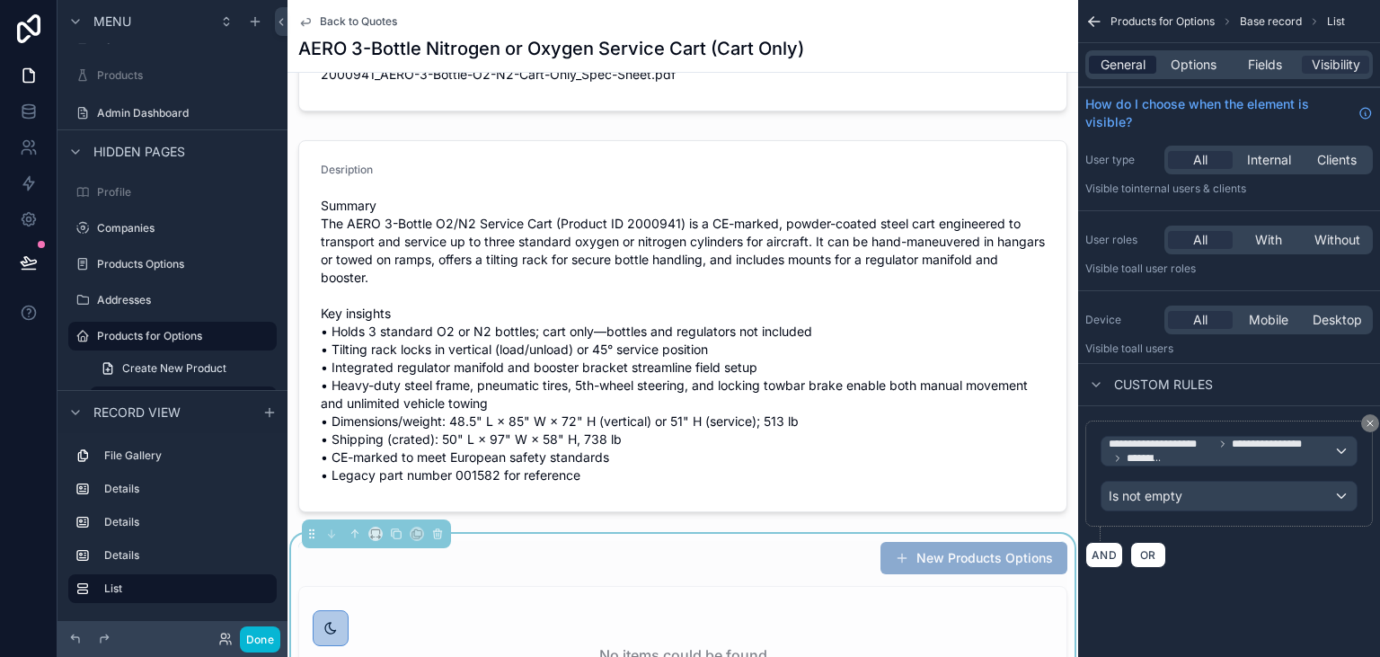
click at [1122, 63] on span "General" at bounding box center [1122, 65] width 45 height 18
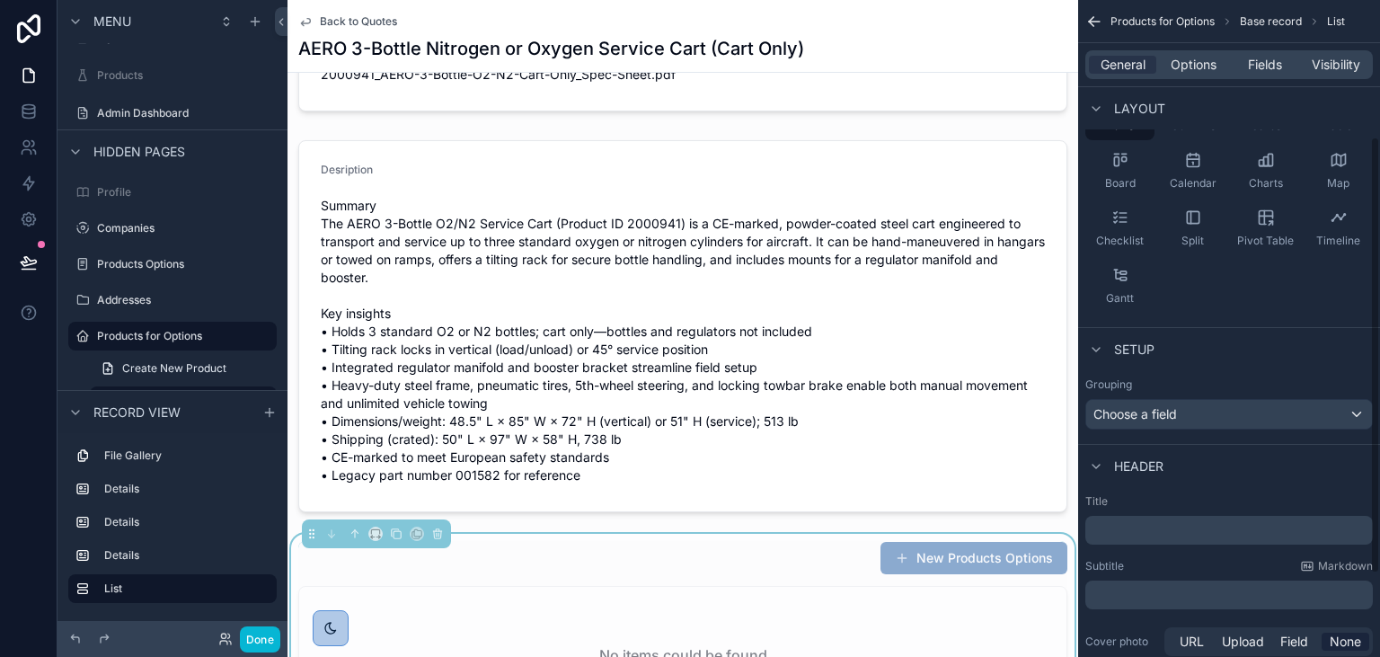
scroll to position [245, 0]
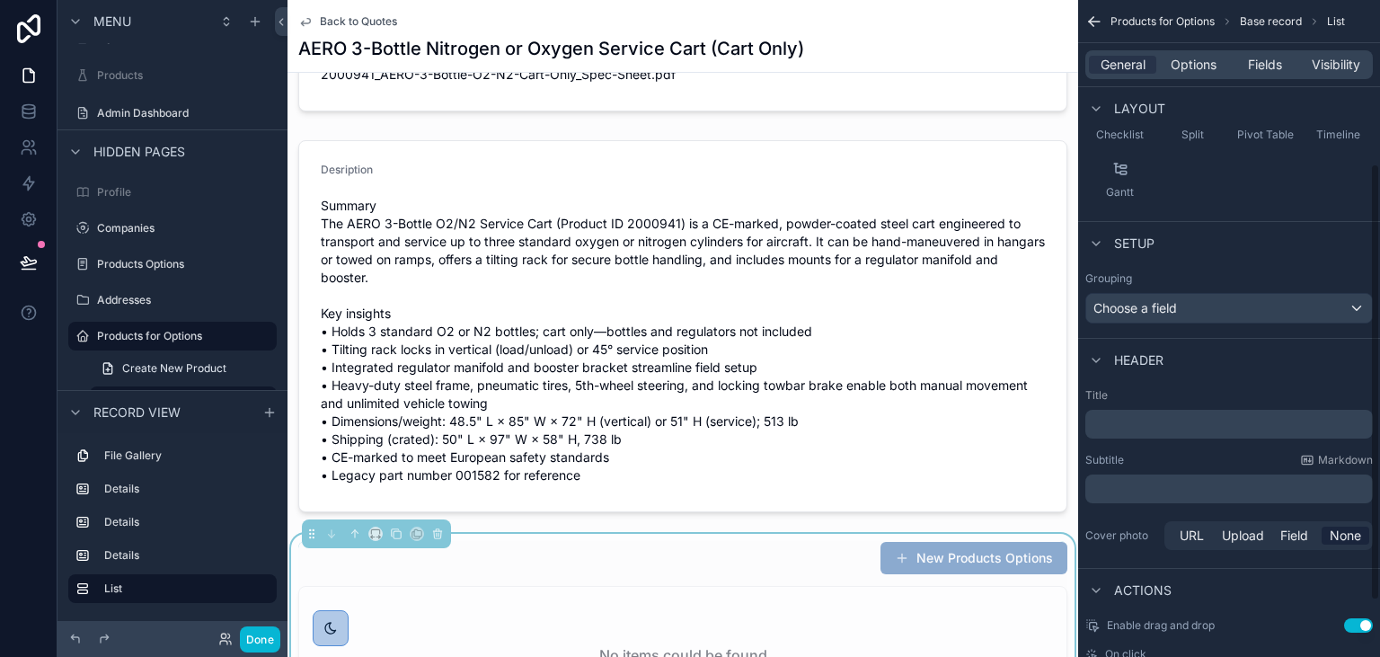
click at [1177, 424] on p "﻿" at bounding box center [1230, 424] width 277 height 18
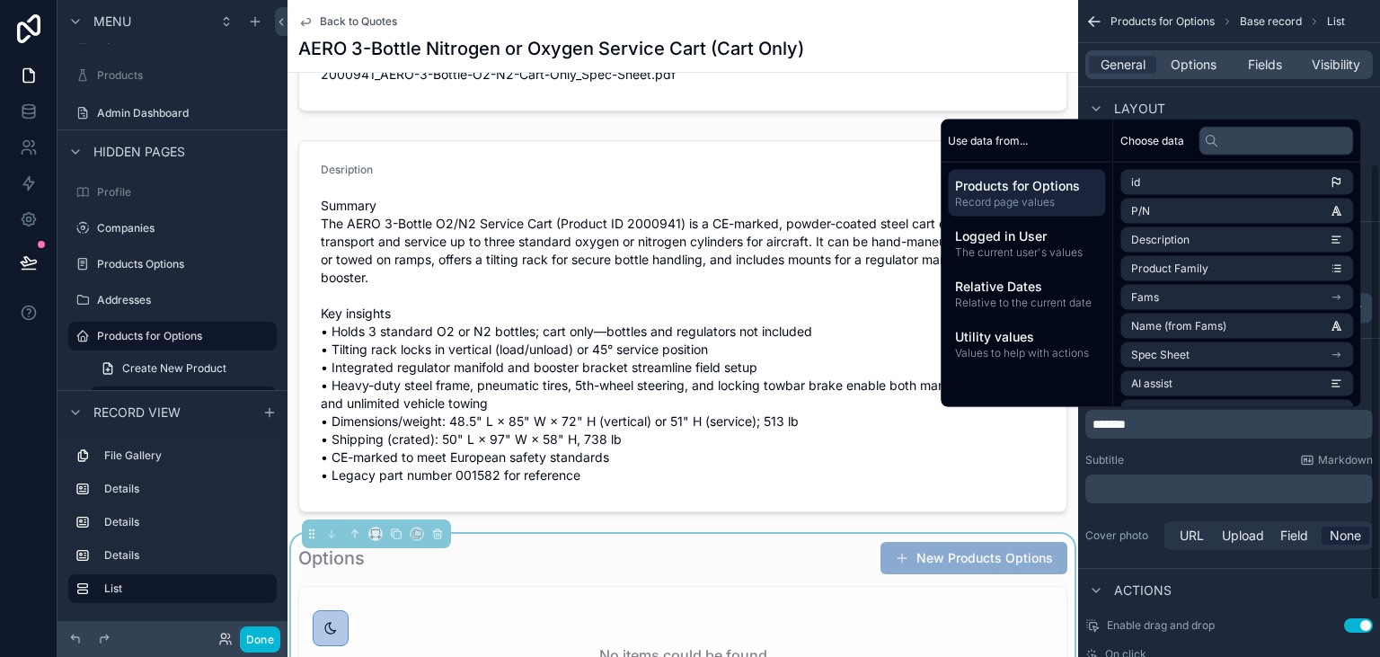
click at [1179, 458] on div "Subtitle Markdown" at bounding box center [1228, 460] width 287 height 14
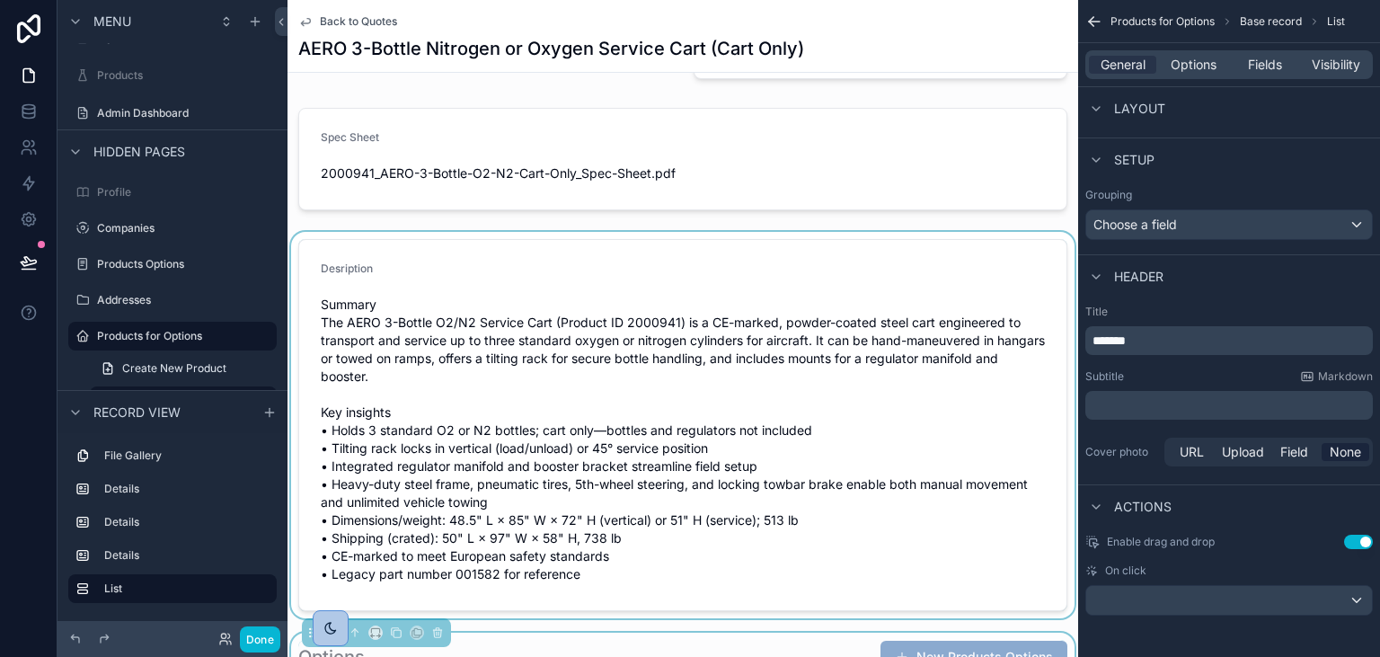
scroll to position [418, 0]
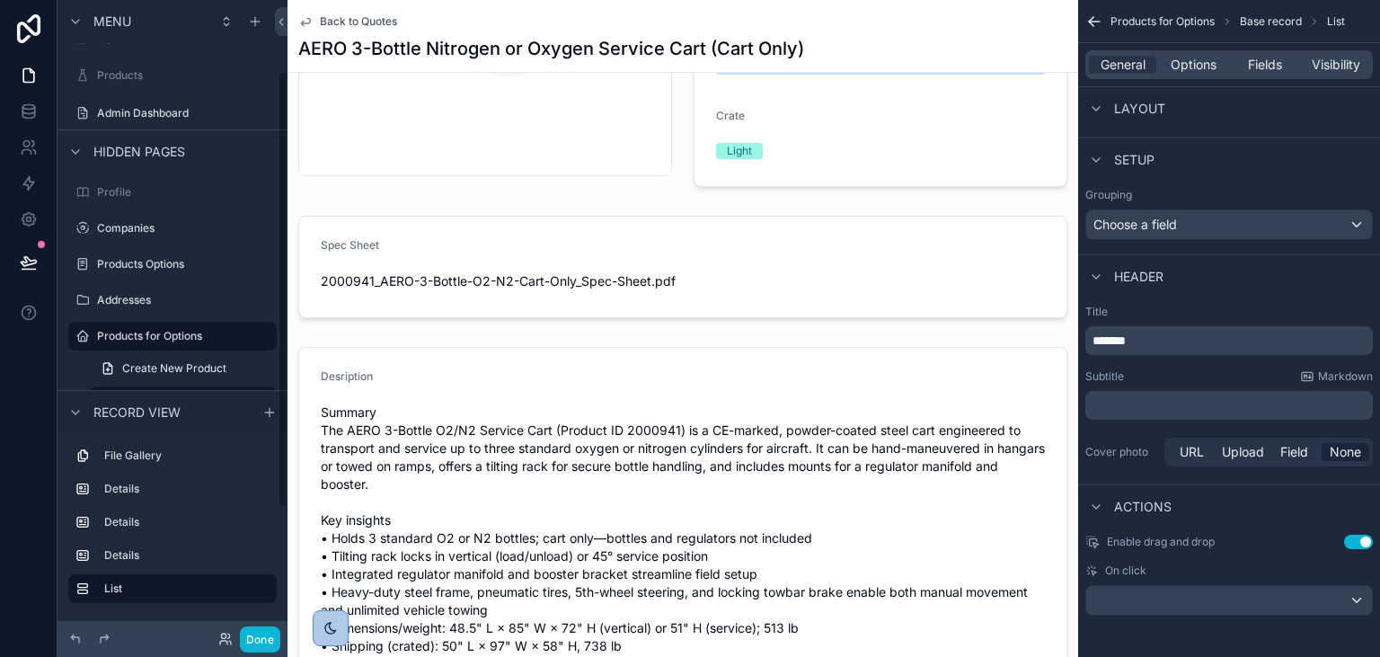
click at [312, 21] on icon "scrollable content" at bounding box center [305, 21] width 14 height 14
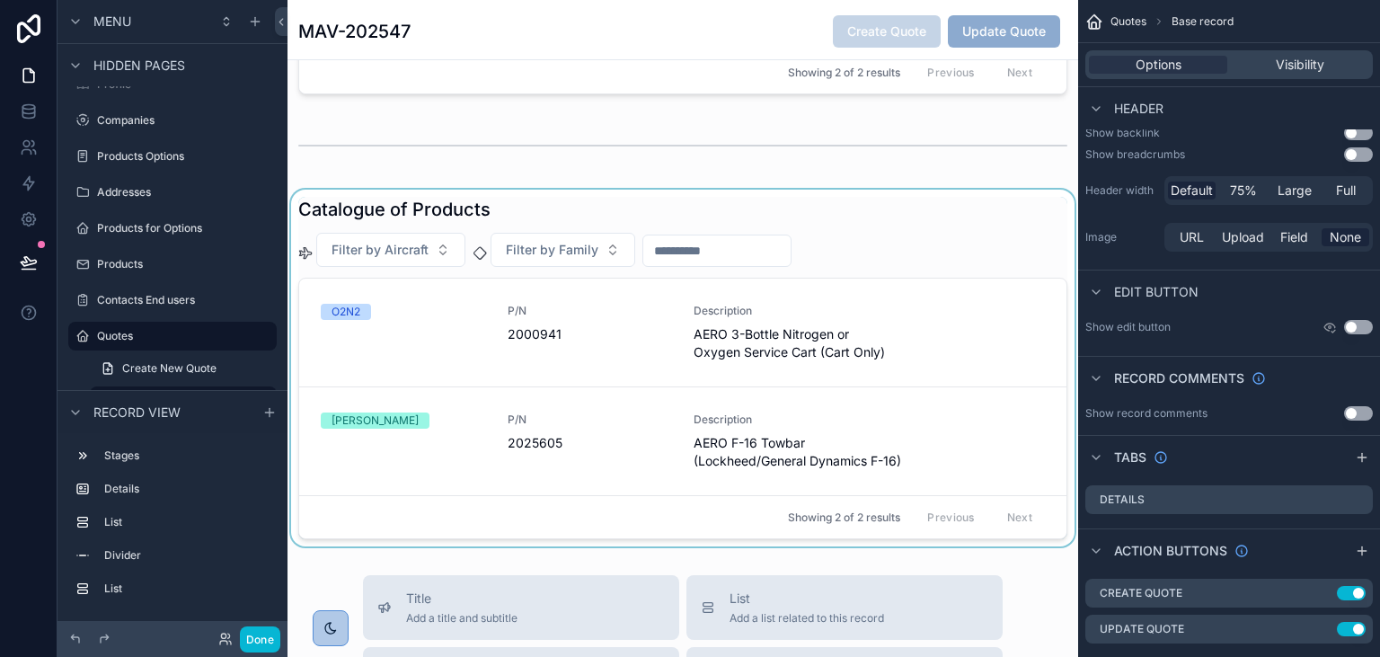
scroll to position [936, 0]
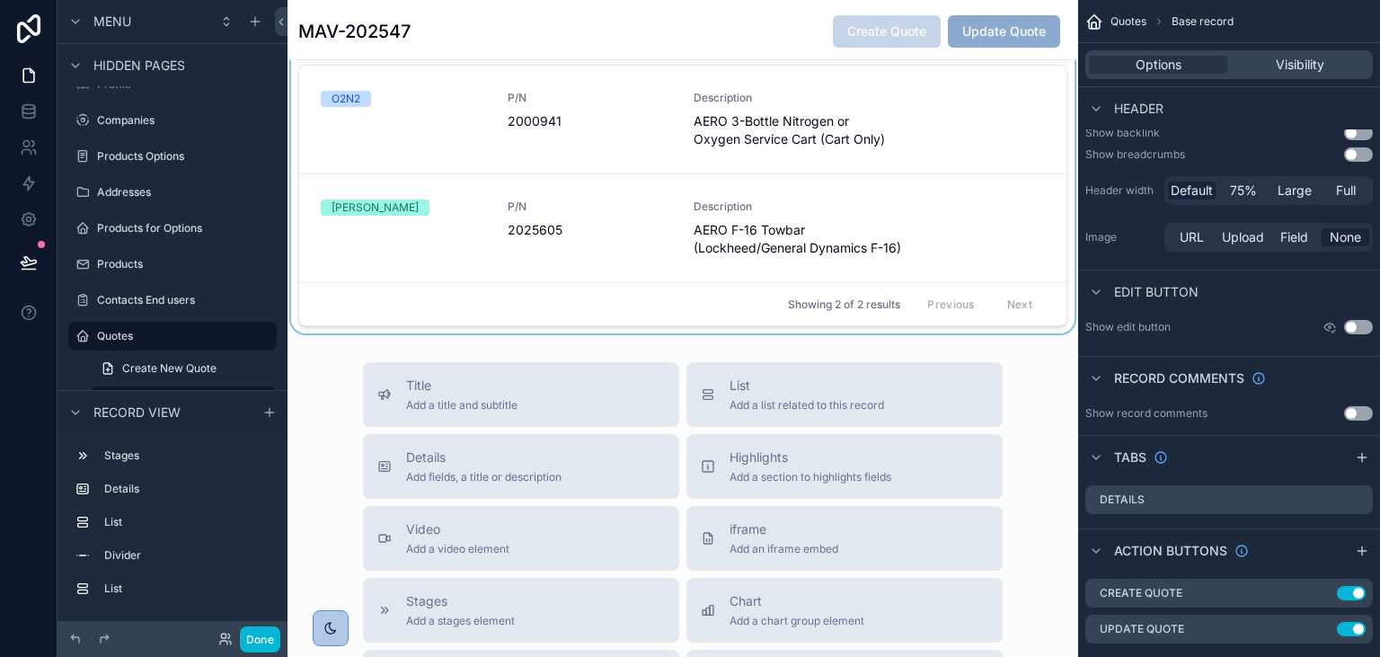
click at [625, 236] on div "scrollable content" at bounding box center [682, 155] width 790 height 357
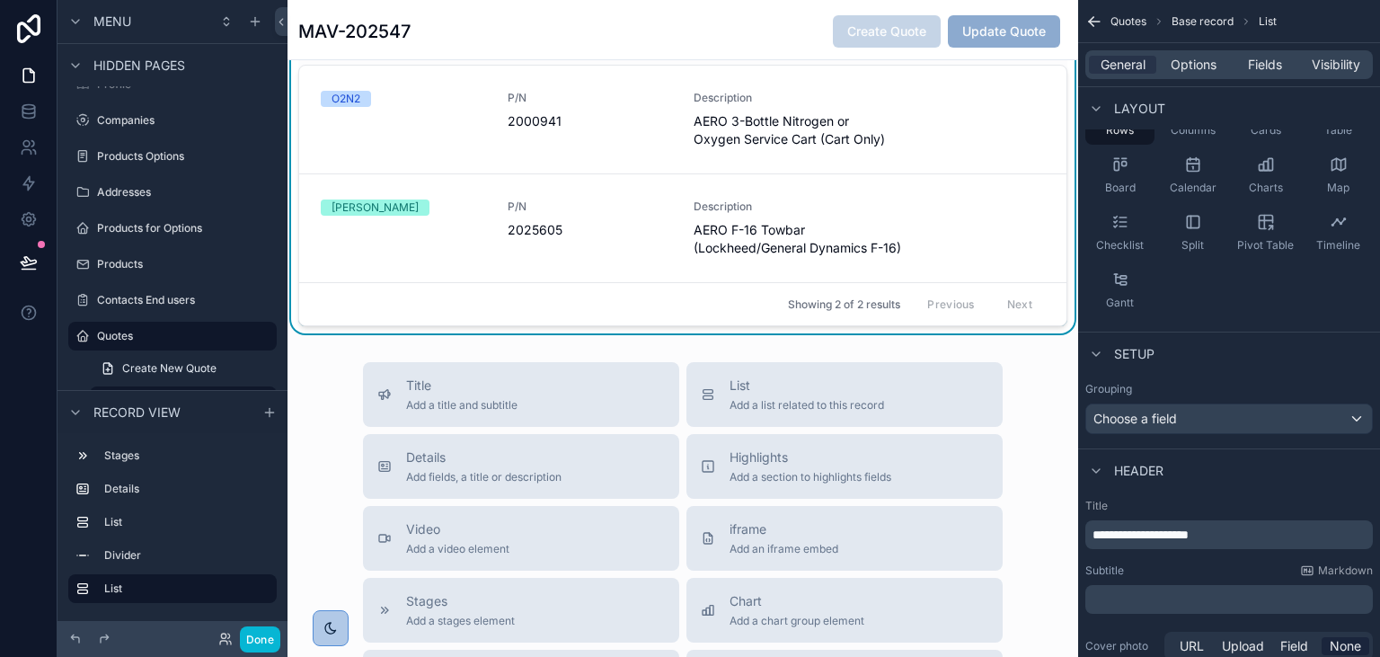
click at [625, 236] on div "P/N 2025605" at bounding box center [589, 227] width 165 height 57
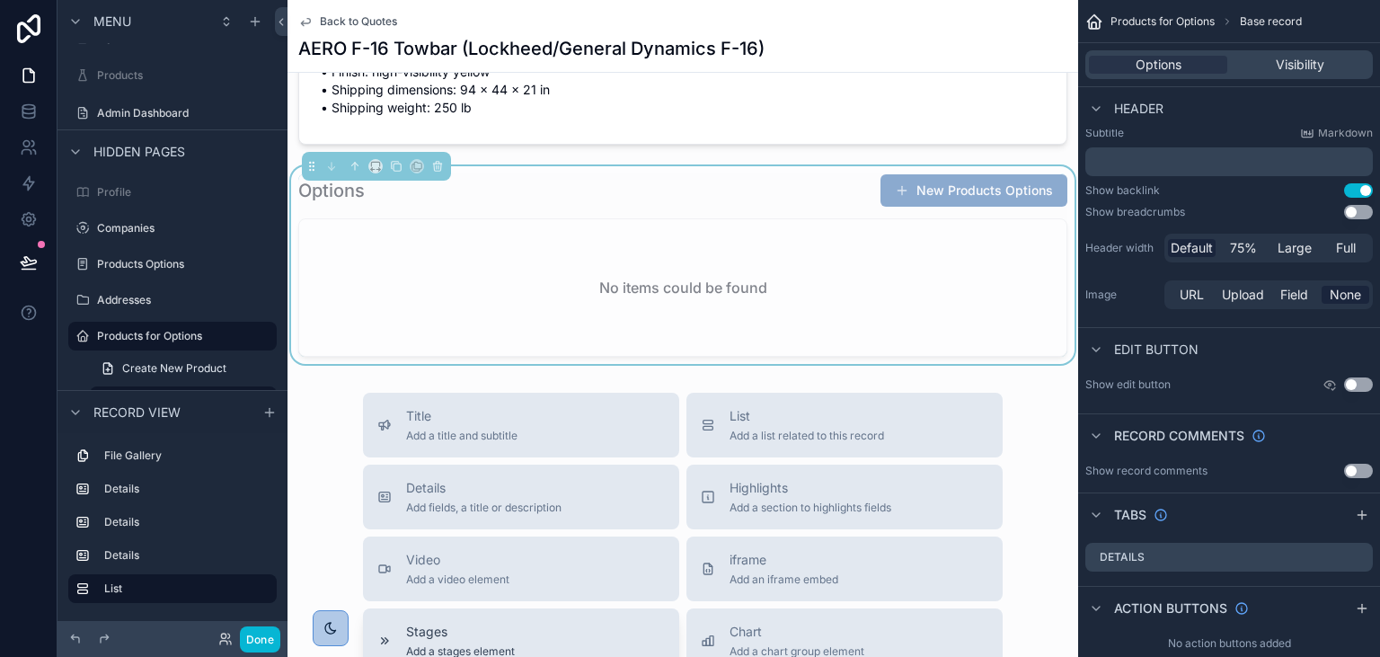
scroll to position [392, 0]
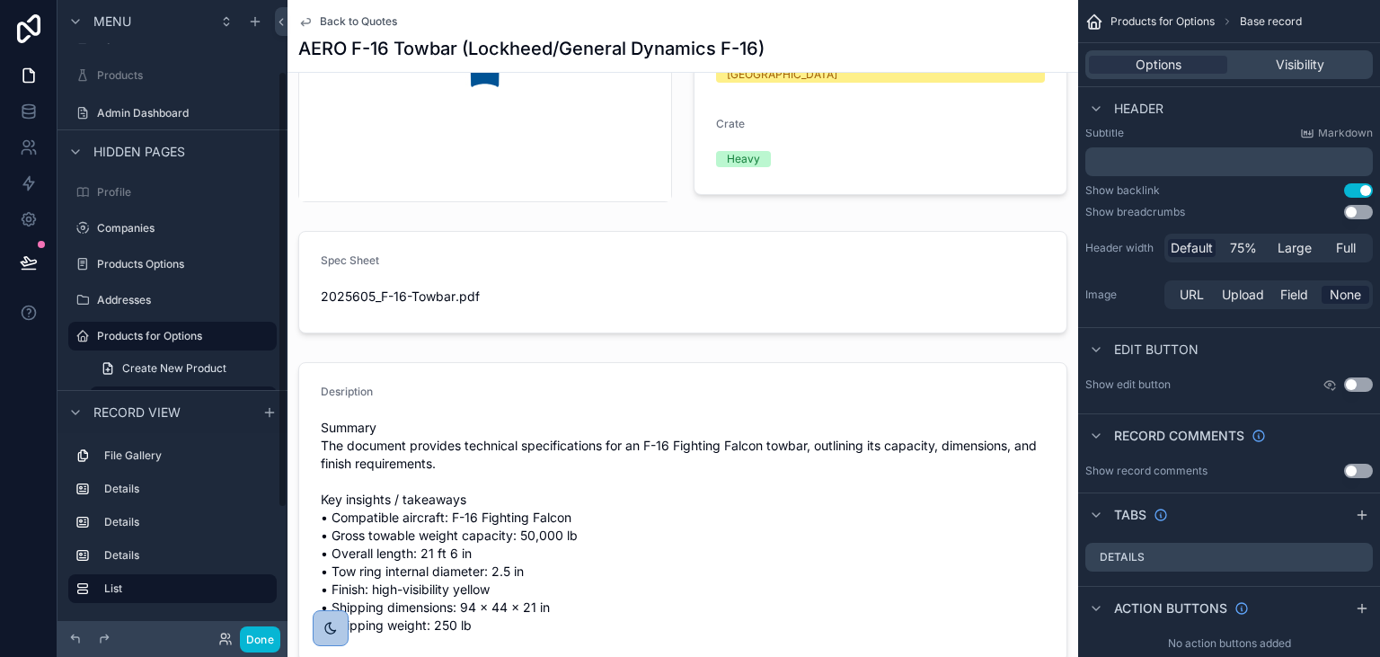
click at [308, 22] on icon "scrollable content" at bounding box center [305, 21] width 14 height 14
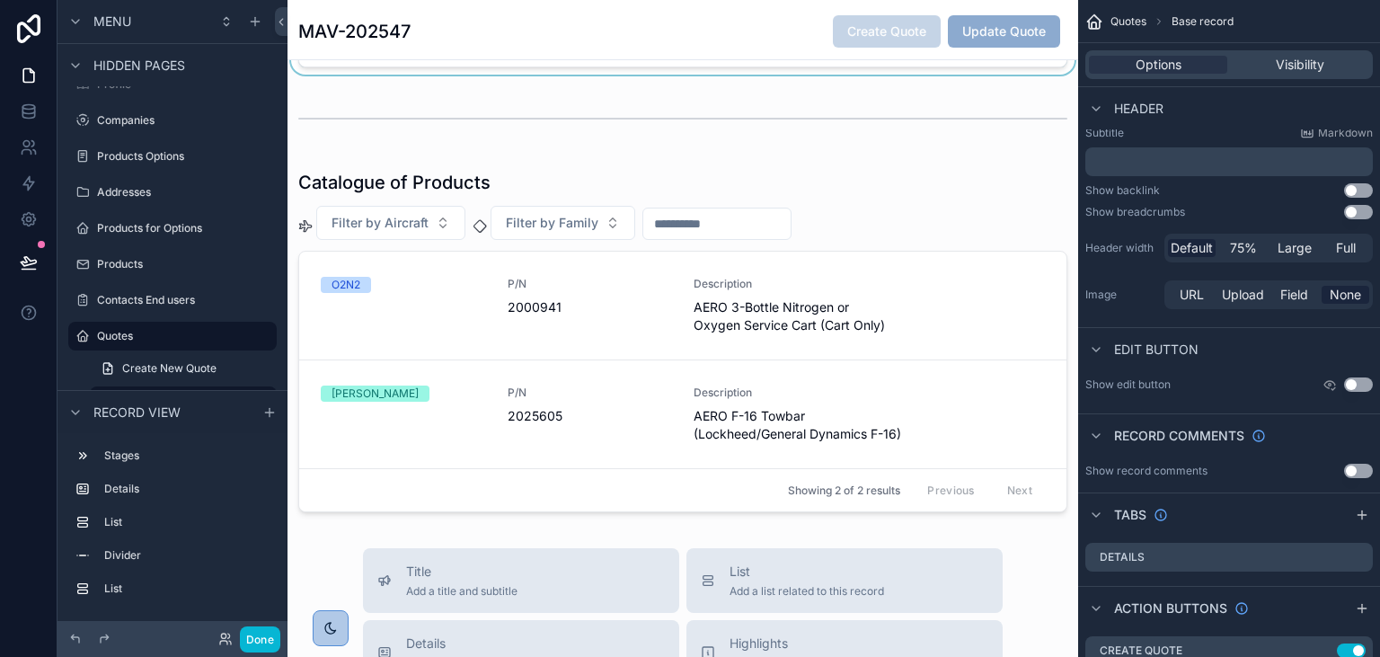
scroll to position [806, 0]
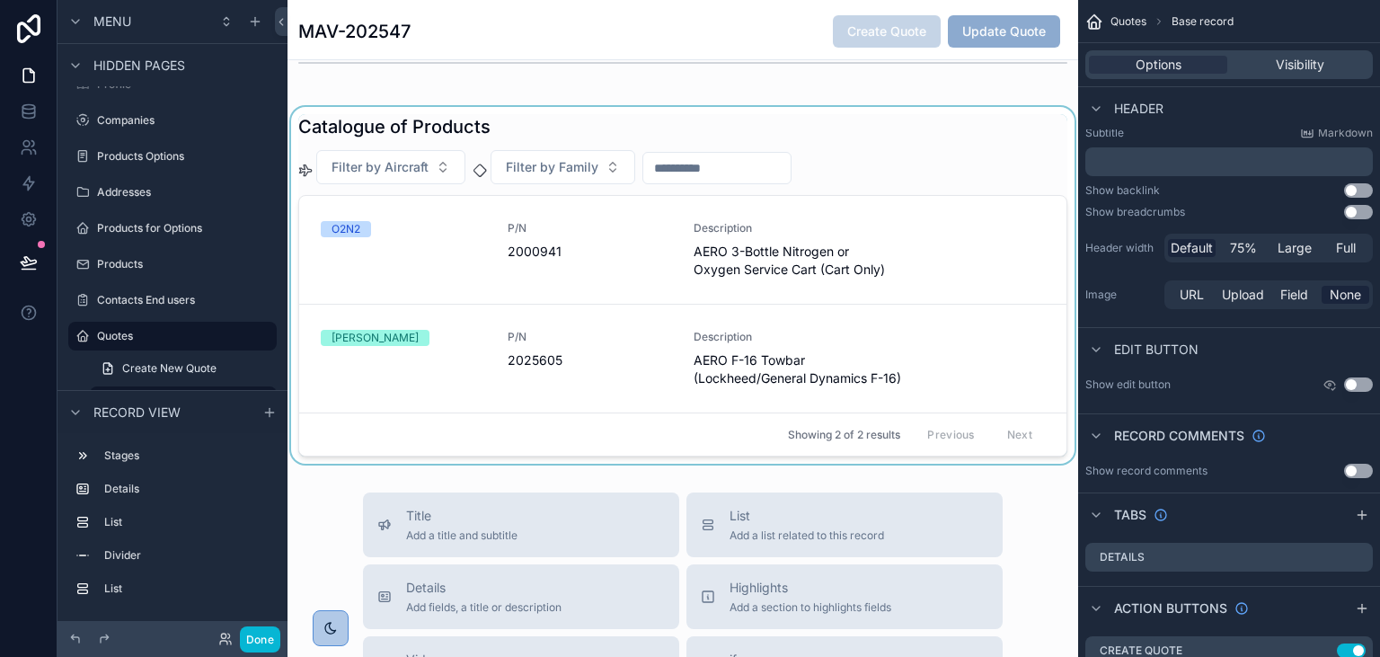
click at [576, 243] on div "scrollable content" at bounding box center [682, 285] width 790 height 357
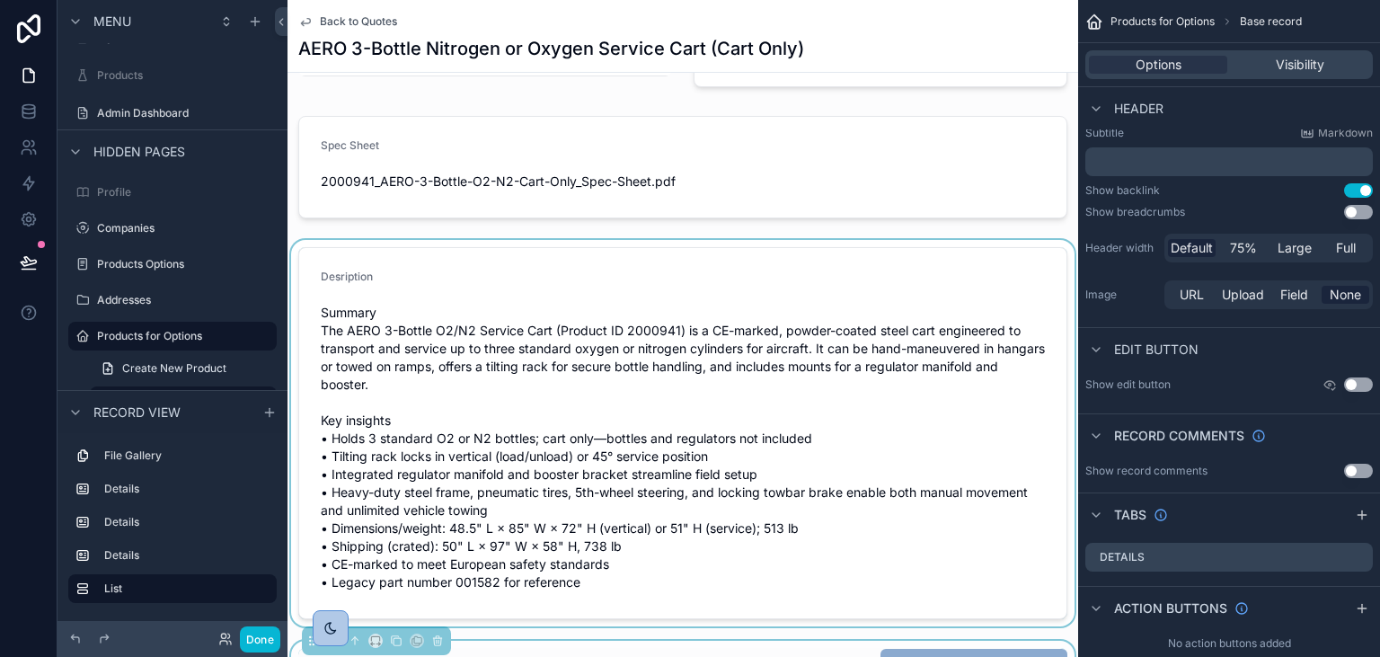
scroll to position [930, 0]
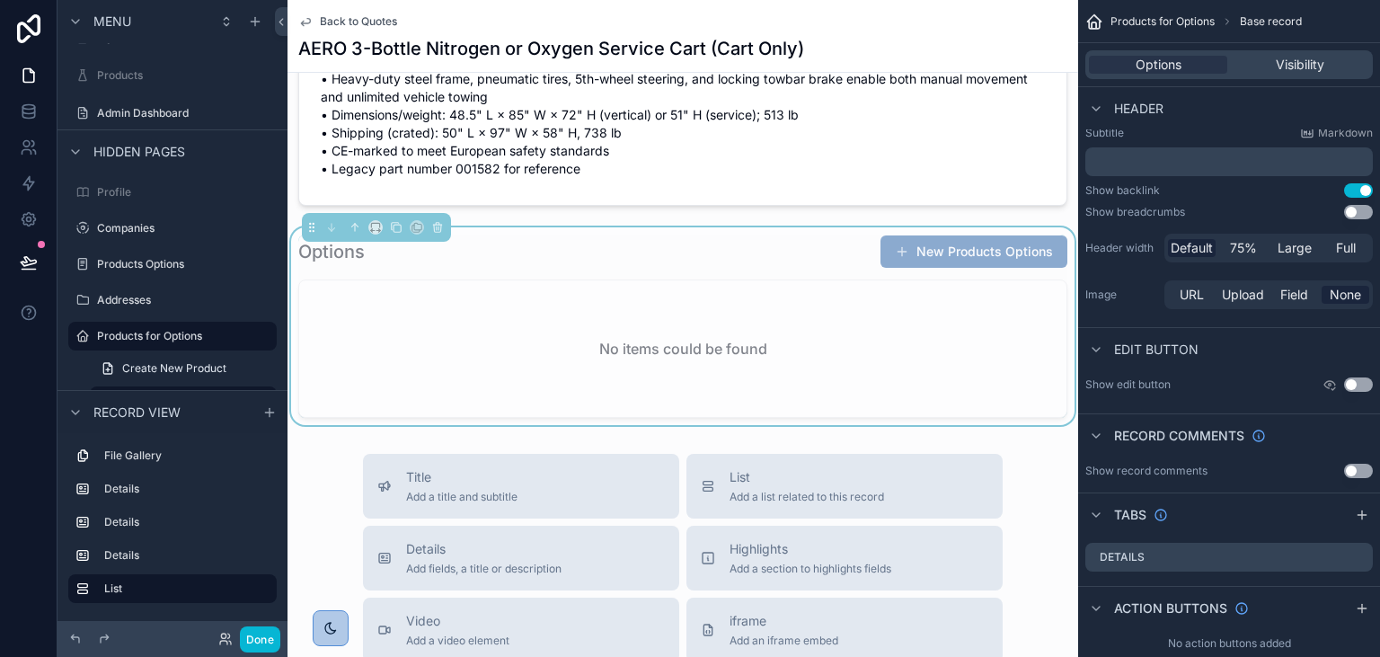
click at [586, 295] on div "No items could be found" at bounding box center [682, 348] width 767 height 137
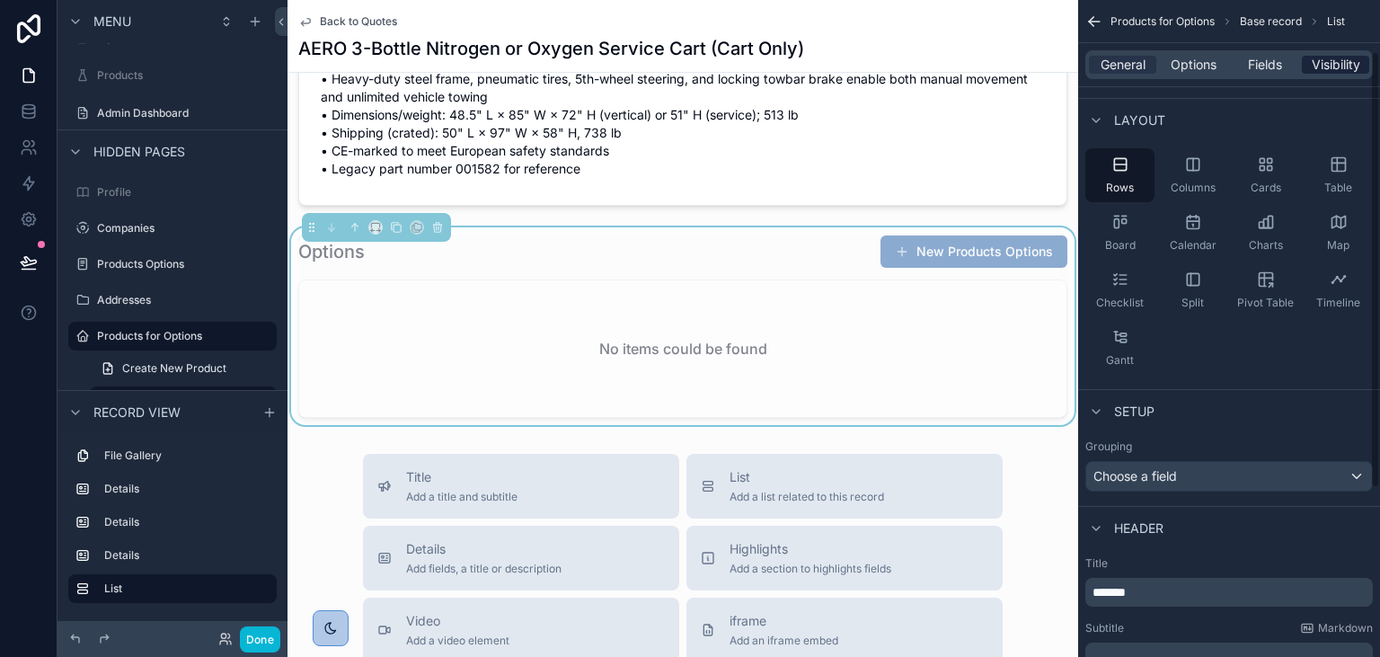
click at [1345, 70] on span "Visibility" at bounding box center [1335, 65] width 49 height 18
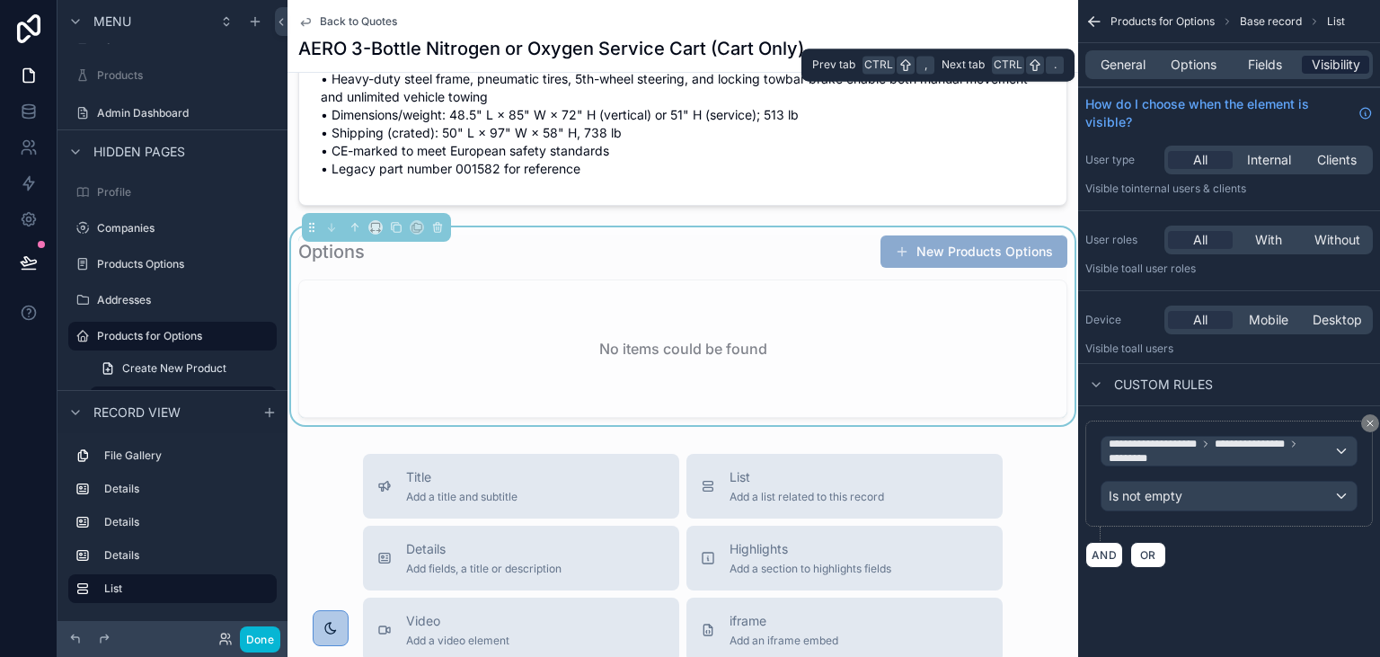
scroll to position [0, 0]
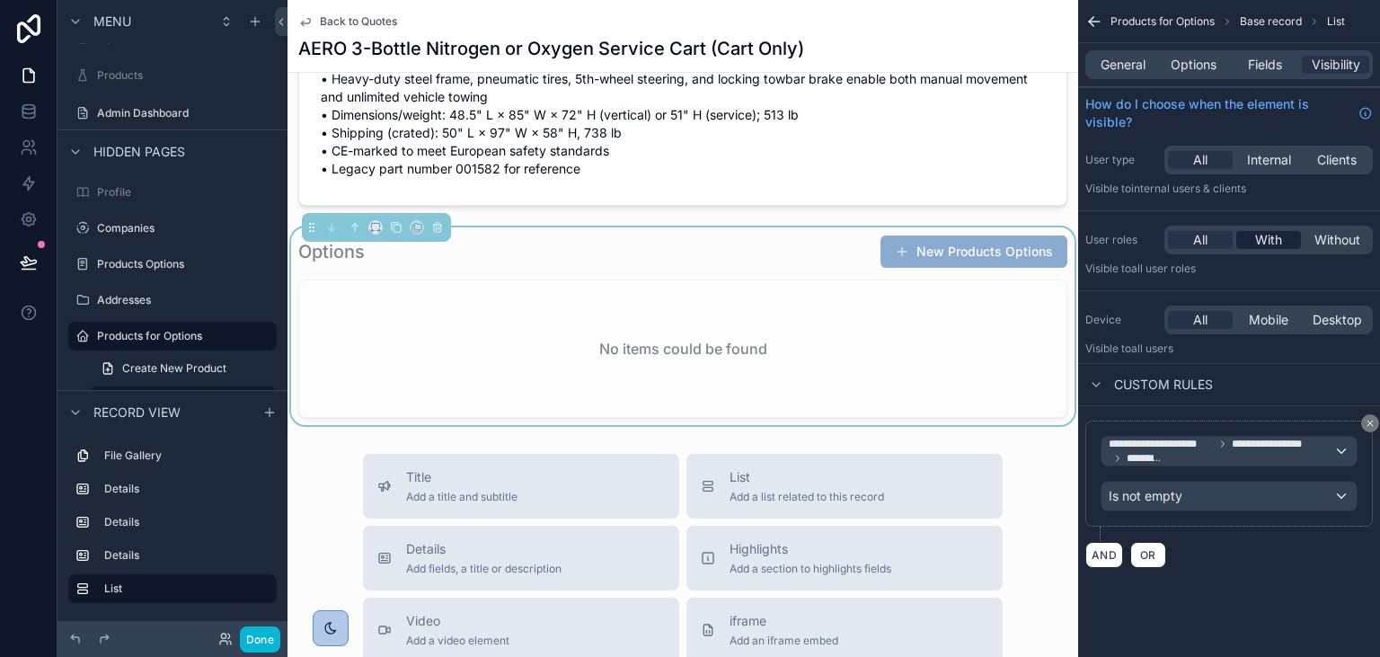
click at [1266, 236] on span "With" at bounding box center [1268, 240] width 27 height 18
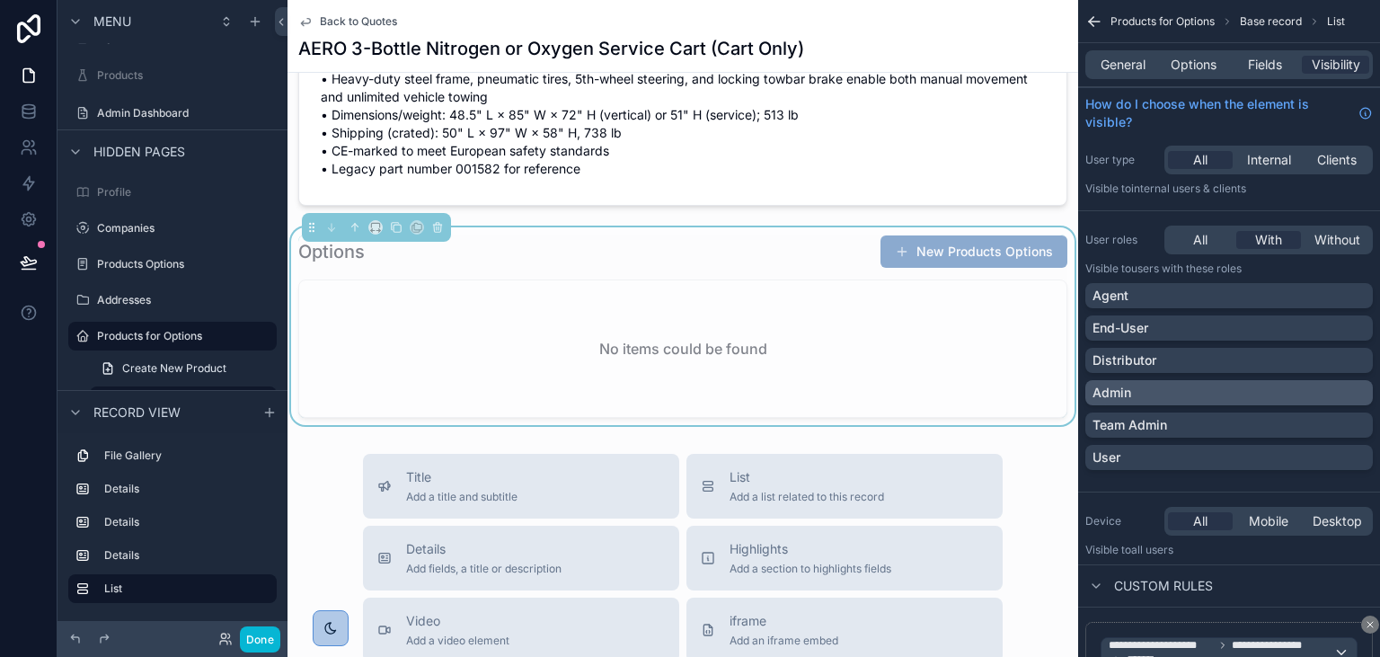
click at [1190, 387] on div "Admin" at bounding box center [1228, 393] width 273 height 18
click at [1191, 422] on div "Team Admin" at bounding box center [1228, 425] width 273 height 18
click at [253, 635] on button "Done" at bounding box center [260, 639] width 40 height 26
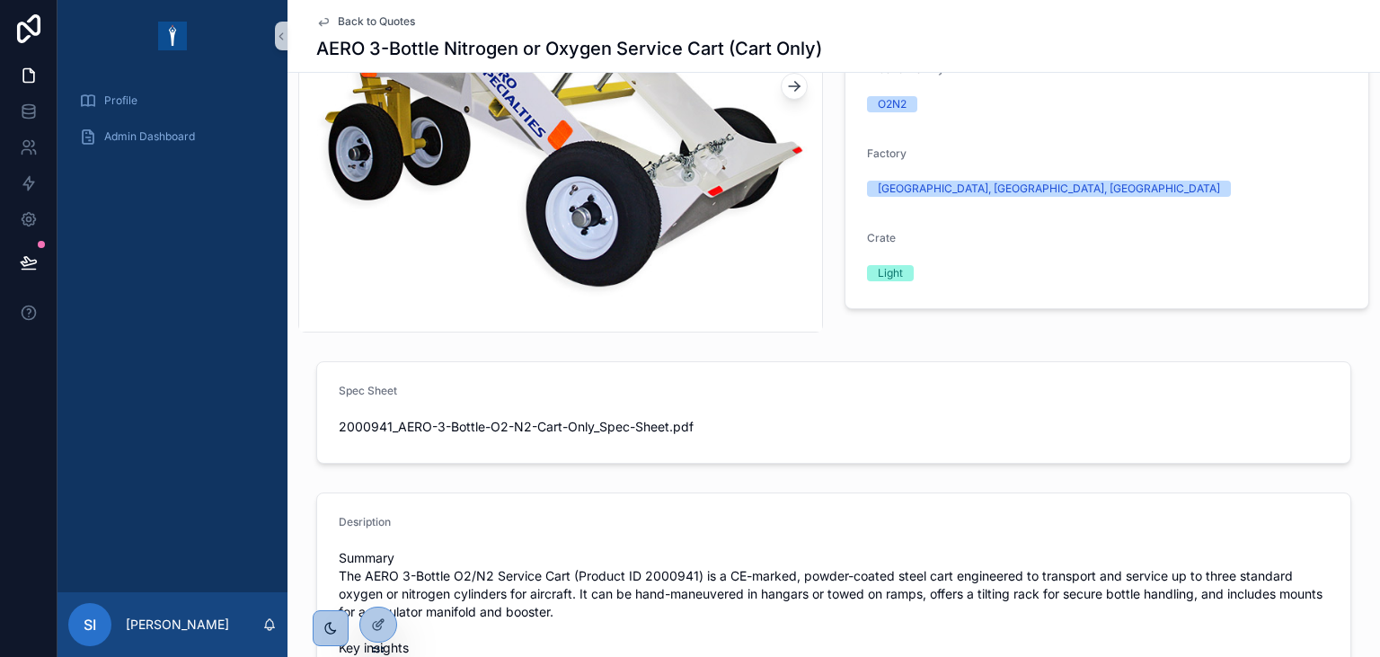
scroll to position [310, 0]
